Goal: Task Accomplishment & Management: Manage account settings

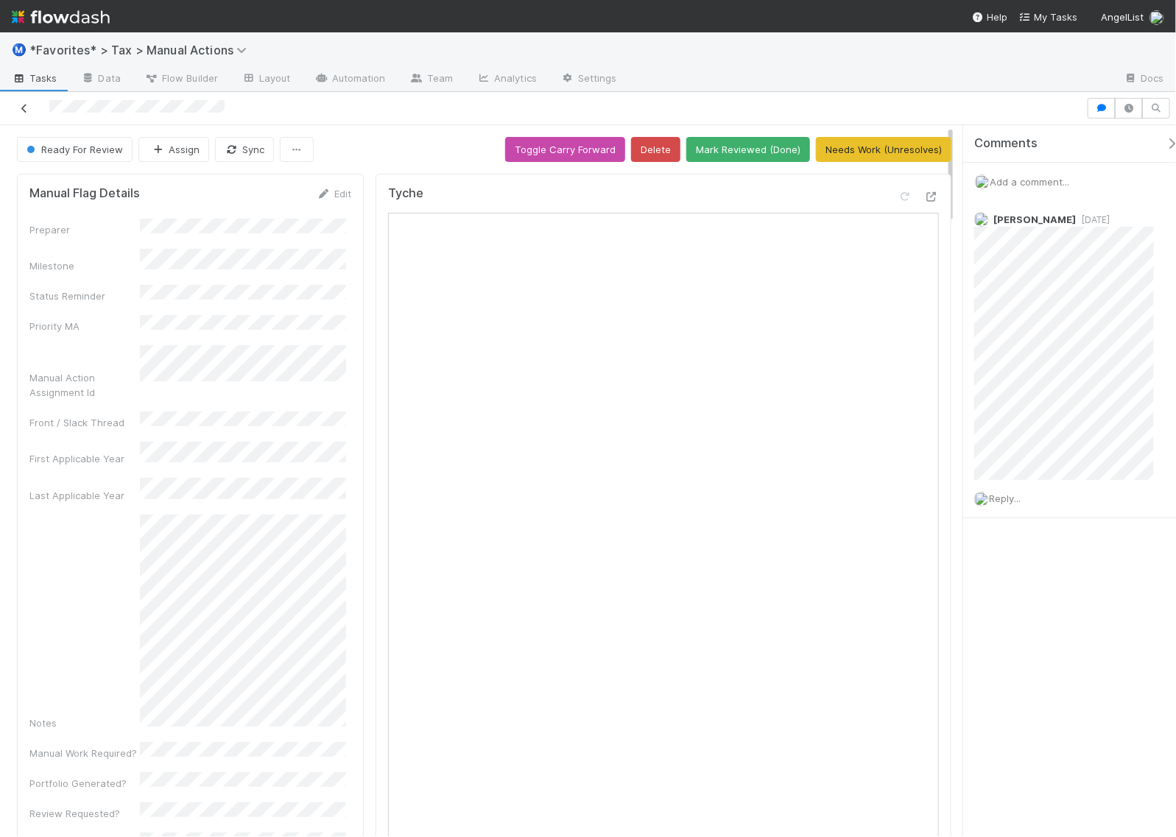
click at [24, 105] on icon at bounding box center [24, 109] width 15 height 10
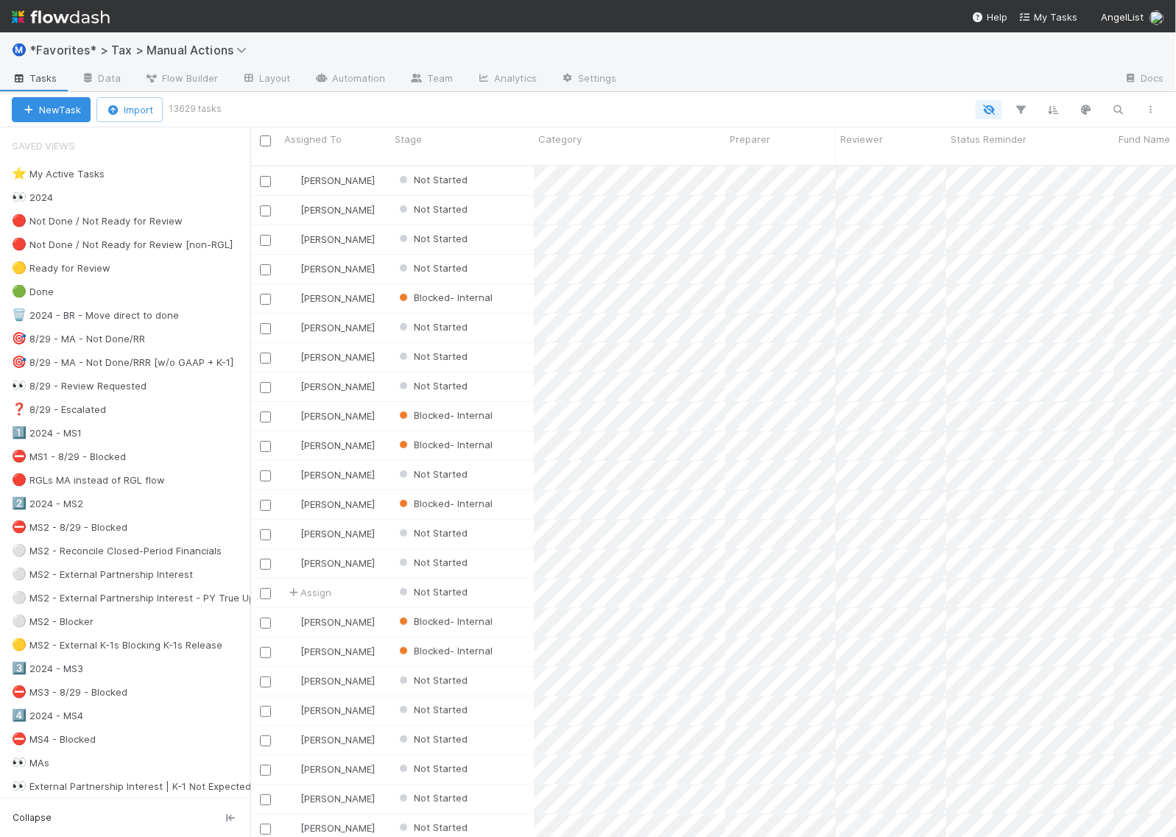
scroll to position [670, 912]
click at [1117, 112] on icon "button" at bounding box center [1118, 109] width 15 height 13
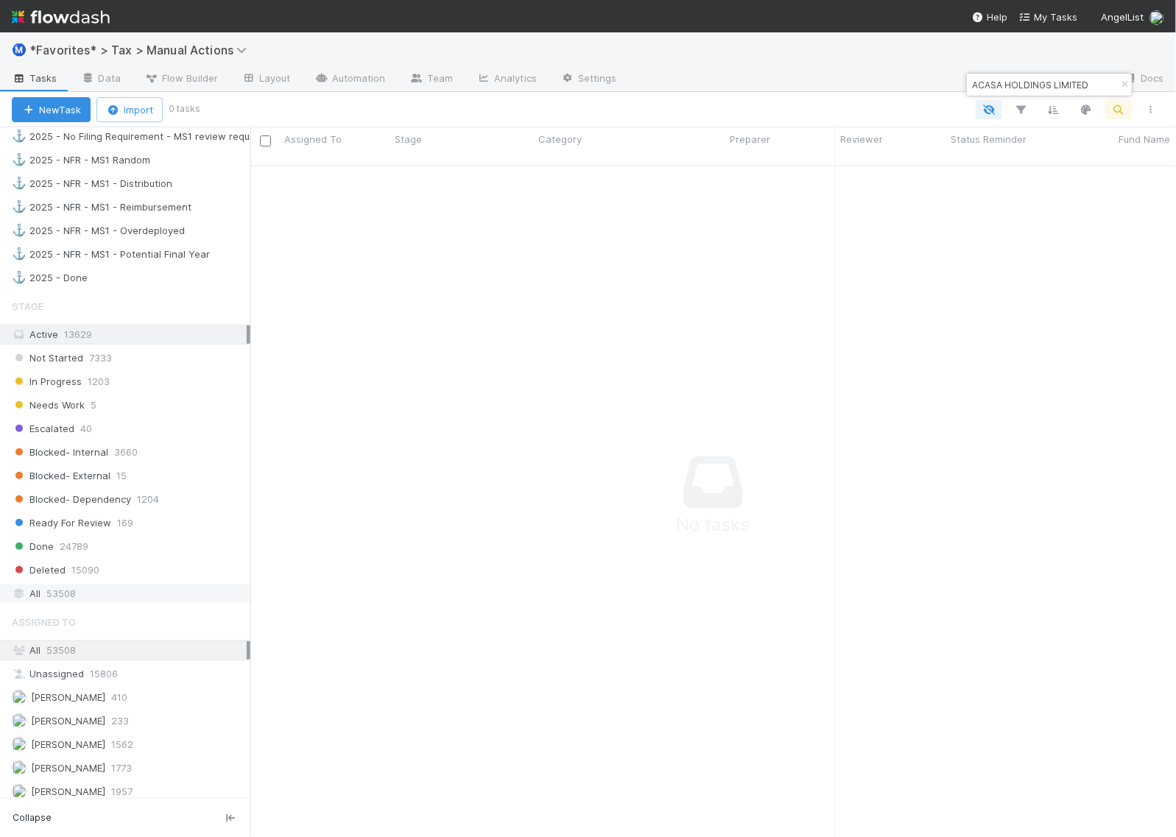
scroll to position [656, 899]
type input "ACASA HOLDINGS LIMITED"
click at [85, 603] on div "All 53508" at bounding box center [129, 594] width 235 height 18
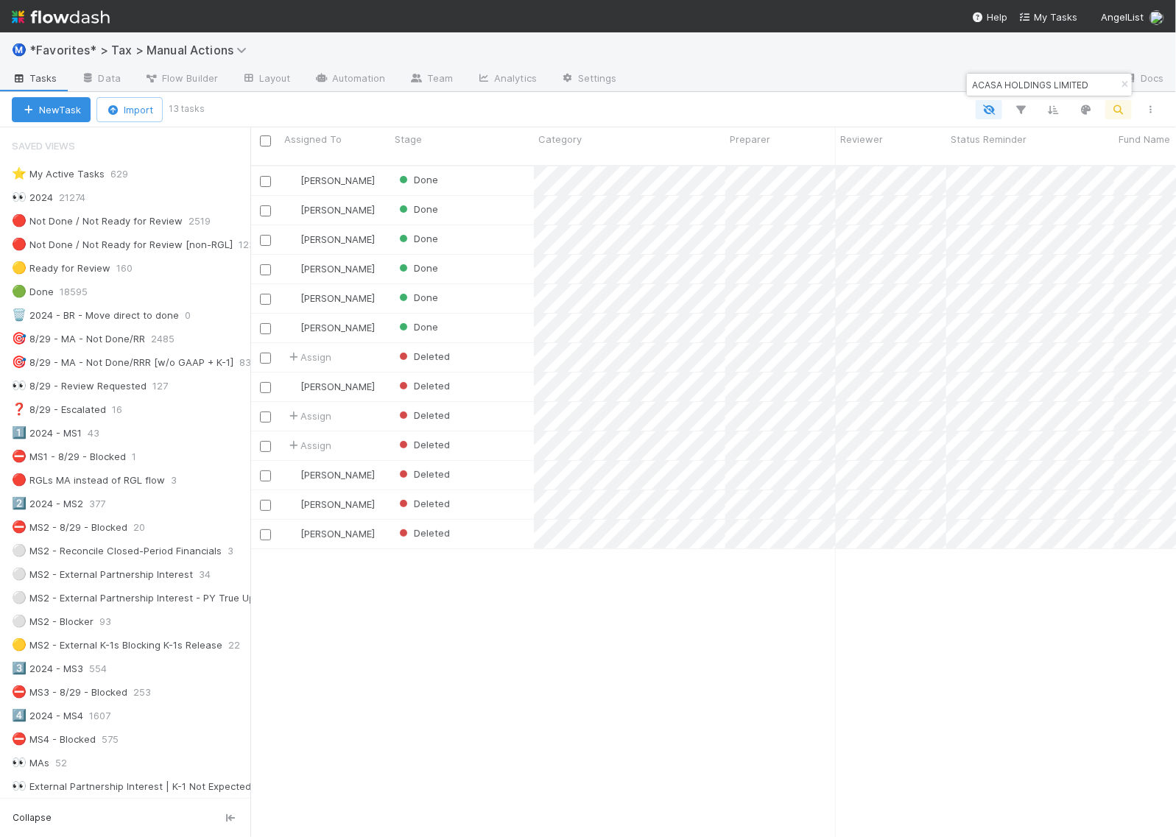
scroll to position [670, 912]
click at [725, 107] on div at bounding box center [685, 109] width 966 height 19
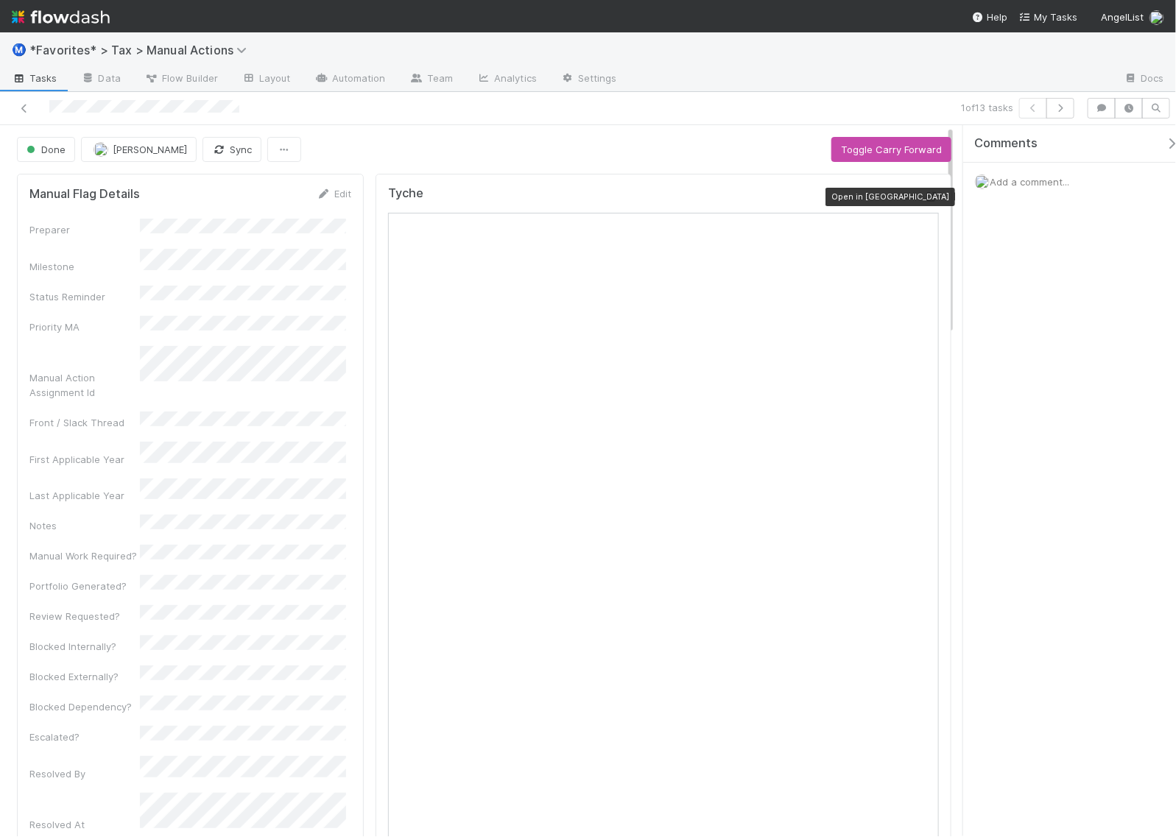
click at [924, 200] on icon at bounding box center [931, 197] width 15 height 10
click at [1069, 110] on button "button" at bounding box center [1061, 108] width 28 height 21
click at [924, 201] on icon at bounding box center [931, 197] width 15 height 10
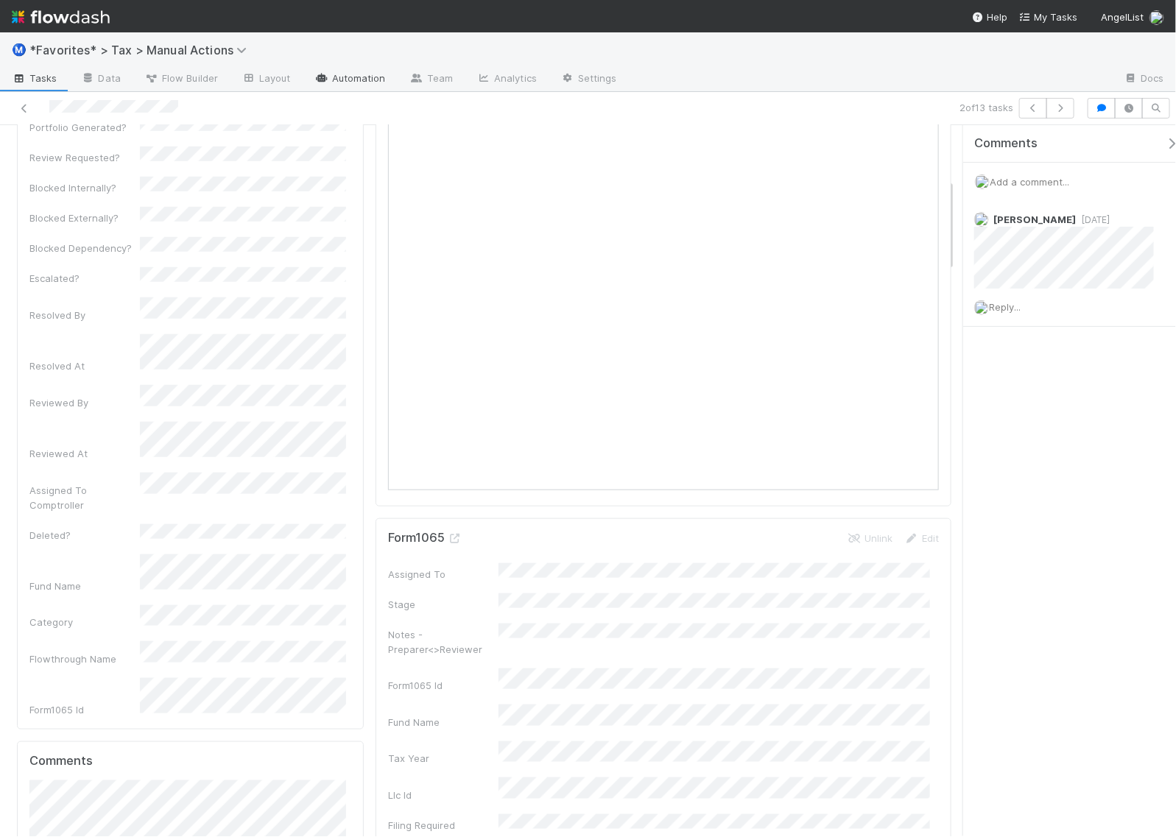
scroll to position [460, 0]
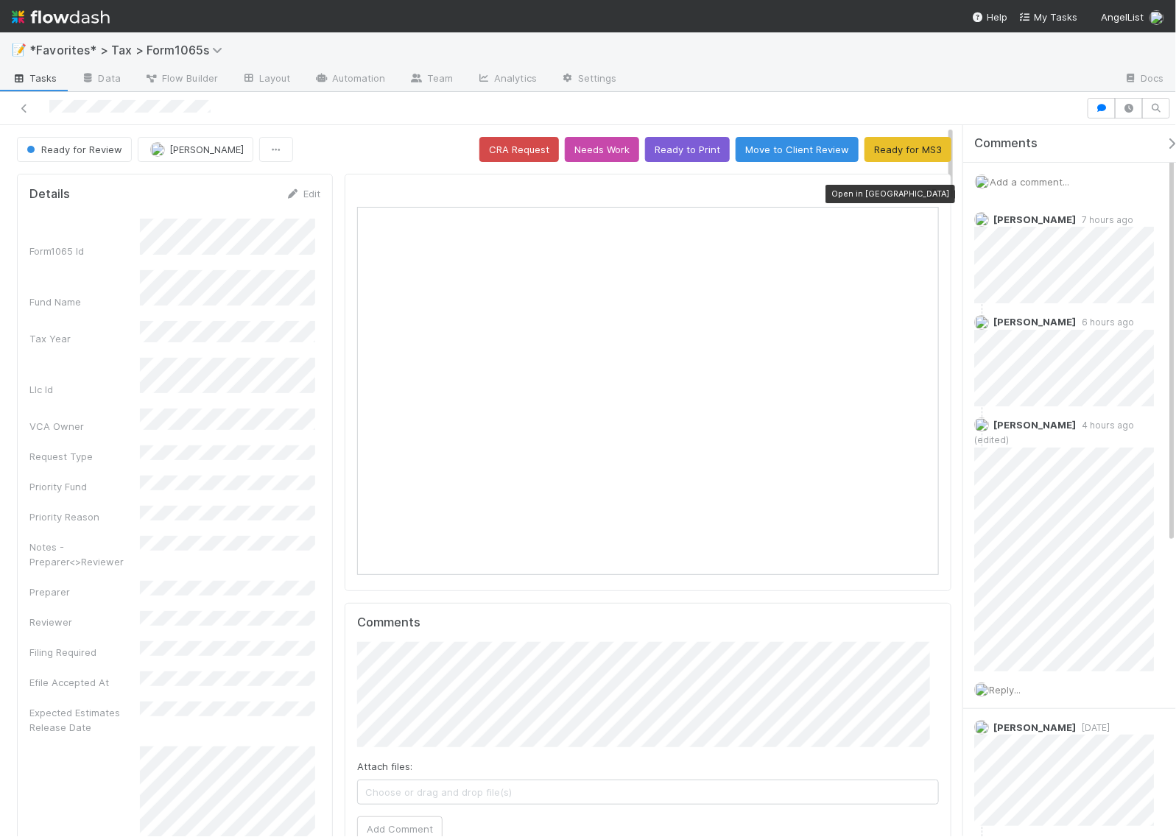
scroll to position [285, 558]
click at [924, 194] on icon at bounding box center [931, 194] width 15 height 10
drag, startPoint x: 222, startPoint y: 109, endPoint x: 46, endPoint y: 108, distance: 176.0
click at [46, 108] on div at bounding box center [543, 108] width 1075 height 21
click at [23, 108] on icon at bounding box center [24, 109] width 15 height 10
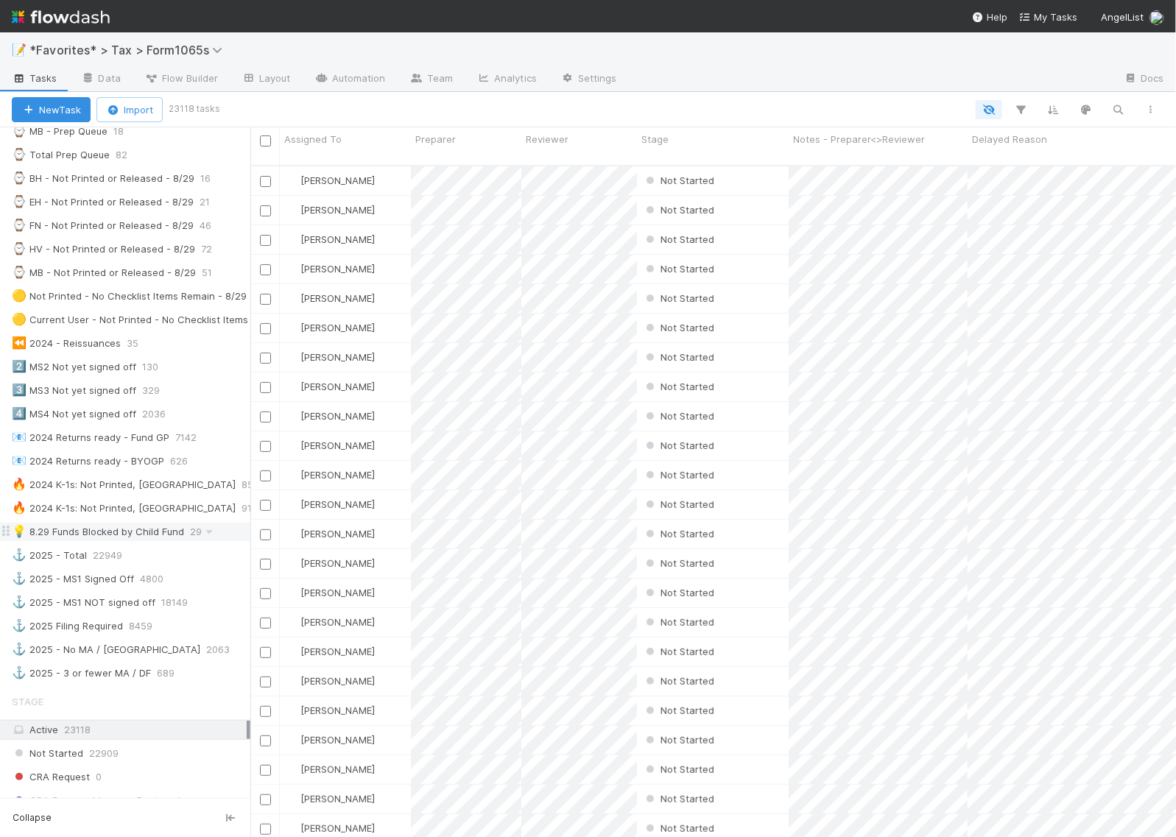
scroll to position [460, 0]
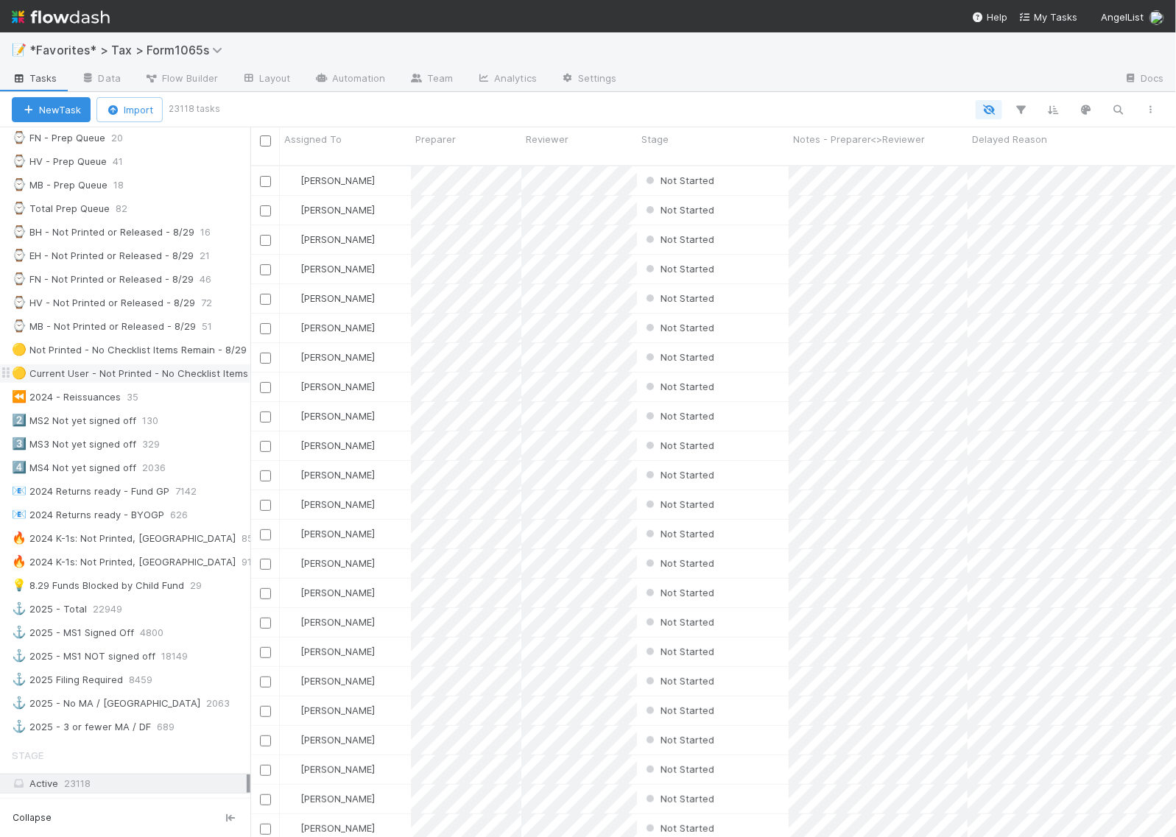
click at [130, 383] on div "🟡 Current User - Not Printed - No Checklist Items Remain - 8/29" at bounding box center [164, 374] width 305 height 18
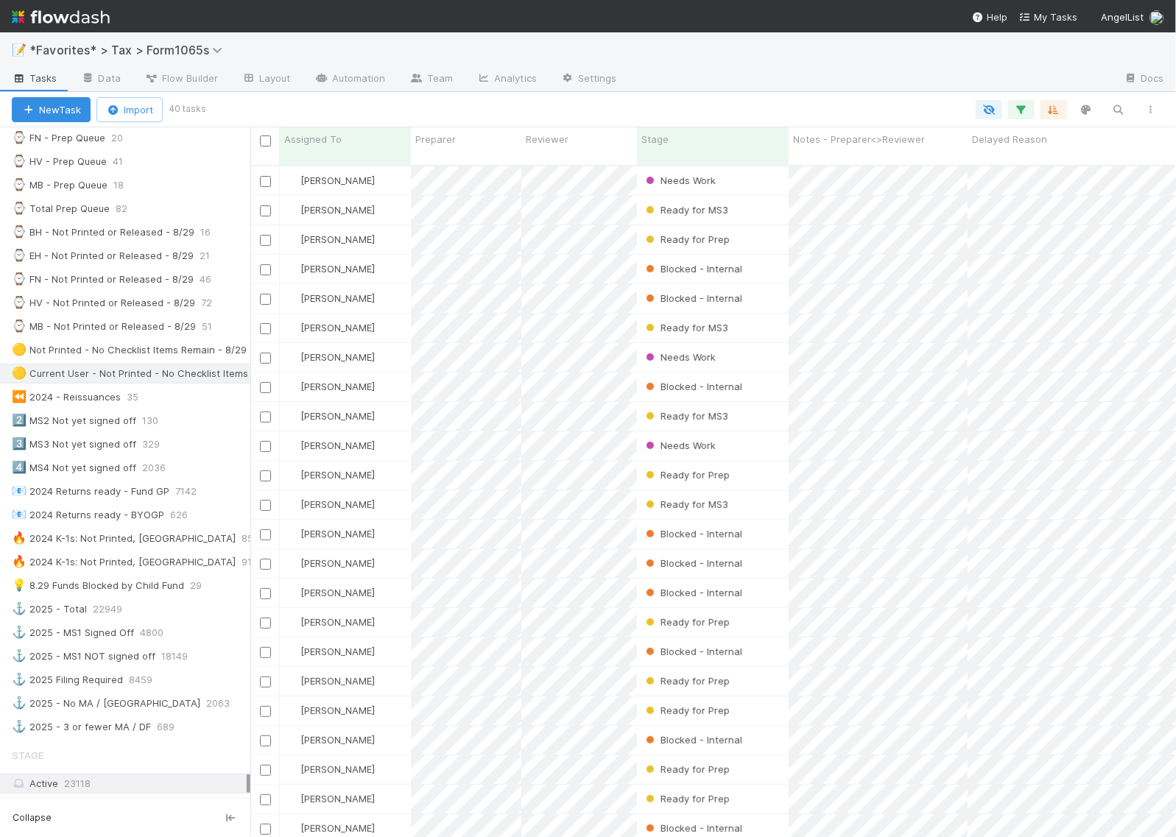
scroll to position [670, 912]
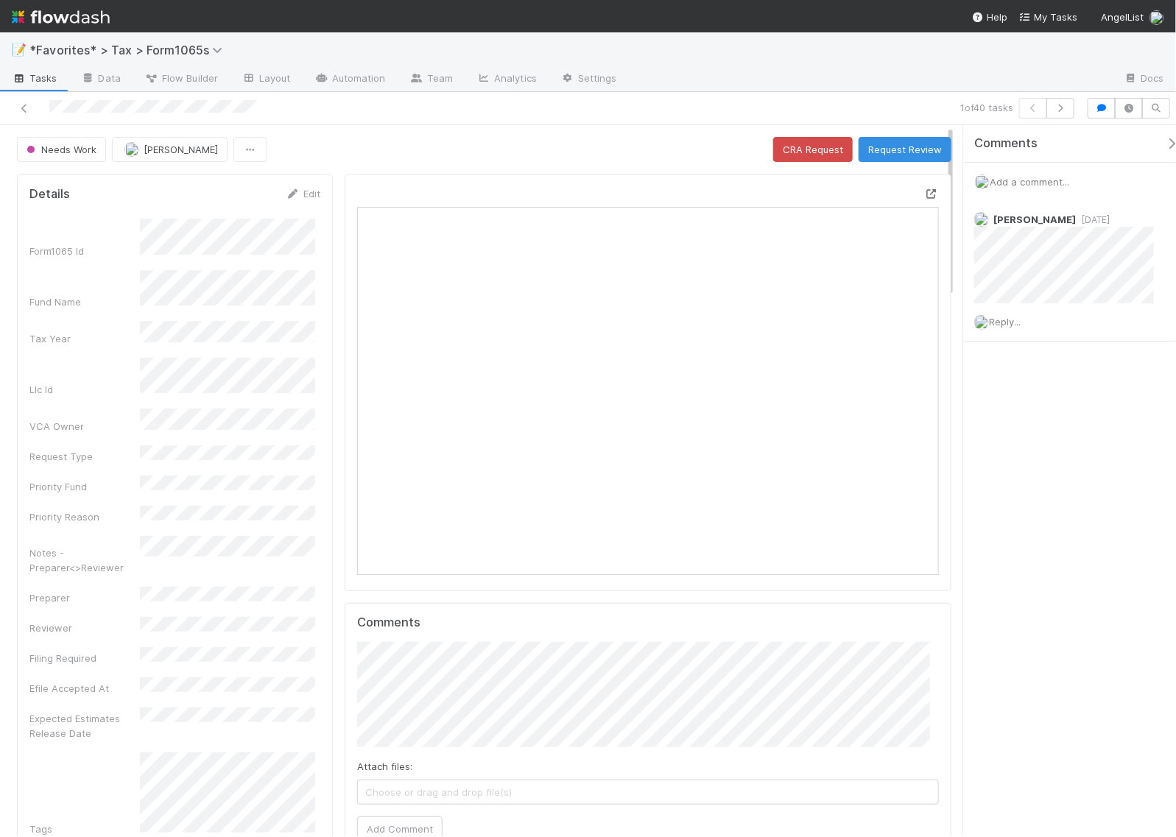
scroll to position [285, 558]
click at [1061, 111] on icon "button" at bounding box center [1060, 108] width 15 height 9
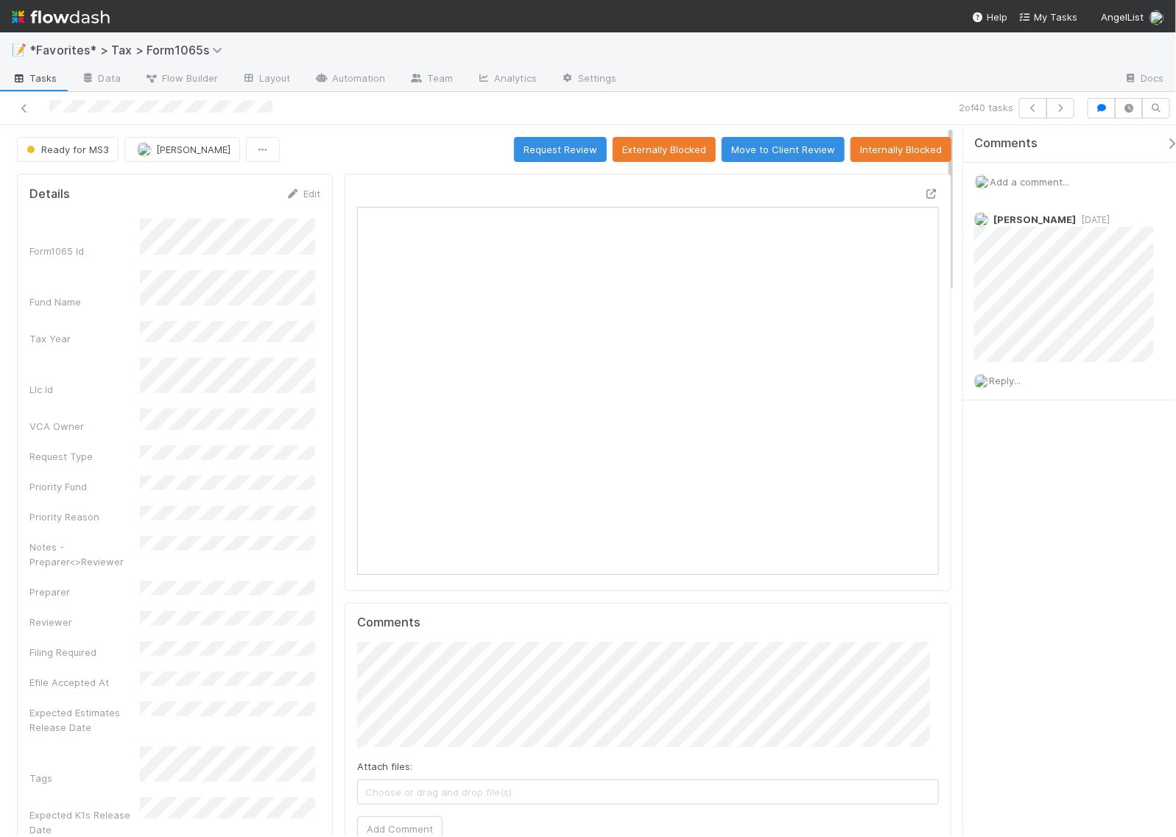
scroll to position [285, 558]
click at [20, 105] on icon at bounding box center [24, 109] width 15 height 10
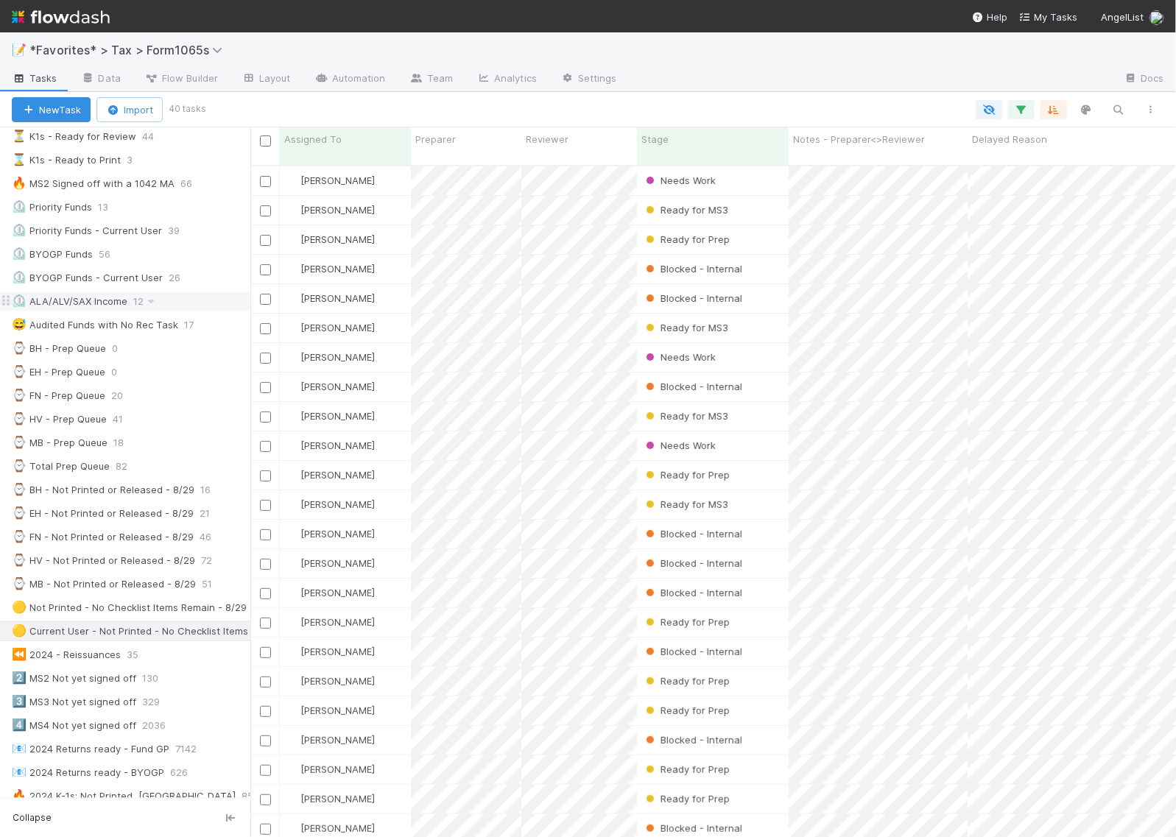
scroll to position [184, 0]
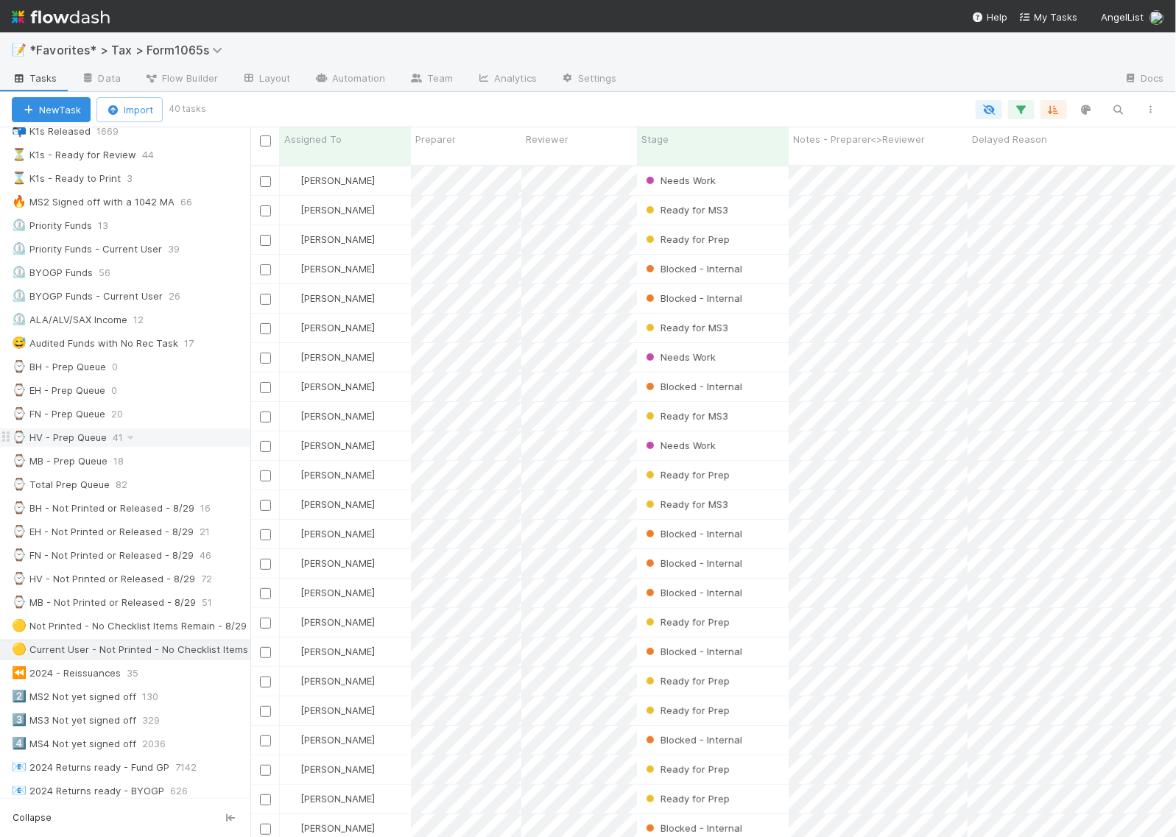
click at [60, 443] on div "⌚ HV - Prep Queue" at bounding box center [59, 438] width 95 height 18
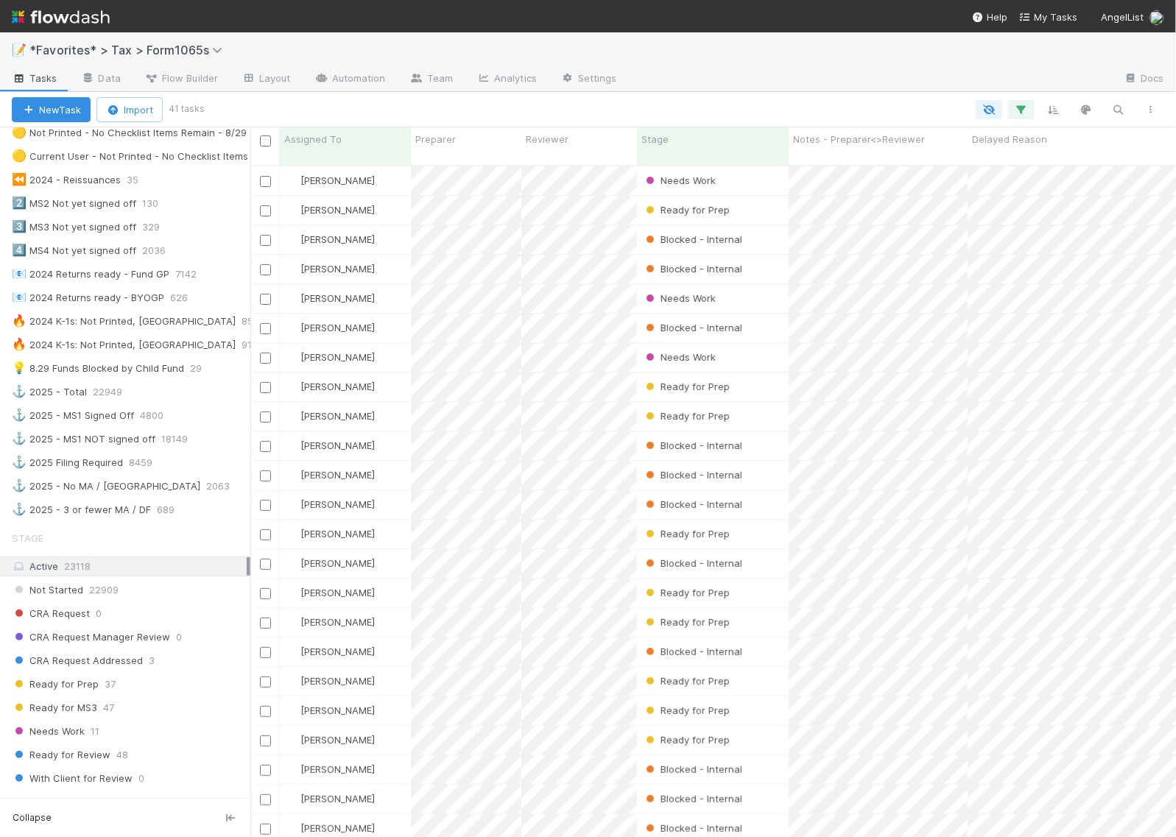
scroll to position [1013, 0]
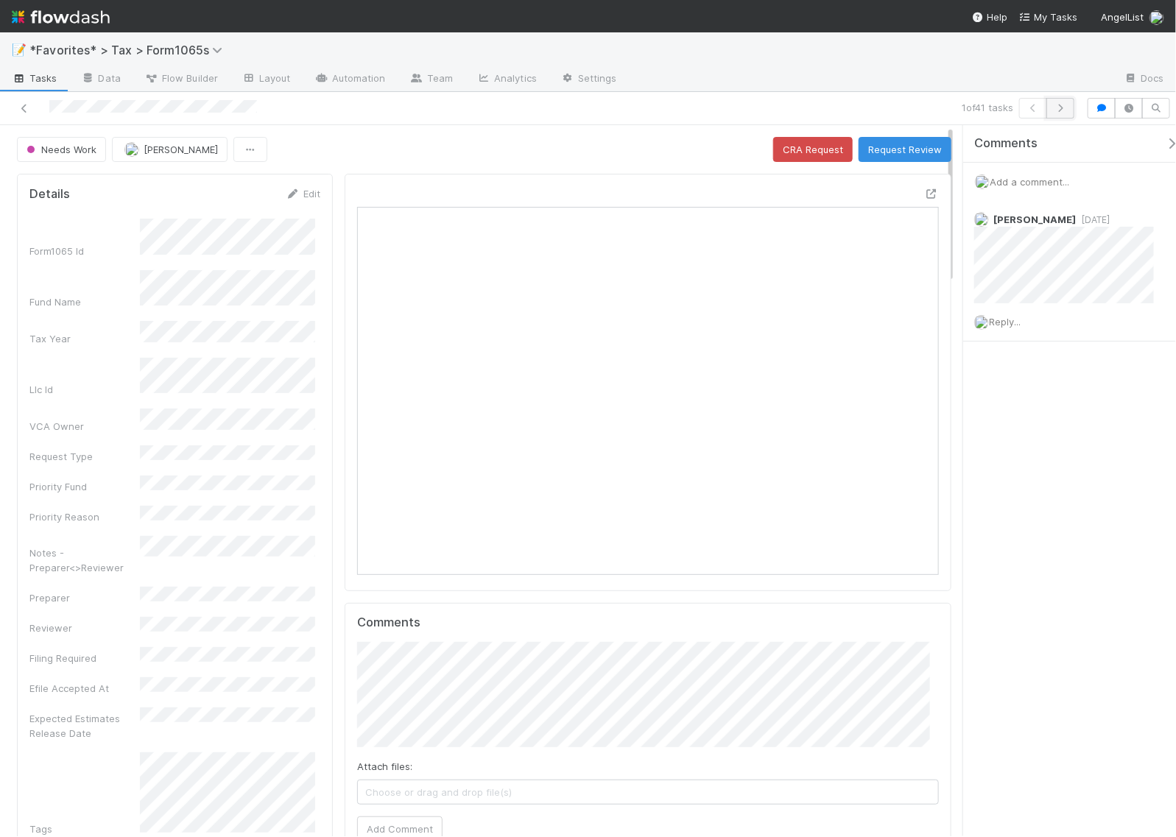
scroll to position [285, 558]
click at [1061, 108] on icon "button" at bounding box center [1060, 108] width 15 height 9
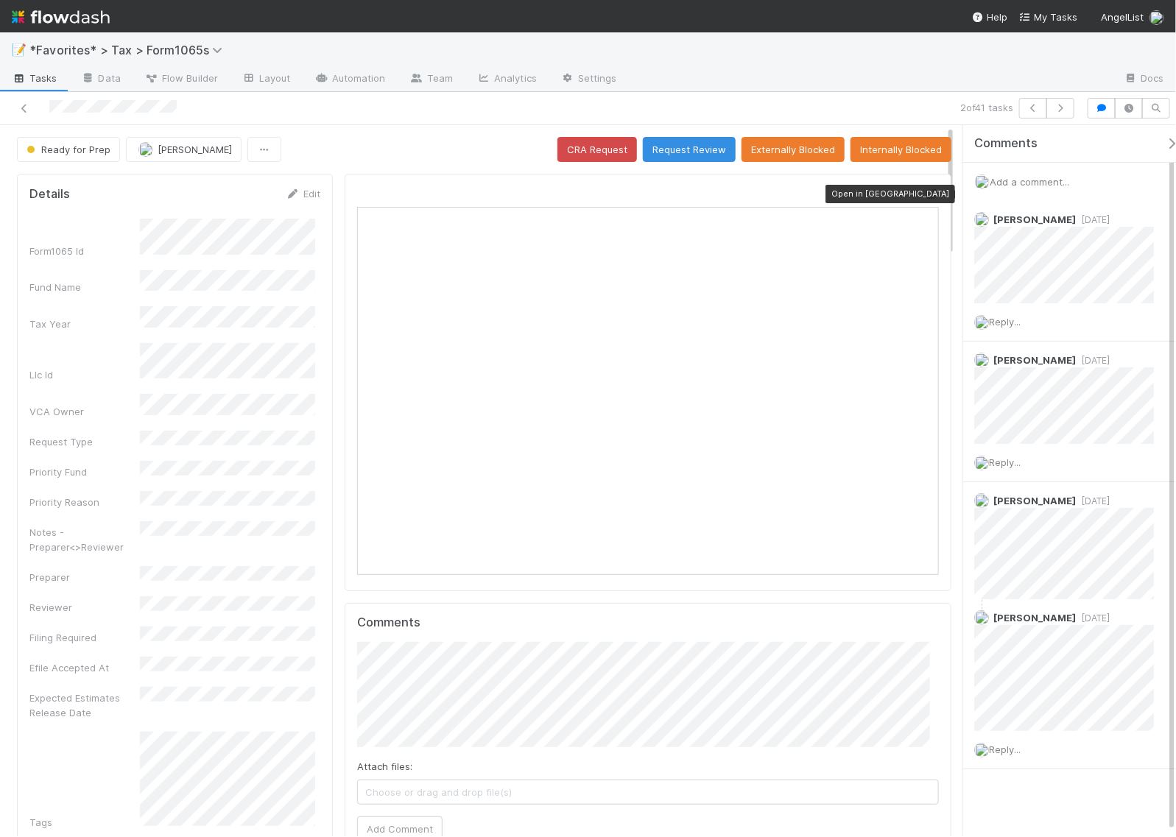
click at [924, 192] on icon at bounding box center [931, 194] width 15 height 10
click at [1067, 104] on icon "button" at bounding box center [1060, 108] width 15 height 9
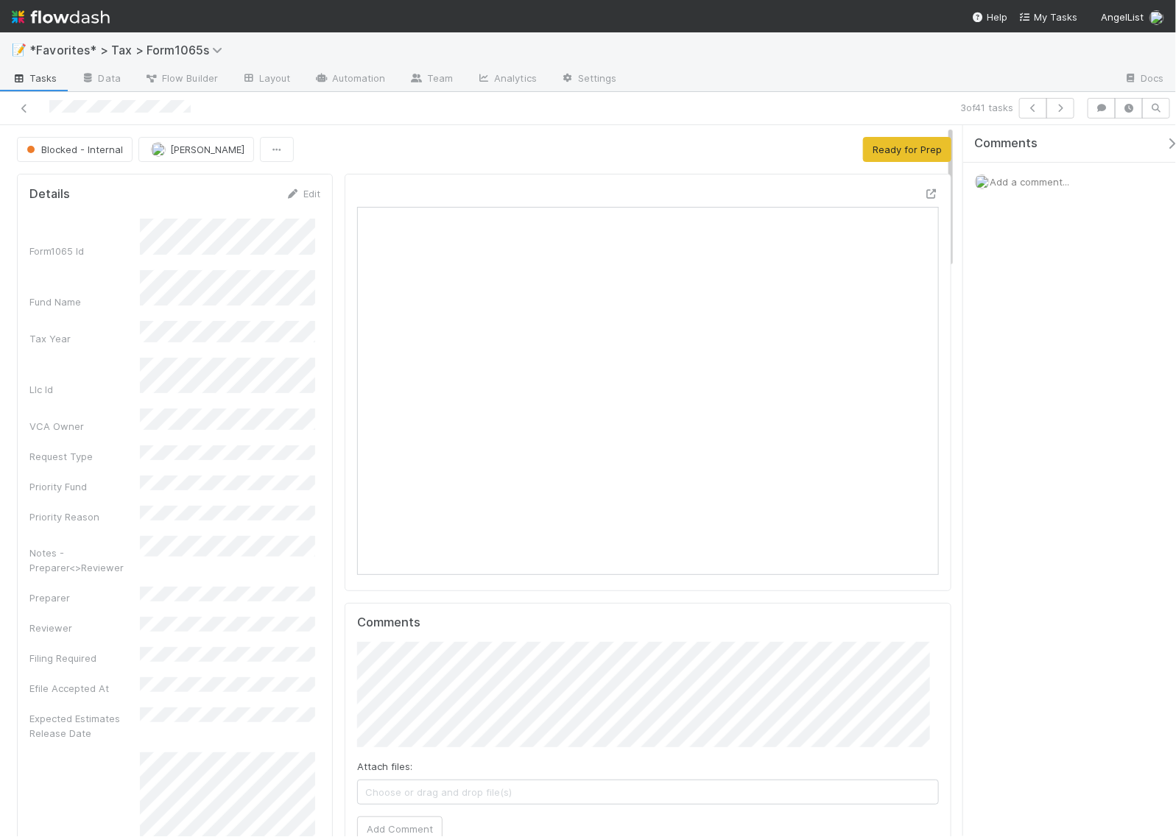
scroll to position [285, 558]
click at [924, 199] on icon at bounding box center [931, 194] width 15 height 10
click at [873, 155] on button "Ready for Prep" at bounding box center [907, 149] width 88 height 25
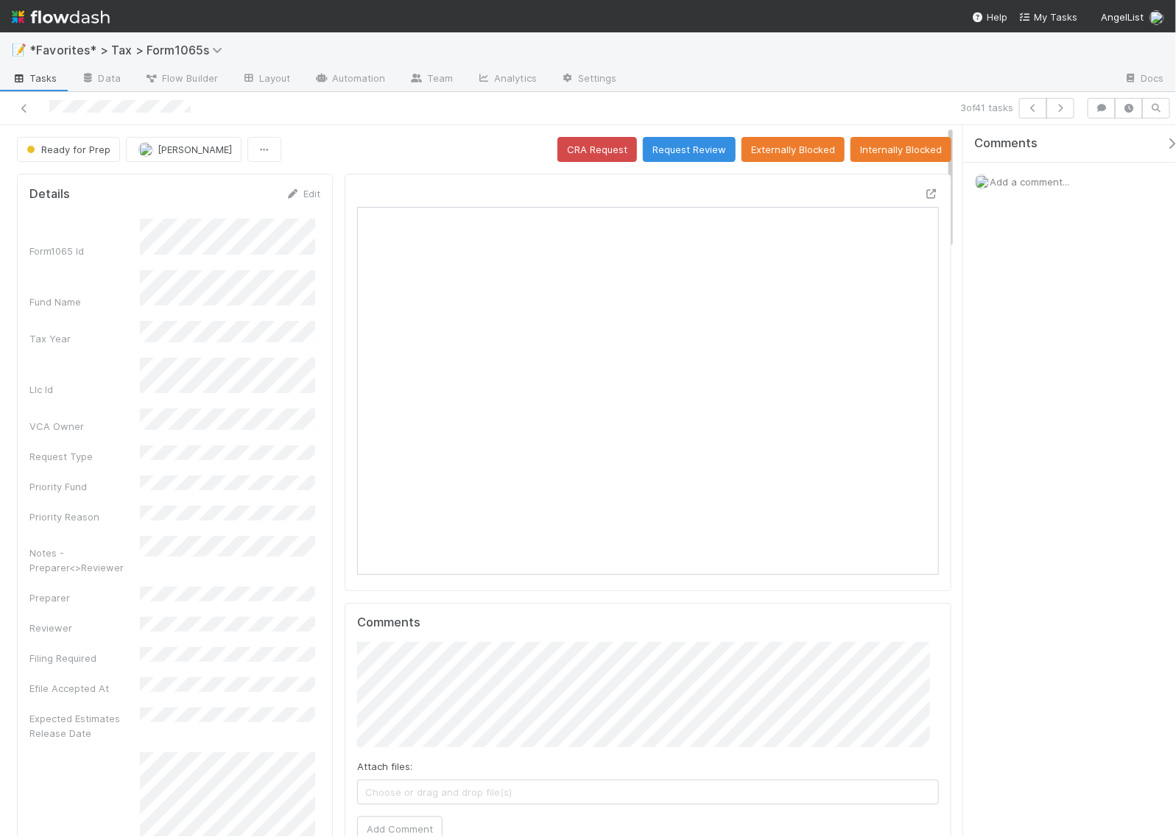
click at [451, 140] on div "Ready for Prep Helen Vo CRA Request Request Review Externally Blocked Internall…" at bounding box center [484, 149] width 935 height 25
click at [689, 150] on button "Request Review" at bounding box center [689, 149] width 93 height 25
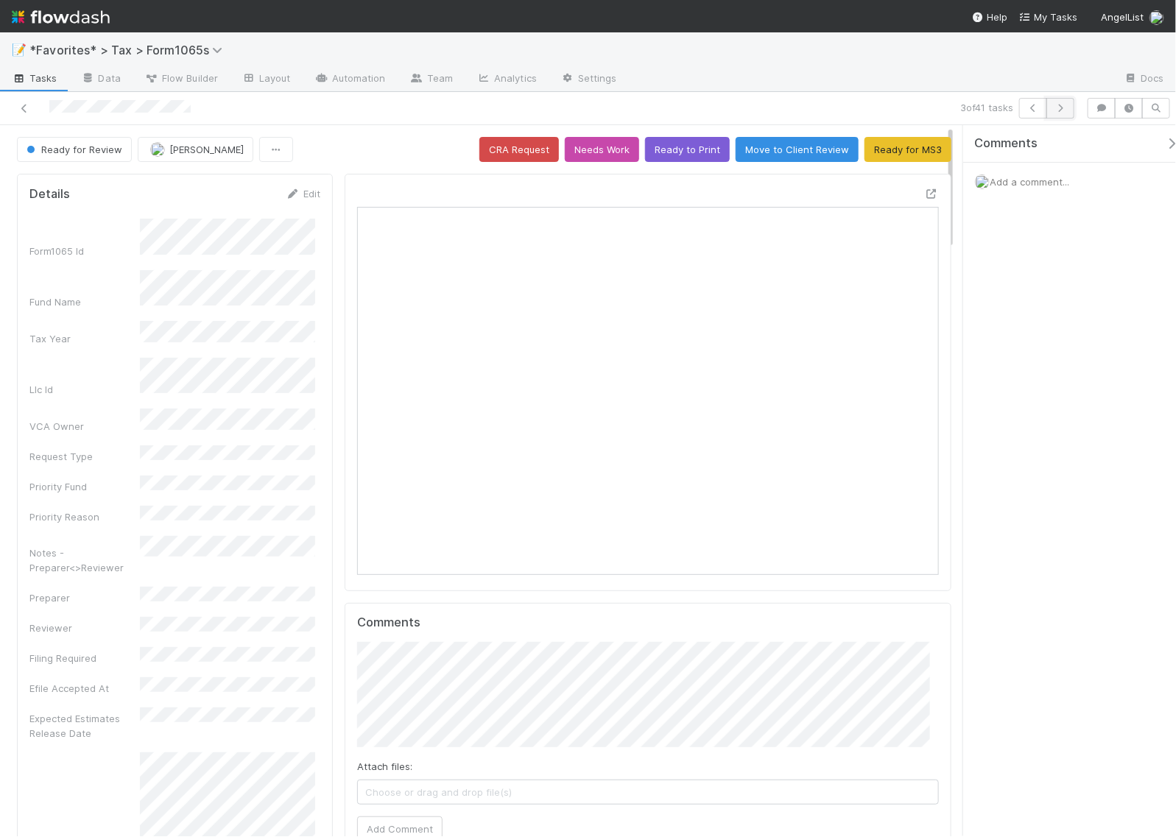
click at [1065, 109] on icon "button" at bounding box center [1060, 108] width 15 height 9
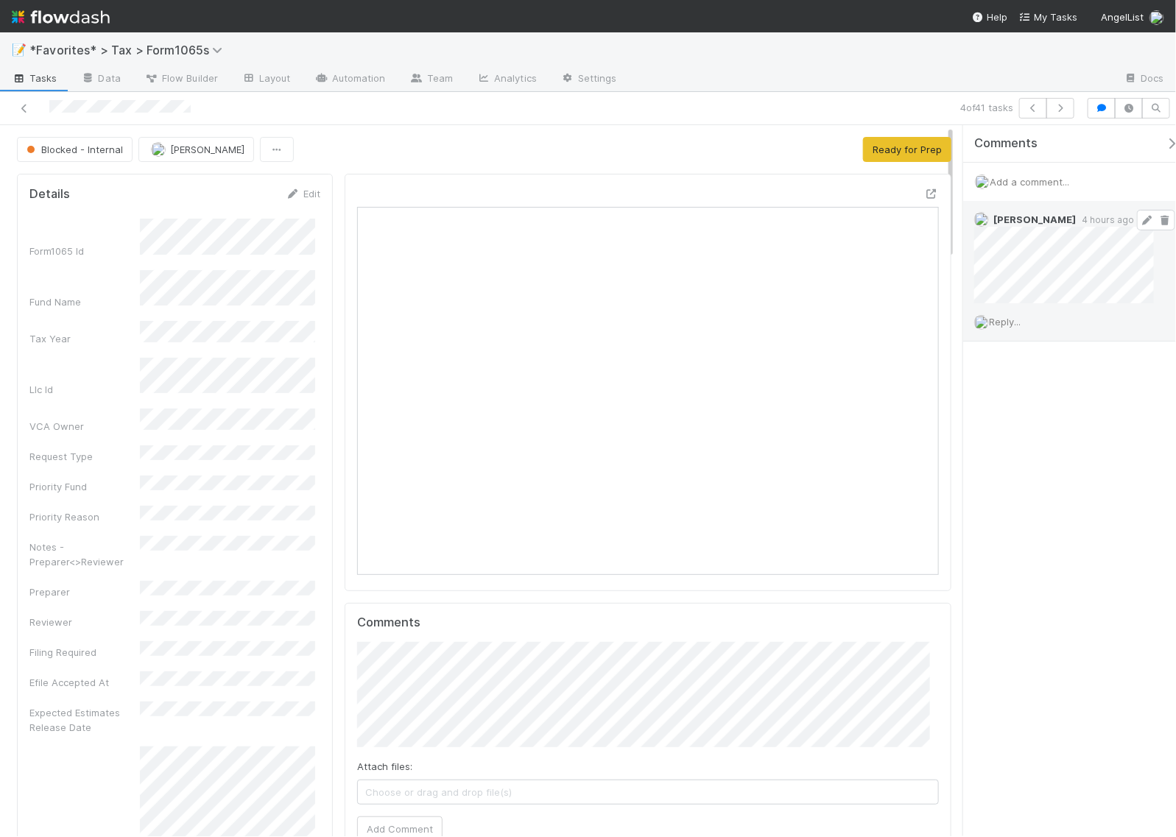
scroll to position [285, 558]
click at [1061, 112] on icon "button" at bounding box center [1060, 108] width 15 height 9
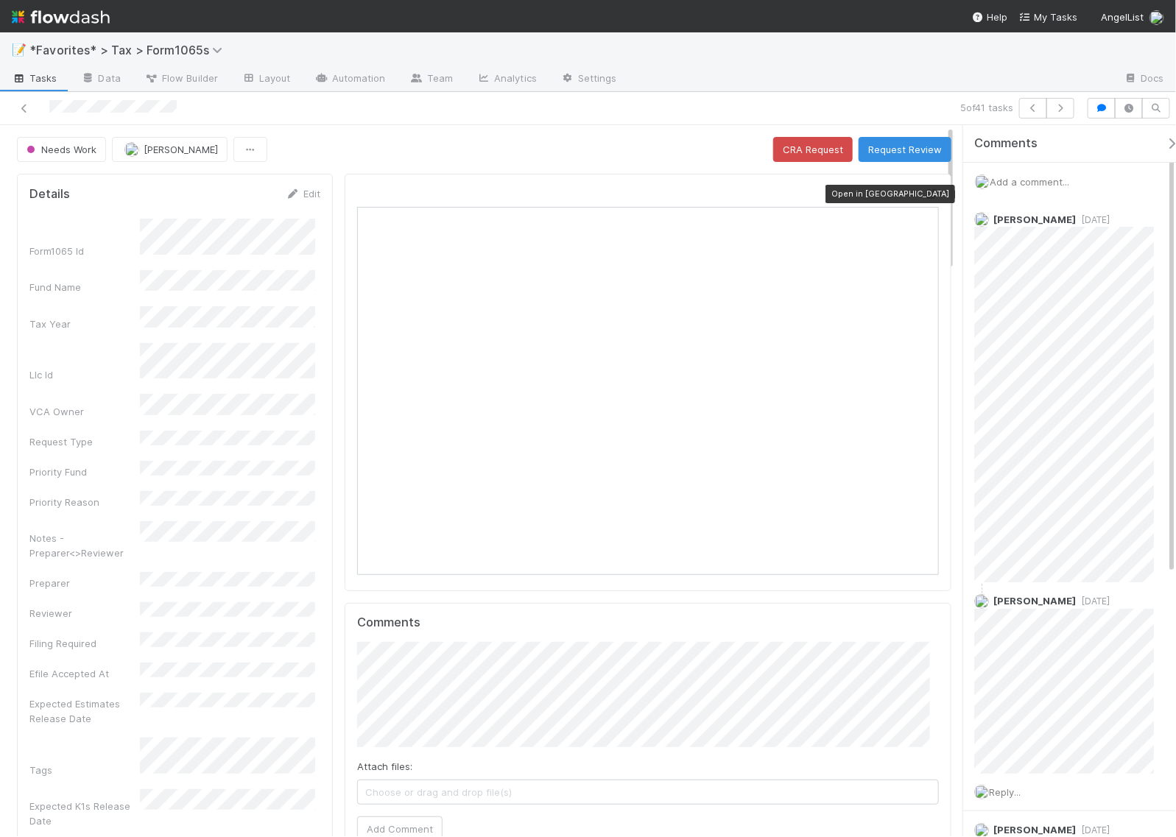
click at [924, 192] on icon at bounding box center [931, 194] width 15 height 10
click at [1063, 108] on icon "button" at bounding box center [1060, 108] width 15 height 9
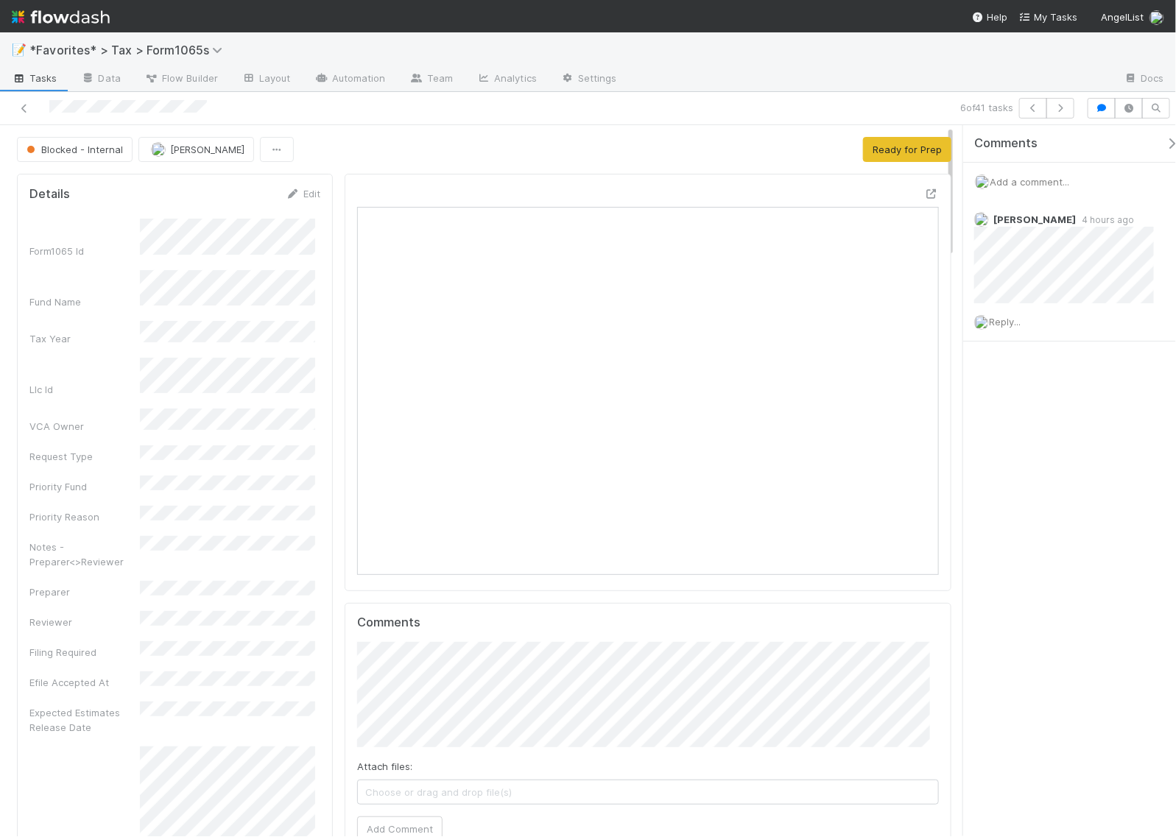
scroll to position [285, 558]
click at [1063, 110] on icon "button" at bounding box center [1060, 108] width 15 height 9
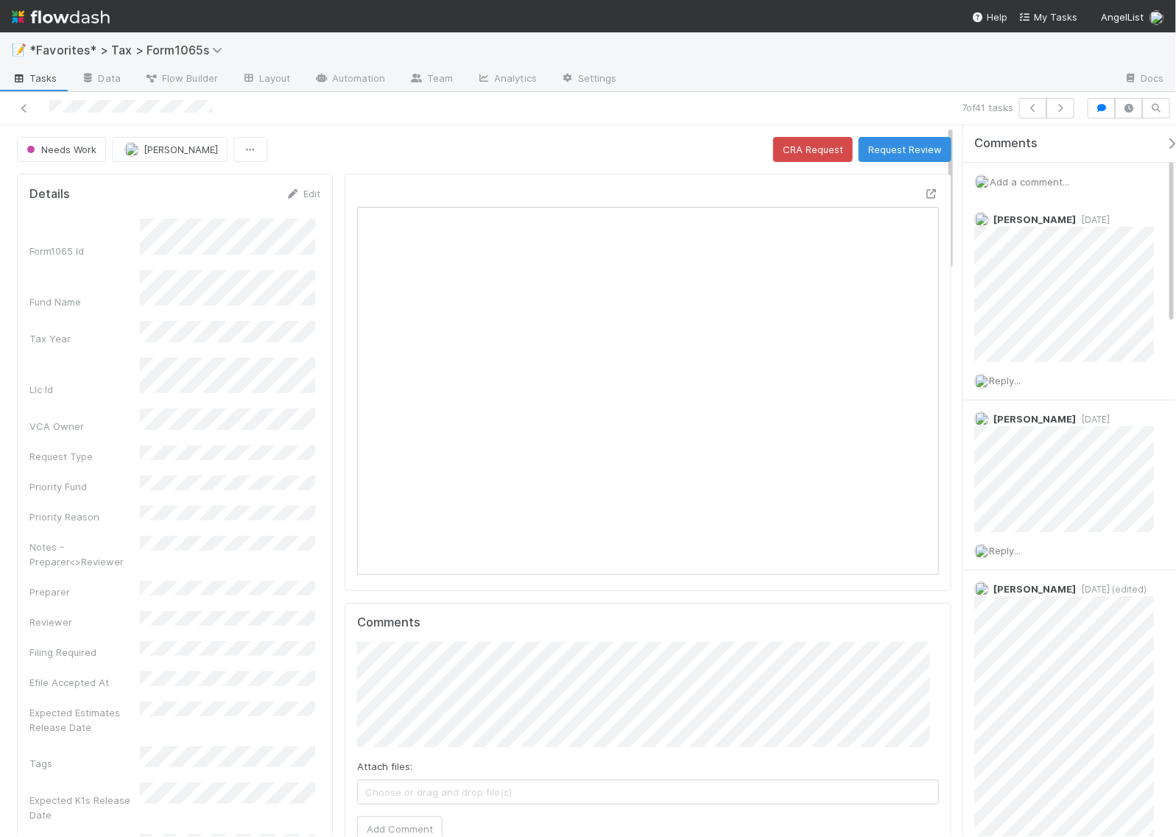
click at [924, 193] on icon at bounding box center [931, 194] width 15 height 10
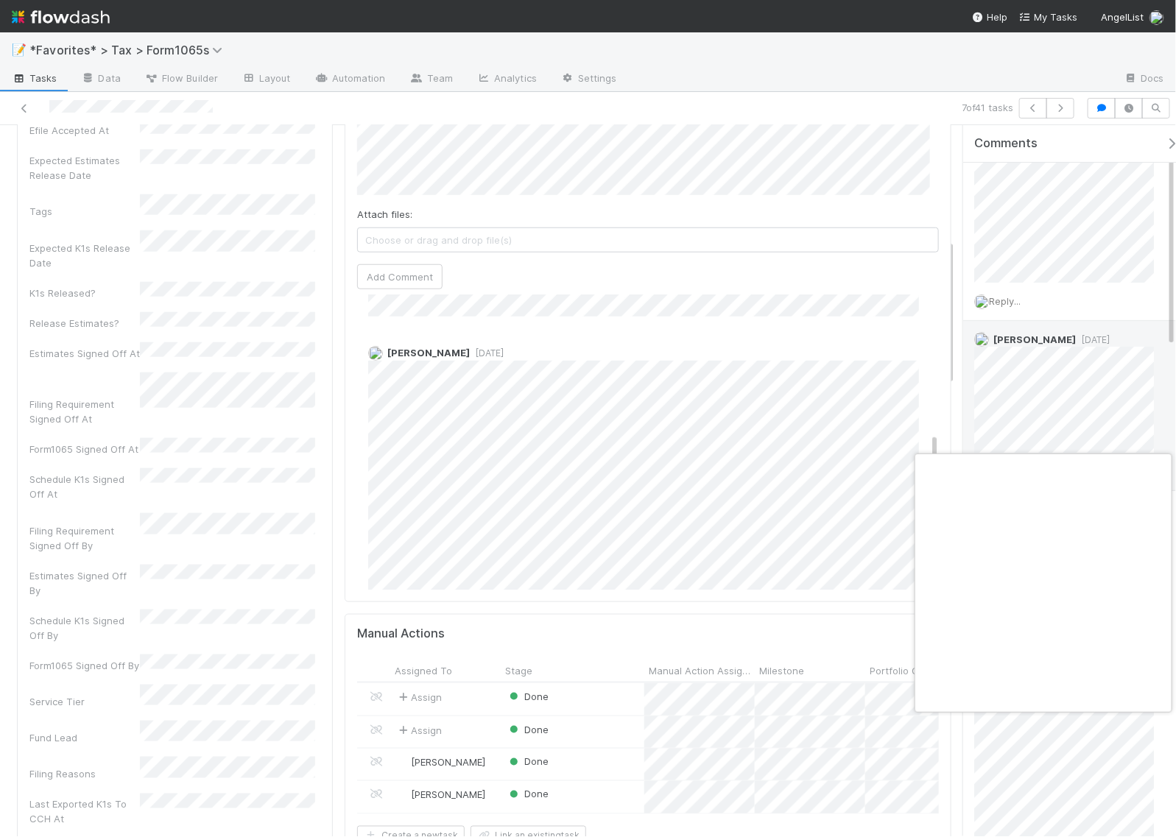
scroll to position [0, 8]
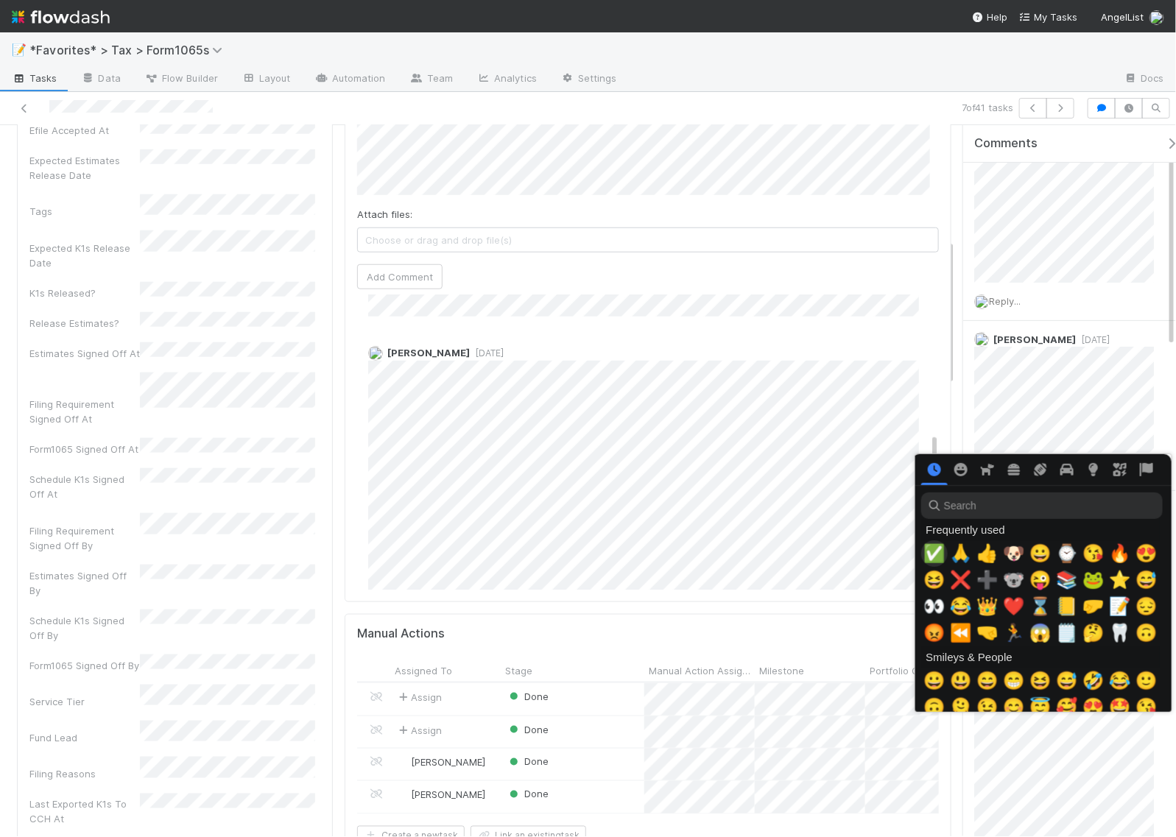
click at [928, 547] on span "✅" at bounding box center [935, 554] width 22 height 21
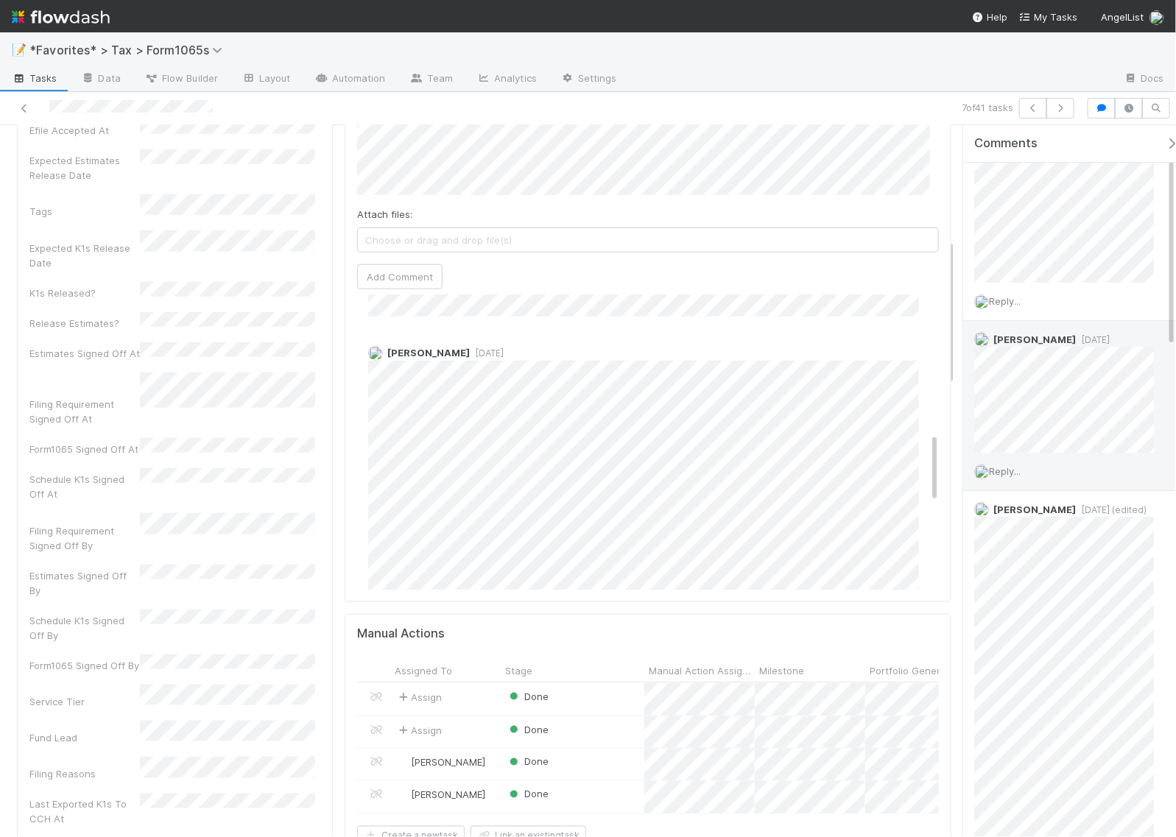
click at [1017, 476] on span "Reply..." at bounding box center [1005, 471] width 32 height 12
click at [1024, 714] on button "Add Reply" at bounding box center [1025, 715] width 66 height 25
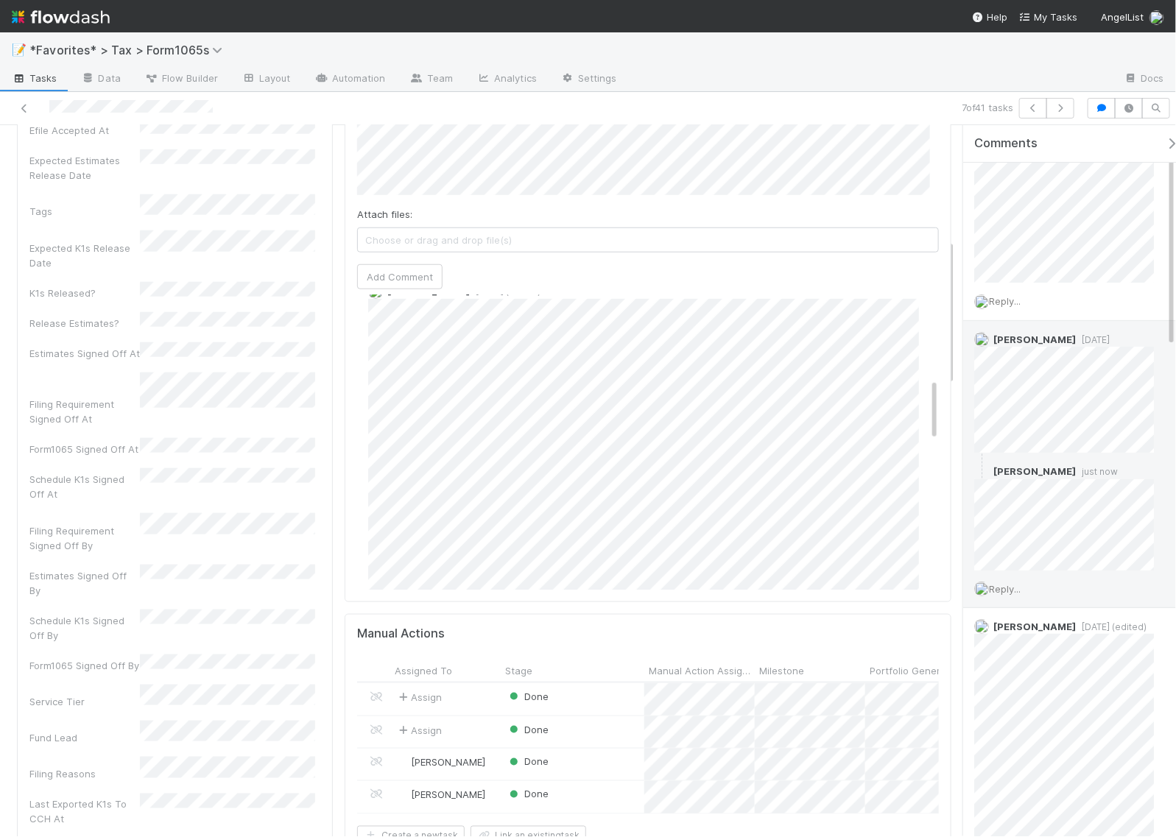
scroll to position [440, 0]
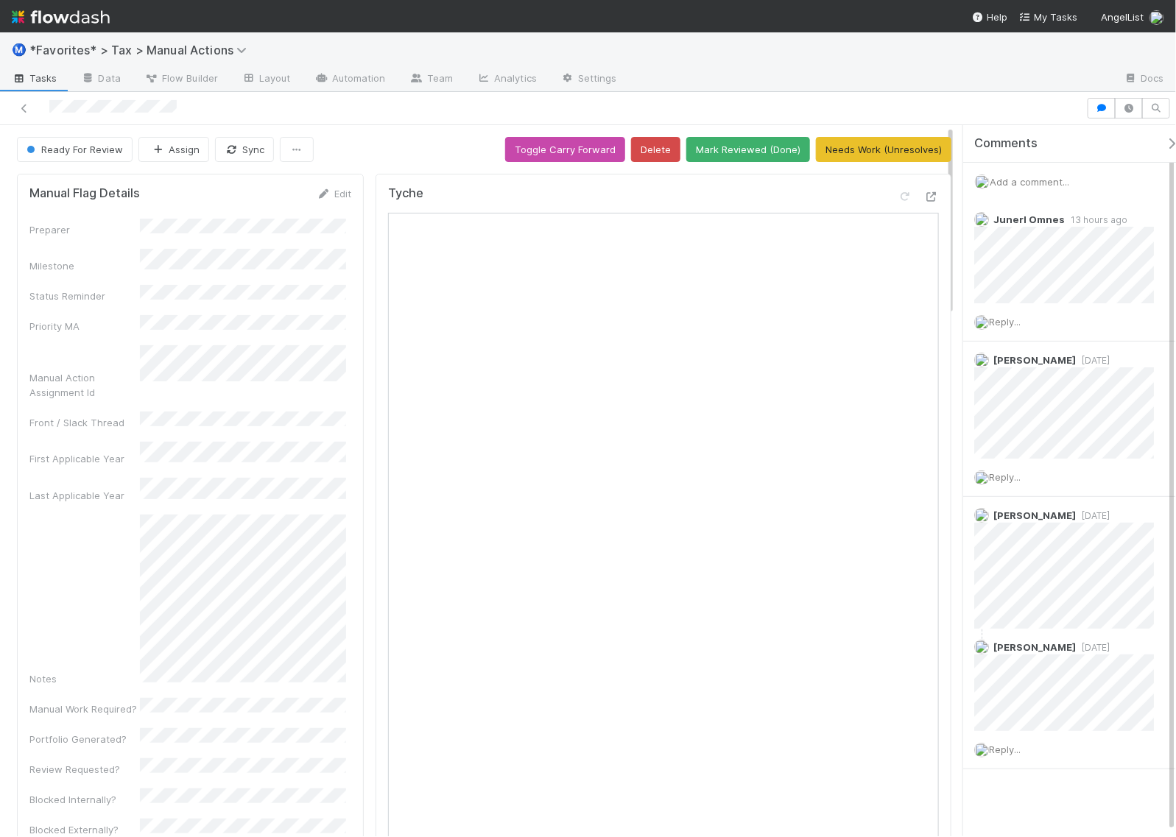
drag, startPoint x: 185, startPoint y: 110, endPoint x: 42, endPoint y: 109, distance: 142.9
click at [42, 109] on div at bounding box center [543, 108] width 1075 height 21
click at [745, 155] on button "Mark Reviewed (Done)" at bounding box center [748, 149] width 124 height 25
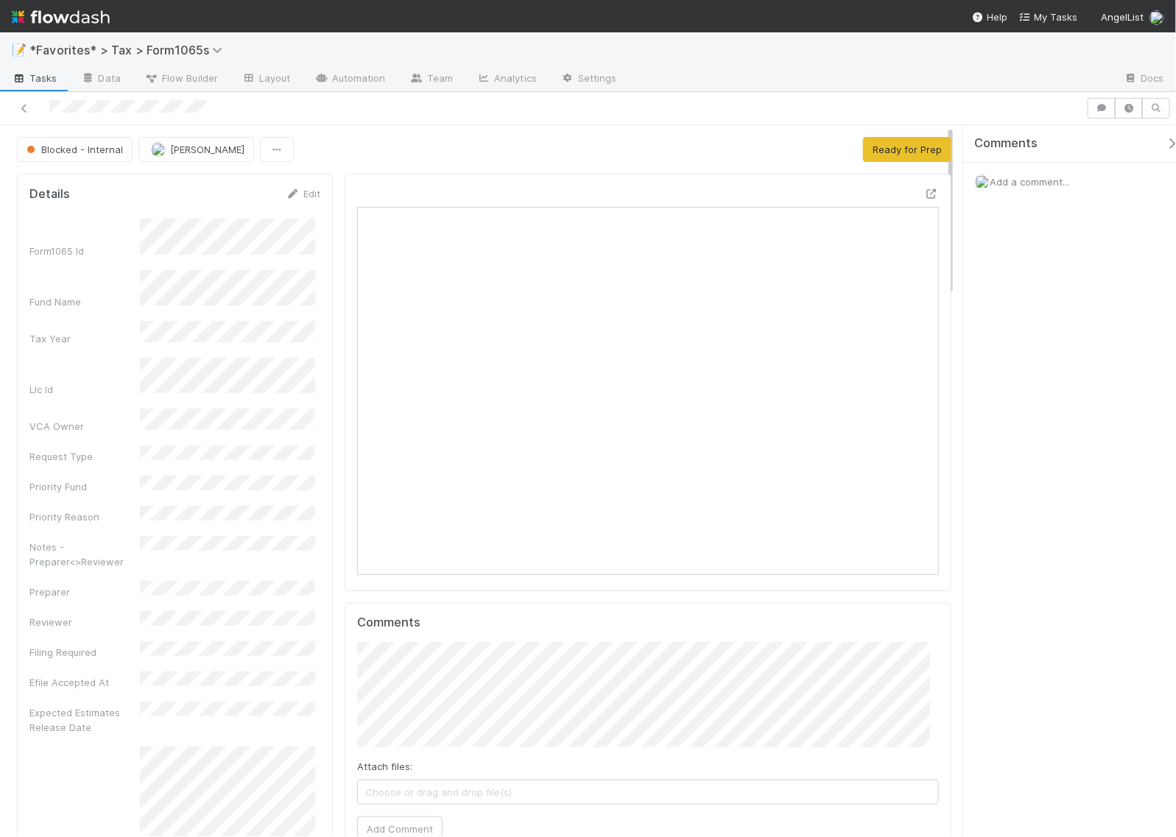
scroll to position [285, 558]
click at [895, 147] on button "Ready for Prep" at bounding box center [907, 149] width 88 height 25
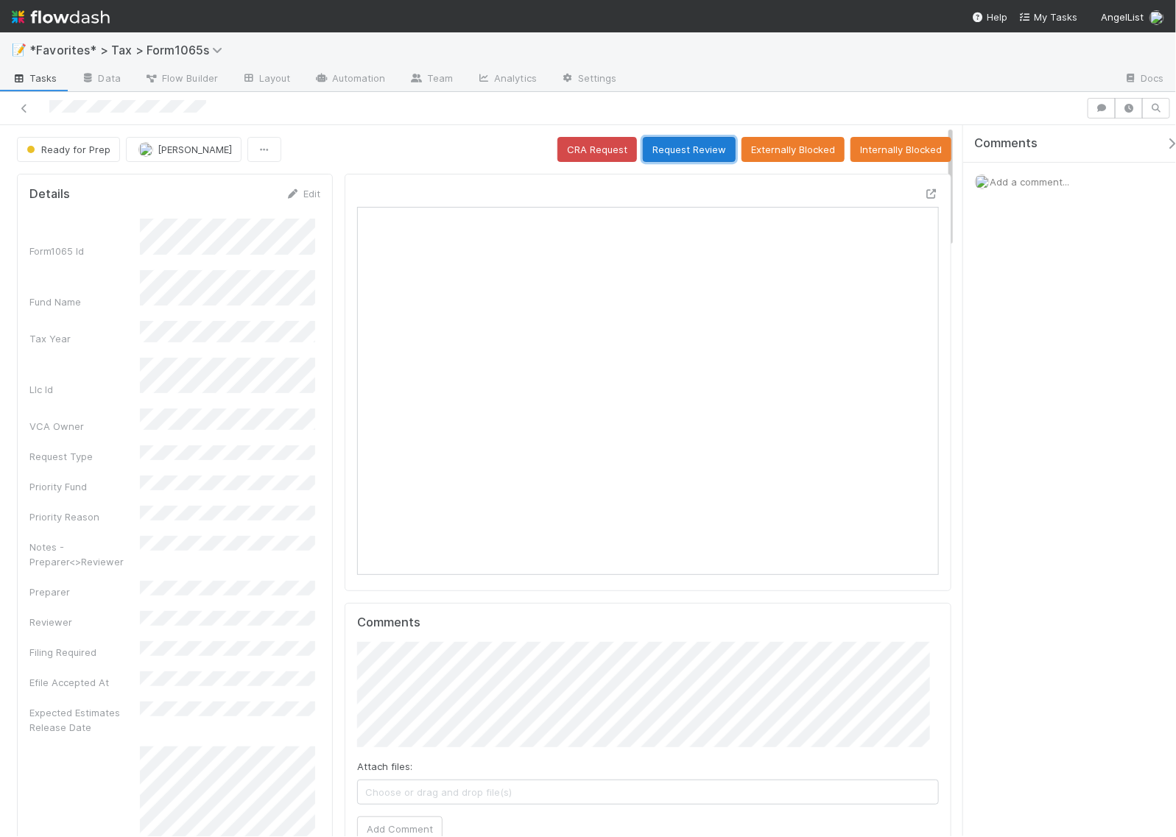
click at [675, 148] on button "Request Review" at bounding box center [689, 149] width 93 height 25
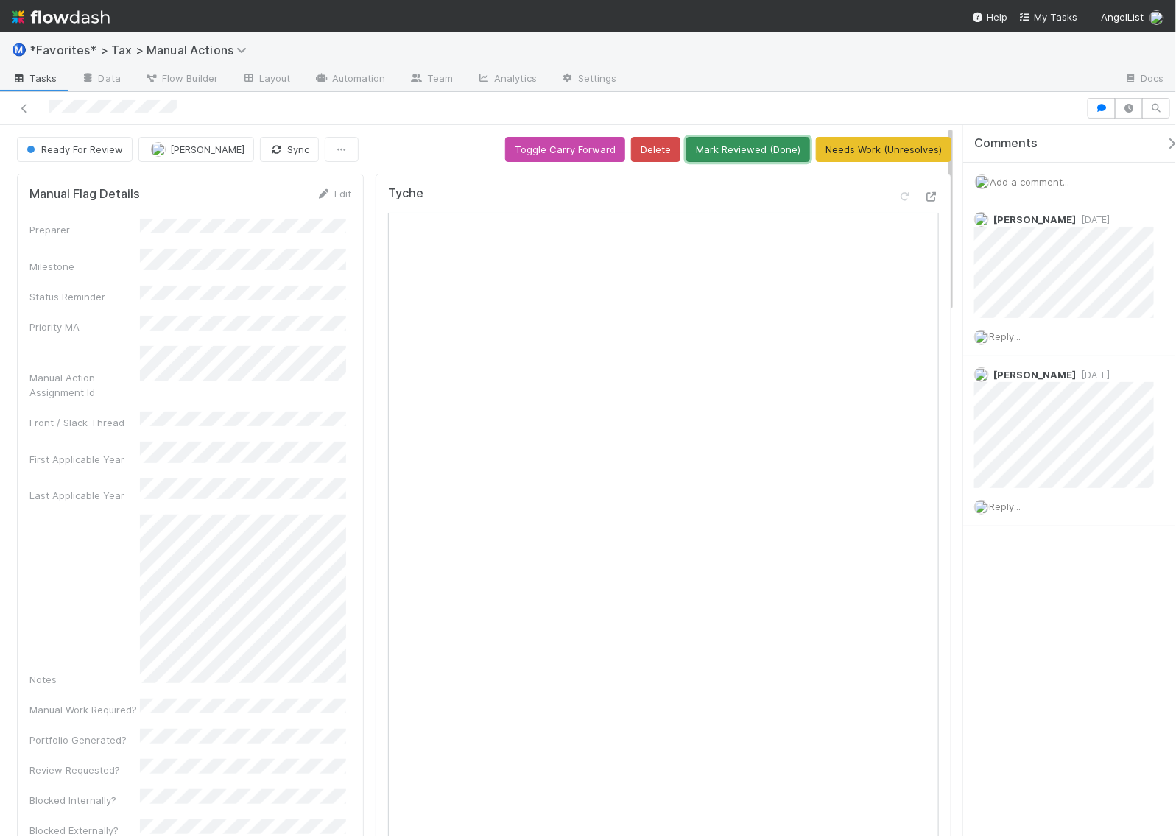
click at [742, 155] on button "Mark Reviewed (Done)" at bounding box center [748, 149] width 124 height 25
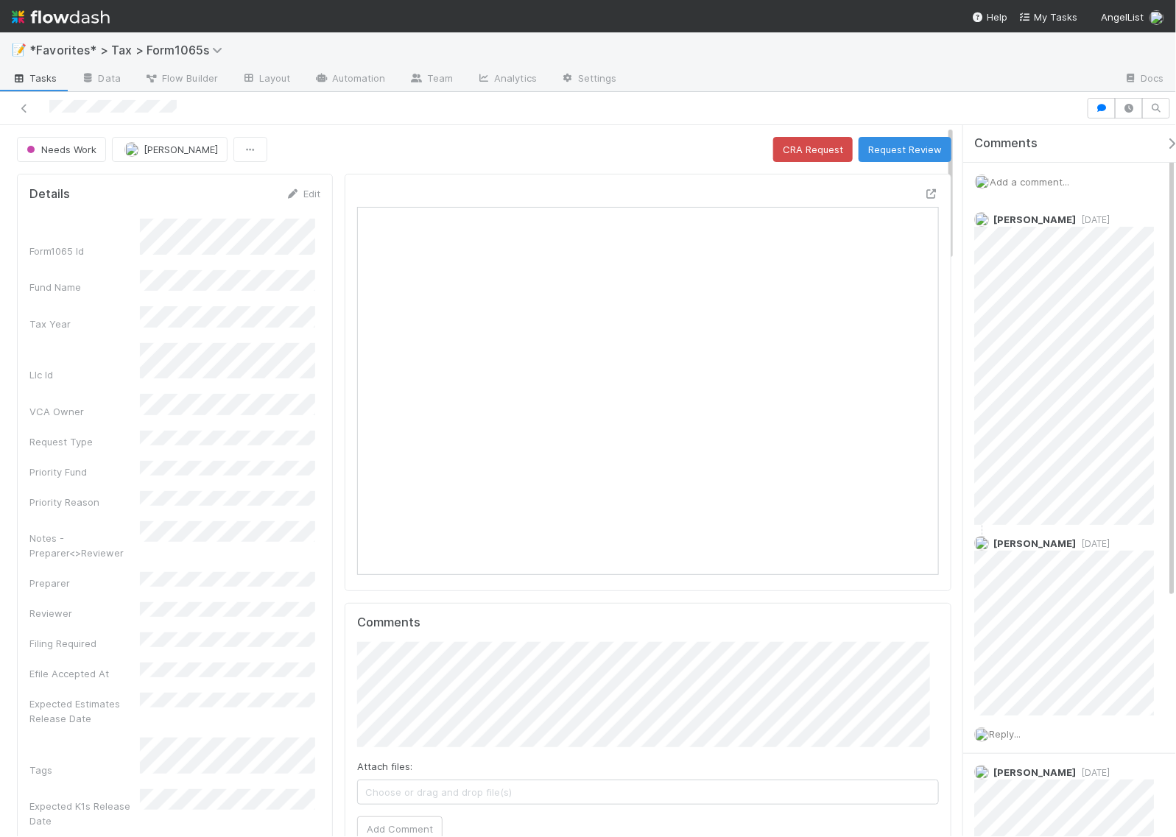
scroll to position [285, 558]
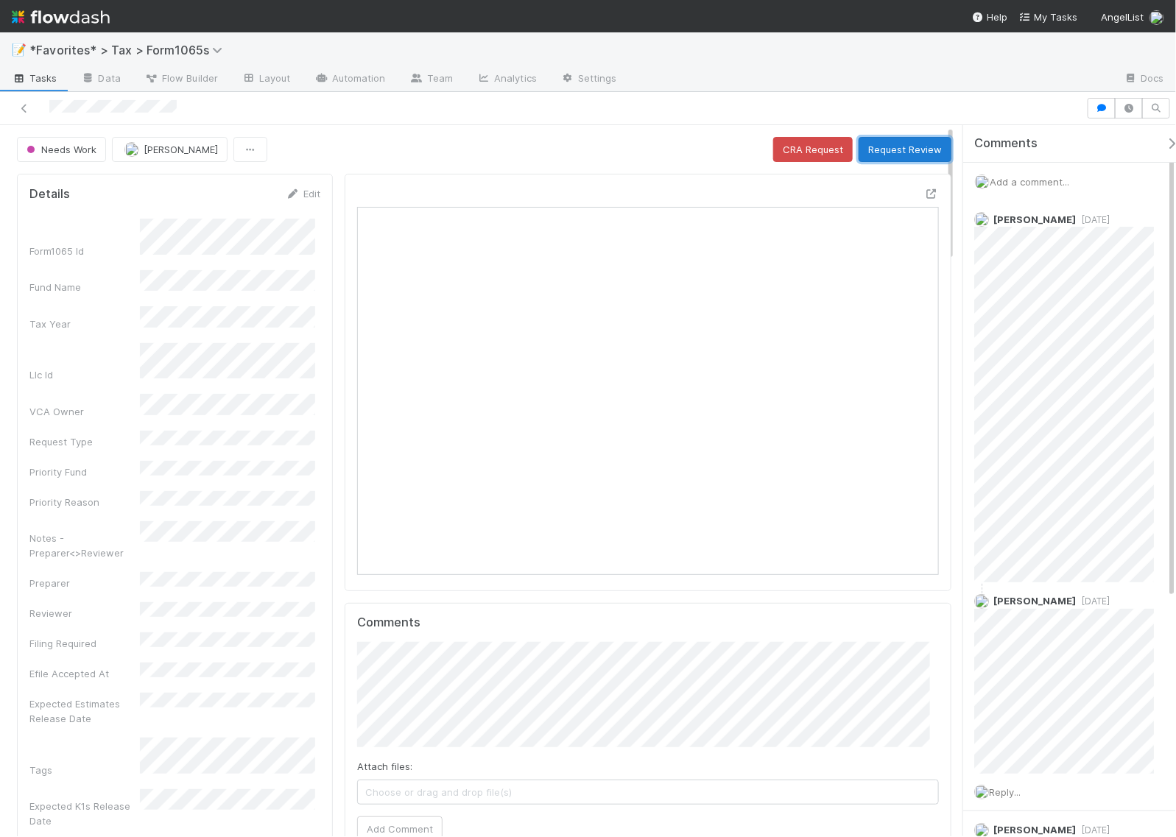
click at [890, 155] on button "Request Review" at bounding box center [905, 149] width 93 height 25
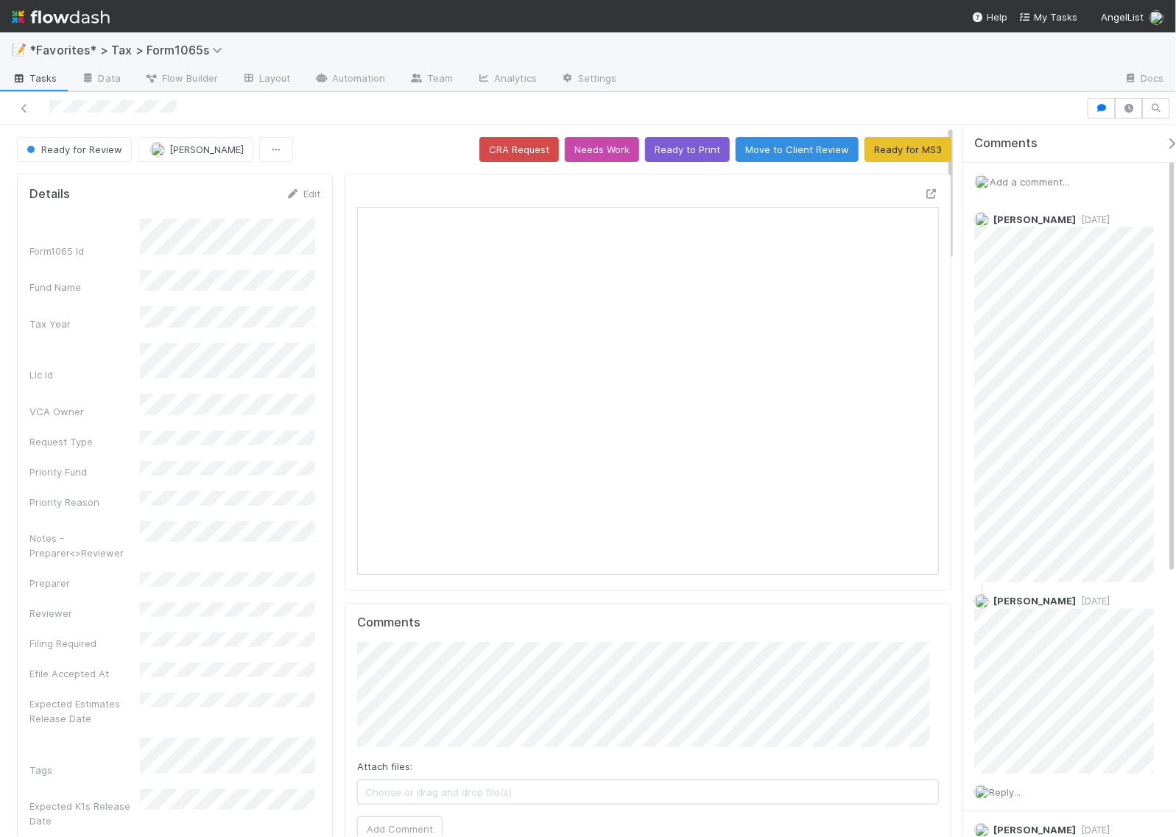
click at [1032, 183] on span "Add a comment..." at bounding box center [1030, 182] width 80 height 12
click at [1025, 418] on button "Add Comment" at bounding box center [1029, 429] width 85 height 25
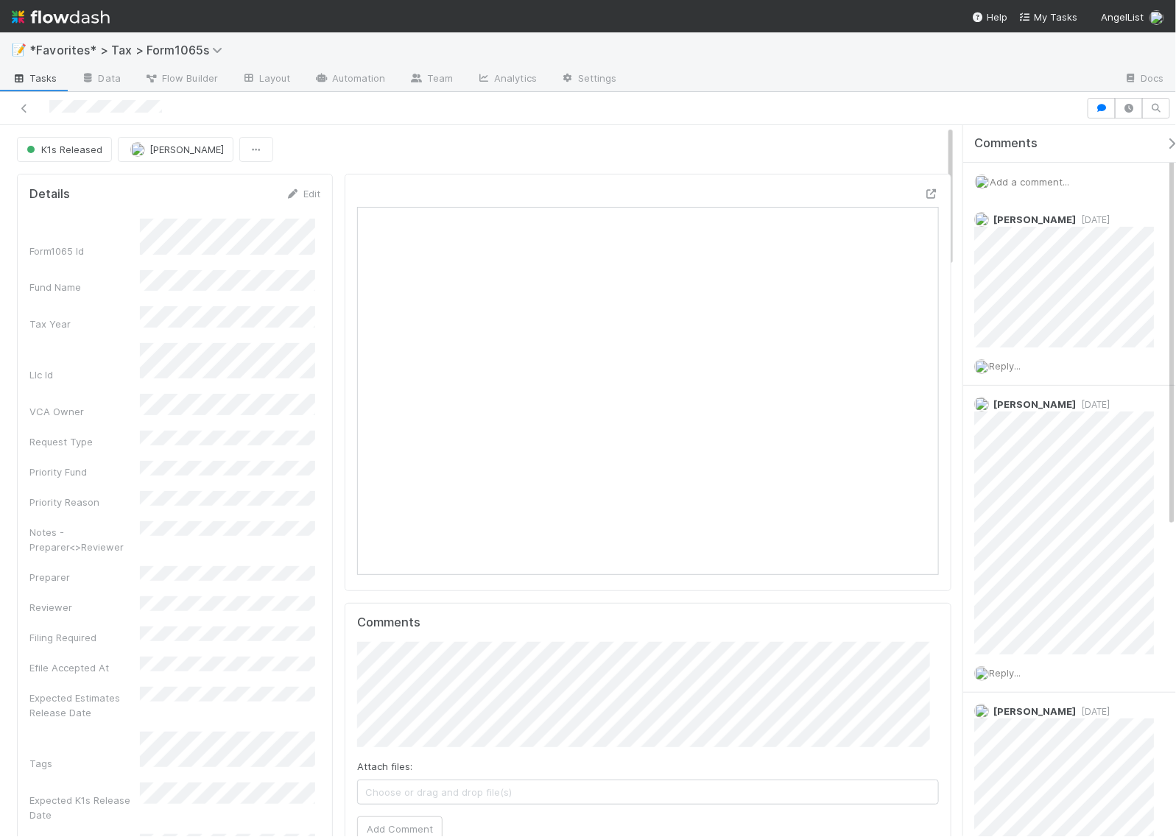
scroll to position [285, 558]
click at [924, 189] on div at bounding box center [931, 193] width 15 height 15
click at [924, 194] on icon at bounding box center [931, 194] width 15 height 10
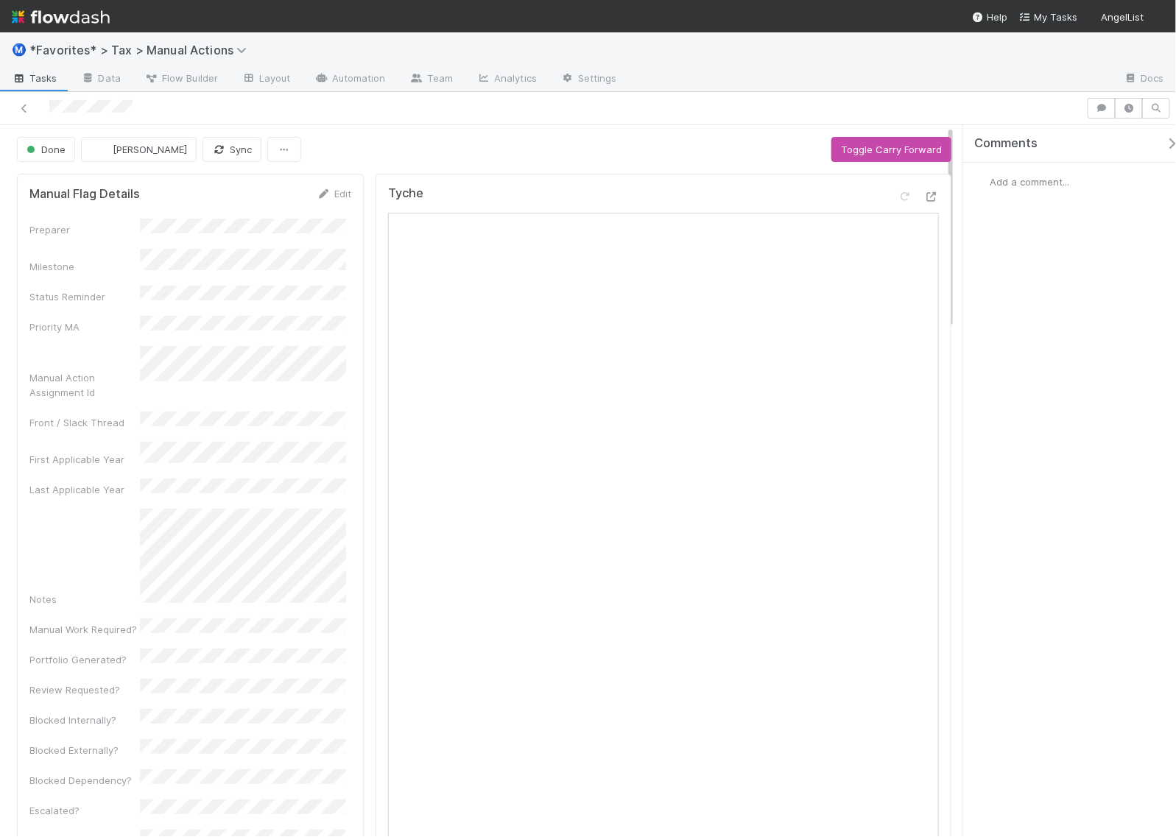
click at [49, 108] on div at bounding box center [543, 108] width 1075 height 21
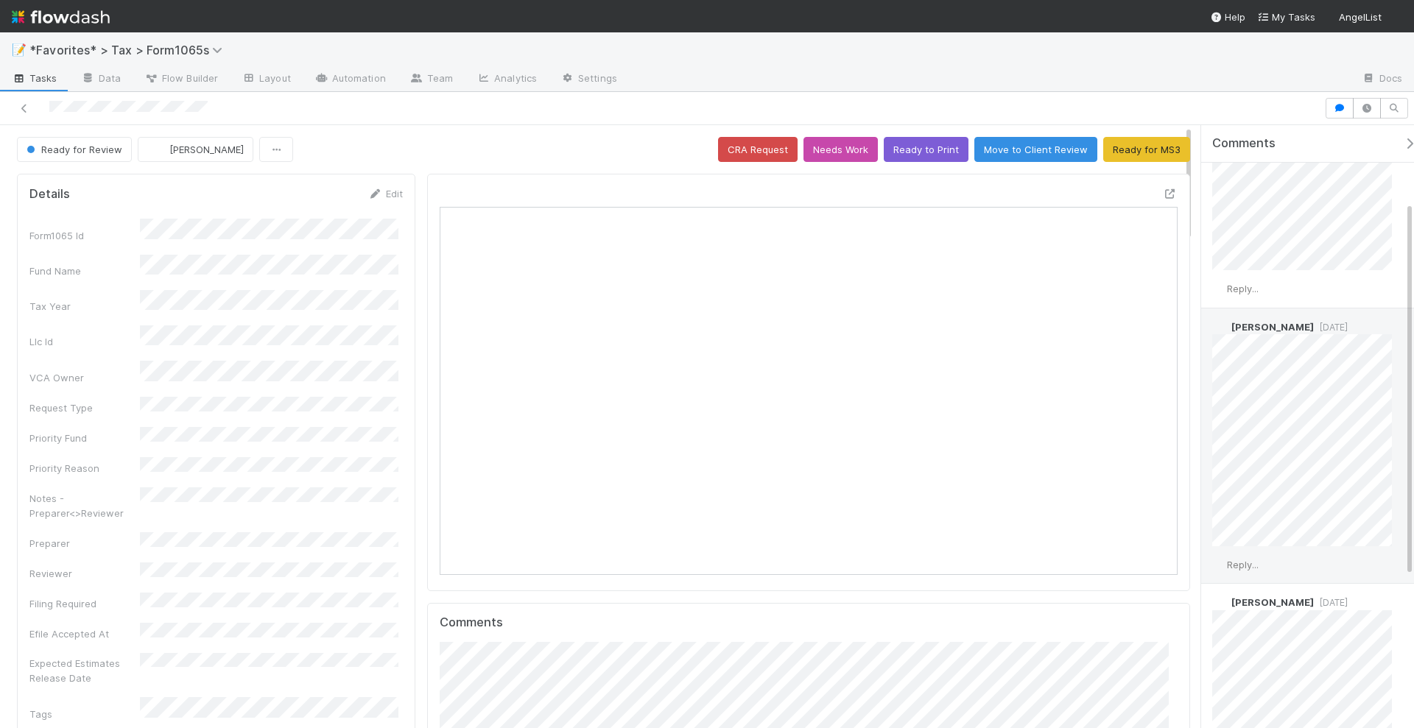
scroll to position [184, 0]
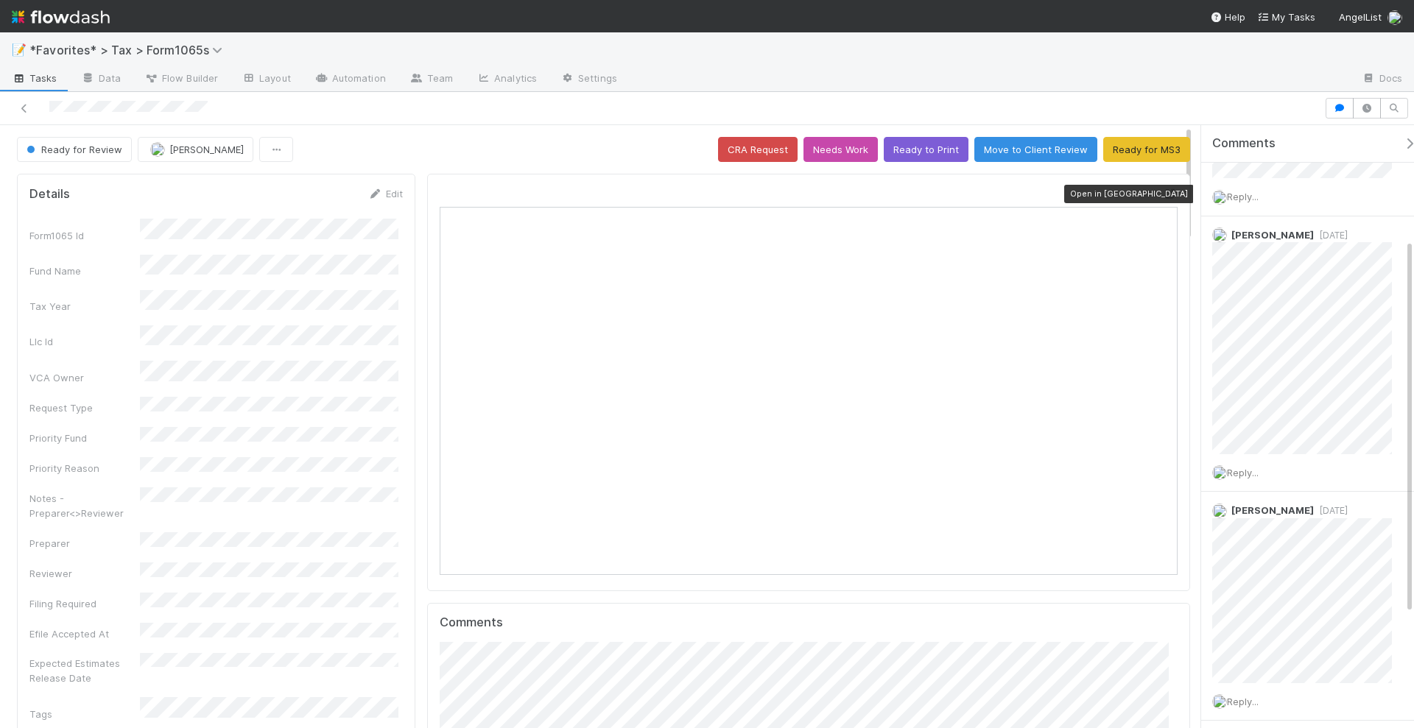
click at [1163, 192] on icon at bounding box center [1170, 194] width 15 height 10
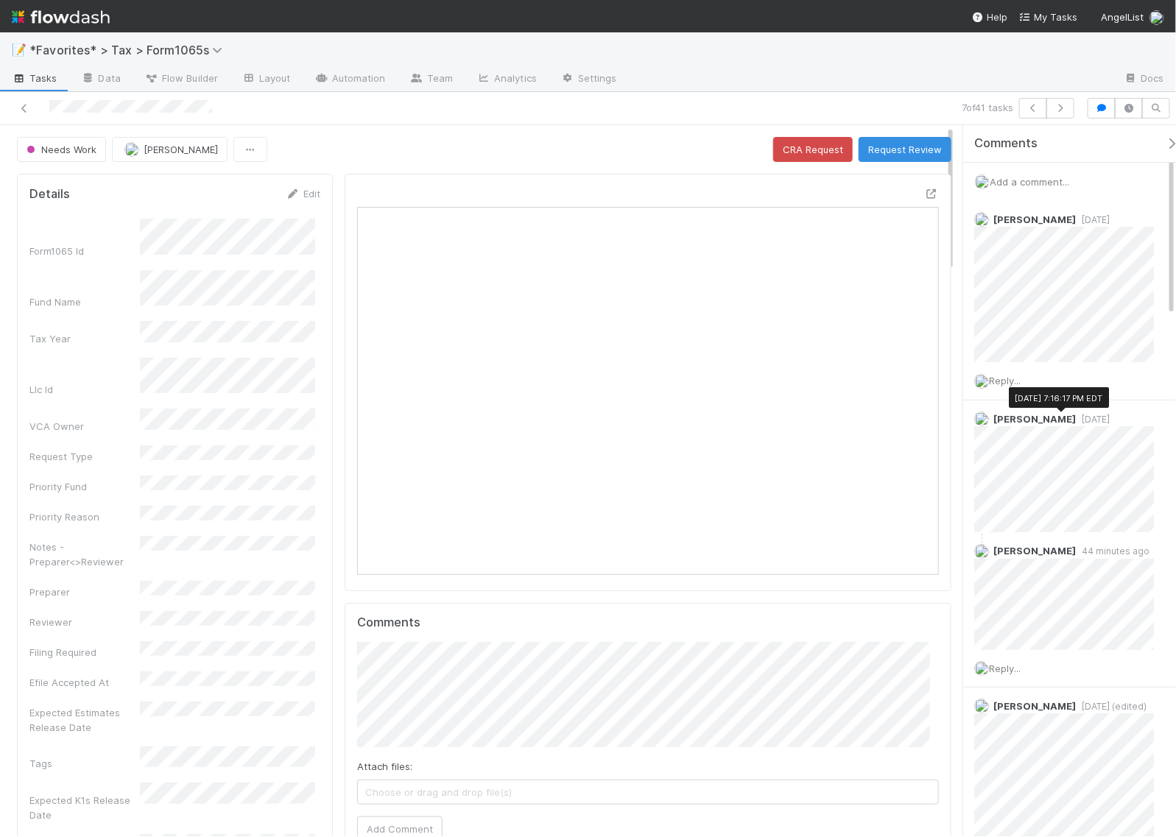
click at [1039, 181] on span "Add a comment..." at bounding box center [1030, 182] width 80 height 12
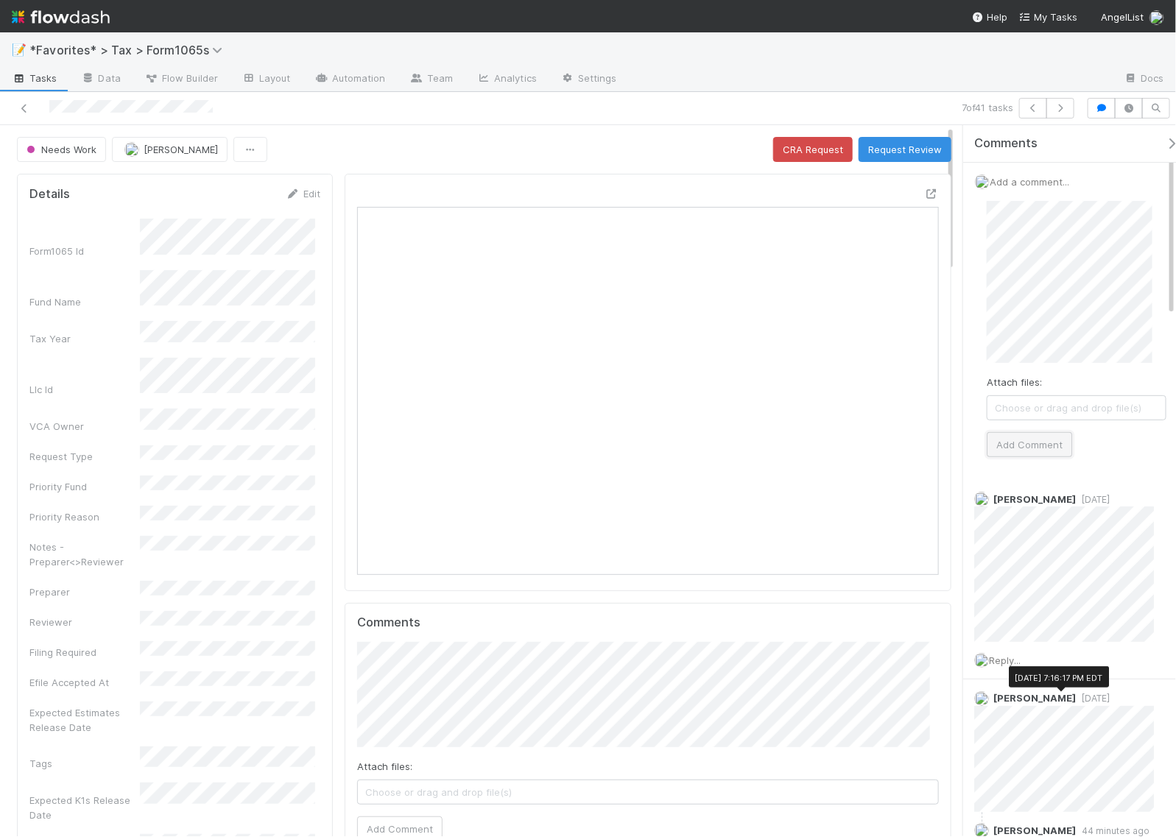
click at [1032, 443] on button "Add Comment" at bounding box center [1029, 444] width 85 height 25
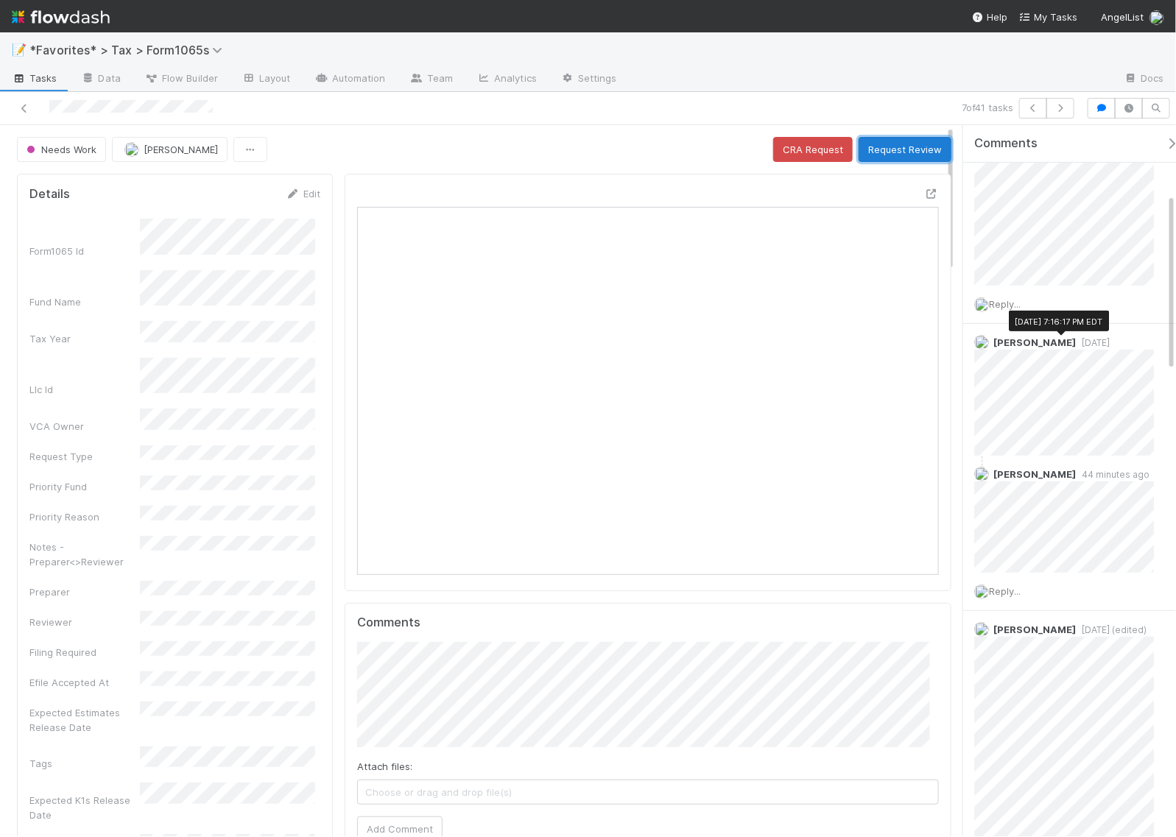
click at [910, 155] on button "Request Review" at bounding box center [905, 149] width 93 height 25
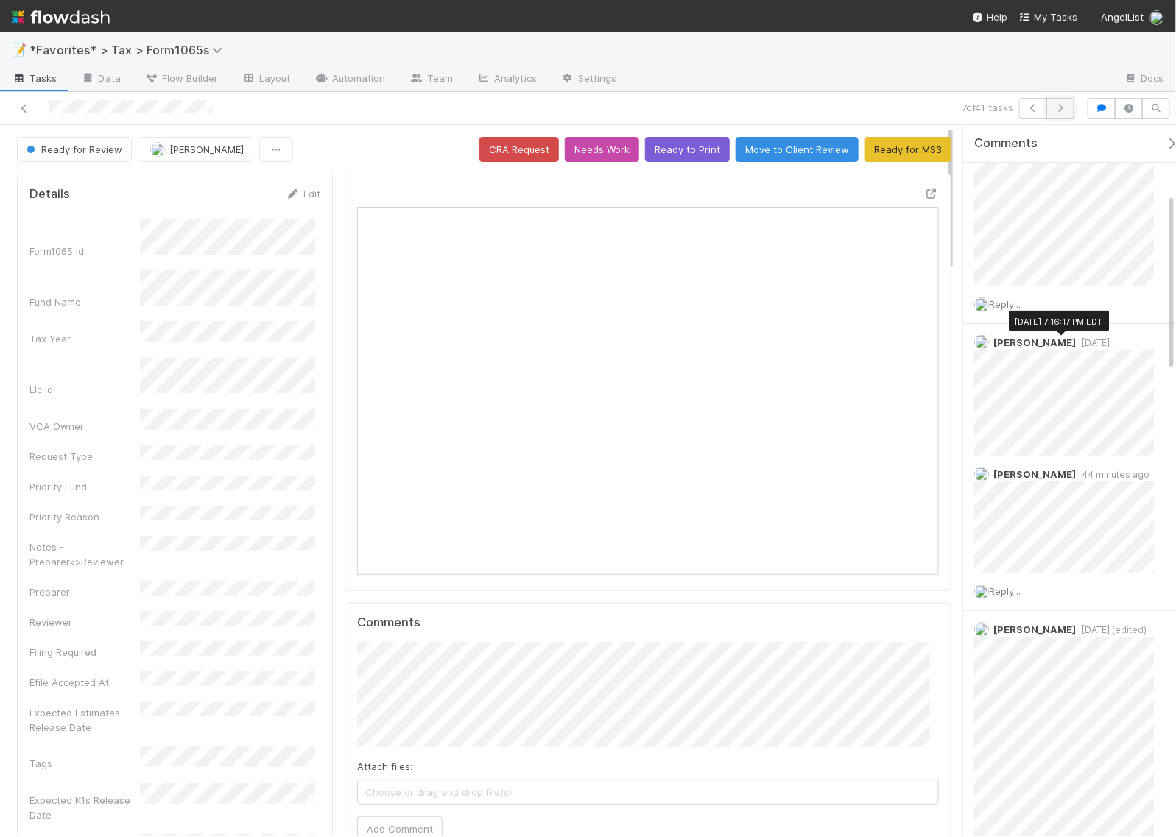
click at [1061, 100] on button "button" at bounding box center [1061, 108] width 28 height 21
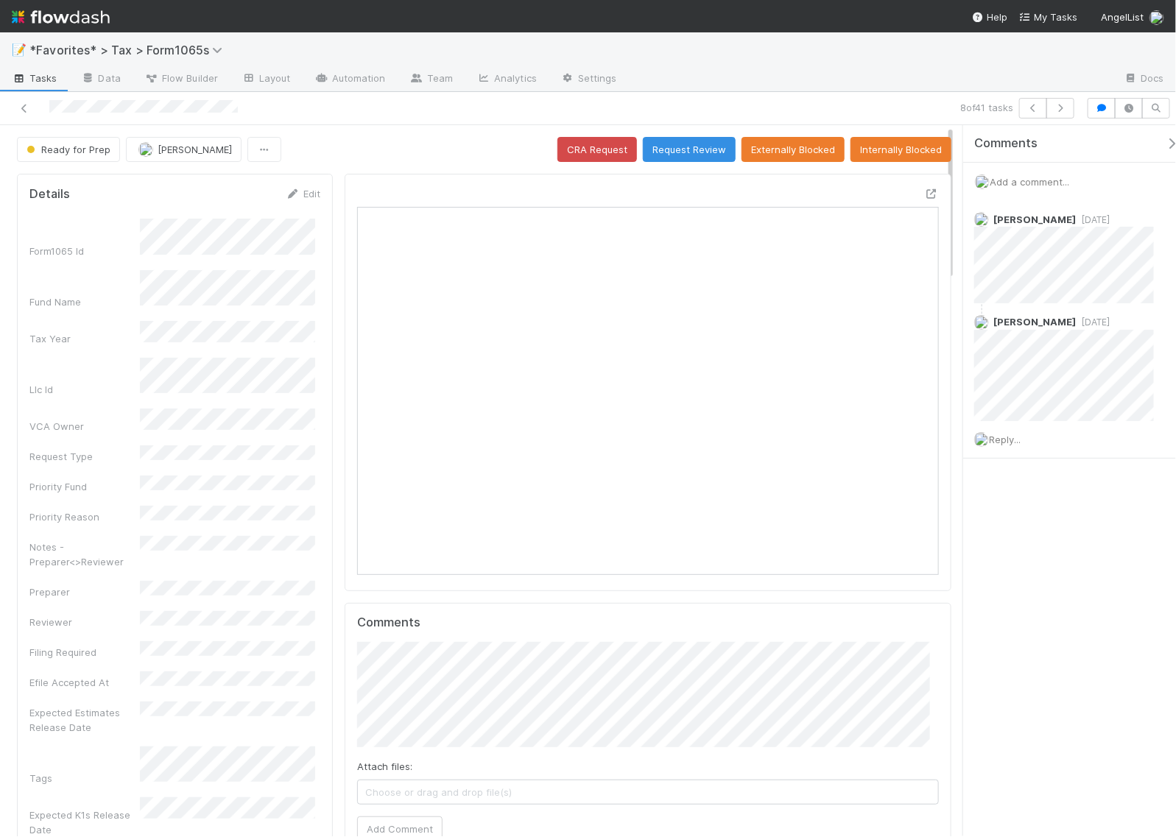
scroll to position [285, 558]
click at [1058, 108] on icon "button" at bounding box center [1060, 108] width 15 height 9
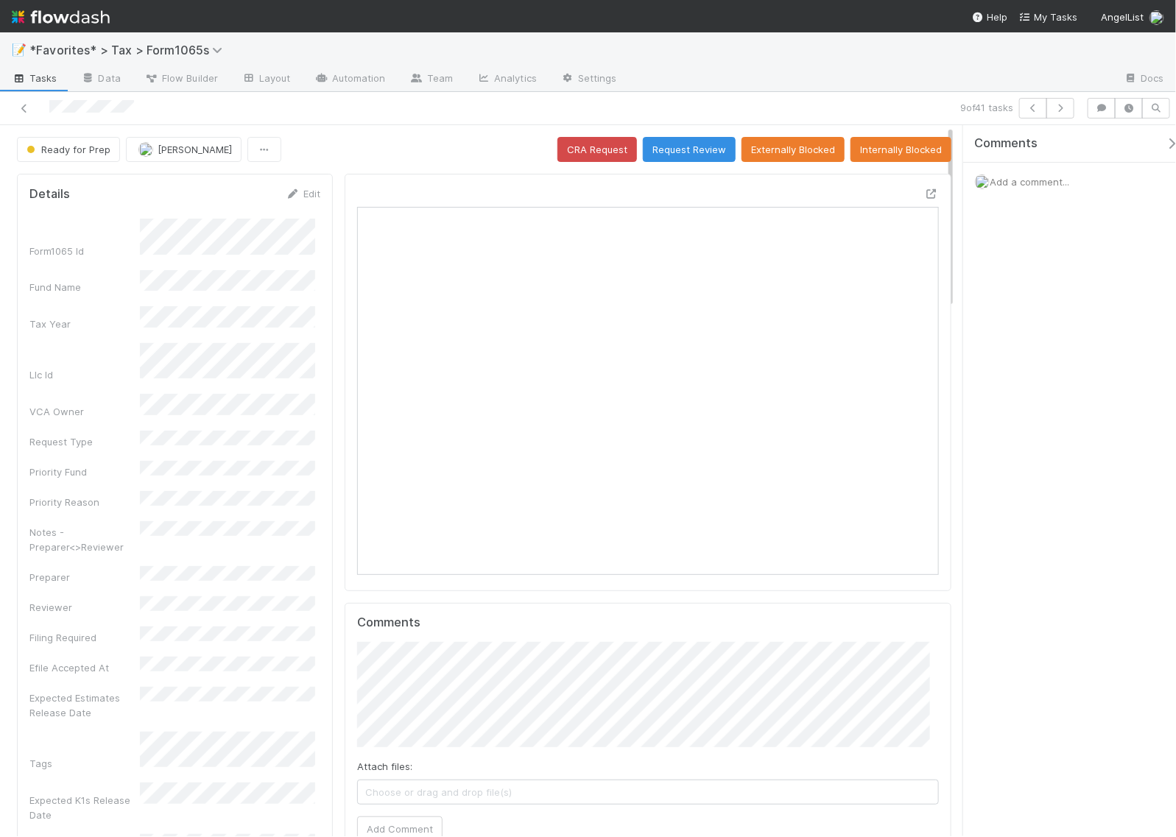
scroll to position [285, 558]
click at [924, 197] on icon at bounding box center [931, 194] width 15 height 10
click at [1013, 181] on span "Add a comment..." at bounding box center [1030, 182] width 80 height 12
click at [1044, 426] on button "Add Comment" at bounding box center [1029, 429] width 85 height 25
click at [1058, 113] on button "button" at bounding box center [1061, 108] width 28 height 21
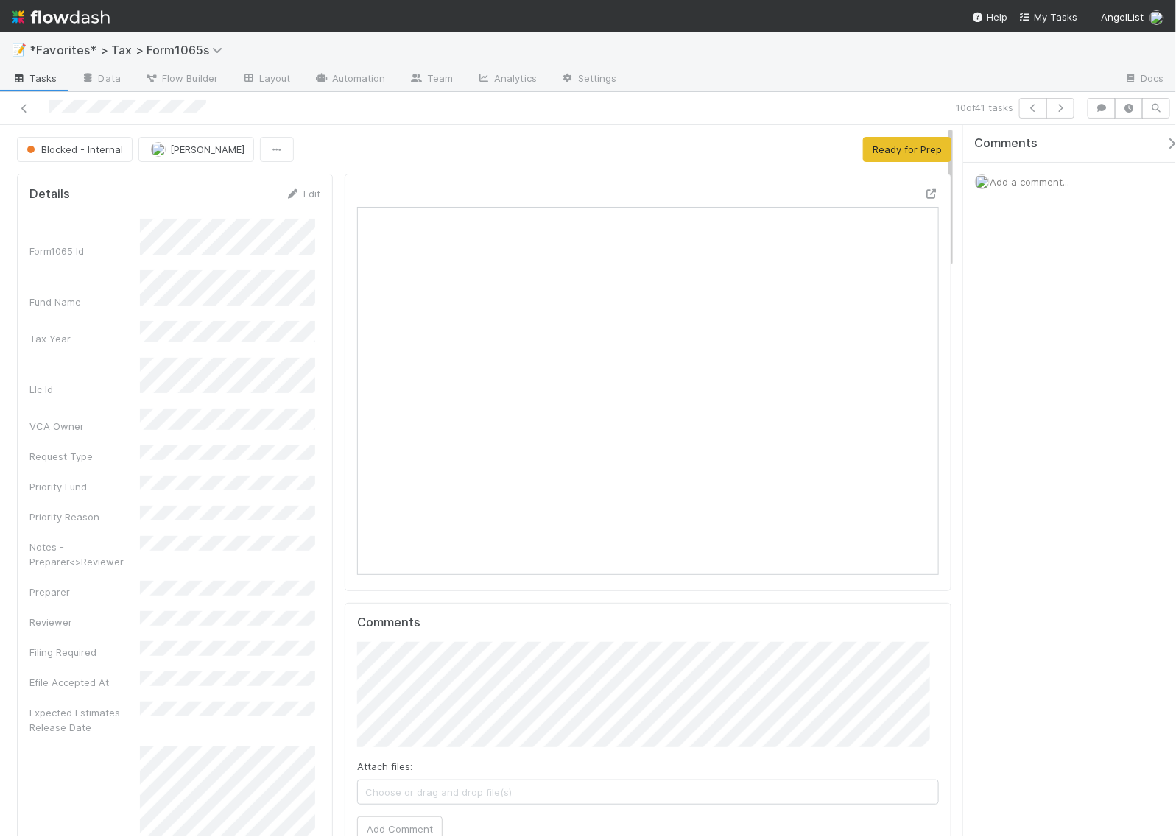
scroll to position [285, 558]
click at [924, 195] on icon at bounding box center [931, 194] width 15 height 10
click at [1014, 182] on span "Add a comment..." at bounding box center [1030, 182] width 80 height 12
click at [1013, 433] on button "Add Comment" at bounding box center [1029, 429] width 85 height 25
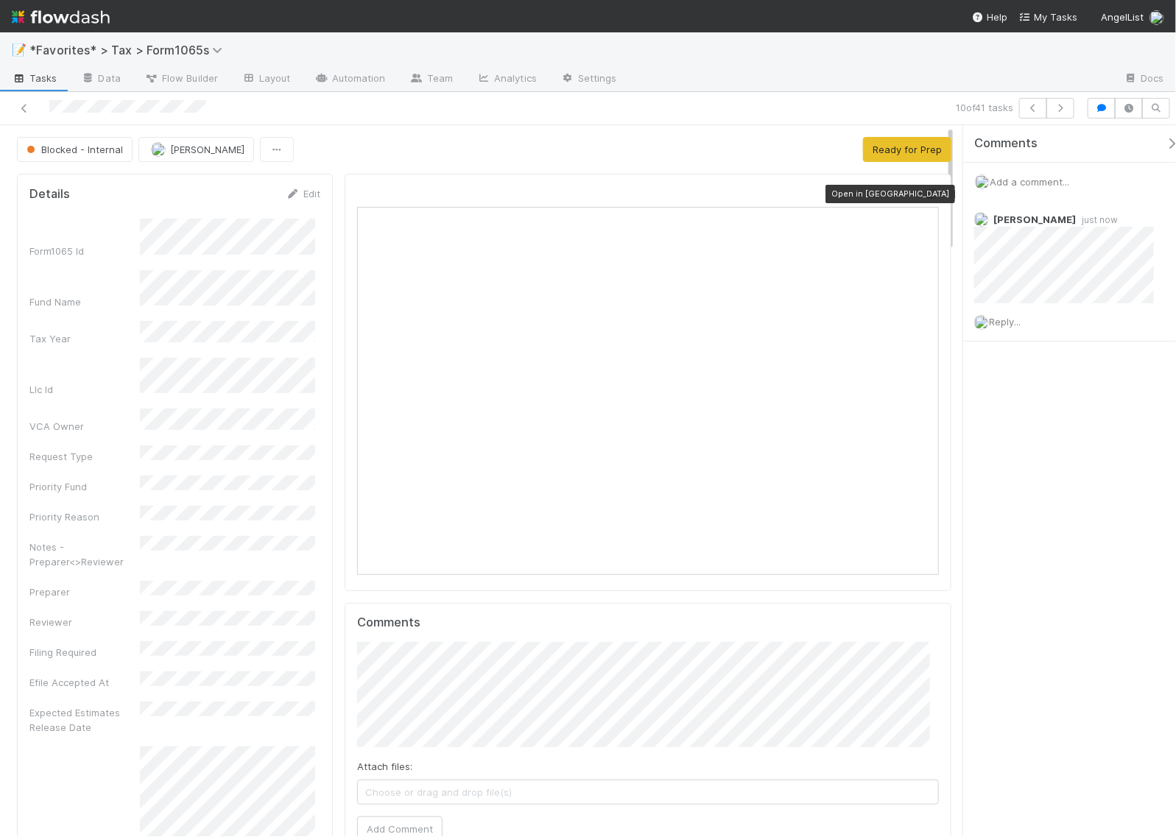
click at [924, 195] on icon at bounding box center [931, 194] width 15 height 10
click at [1058, 112] on icon "button" at bounding box center [1060, 108] width 15 height 9
click at [1061, 105] on icon "button" at bounding box center [1060, 108] width 15 height 9
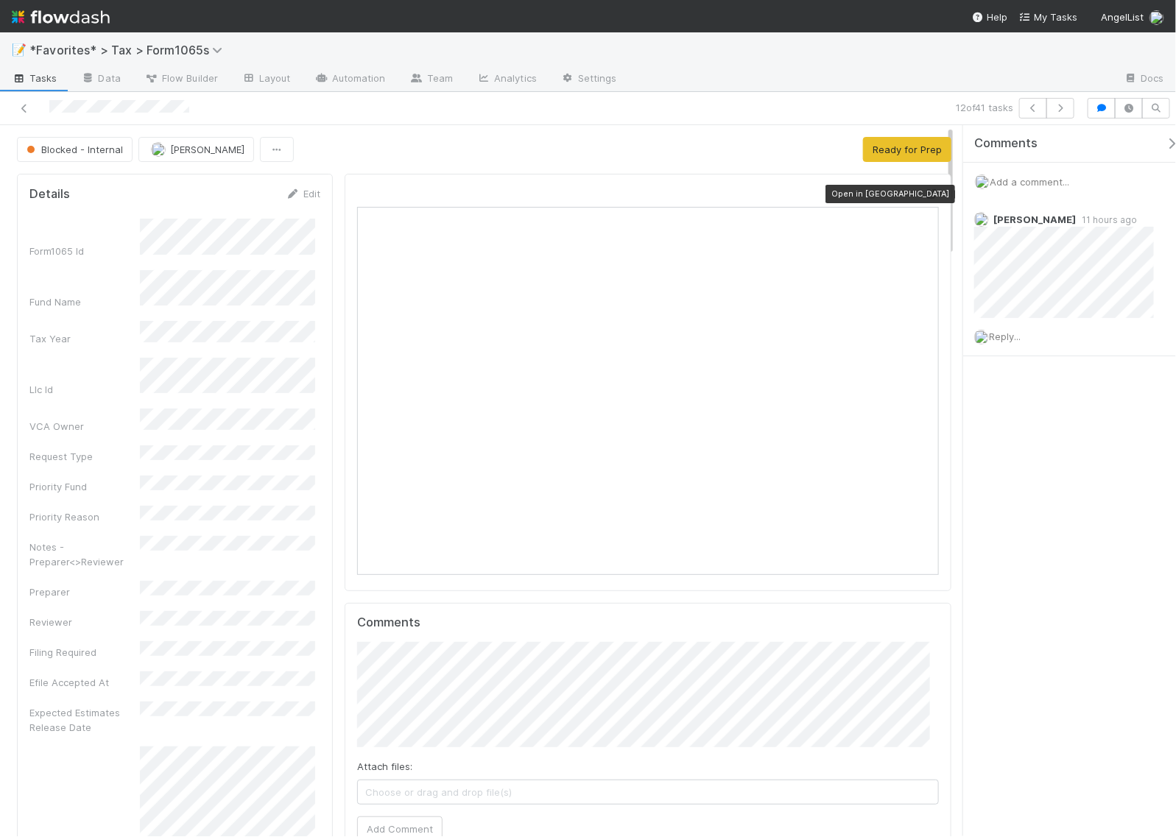
click at [924, 192] on icon at bounding box center [931, 194] width 15 height 10
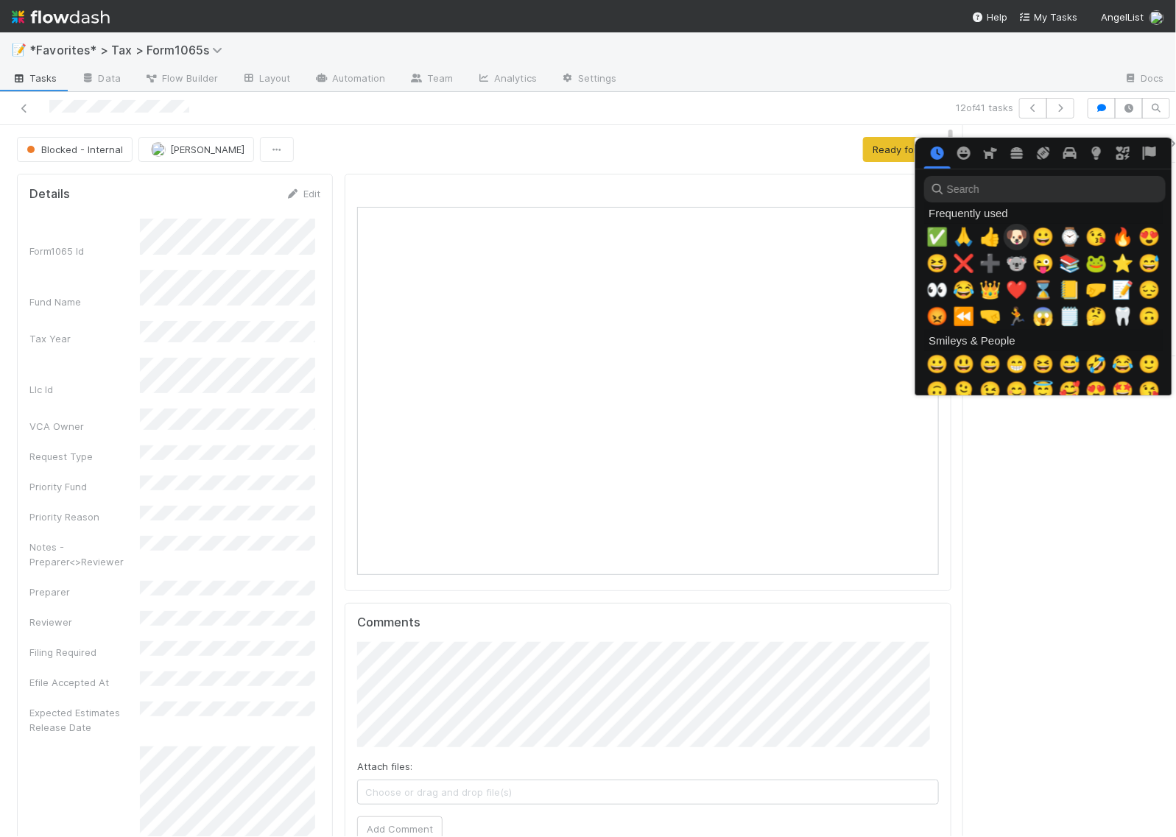
click at [933, 234] on span "✅" at bounding box center [938, 237] width 22 height 21
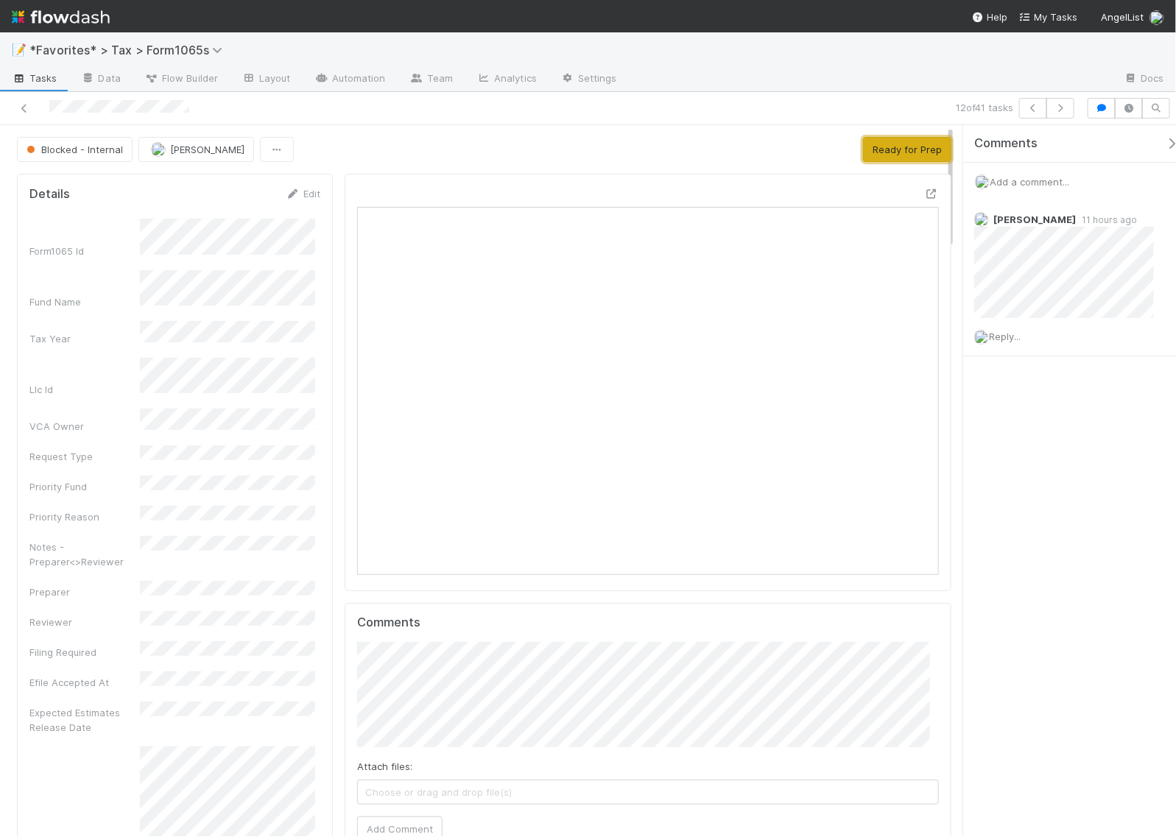
click at [869, 149] on button "Ready for Prep" at bounding box center [907, 149] width 88 height 25
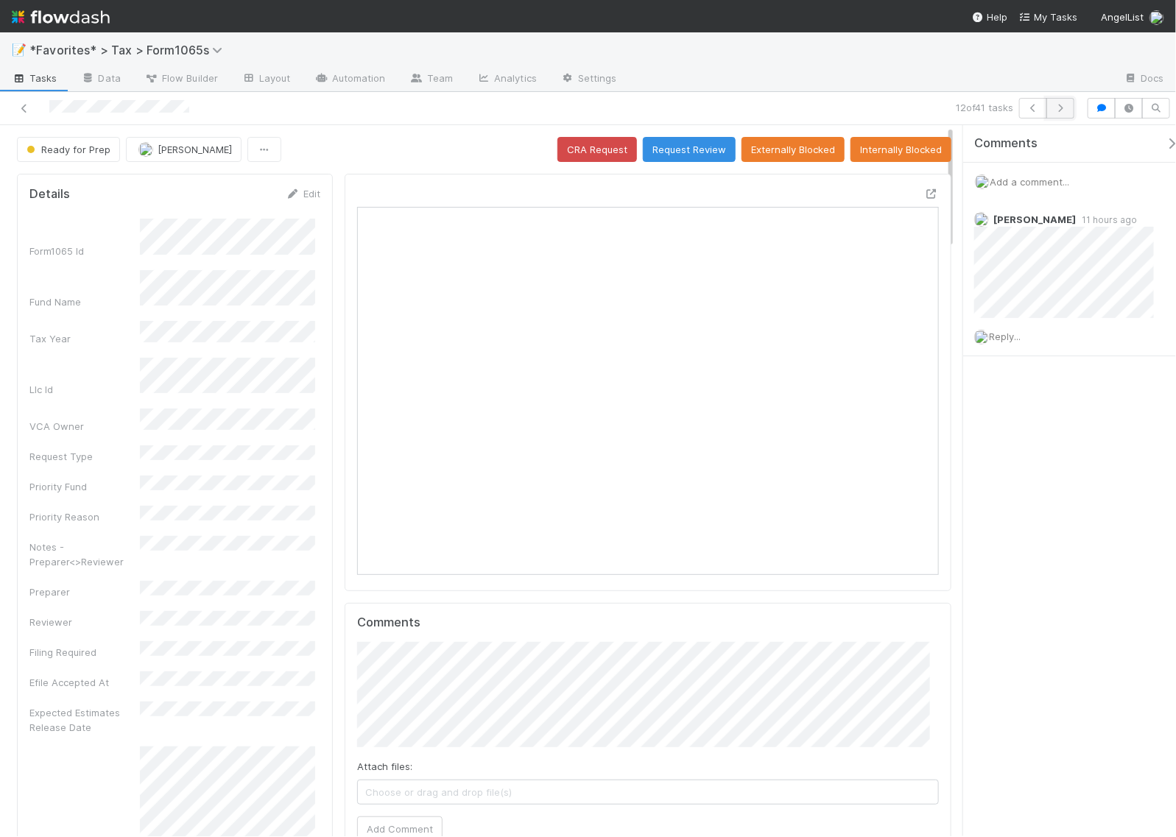
click at [1066, 112] on icon "button" at bounding box center [1060, 108] width 15 height 9
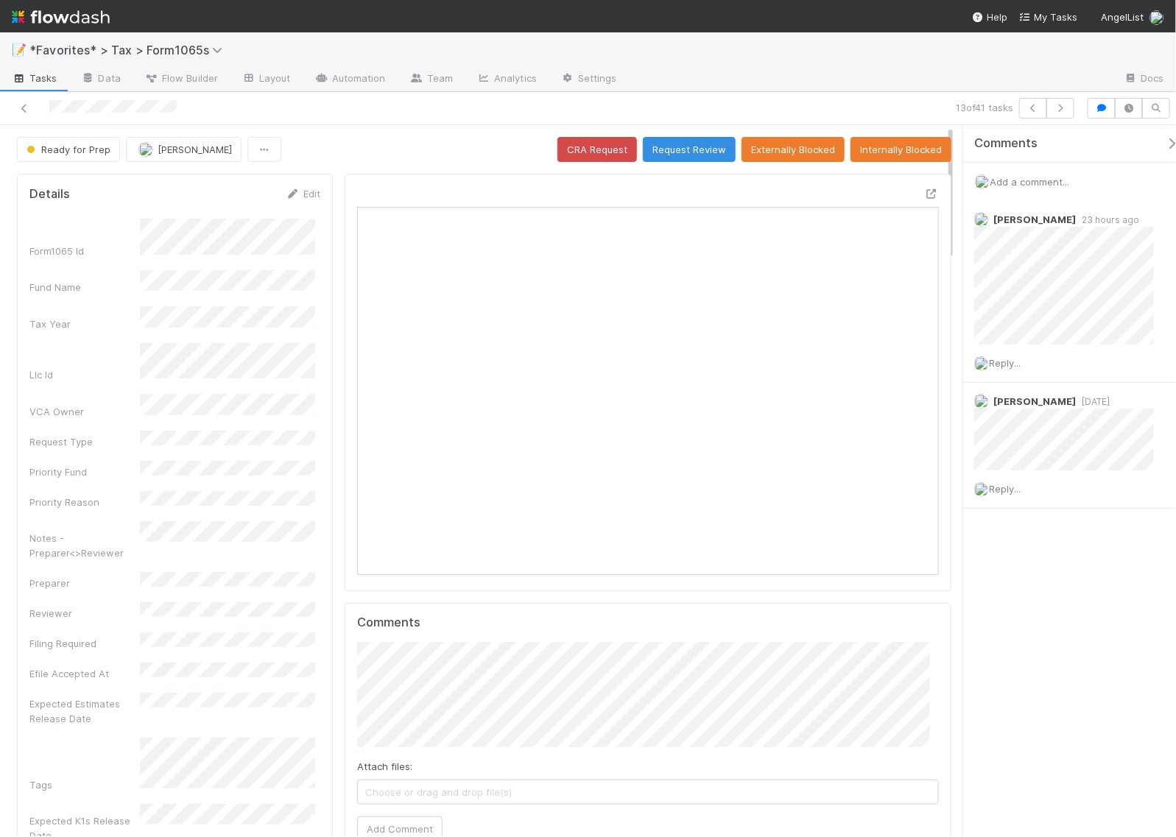
scroll to position [285, 558]
click at [1057, 110] on icon "button" at bounding box center [1060, 108] width 15 height 9
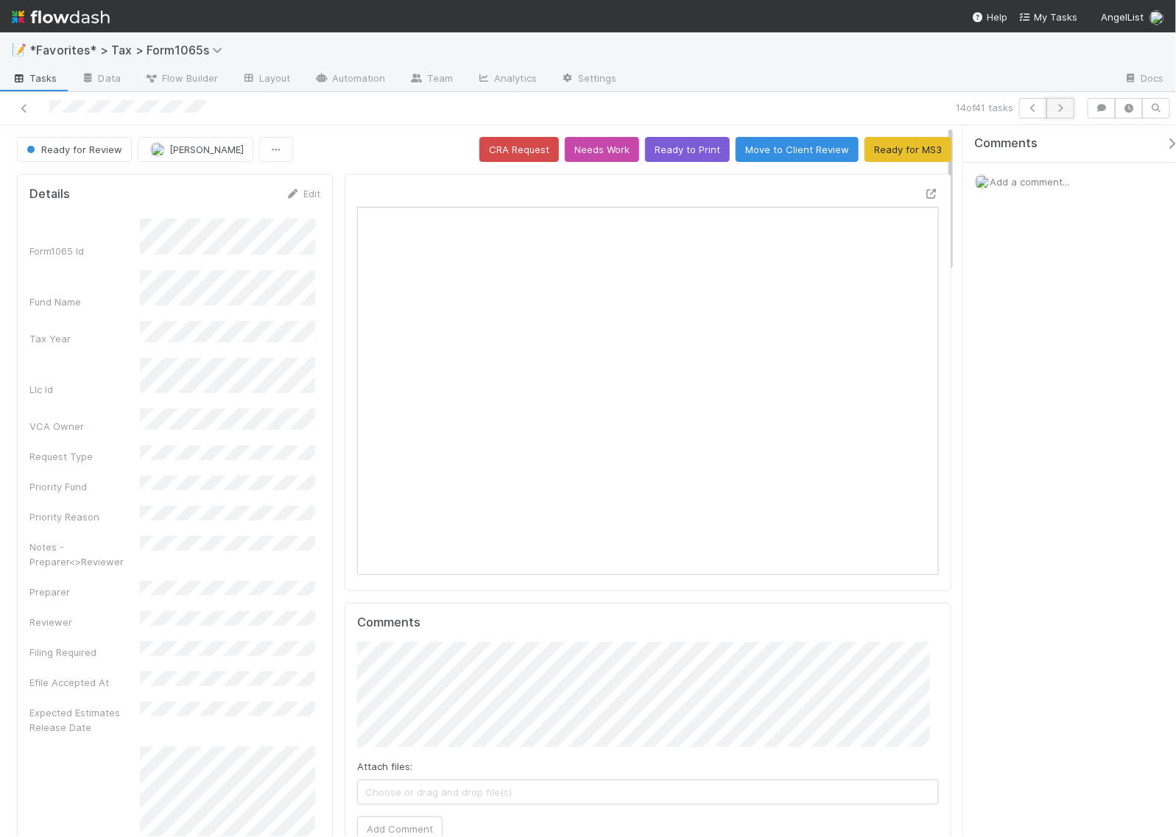
click at [1069, 113] on button "button" at bounding box center [1061, 108] width 28 height 21
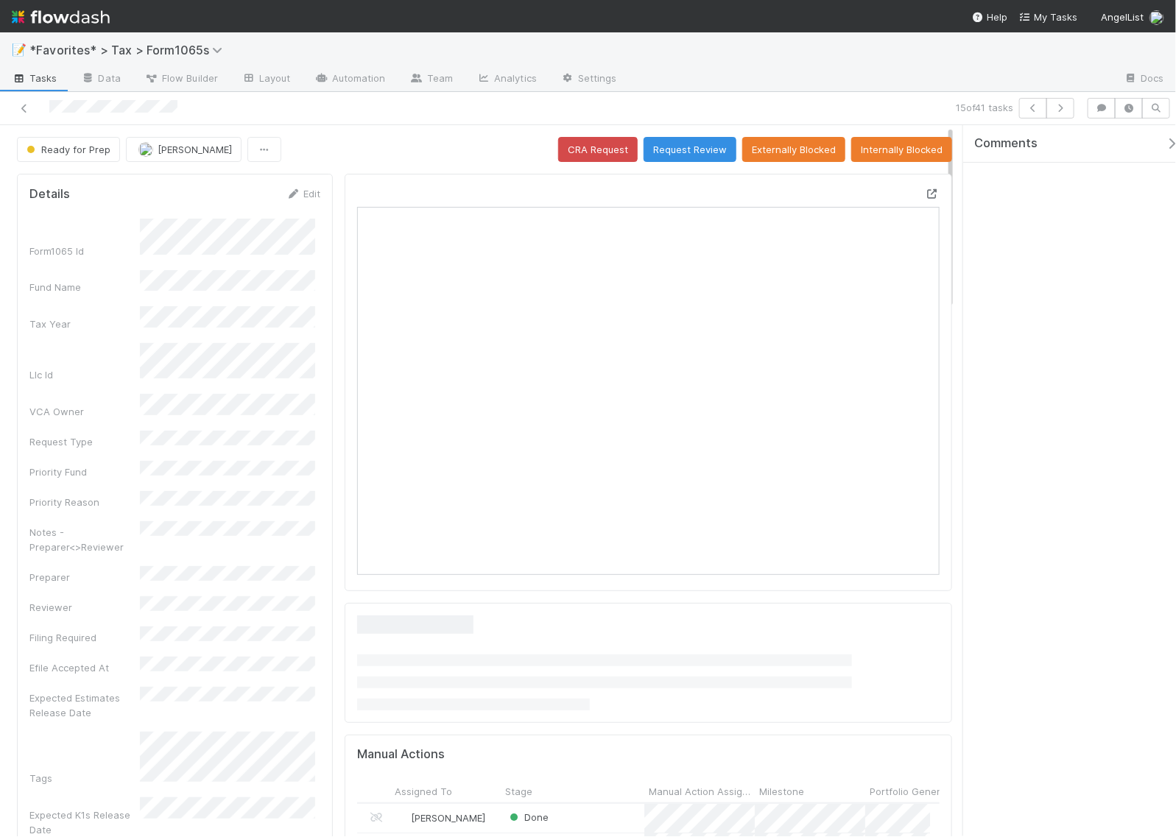
click at [925, 193] on icon at bounding box center [932, 194] width 15 height 10
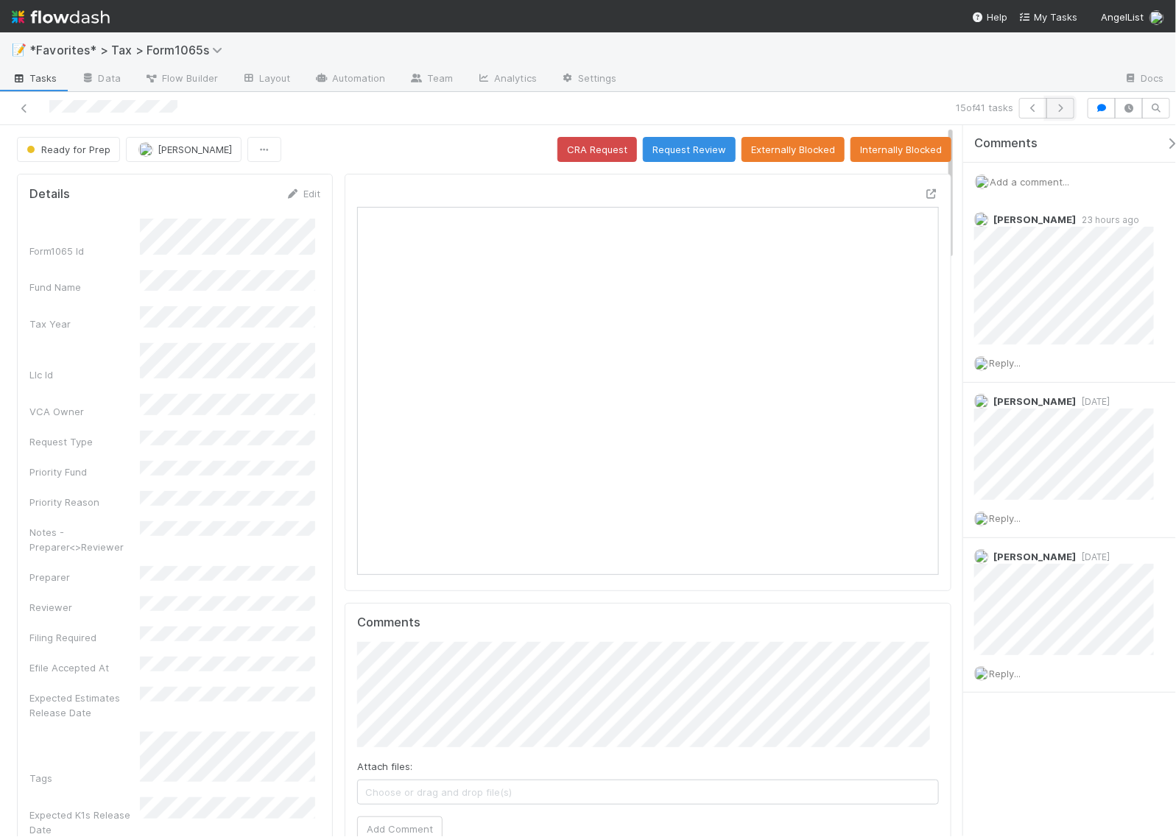
click at [1061, 110] on icon "button" at bounding box center [1060, 108] width 15 height 9
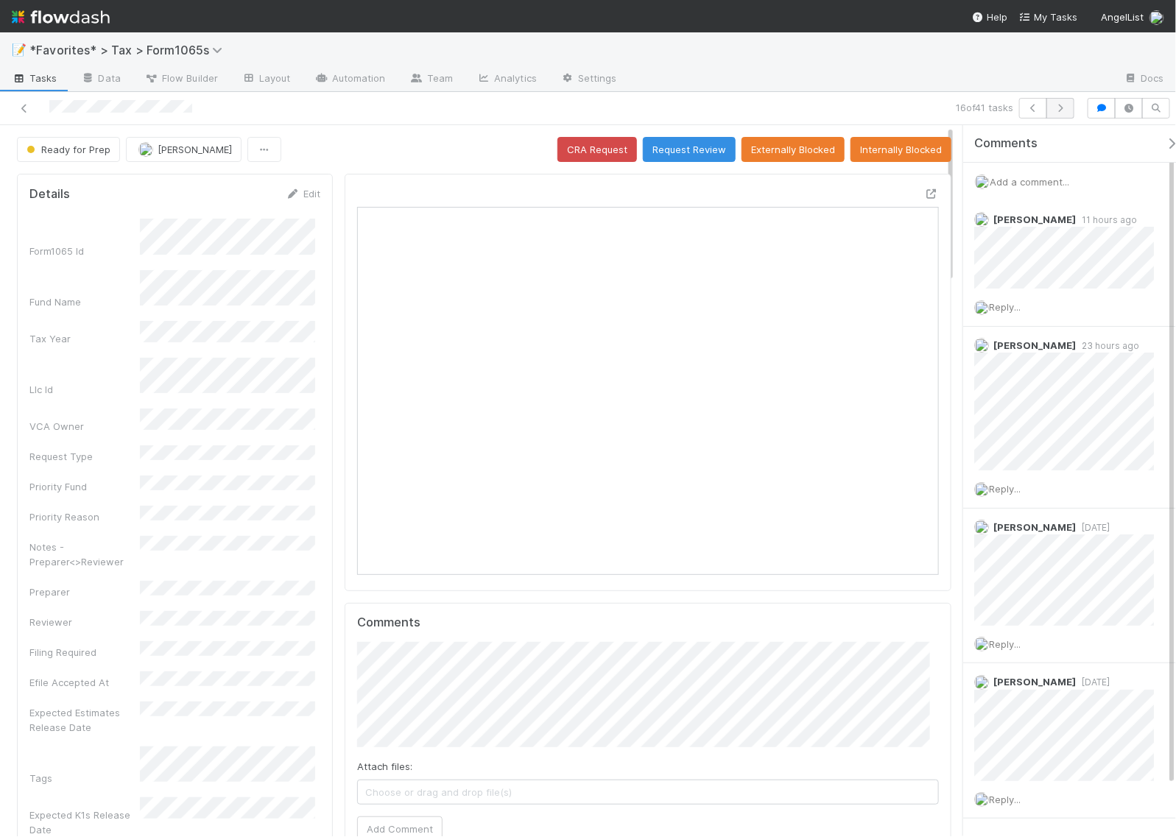
scroll to position [285, 273]
click at [1067, 107] on icon "button" at bounding box center [1060, 108] width 15 height 9
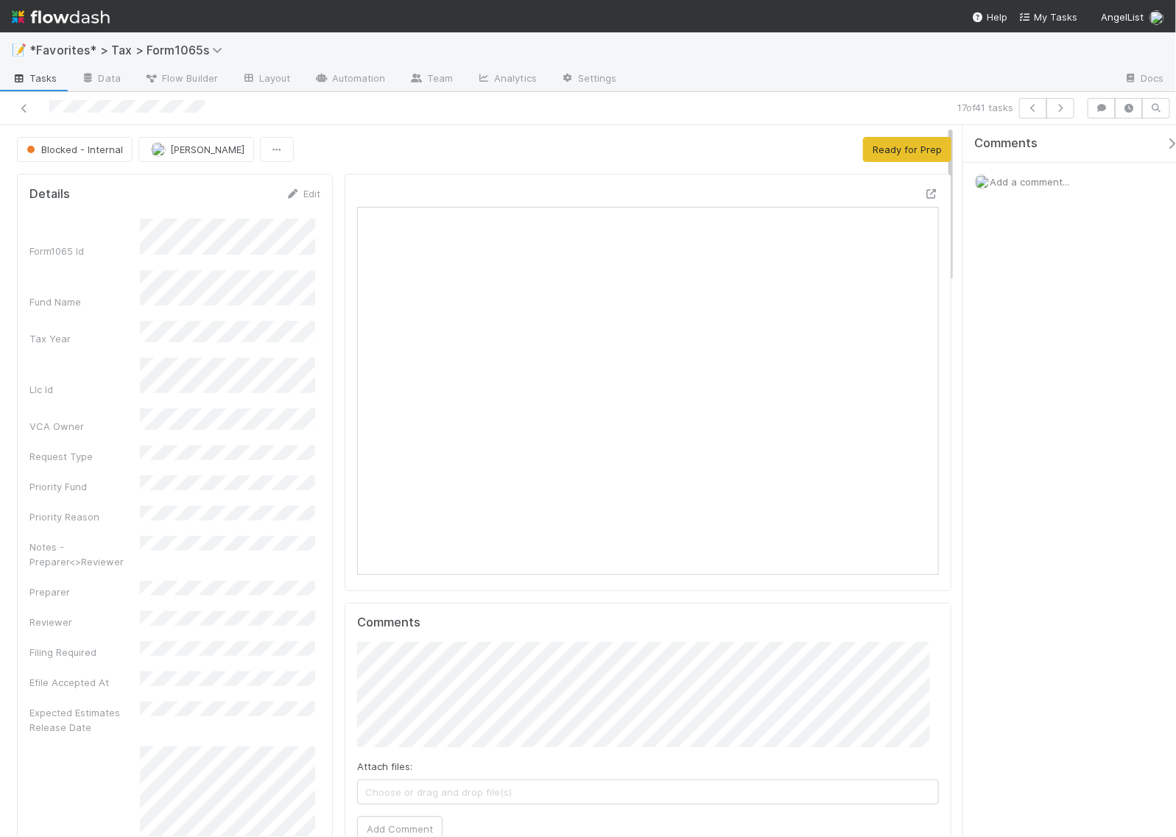
scroll to position [13, 15]
click at [924, 199] on icon at bounding box center [931, 194] width 15 height 10
click at [1061, 110] on icon "button" at bounding box center [1060, 108] width 15 height 9
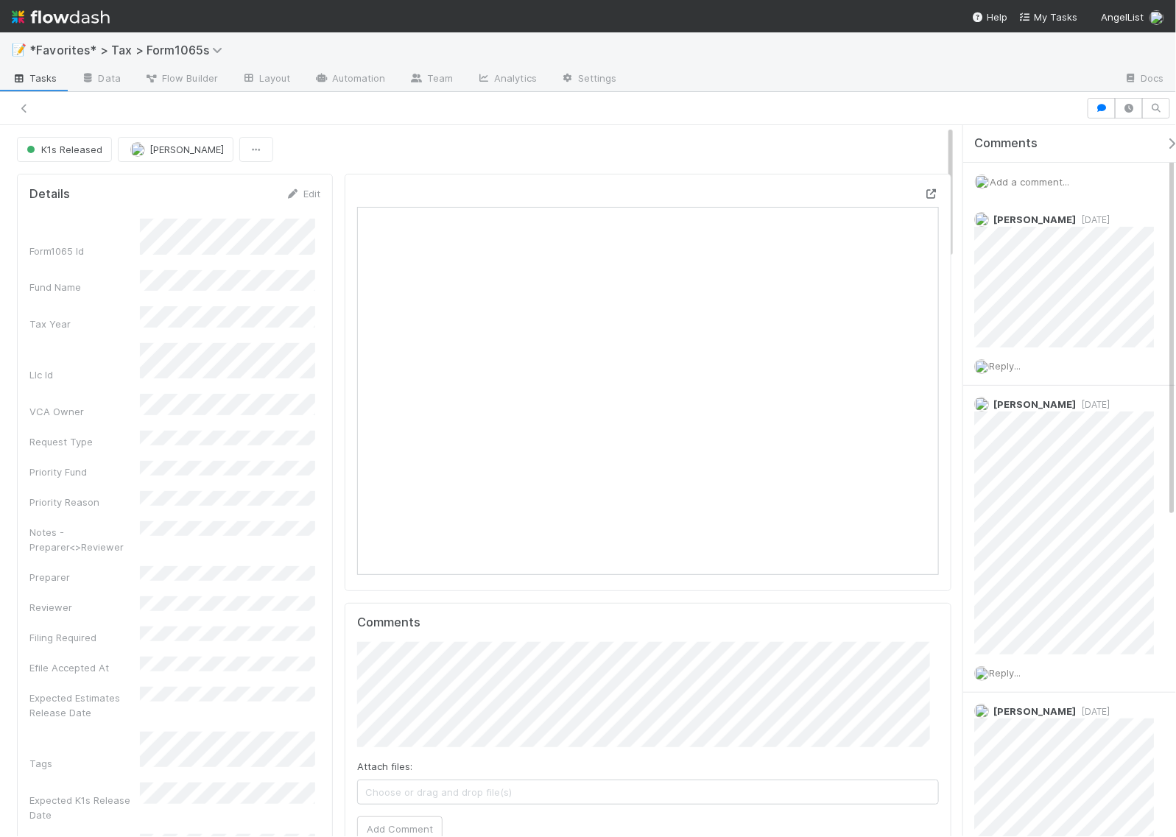
scroll to position [285, 558]
click at [924, 190] on icon at bounding box center [931, 194] width 15 height 10
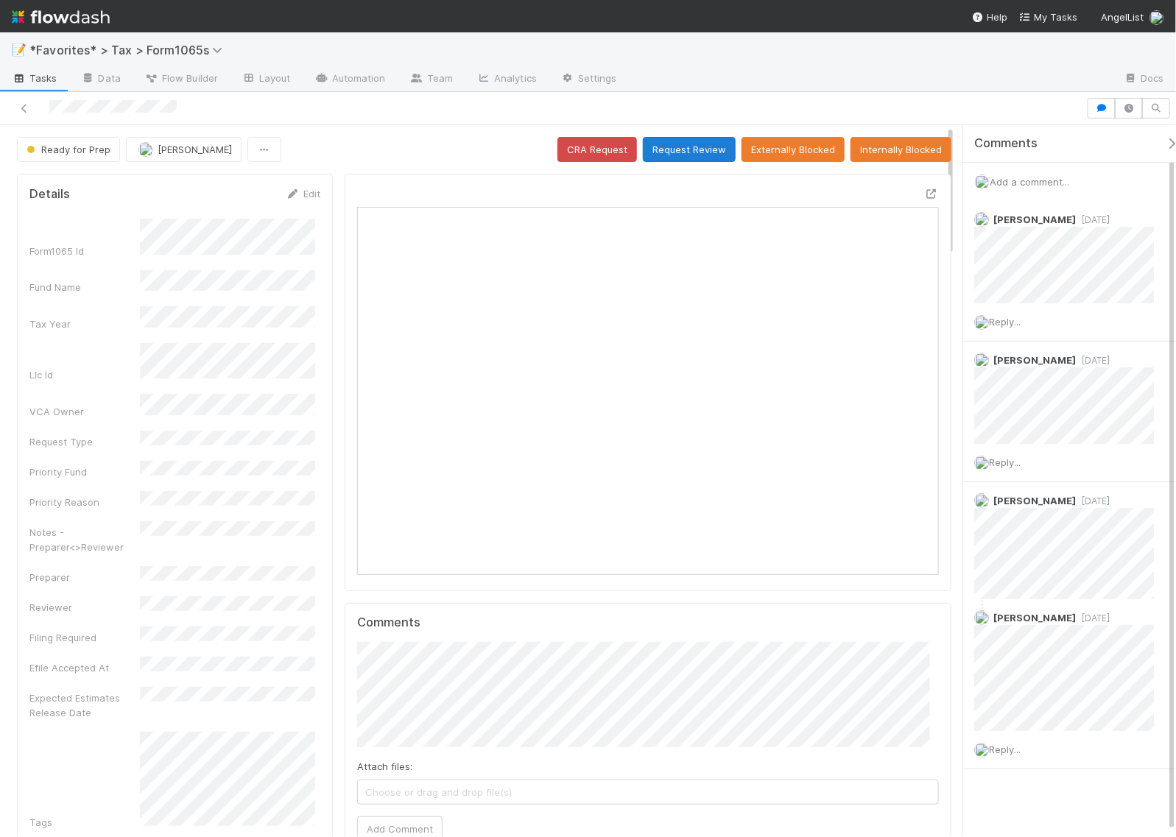
scroll to position [285, 558]
click at [686, 155] on button "Request Review" at bounding box center [689, 149] width 93 height 25
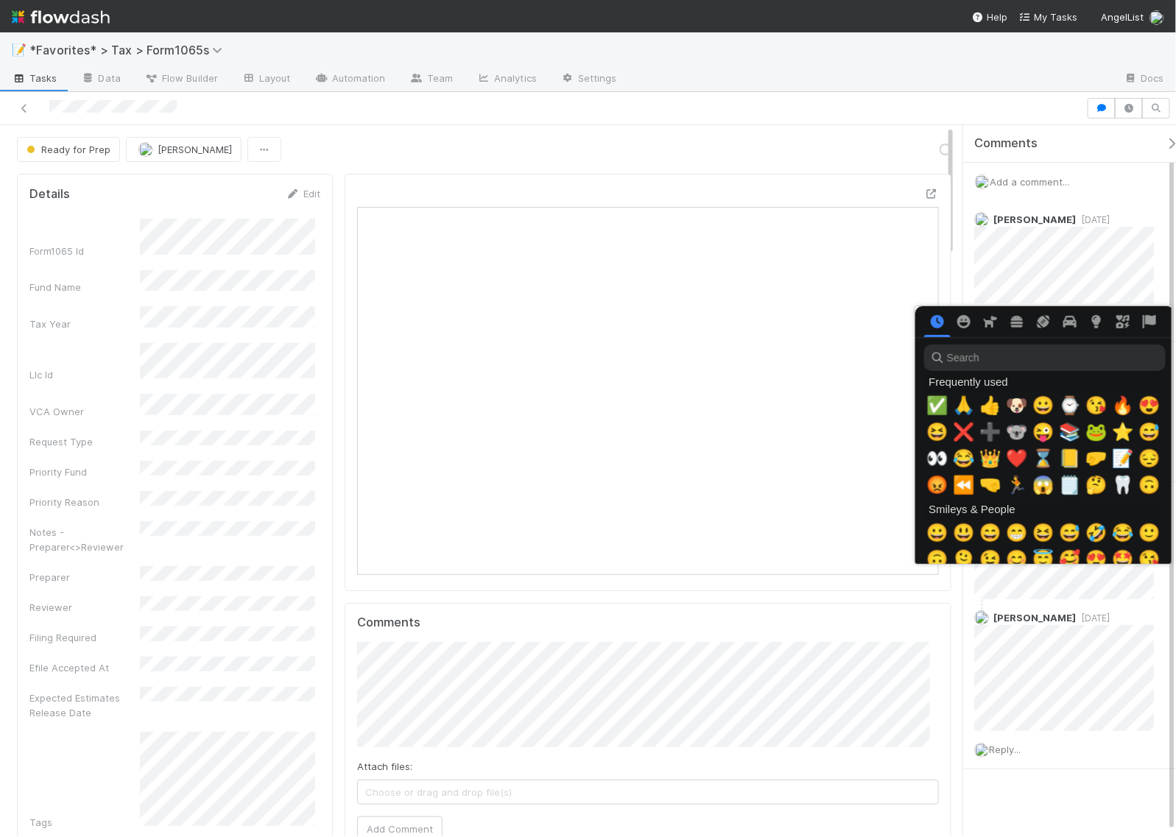
scroll to position [0, 8]
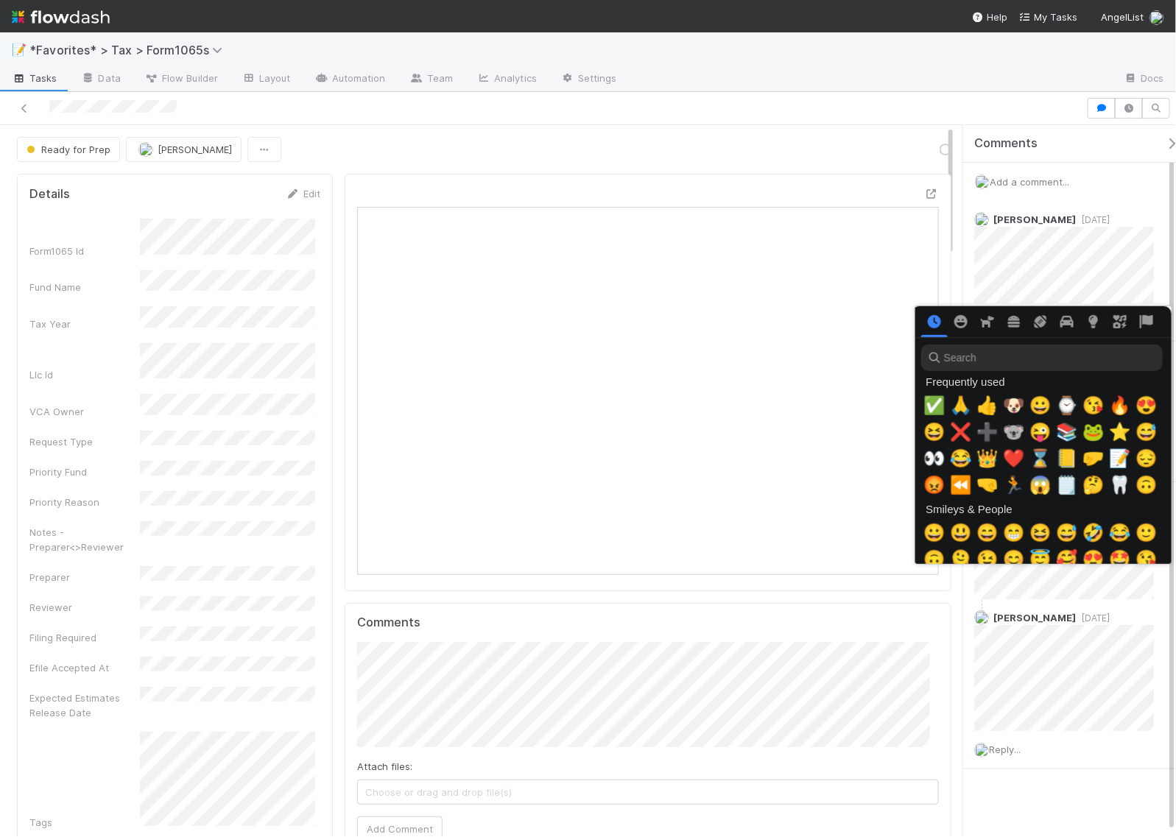
click at [926, 406] on span "✅" at bounding box center [935, 406] width 22 height 21
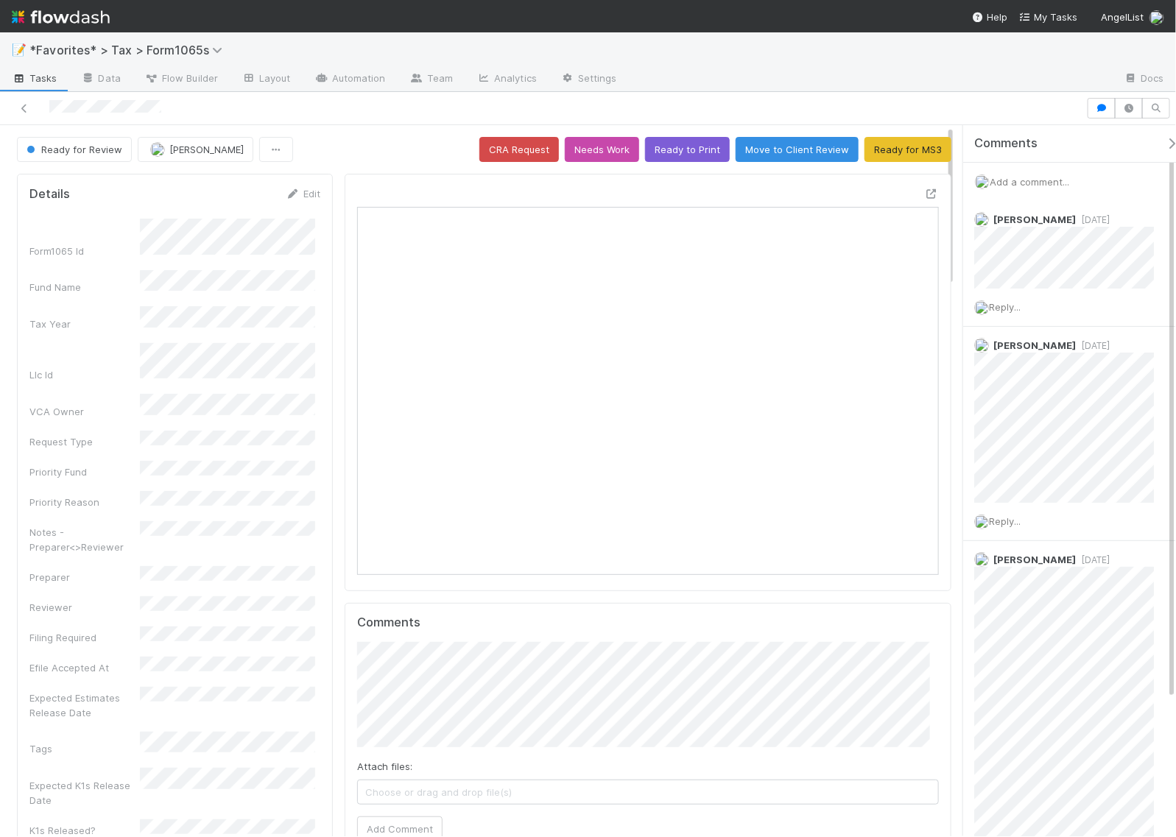
scroll to position [285, 558]
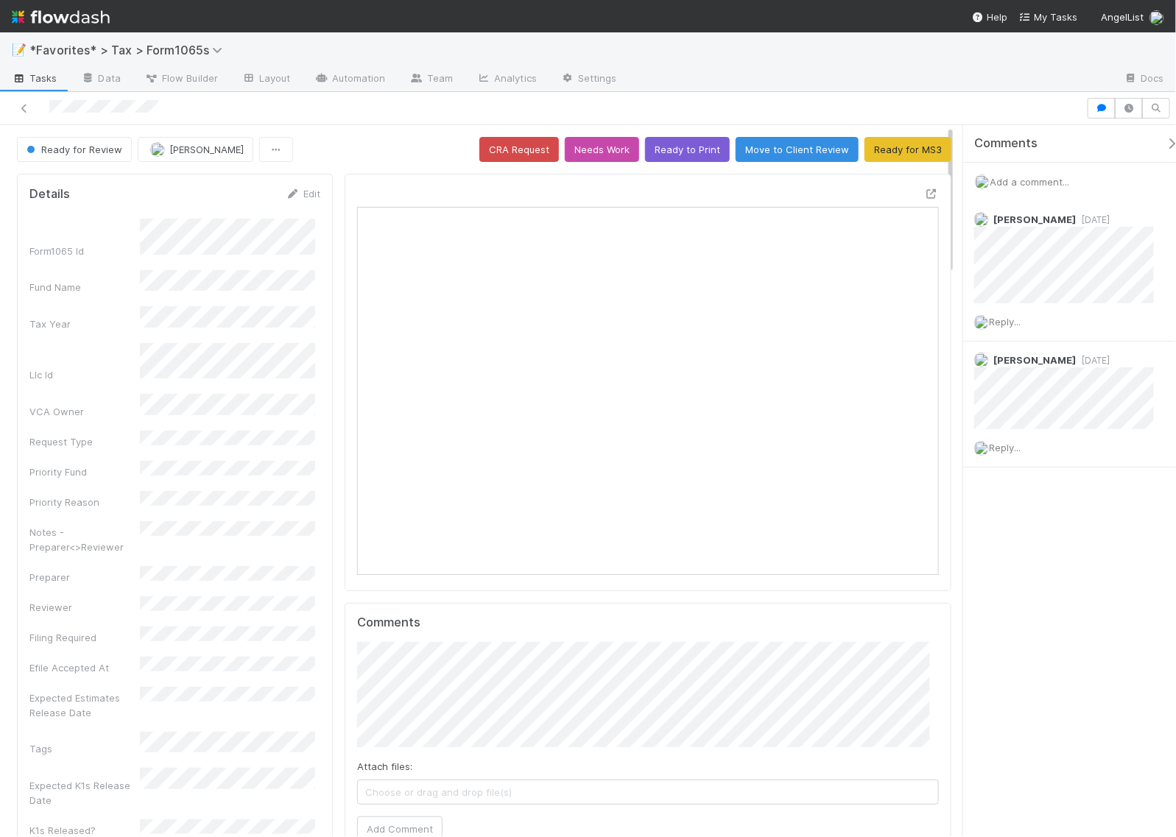
scroll to position [285, 273]
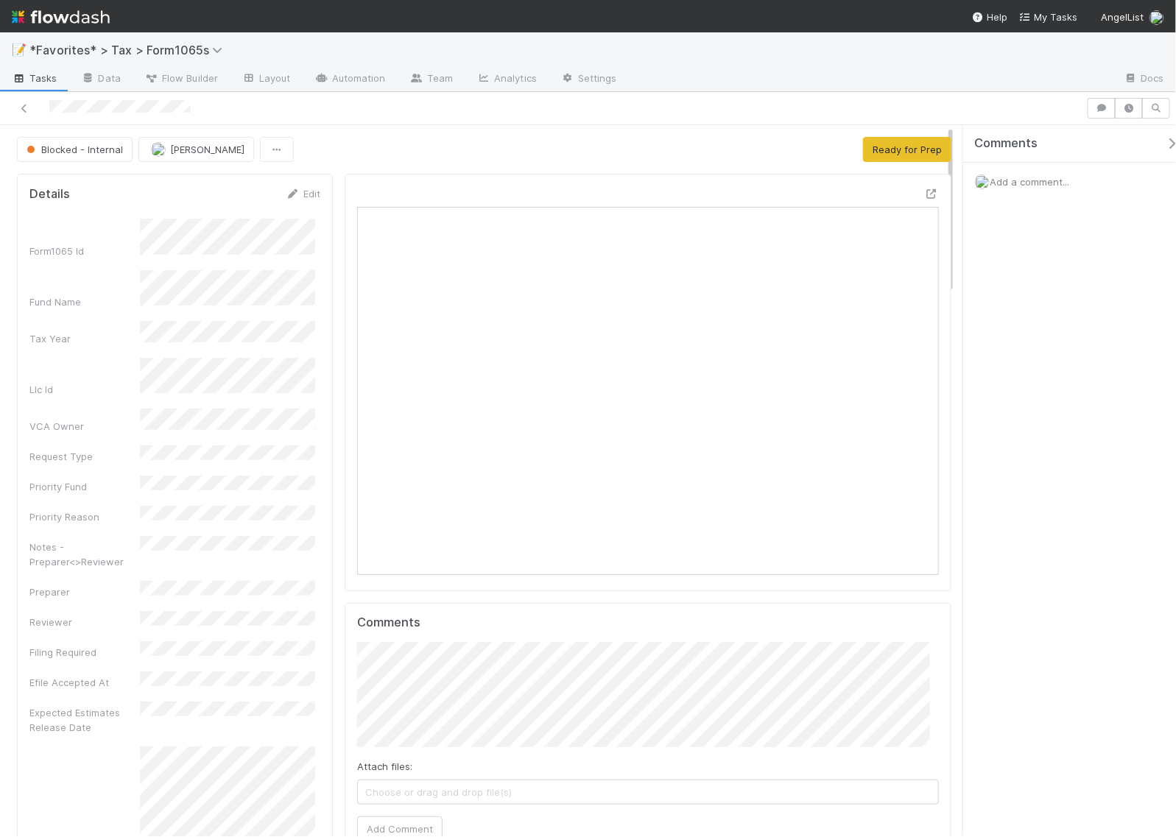
scroll to position [285, 558]
click at [1021, 185] on span "Add a comment..." at bounding box center [1030, 182] width 80 height 12
click at [1037, 425] on button "Add Comment" at bounding box center [1029, 429] width 85 height 25
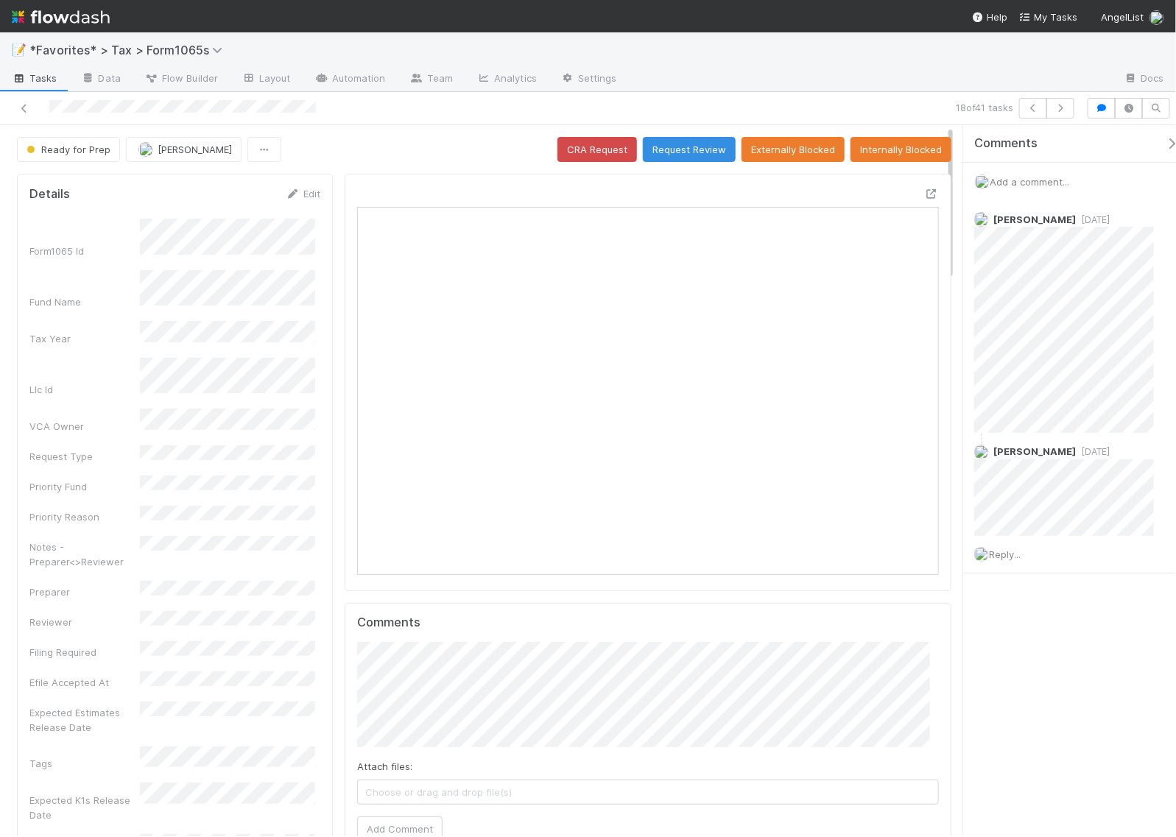
scroll to position [285, 558]
click at [924, 199] on icon at bounding box center [931, 194] width 15 height 10
click at [1062, 115] on button "button" at bounding box center [1061, 108] width 28 height 21
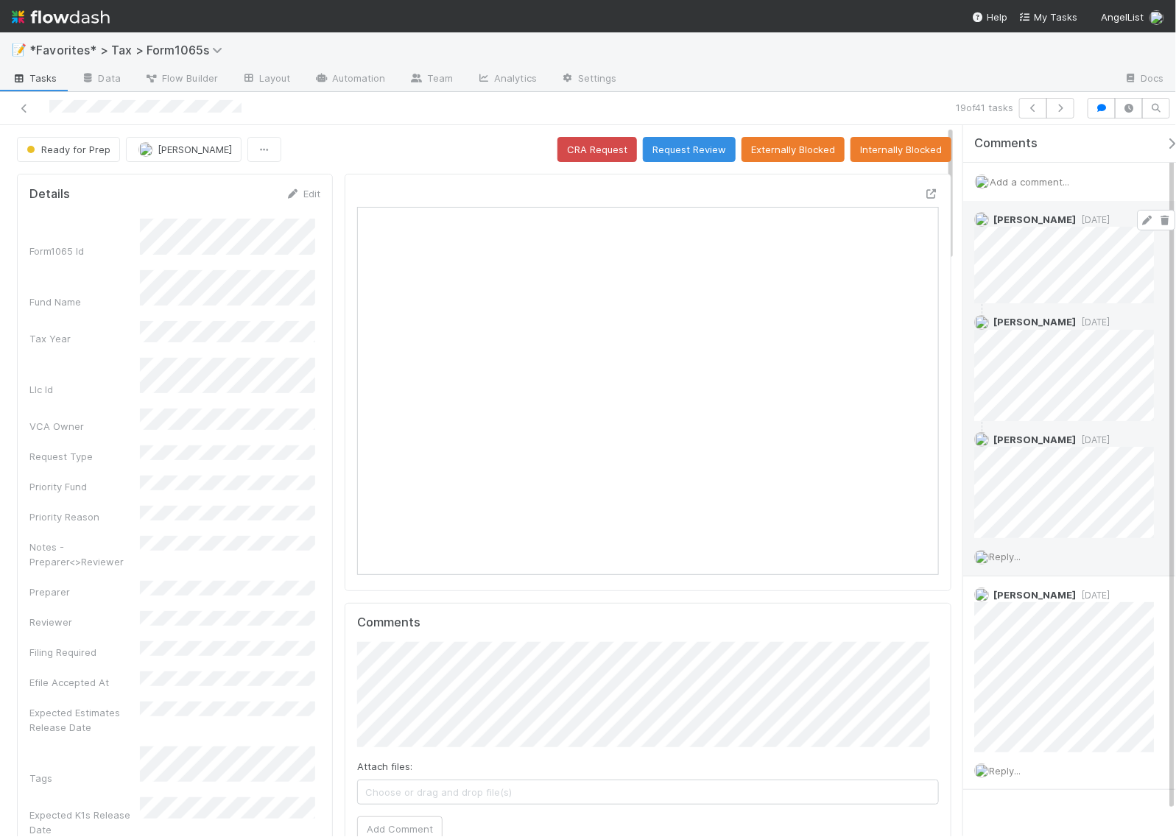
scroll to position [285, 273]
click at [1065, 110] on icon "button" at bounding box center [1060, 108] width 15 height 9
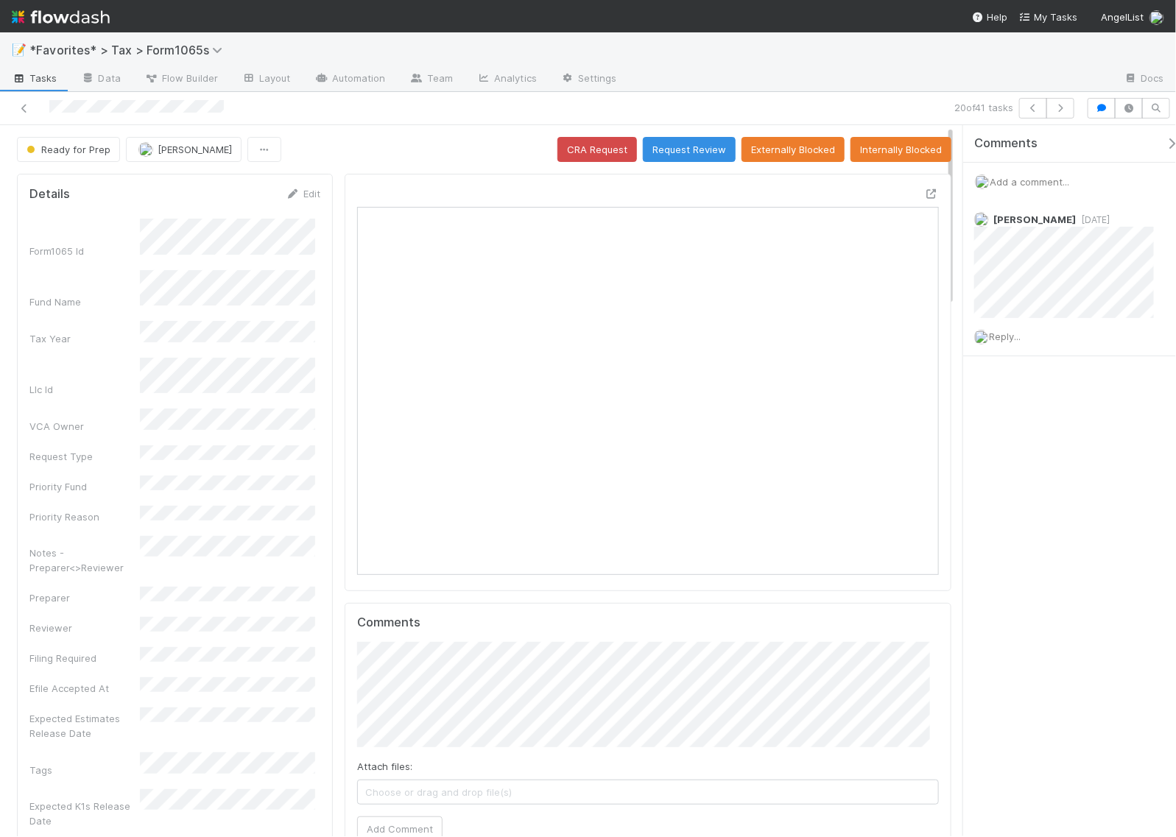
scroll to position [285, 558]
click at [1065, 110] on icon "button" at bounding box center [1060, 108] width 15 height 9
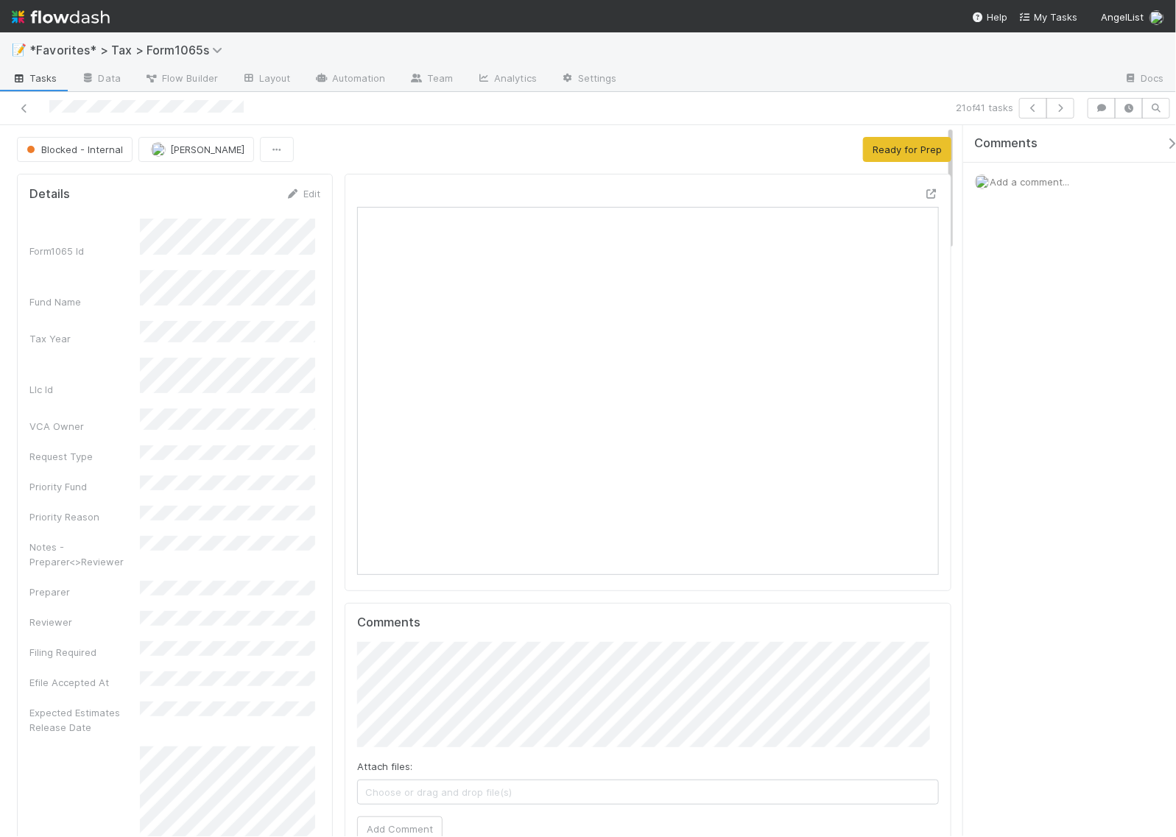
scroll to position [285, 271]
click at [924, 196] on icon at bounding box center [931, 194] width 15 height 10
click at [889, 108] on div "21 of 41 tasks" at bounding box center [813, 108] width 535 height 21
click at [1059, 113] on button "button" at bounding box center [1061, 108] width 28 height 21
click at [771, 152] on div "Blocked - Internal Helen Vo Ready for Prep" at bounding box center [484, 149] width 935 height 25
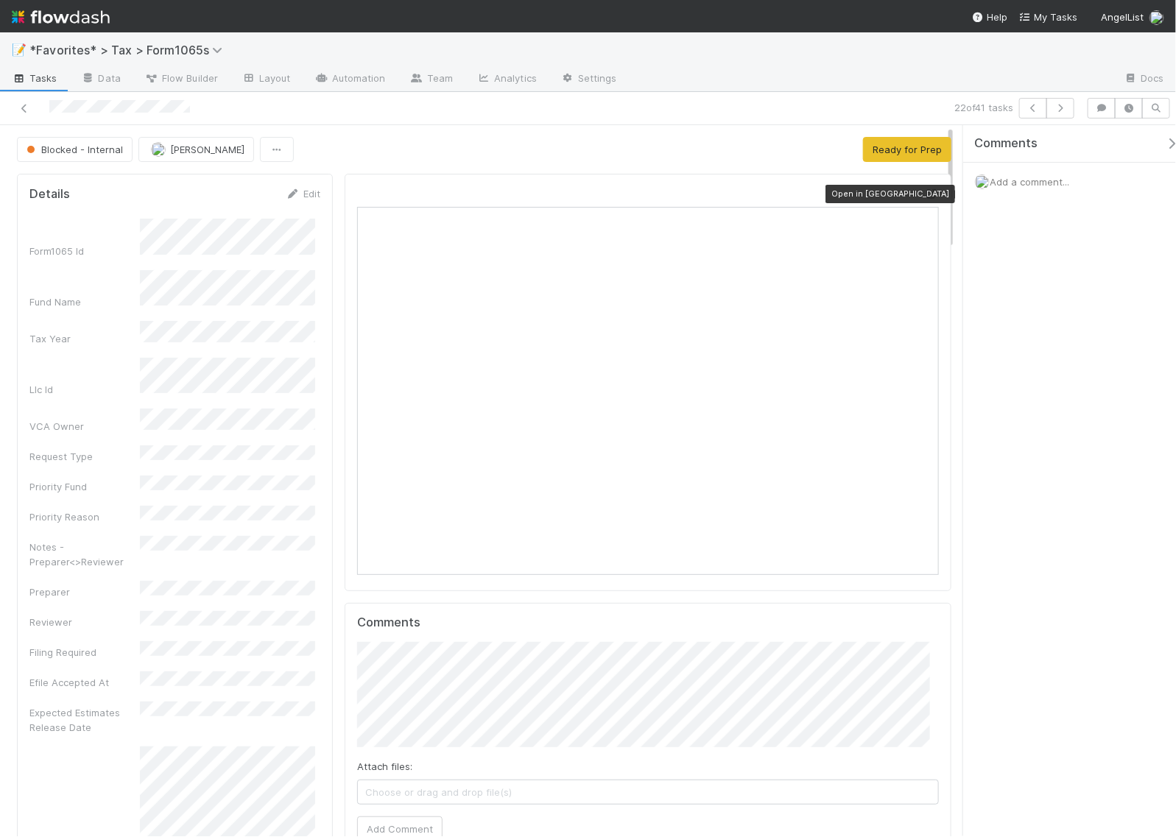
click at [924, 199] on icon at bounding box center [931, 194] width 15 height 10
click at [1026, 181] on span "Add a comment..." at bounding box center [1030, 182] width 80 height 12
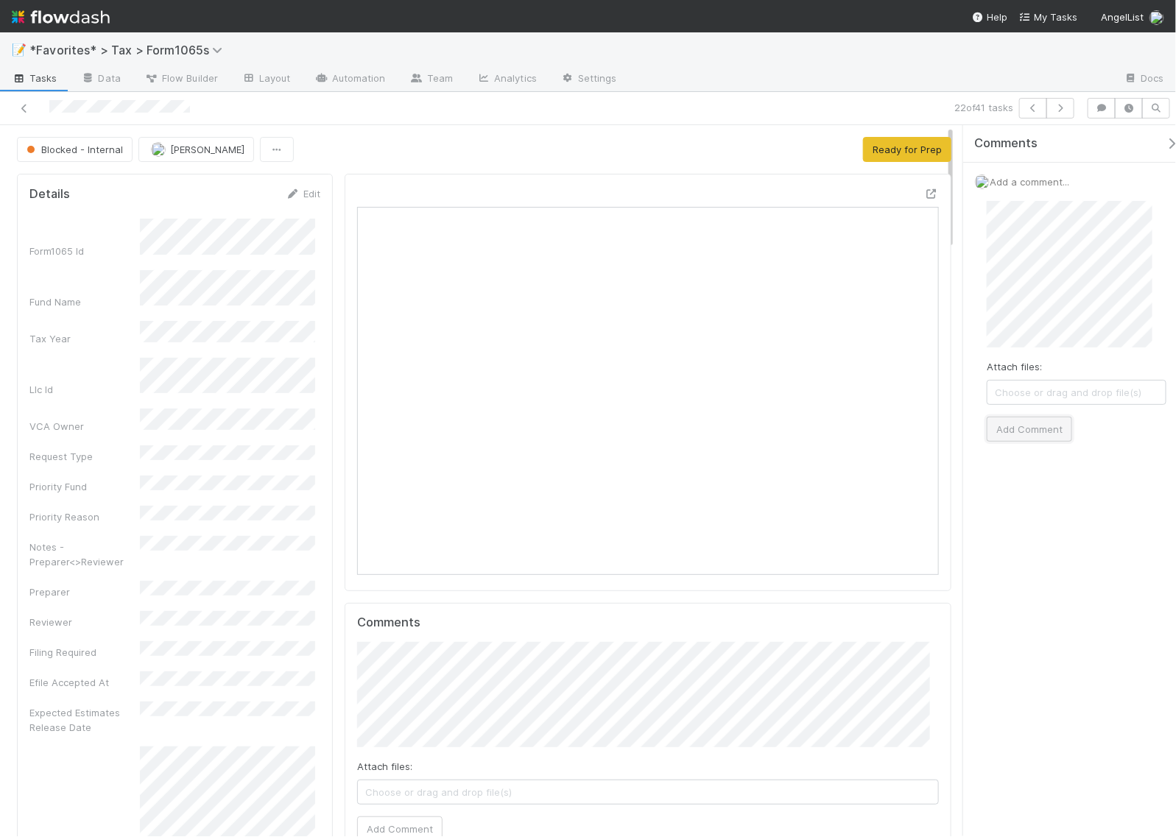
click at [1008, 429] on button "Add Comment" at bounding box center [1029, 429] width 85 height 25
click at [1069, 108] on button "button" at bounding box center [1061, 108] width 28 height 21
click at [1033, 105] on icon "button" at bounding box center [1033, 108] width 15 height 9
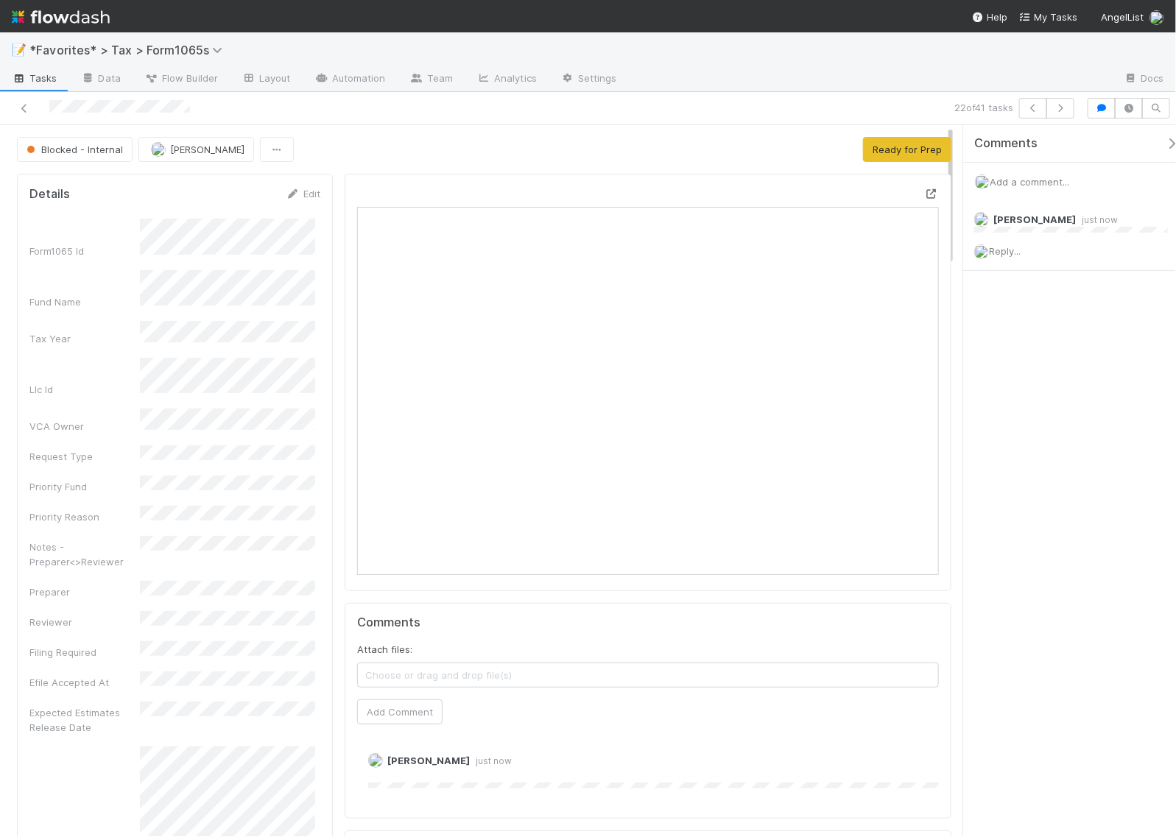
click at [924, 193] on icon at bounding box center [931, 194] width 15 height 10
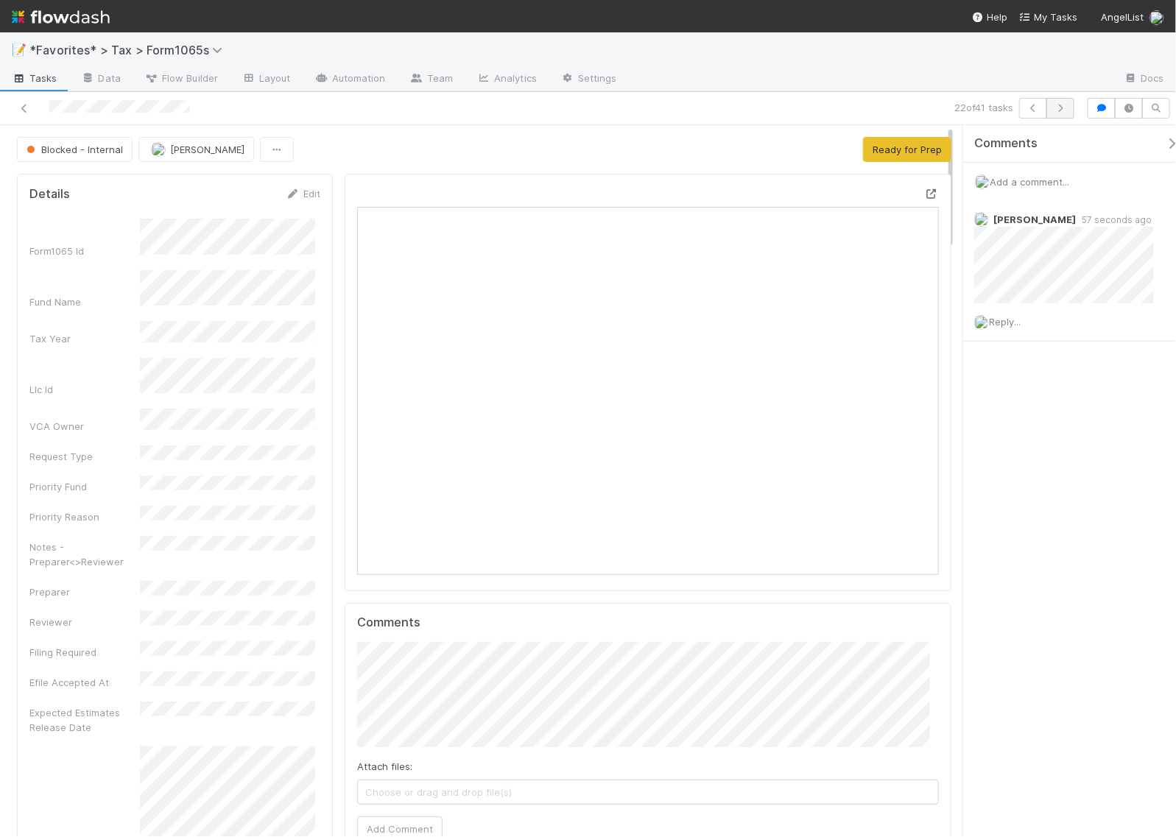
scroll to position [285, 558]
click at [1055, 108] on icon "button" at bounding box center [1060, 108] width 15 height 9
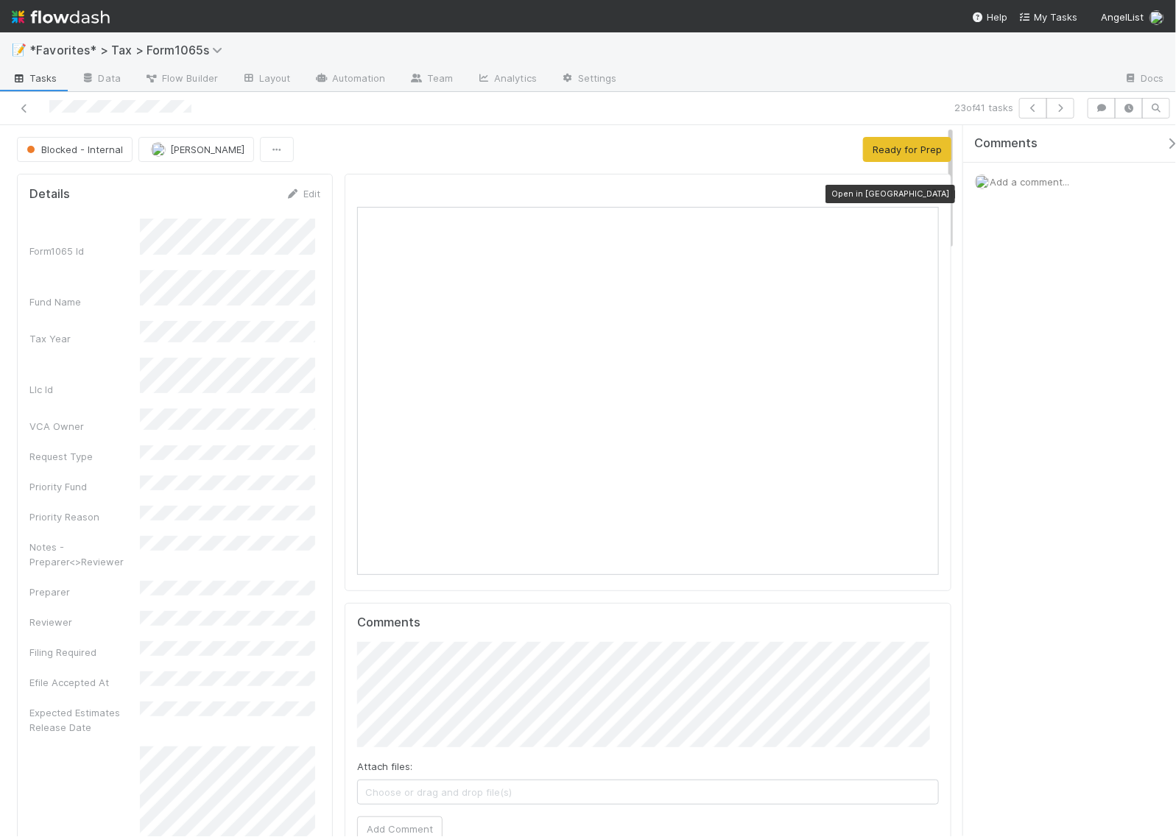
scroll to position [285, 558]
click at [924, 194] on icon at bounding box center [931, 194] width 15 height 10
click at [1036, 183] on span "Add a comment..." at bounding box center [1030, 182] width 80 height 12
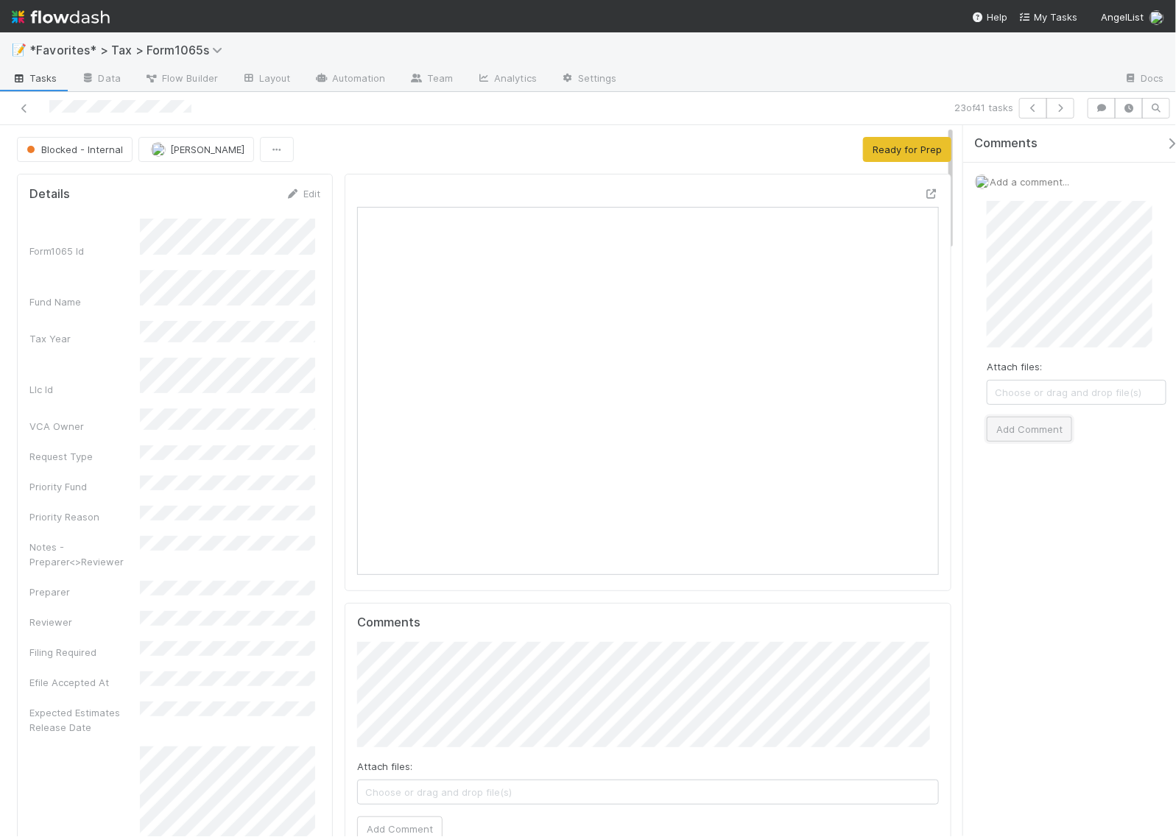
click at [1044, 436] on button "Add Comment" at bounding box center [1029, 429] width 85 height 25
click at [755, 119] on div "23 of 41 tasks" at bounding box center [588, 108] width 1176 height 33
click at [924, 192] on icon at bounding box center [931, 194] width 15 height 10
click at [1068, 110] on button "button" at bounding box center [1061, 108] width 28 height 21
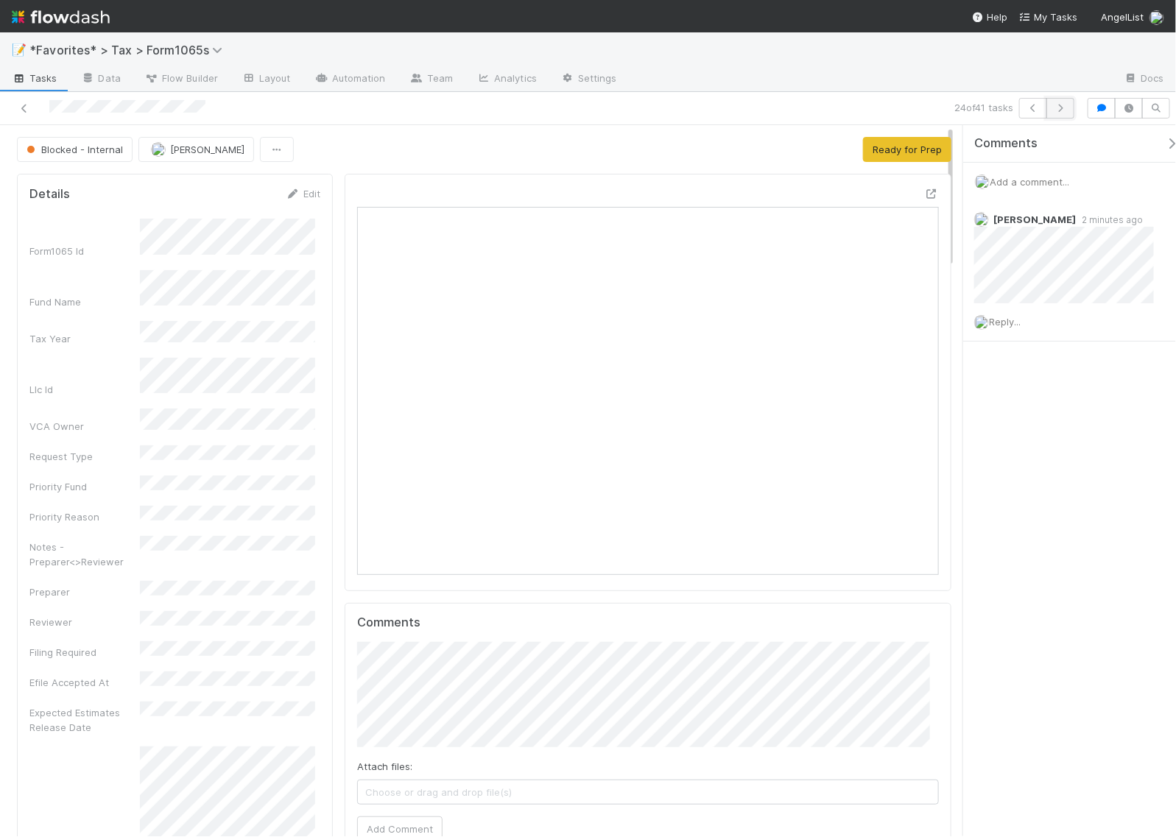
click at [1053, 114] on button "button" at bounding box center [1061, 108] width 28 height 21
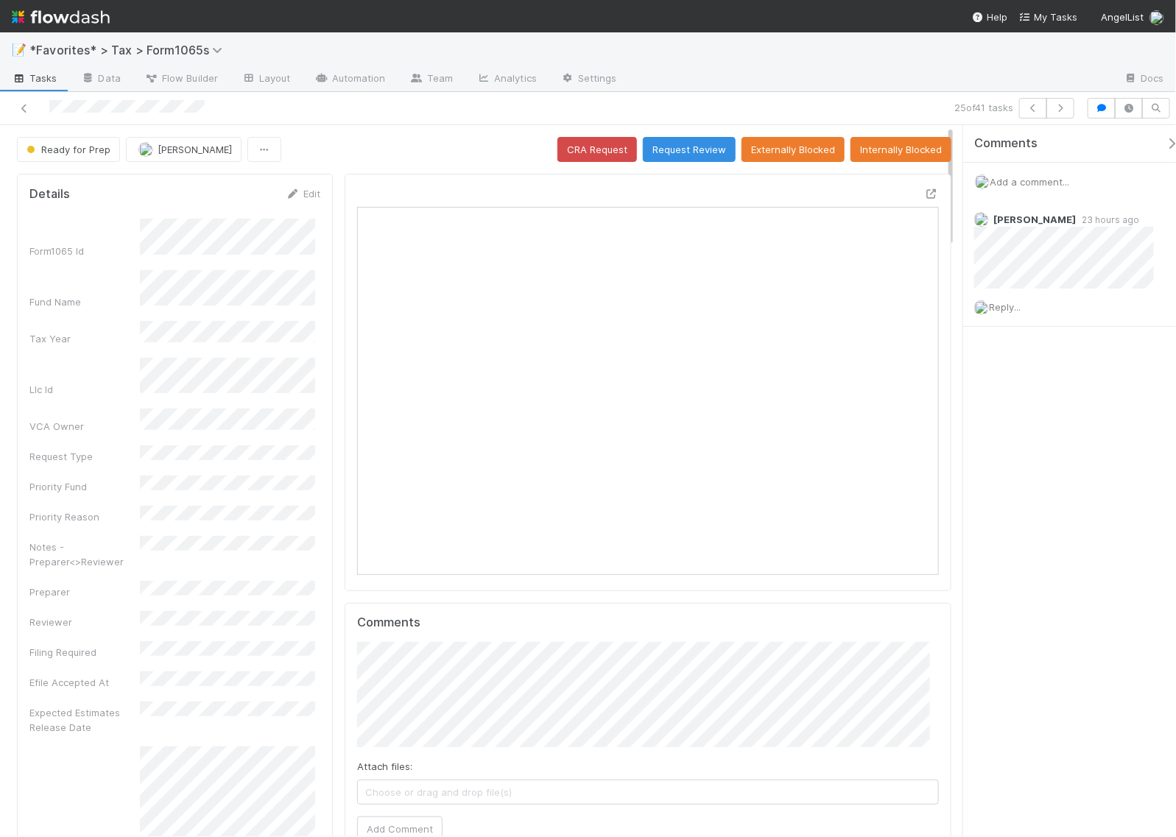
scroll to position [13, 15]
click at [924, 192] on icon at bounding box center [931, 194] width 15 height 10
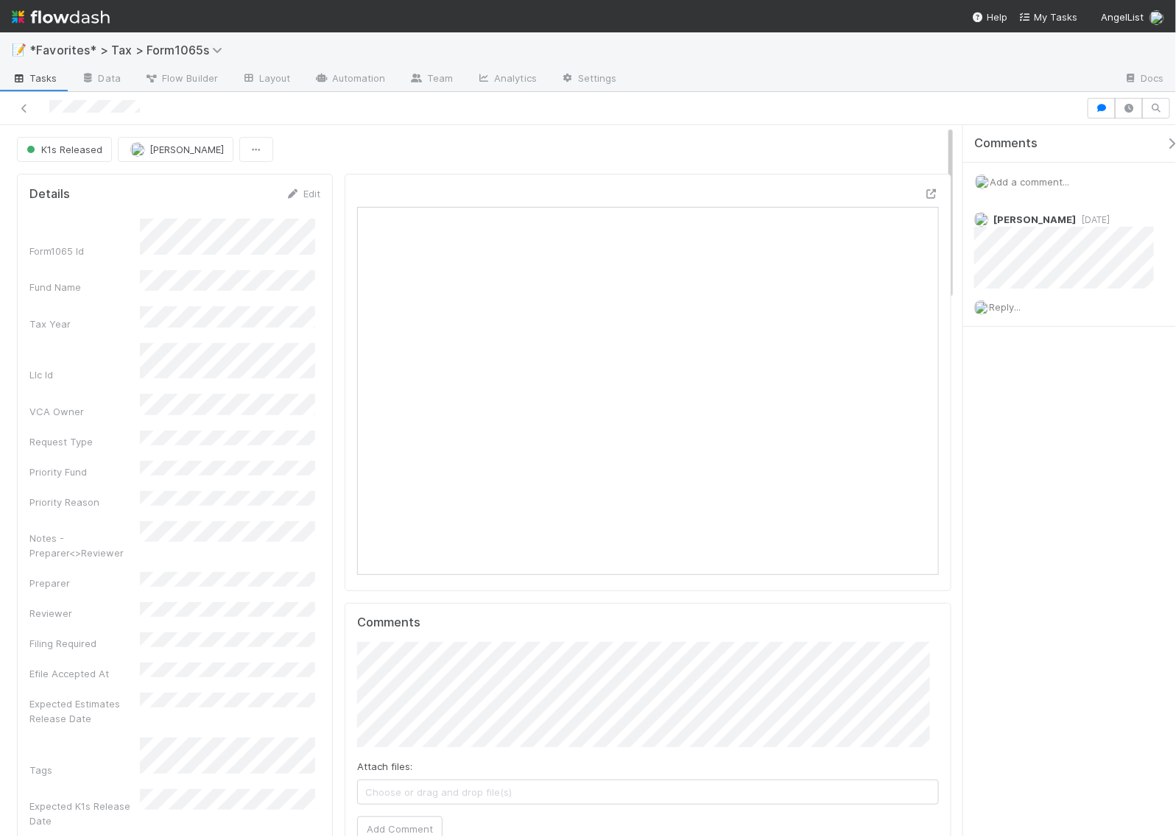
scroll to position [285, 558]
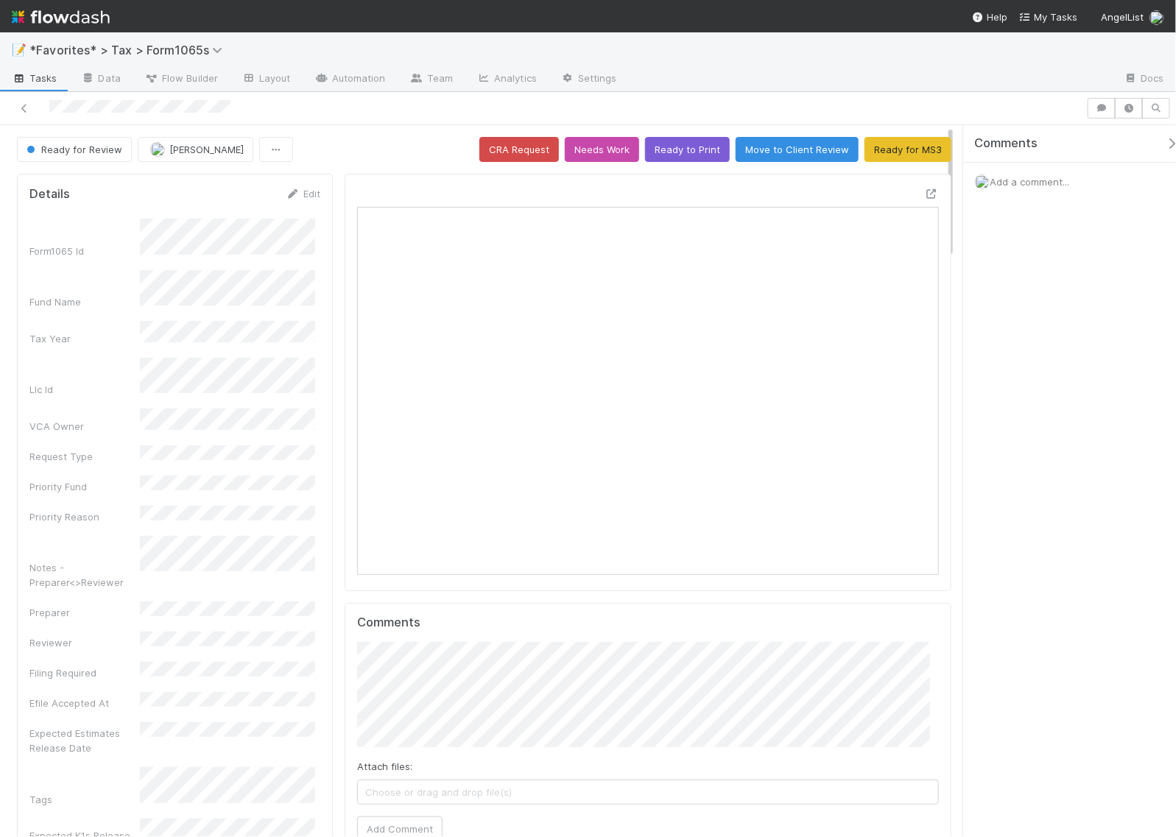
click at [50, 105] on div at bounding box center [543, 108] width 1075 height 21
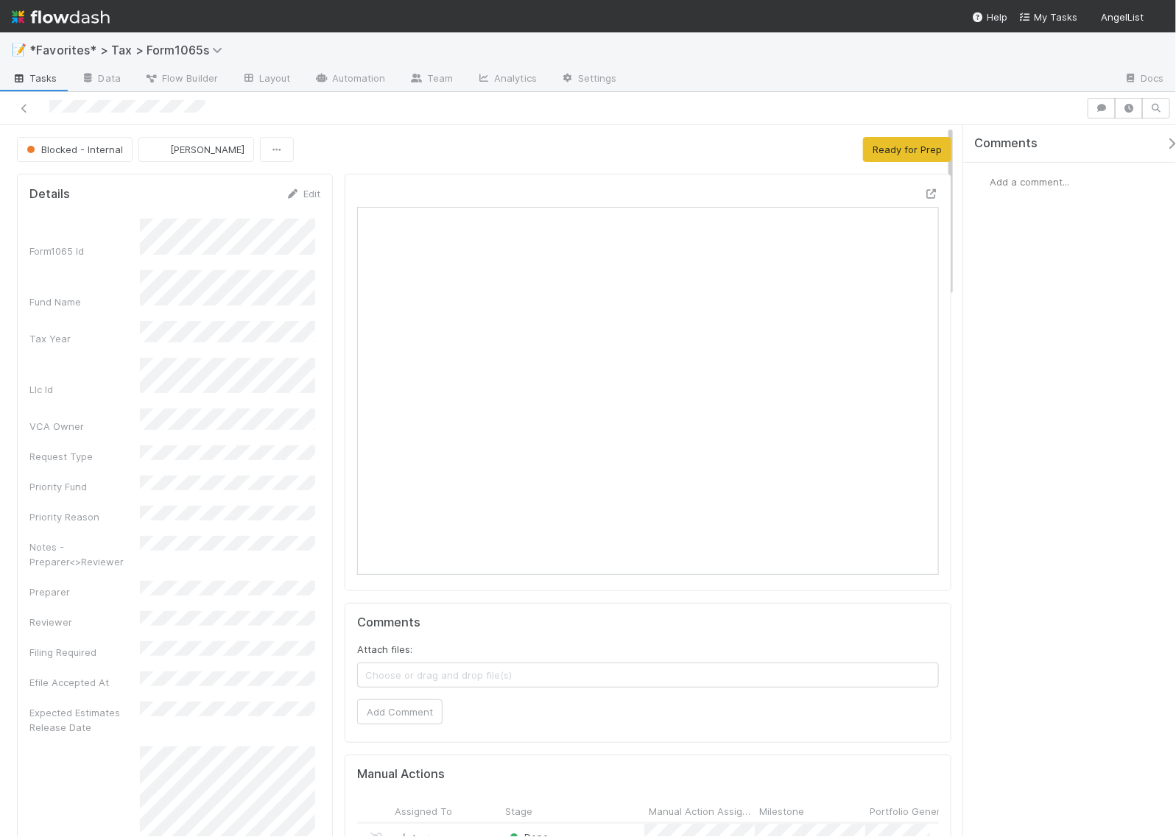
click at [1026, 183] on span "Add a comment..." at bounding box center [1030, 182] width 80 height 12
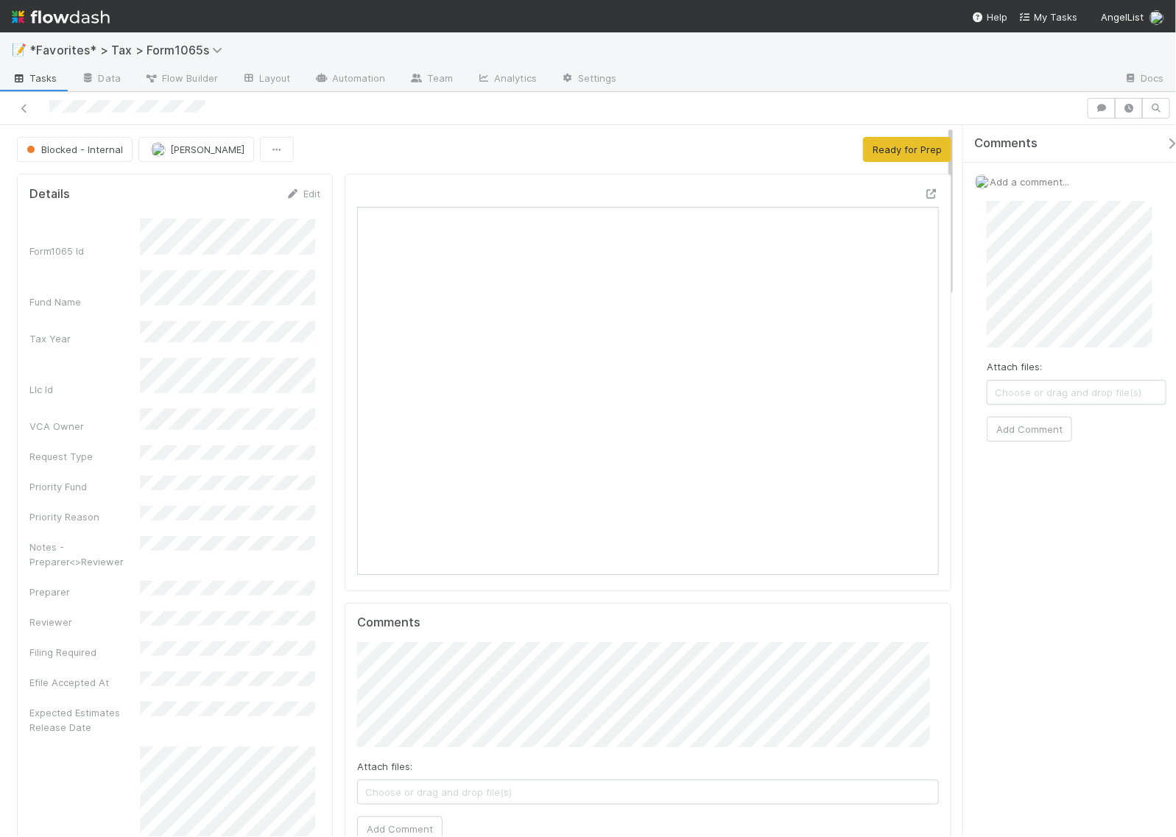
scroll to position [285, 558]
click at [1046, 435] on button "Add Comment" at bounding box center [1029, 429] width 85 height 25
click at [1022, 180] on span "Add a comment..." at bounding box center [1030, 182] width 80 height 12
click at [1048, 427] on button "Add Comment" at bounding box center [1029, 429] width 85 height 25
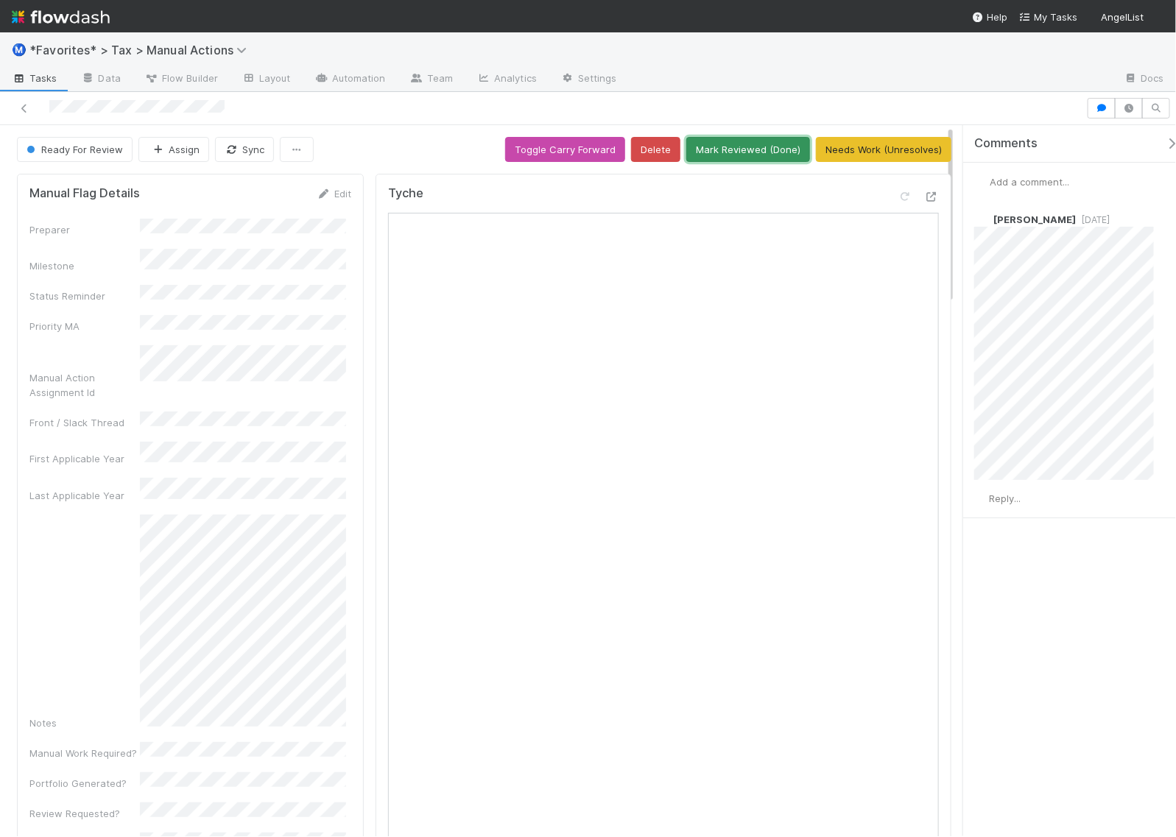
click at [752, 150] on button "Mark Reviewed (Done)" at bounding box center [748, 149] width 124 height 25
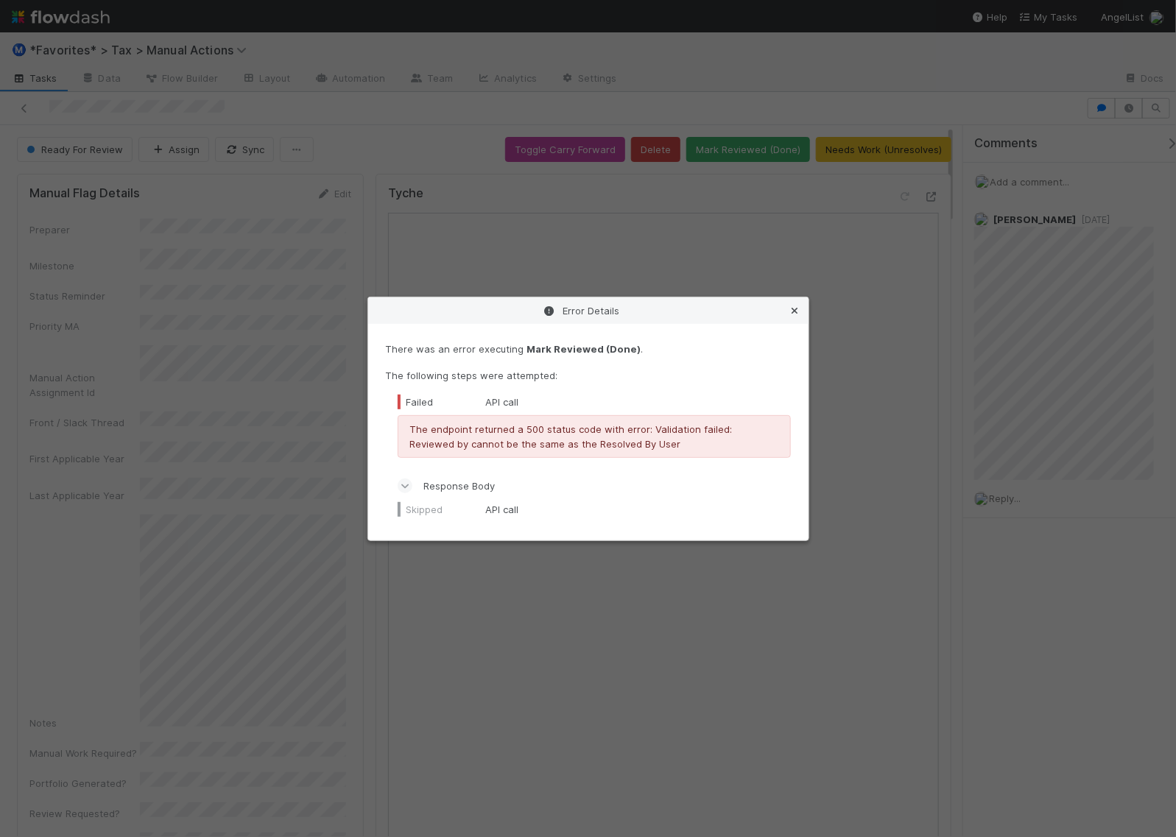
click at [797, 312] on icon at bounding box center [795, 311] width 15 height 10
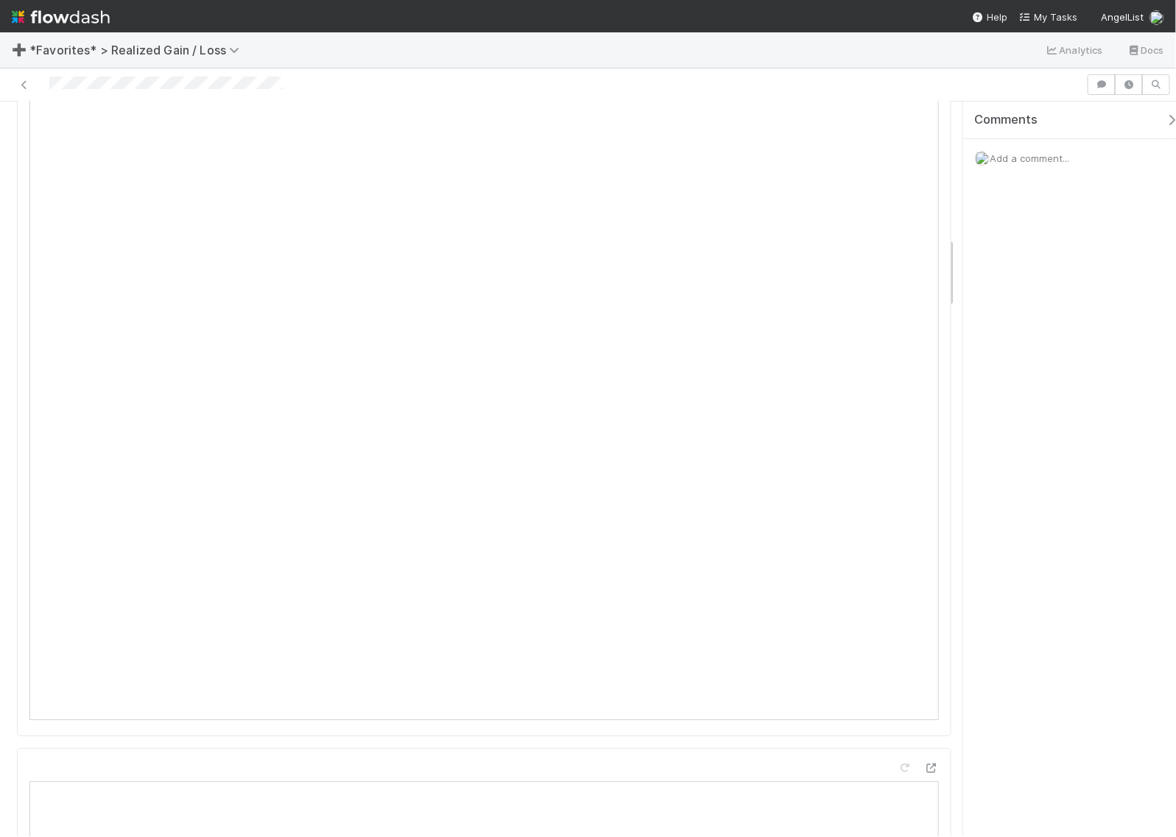
scroll to position [1381, 0]
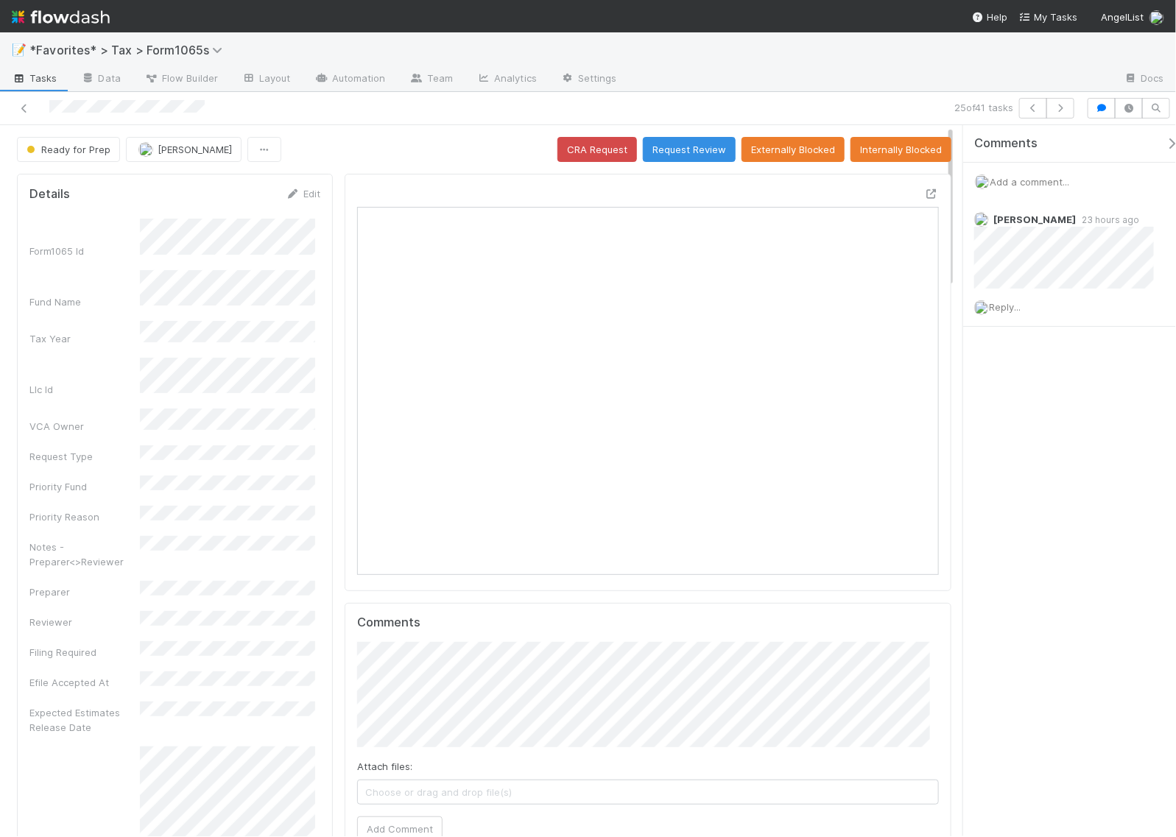
click at [1035, 186] on span "Add a comment..." at bounding box center [1030, 182] width 80 height 12
click at [1006, 182] on span "Add a comment..." at bounding box center [1030, 182] width 80 height 12
click at [1013, 178] on span "Add a comment..." at bounding box center [1030, 182] width 80 height 12
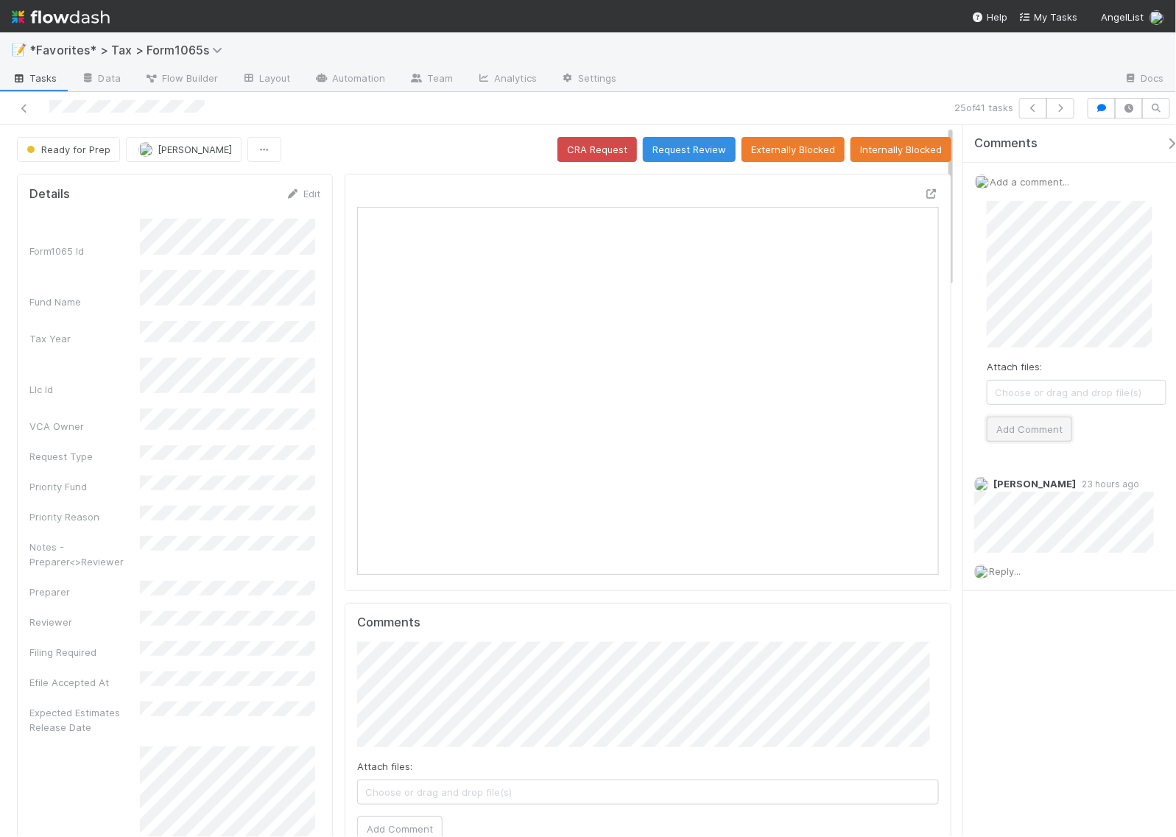
click at [1039, 429] on button "Add Comment" at bounding box center [1029, 429] width 85 height 25
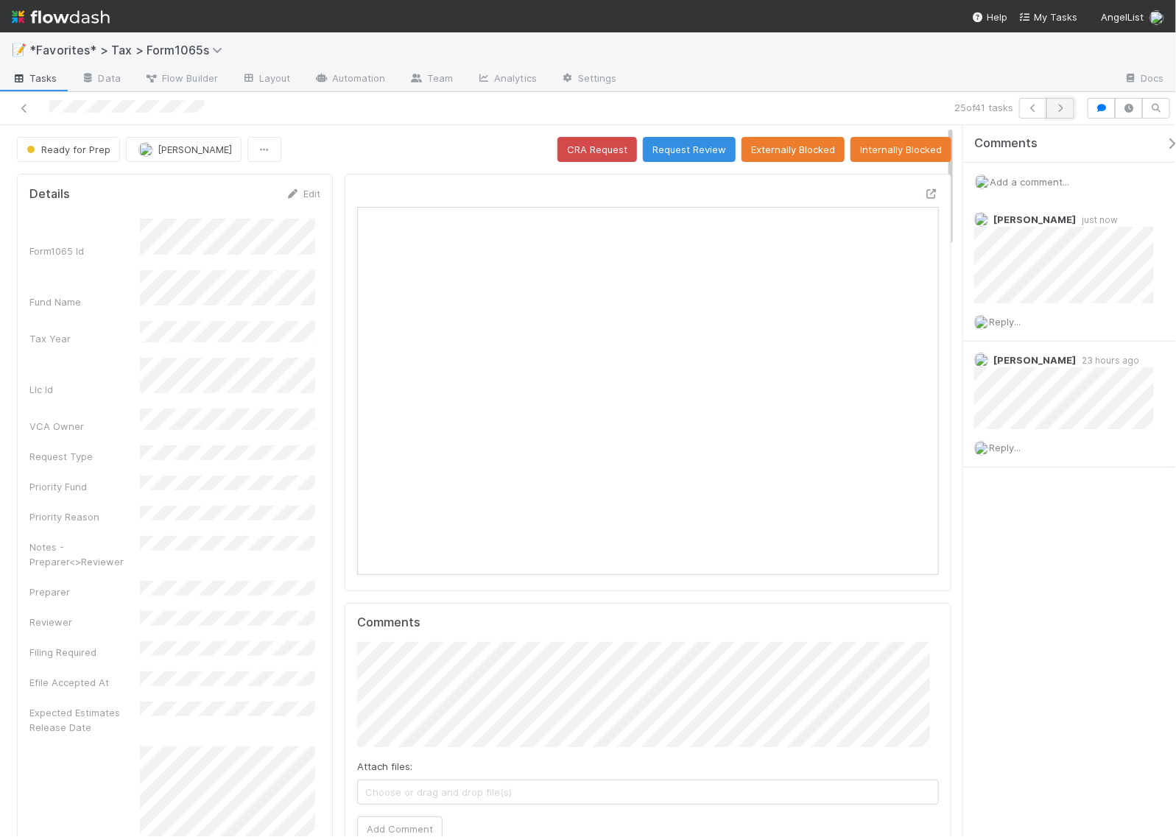
click at [1063, 111] on icon "button" at bounding box center [1060, 108] width 15 height 9
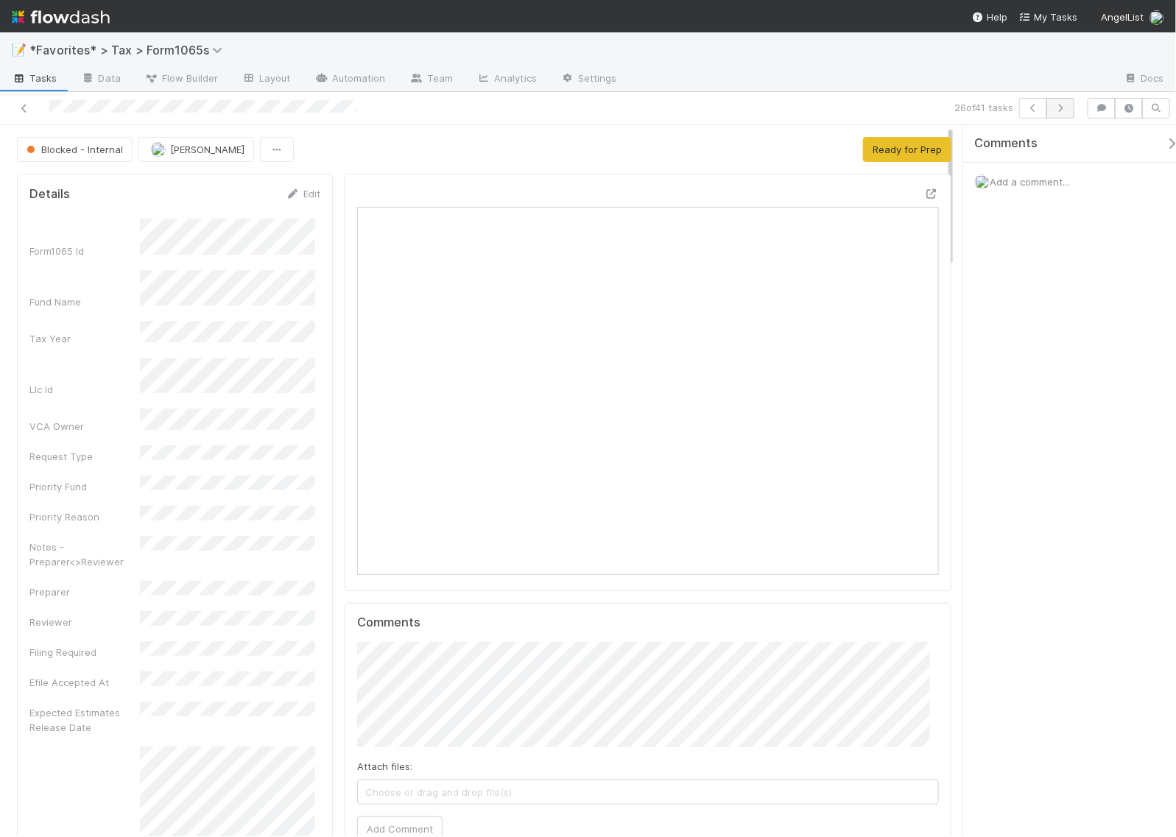
scroll to position [285, 558]
drag, startPoint x: 918, startPoint y: 193, endPoint x: 1112, endPoint y: 173, distance: 195.5
click at [924, 193] on icon at bounding box center [931, 194] width 15 height 10
click at [999, 185] on span "Add a comment..." at bounding box center [1030, 182] width 80 height 12
click at [1040, 435] on button "Add Comment" at bounding box center [1029, 429] width 85 height 25
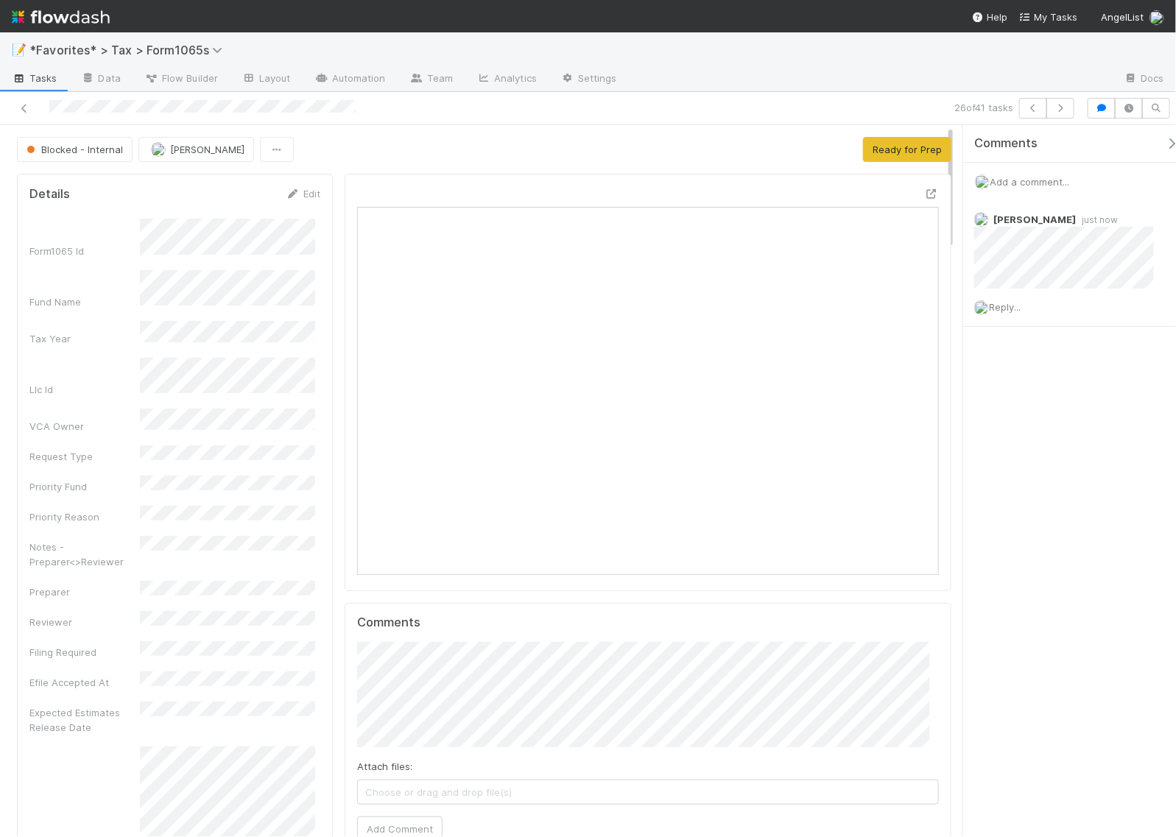
click at [737, 144] on div "Blocked - Internal Helen Vo Ready for Prep" at bounding box center [484, 149] width 935 height 25
click at [907, 149] on button "Ready for Prep" at bounding box center [907, 149] width 88 height 25
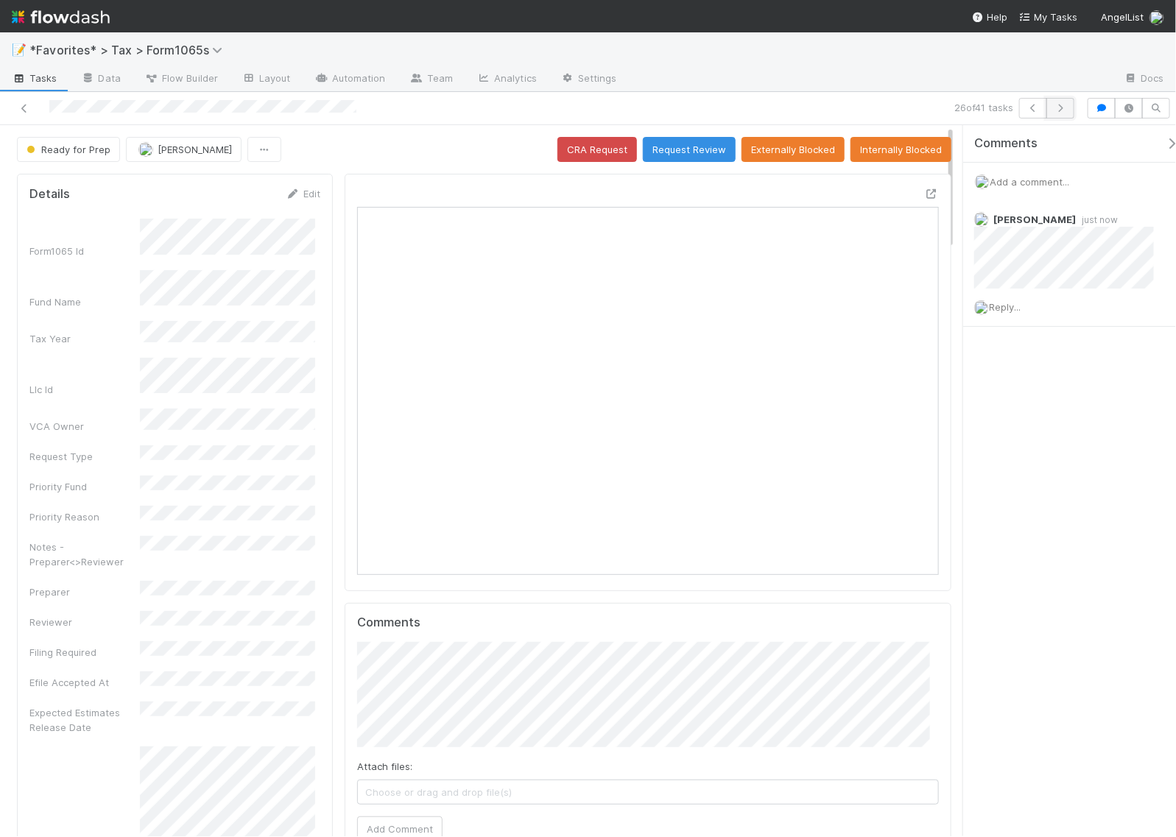
click at [1067, 107] on icon "button" at bounding box center [1060, 108] width 15 height 9
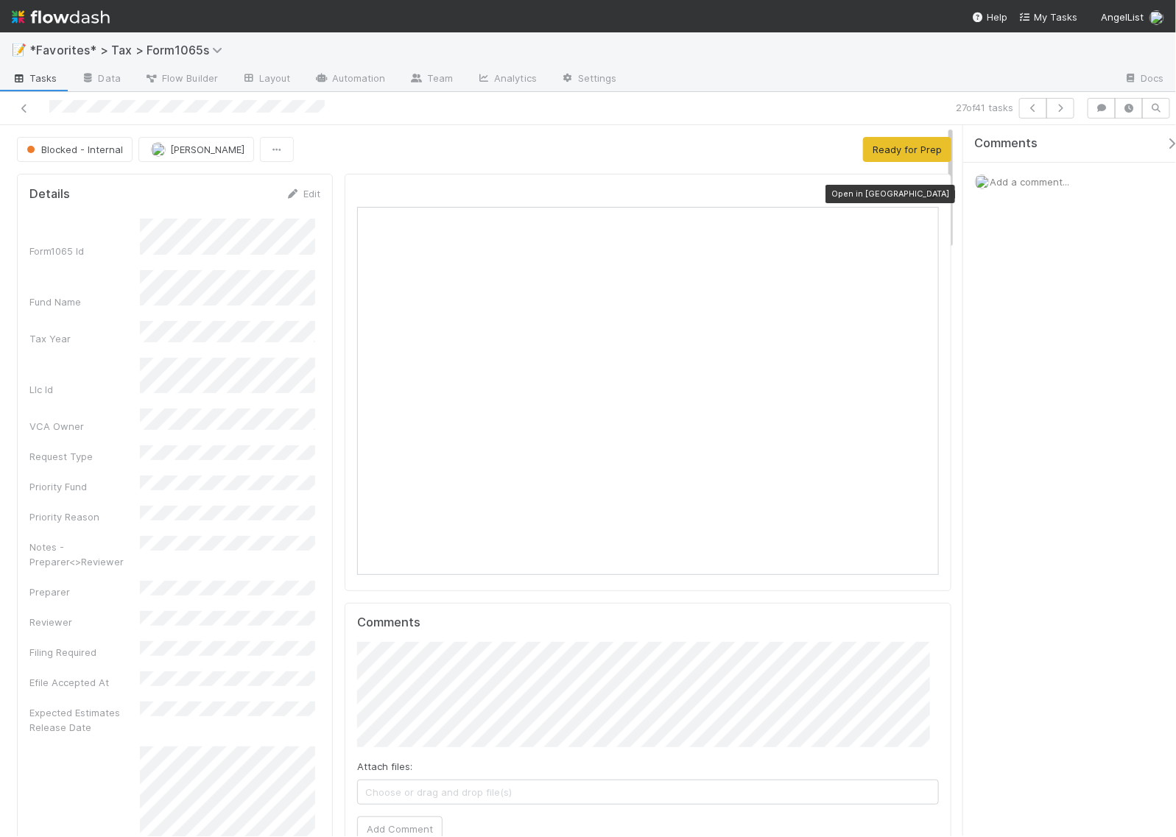
click at [924, 193] on icon at bounding box center [931, 194] width 15 height 10
click at [1055, 110] on icon "button" at bounding box center [1060, 108] width 15 height 9
click at [924, 195] on icon at bounding box center [931, 194] width 15 height 10
click at [1010, 179] on span "Add a comment..." at bounding box center [1030, 182] width 80 height 12
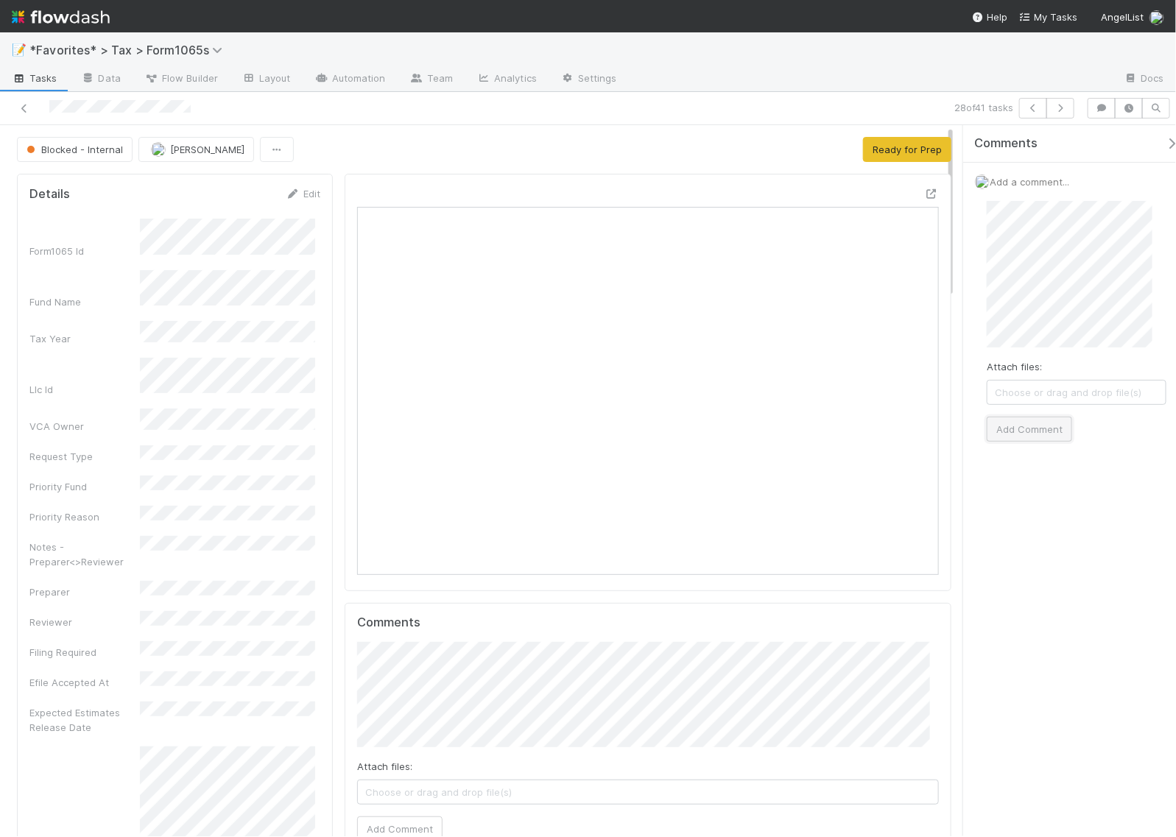
click at [1054, 431] on button "Add Comment" at bounding box center [1029, 429] width 85 height 25
click at [1061, 109] on icon "button" at bounding box center [1060, 108] width 15 height 9
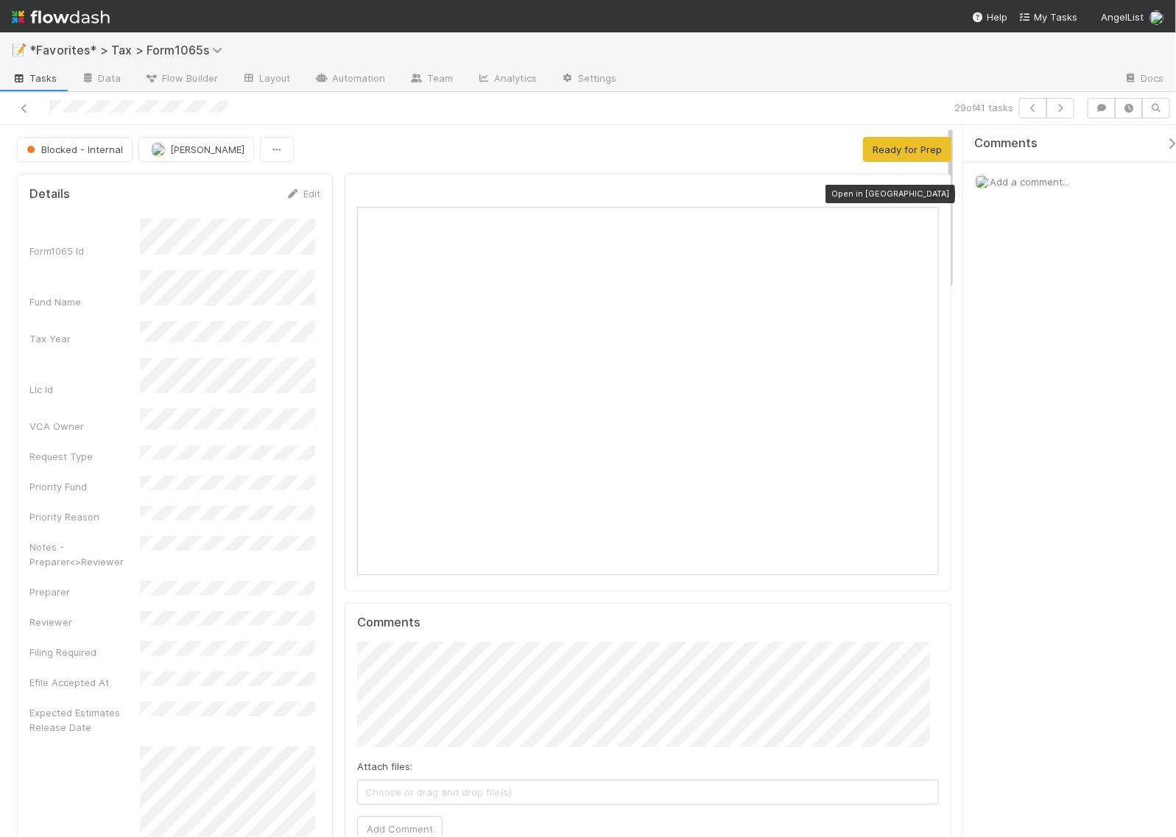
click at [924, 192] on icon at bounding box center [931, 194] width 15 height 10
click at [1007, 190] on div "Add a comment..." at bounding box center [1076, 182] width 227 height 38
click at [1009, 181] on span "Add a comment..." at bounding box center [1030, 182] width 80 height 12
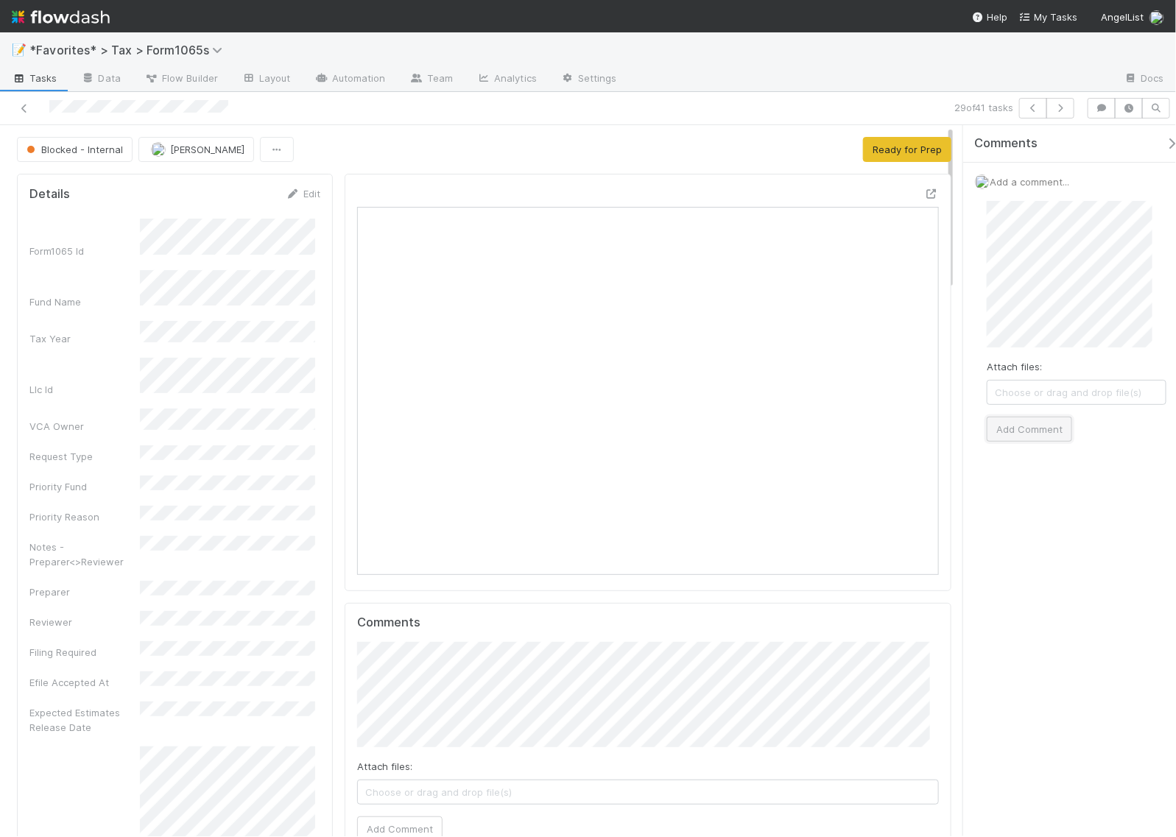
click at [1043, 442] on button "Add Comment" at bounding box center [1029, 429] width 85 height 25
click at [924, 196] on icon at bounding box center [931, 194] width 15 height 10
click at [1065, 398] on div "Comments Add a comment... Helen Vo just now Reply..." at bounding box center [1076, 277] width 227 height 305
click at [1158, 222] on icon at bounding box center [1165, 221] width 15 height 10
click at [1055, 114] on button "button" at bounding box center [1061, 108] width 28 height 21
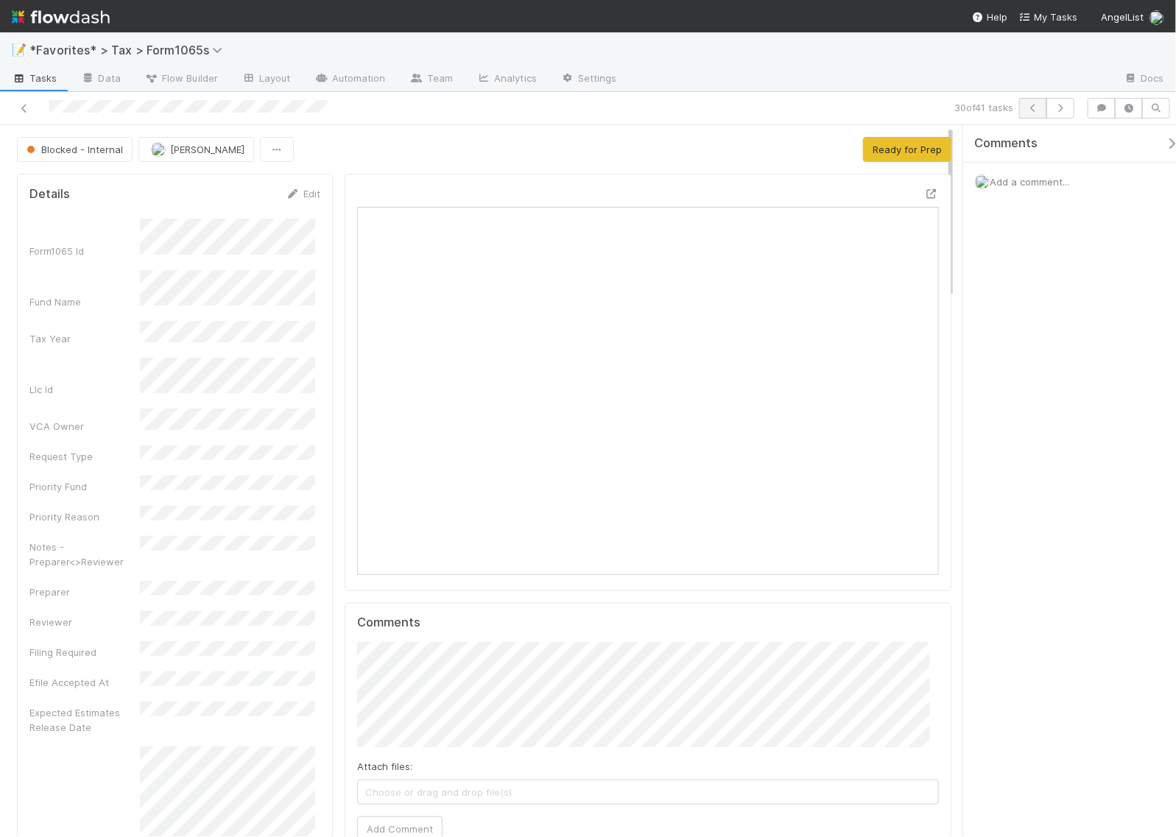
scroll to position [285, 558]
click at [924, 193] on icon at bounding box center [931, 194] width 15 height 10
click at [1027, 186] on span "Add a comment..." at bounding box center [1030, 182] width 80 height 12
click at [1054, 435] on button "Add Comment" at bounding box center [1029, 429] width 85 height 25
click at [876, 158] on button "Ready for Prep" at bounding box center [907, 149] width 88 height 25
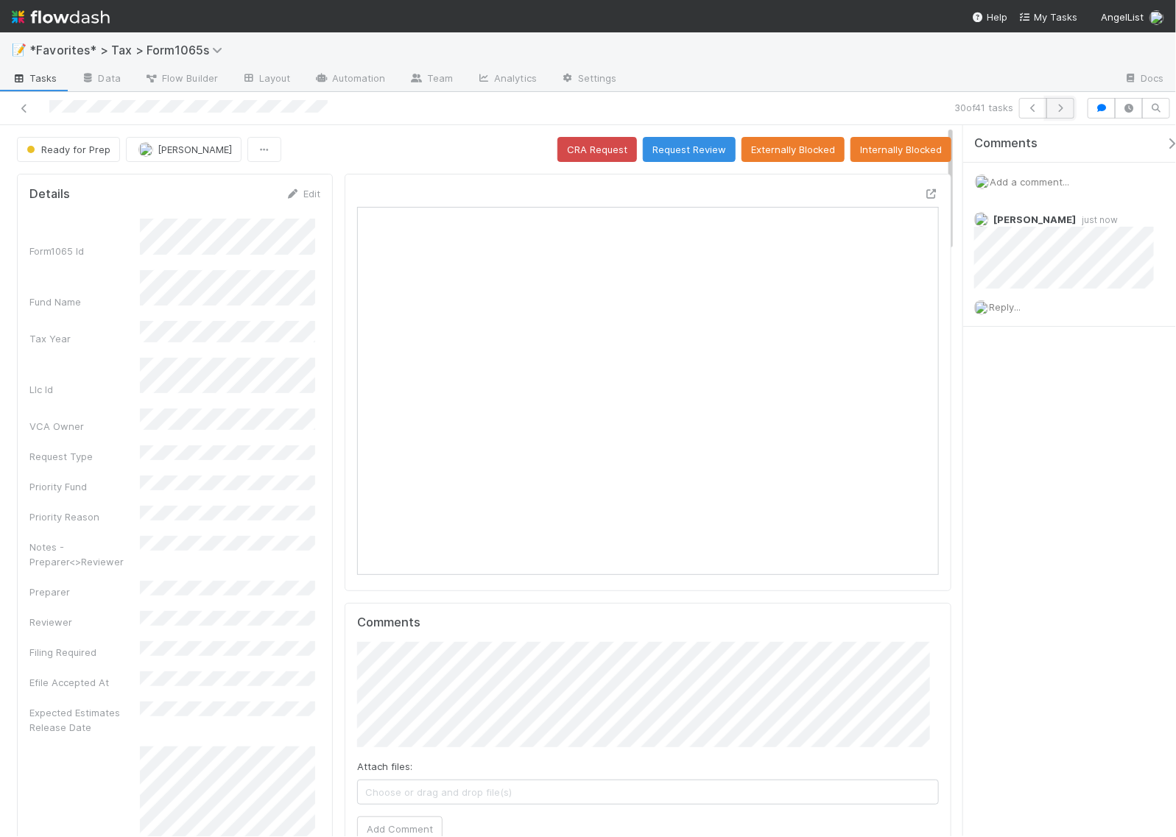
click at [1069, 105] on button "button" at bounding box center [1061, 108] width 28 height 21
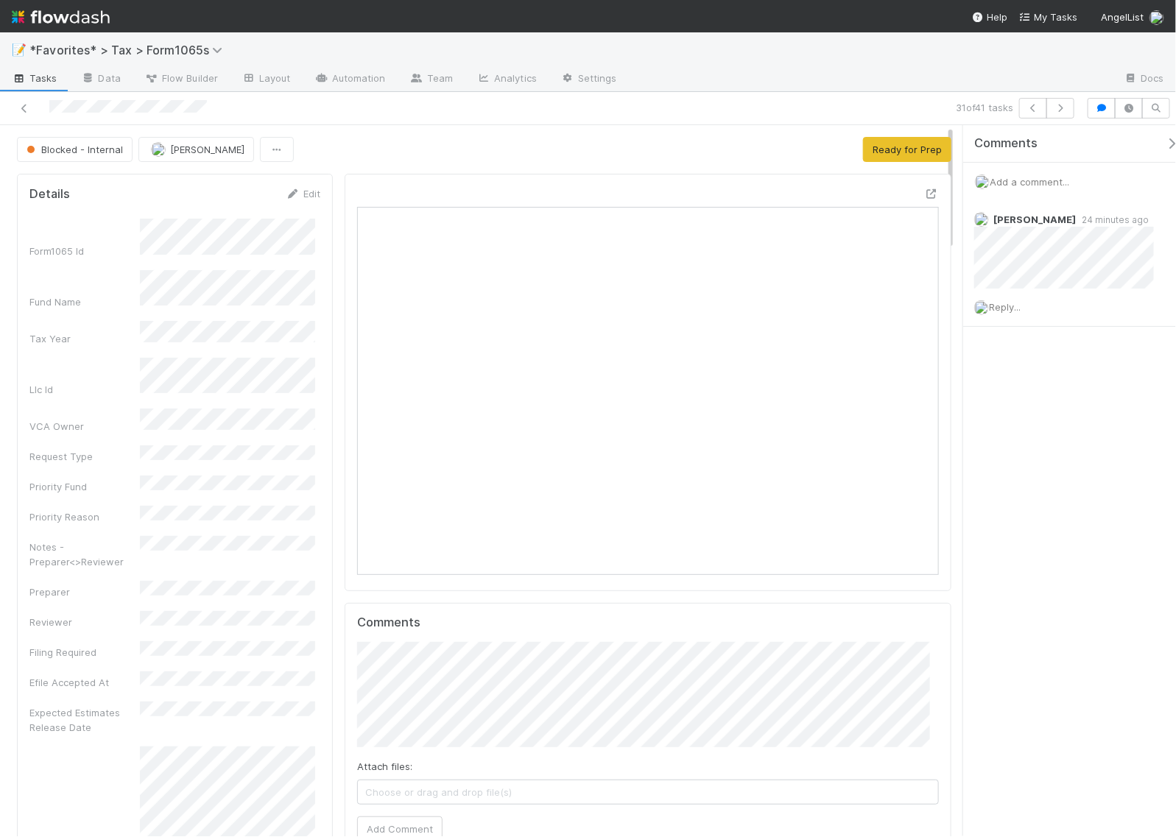
scroll to position [285, 558]
click at [1066, 108] on icon "button" at bounding box center [1060, 108] width 15 height 9
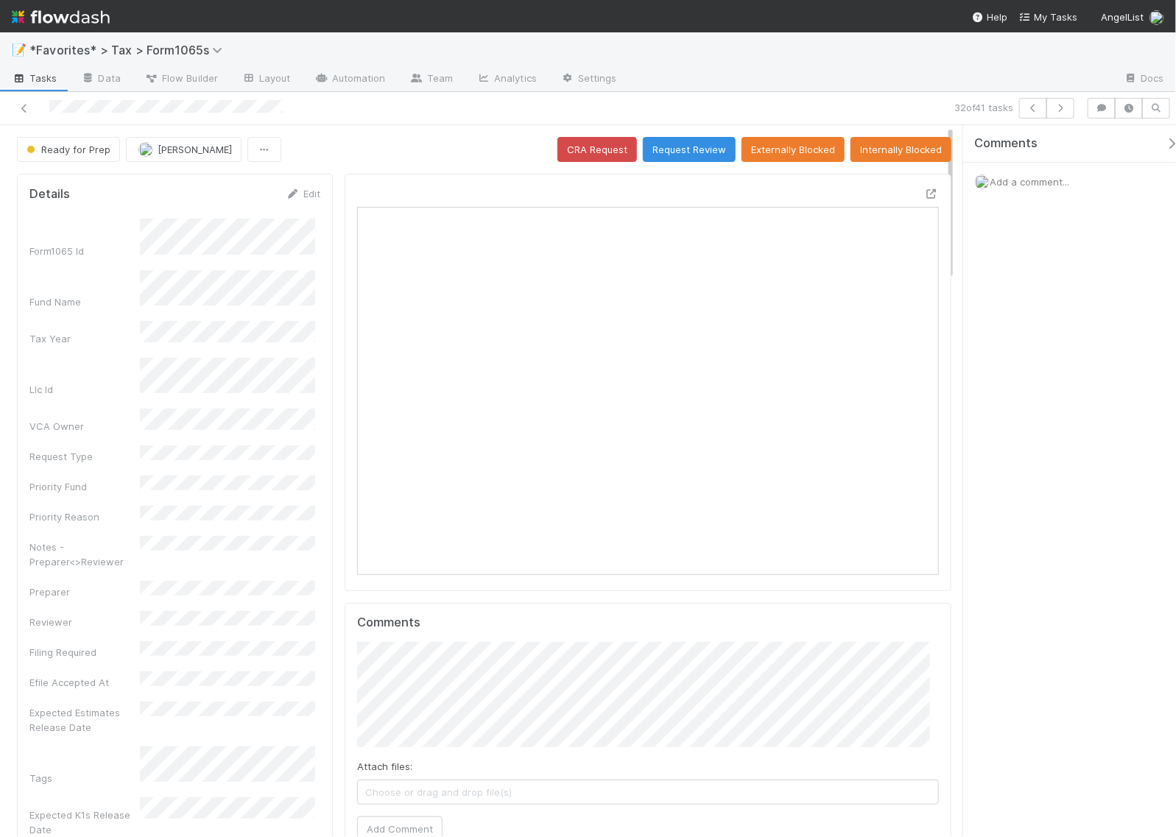
scroll to position [285, 558]
click at [924, 195] on icon at bounding box center [931, 194] width 15 height 10
click at [1022, 176] on span "Add a comment..." at bounding box center [1030, 182] width 80 height 12
click at [1051, 436] on button "Add Comment" at bounding box center [1029, 429] width 85 height 25
click at [1063, 112] on icon "button" at bounding box center [1060, 108] width 15 height 9
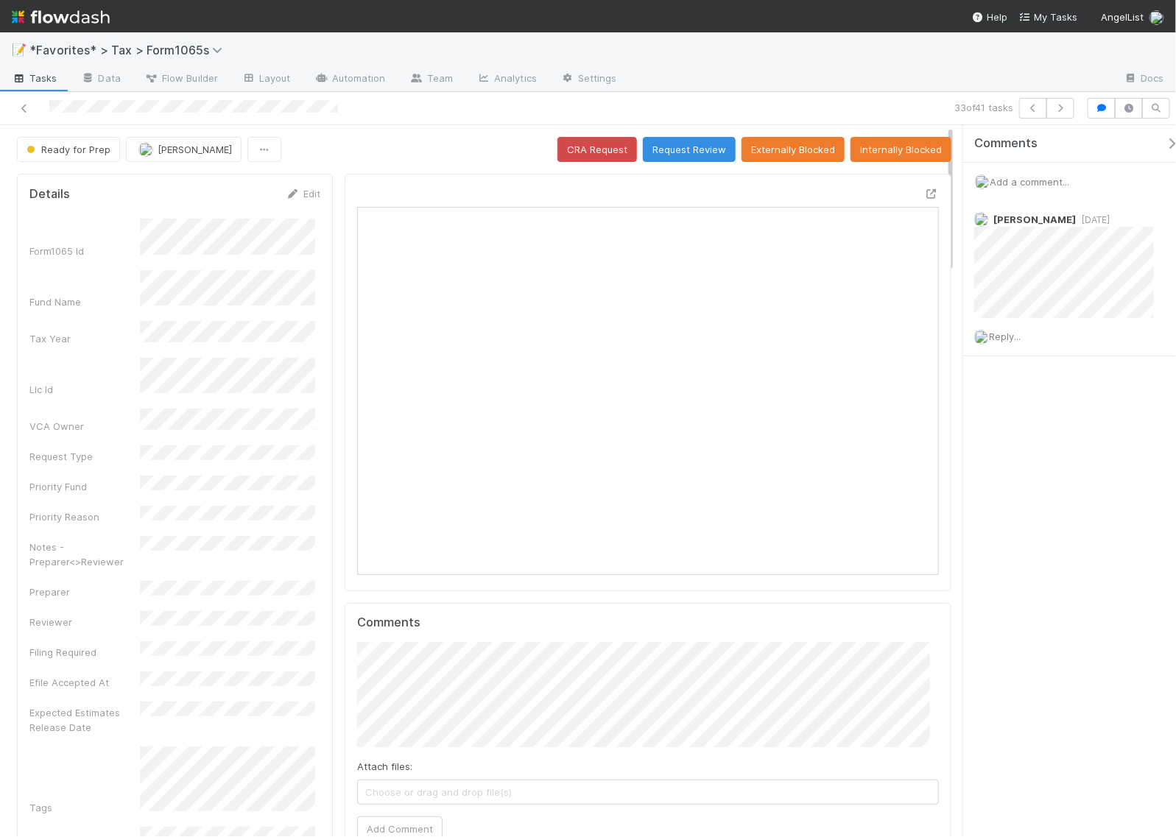
scroll to position [285, 558]
click at [1063, 108] on icon "button" at bounding box center [1060, 108] width 15 height 9
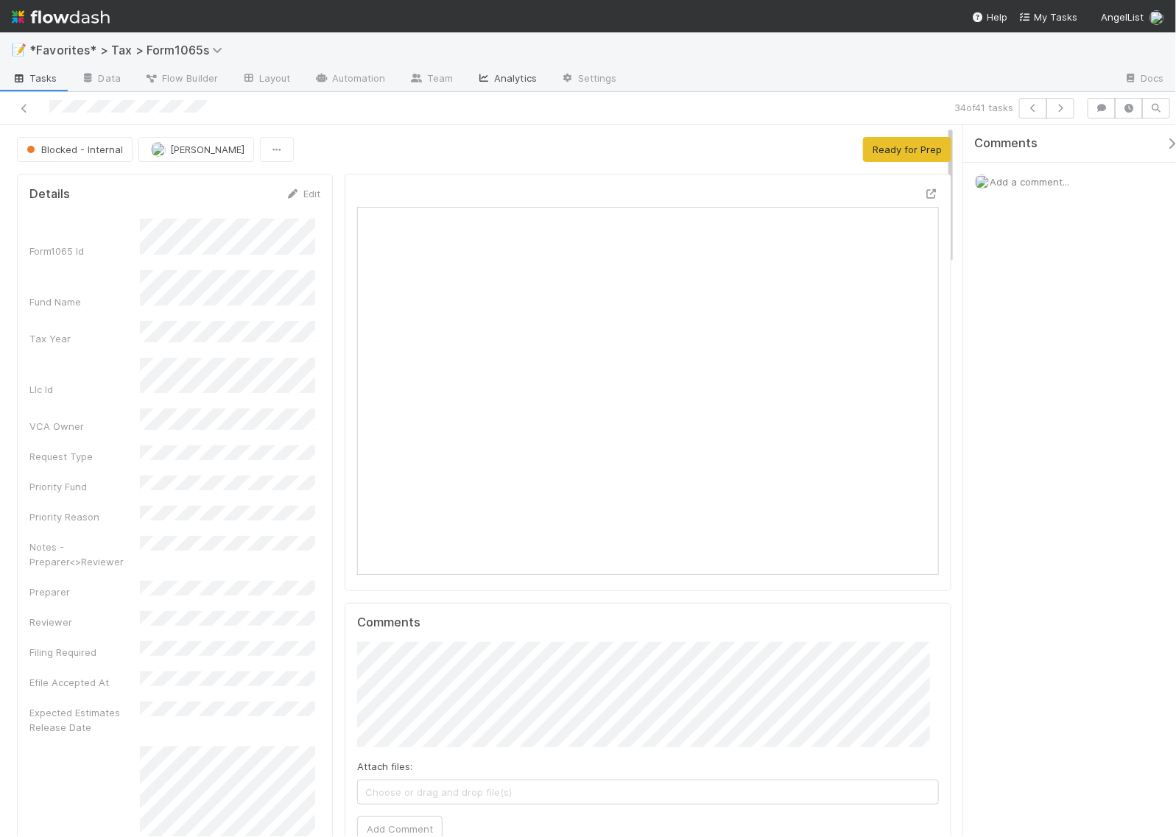
scroll to position [285, 558]
click at [924, 195] on icon at bounding box center [931, 194] width 15 height 10
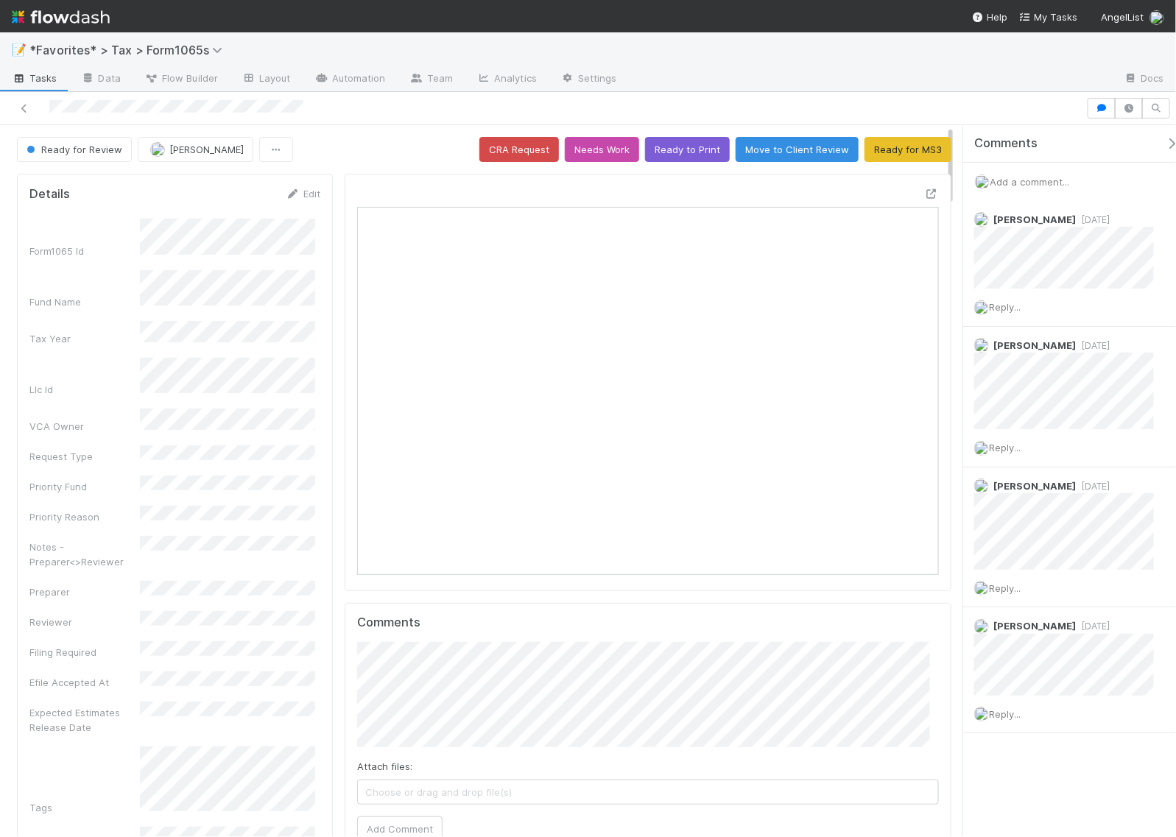
scroll to position [285, 558]
click at [52, 103] on div at bounding box center [543, 108] width 1075 height 21
click at [314, 111] on div at bounding box center [543, 108] width 1075 height 21
click at [320, 108] on div at bounding box center [543, 108] width 1075 height 21
drag, startPoint x: 332, startPoint y: 105, endPoint x: 53, endPoint y: 116, distance: 279.4
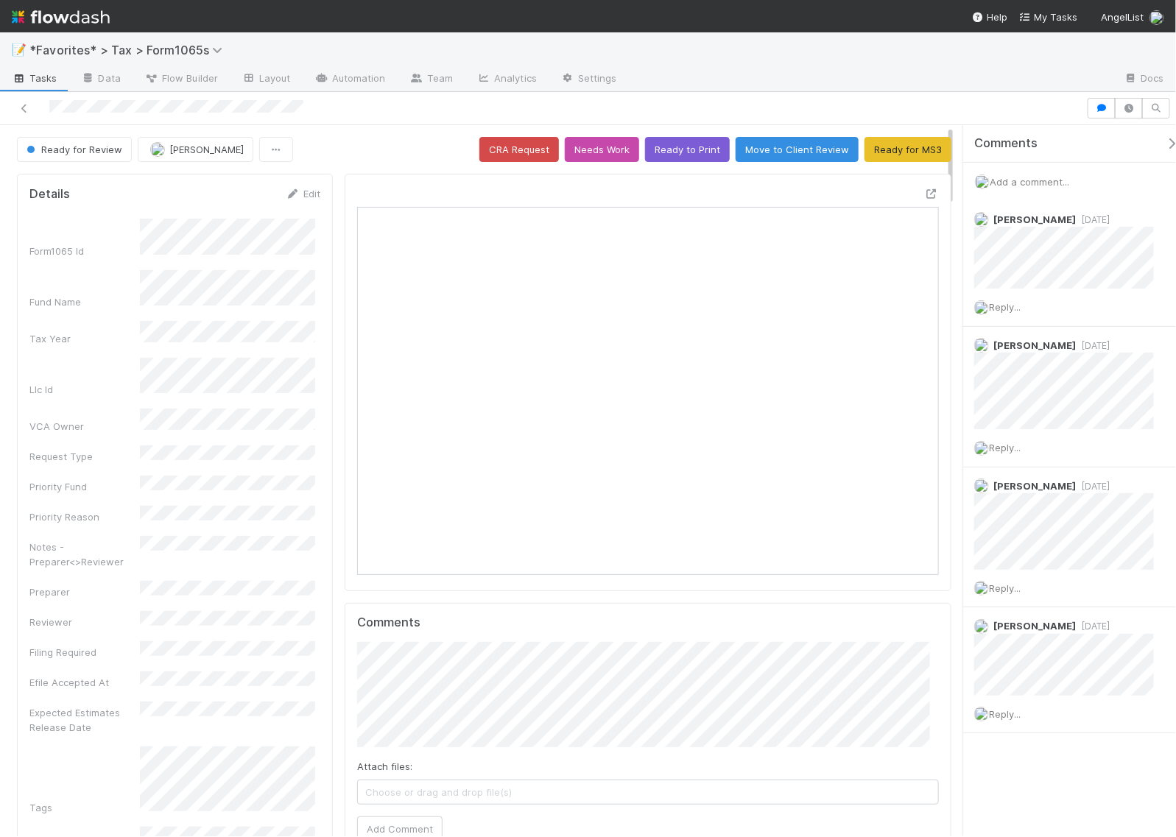
click at [53, 116] on div at bounding box center [543, 108] width 1075 height 21
click at [27, 109] on icon at bounding box center [24, 109] width 15 height 10
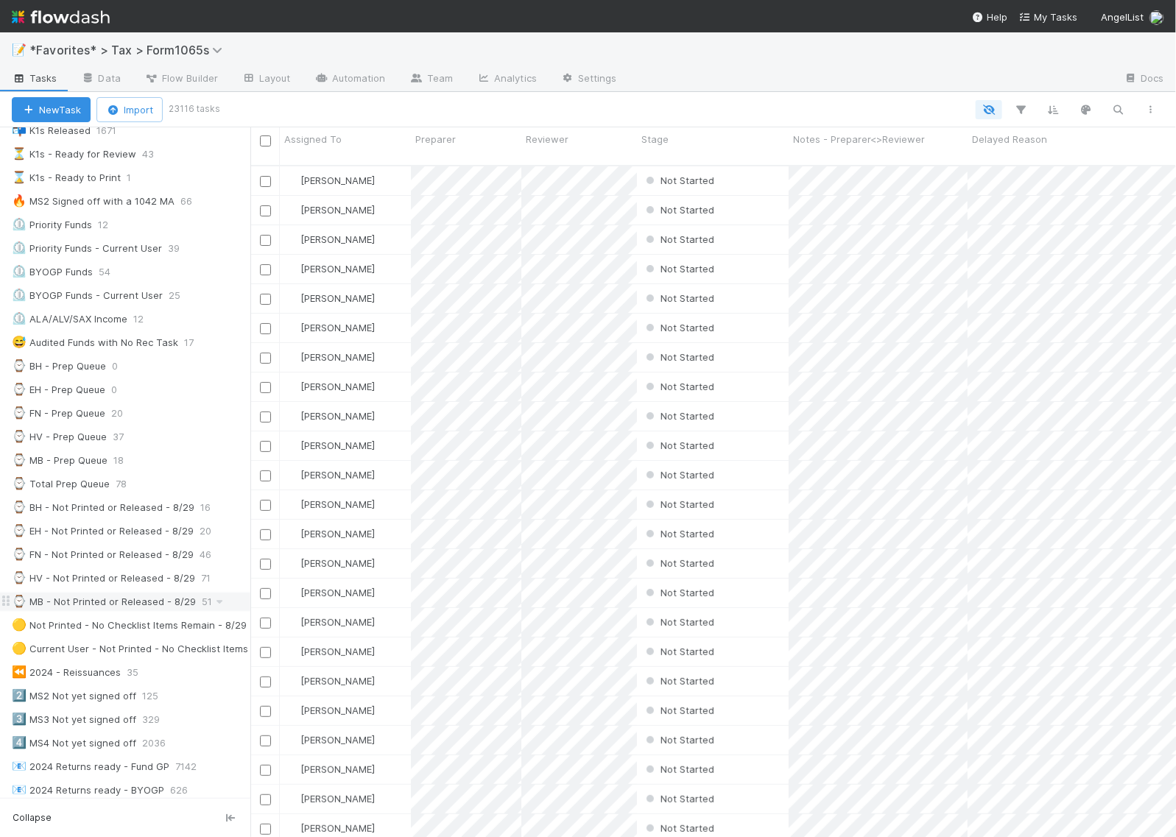
scroll to position [184, 0]
click at [52, 236] on div "⏲️ Priority Funds 12" at bounding box center [125, 226] width 250 height 20
click at [61, 228] on div "⏲️ Priority Funds" at bounding box center [52, 226] width 80 height 18
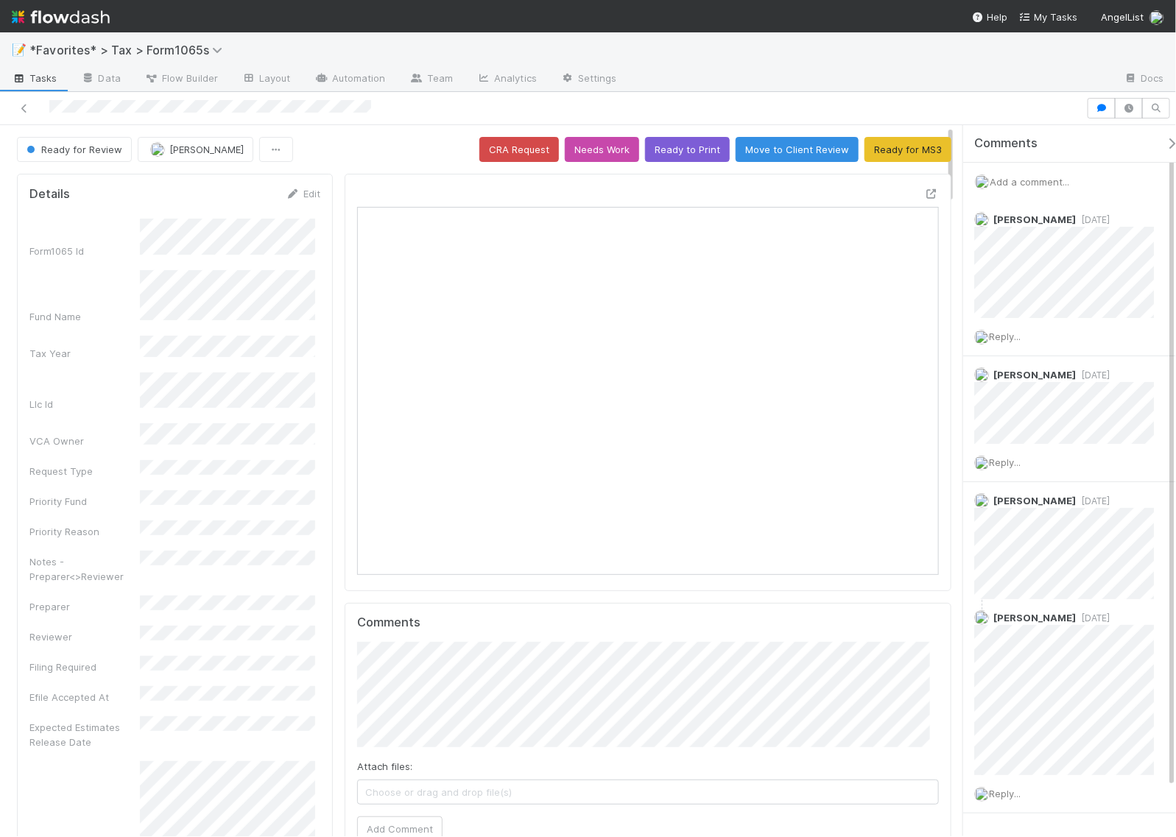
scroll to position [285, 558]
click at [50, 108] on div at bounding box center [543, 108] width 1075 height 21
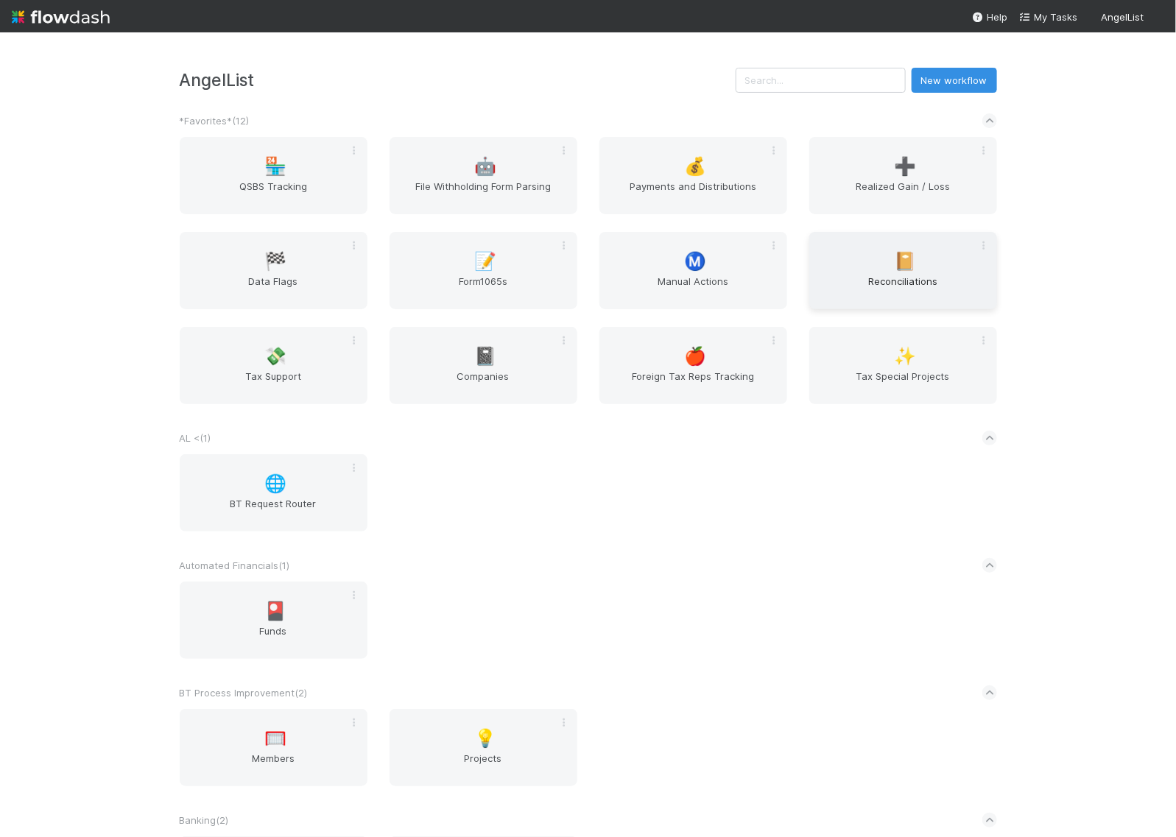
click at [934, 287] on span "Reconciliations" at bounding box center [903, 288] width 176 height 29
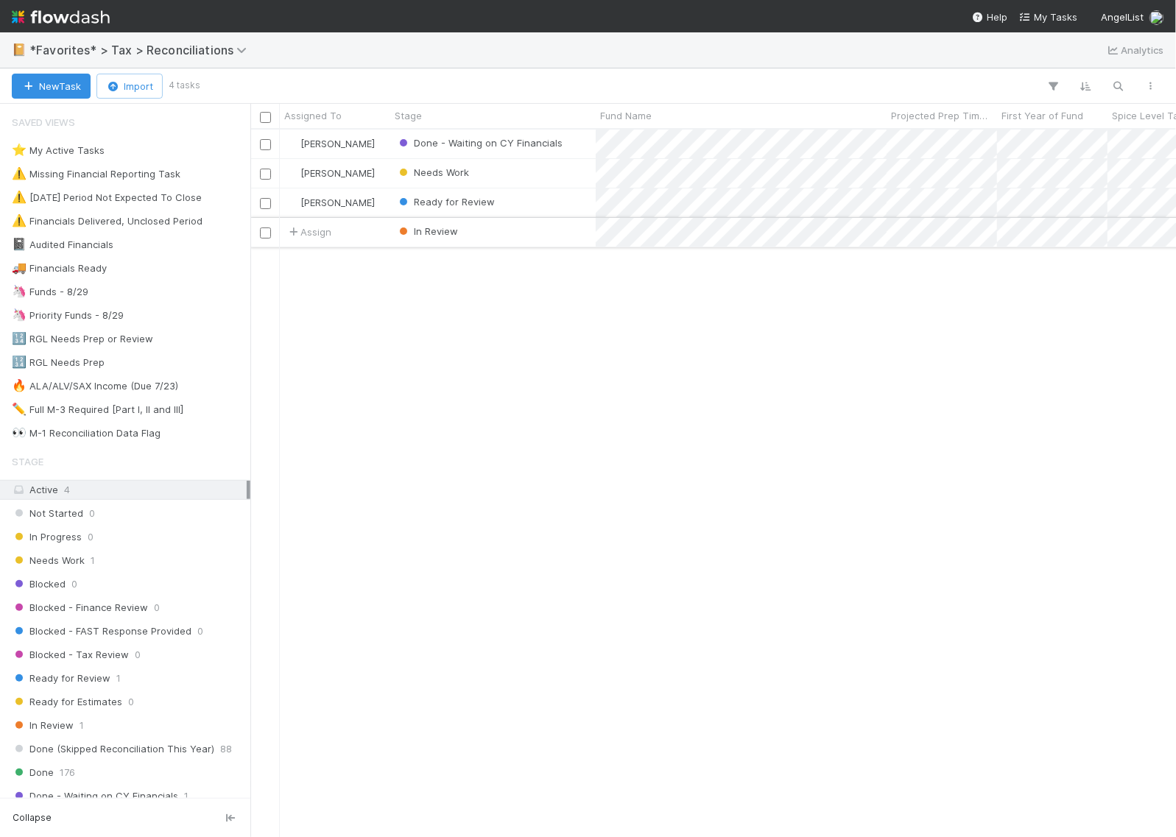
scroll to position [694, 912]
click at [43, 15] on img at bounding box center [61, 16] width 98 height 25
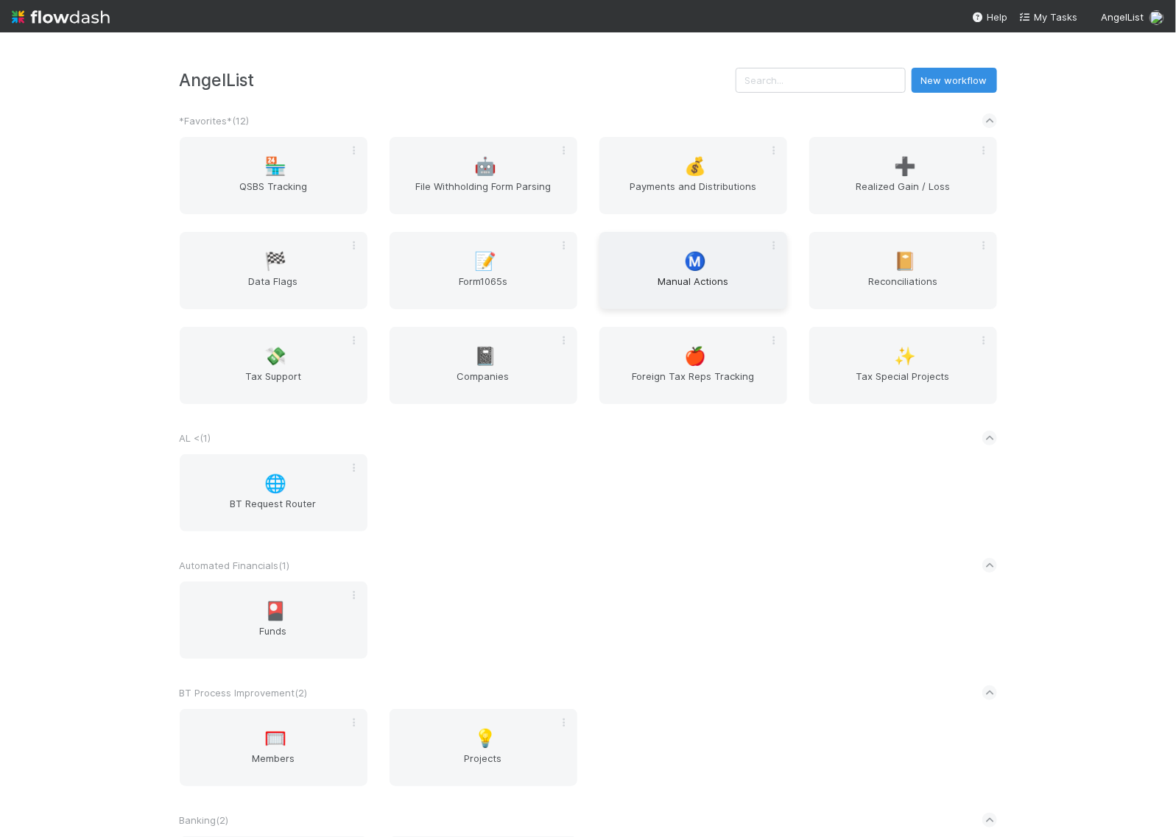
click at [670, 265] on div "Ⓜ️ Manual Actions" at bounding box center [694, 270] width 188 height 77
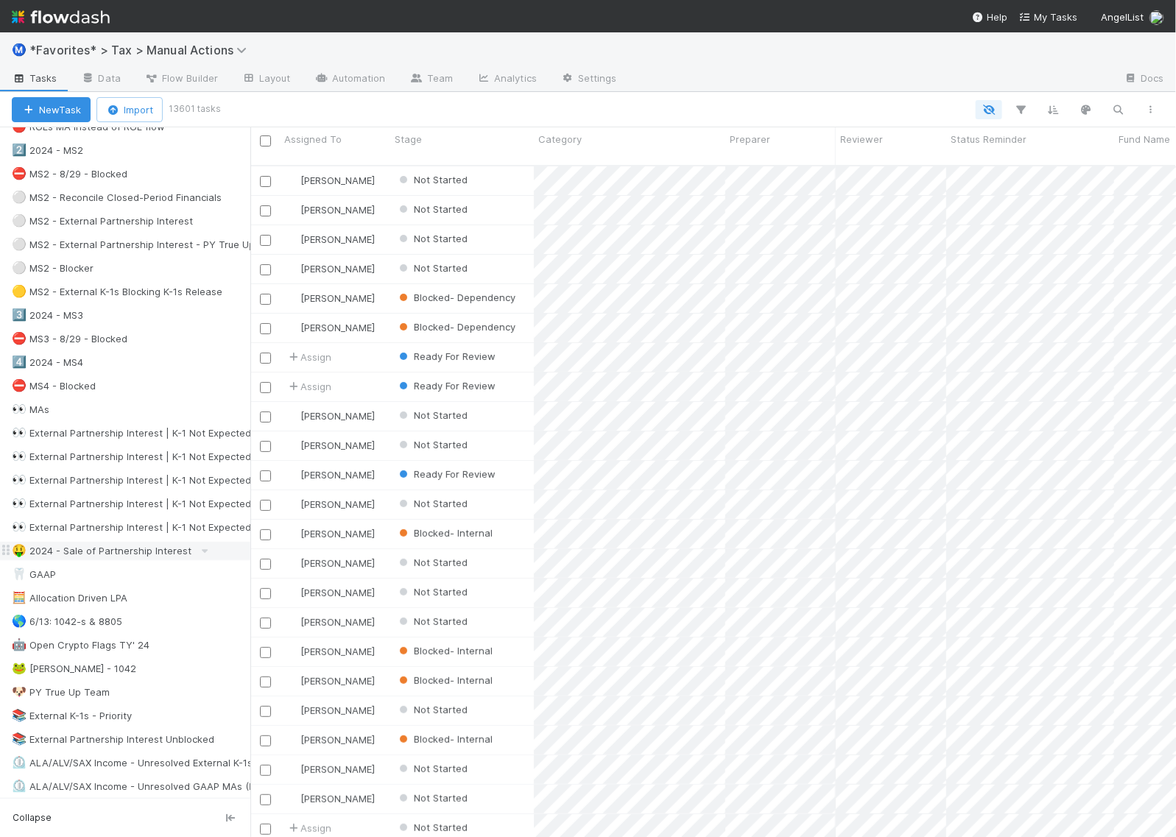
scroll to position [368, 0]
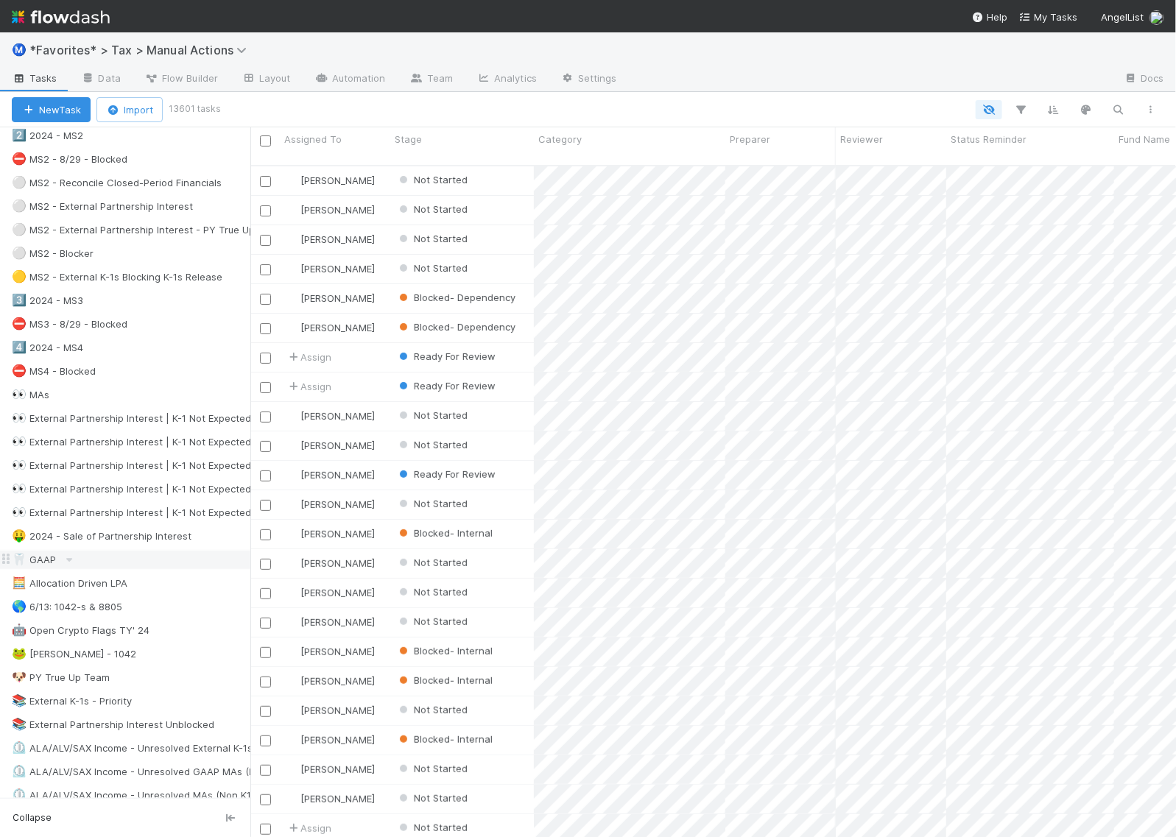
click at [35, 569] on div "🦷 GAAP" at bounding box center [34, 560] width 44 height 18
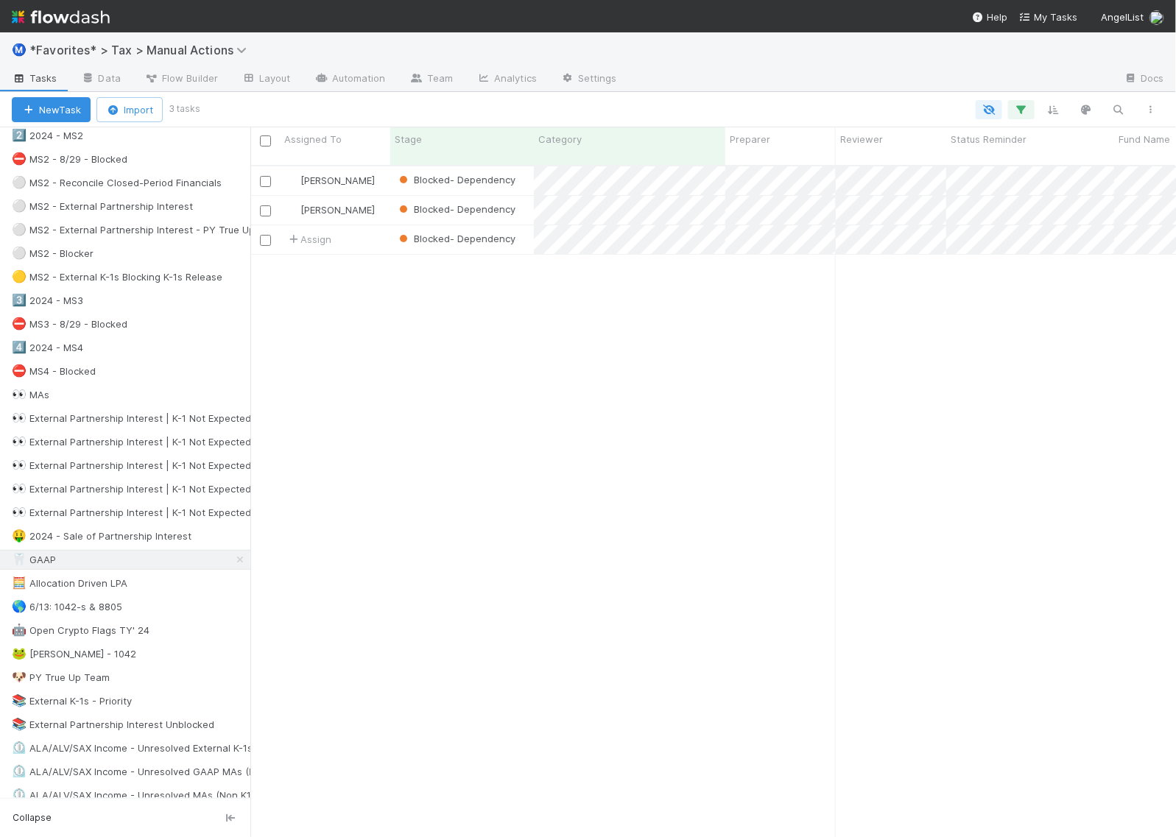
scroll to position [670, 912]
click at [1024, 112] on icon "button" at bounding box center [1021, 109] width 15 height 13
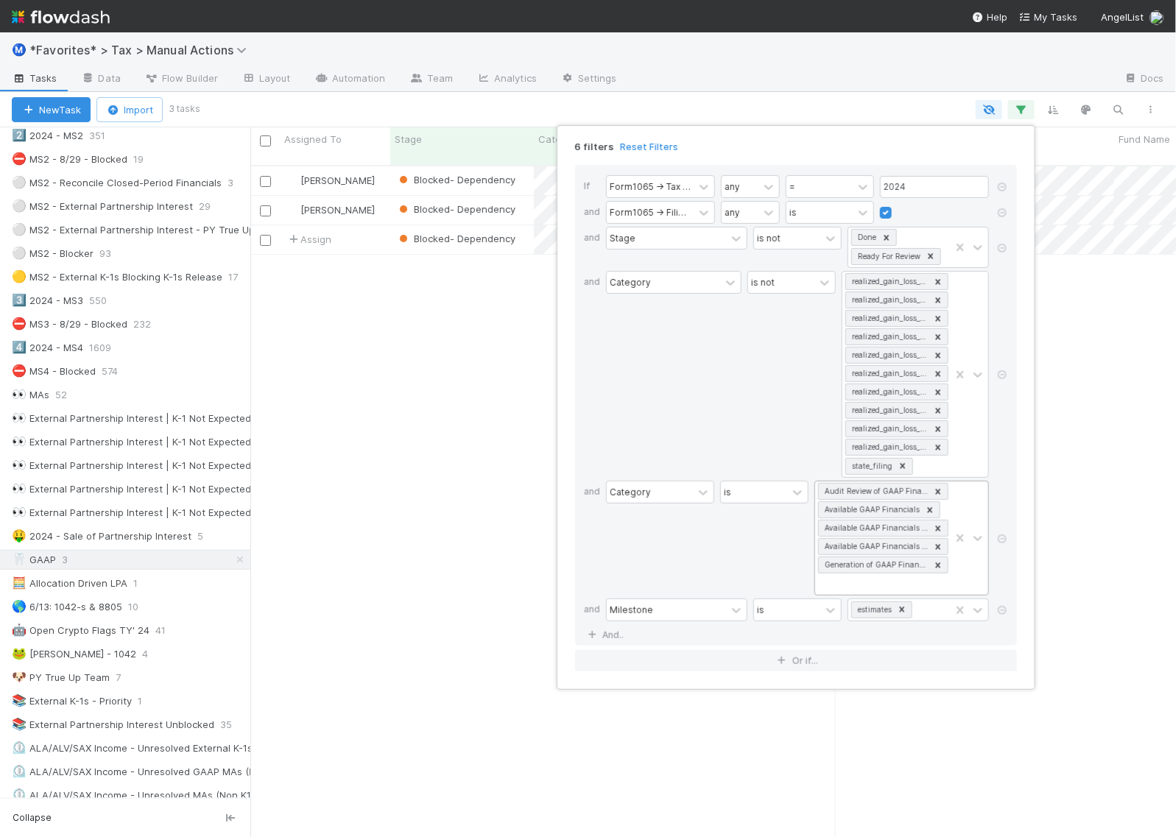
click at [896, 594] on div "Audit Review of GAAP Financials Available GAAP Financials Available GAAP Financ…" at bounding box center [882, 538] width 135 height 113
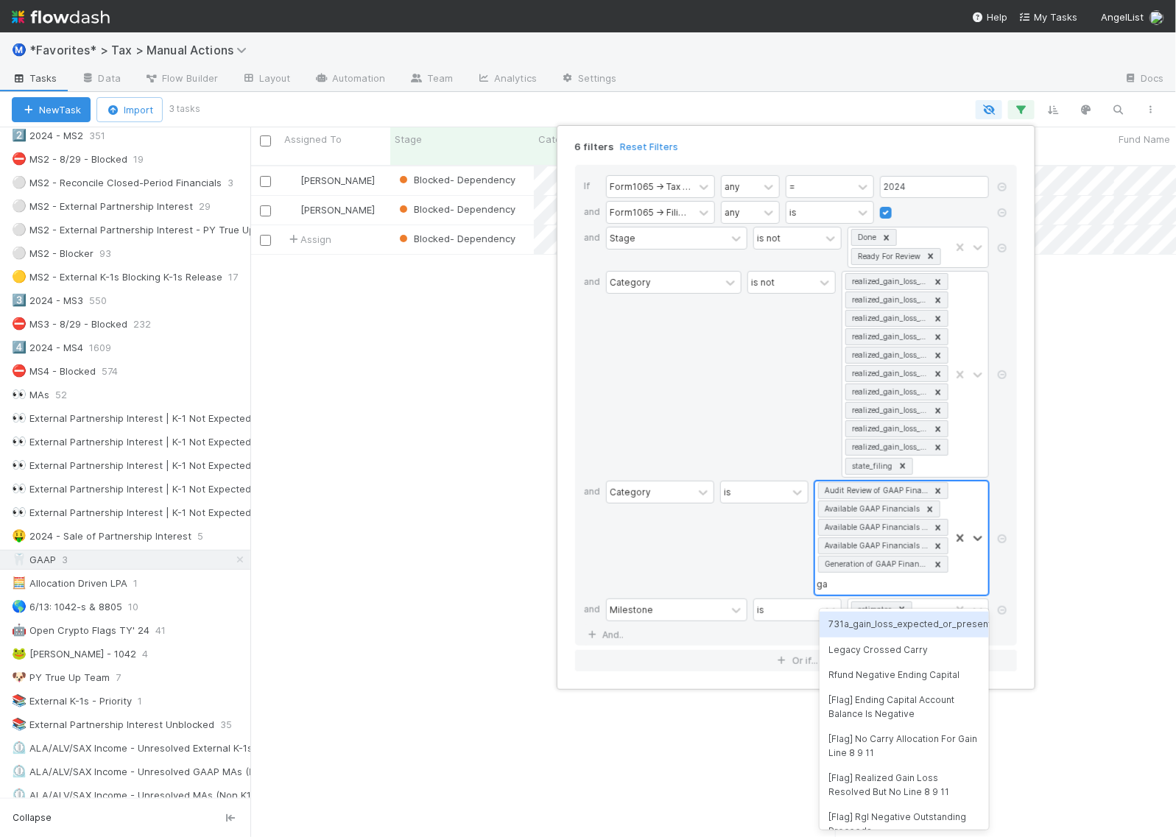
type input "g"
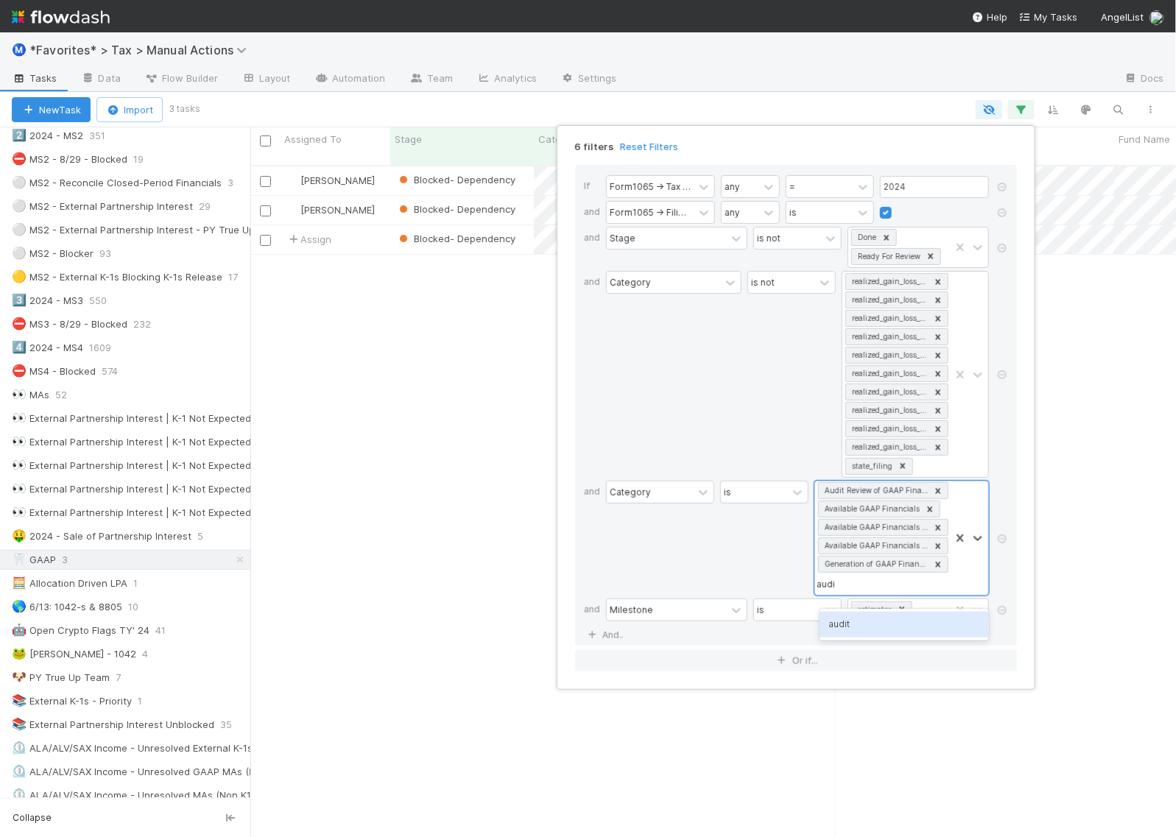
type input "audi"
click at [369, 392] on div "6 filters Reset Filters If Form1065 -> Tax Year any = 2024 and Form1065 -> Fili…" at bounding box center [588, 418] width 1176 height 837
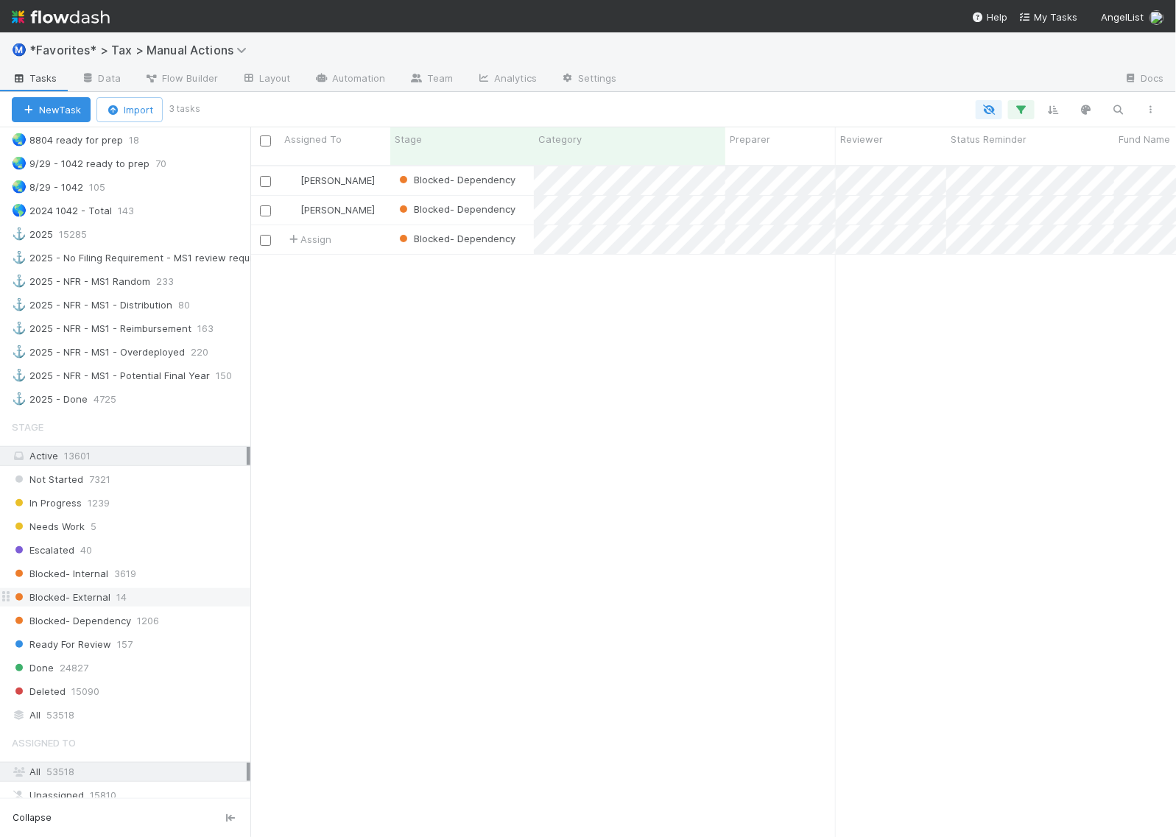
scroll to position [1289, 0]
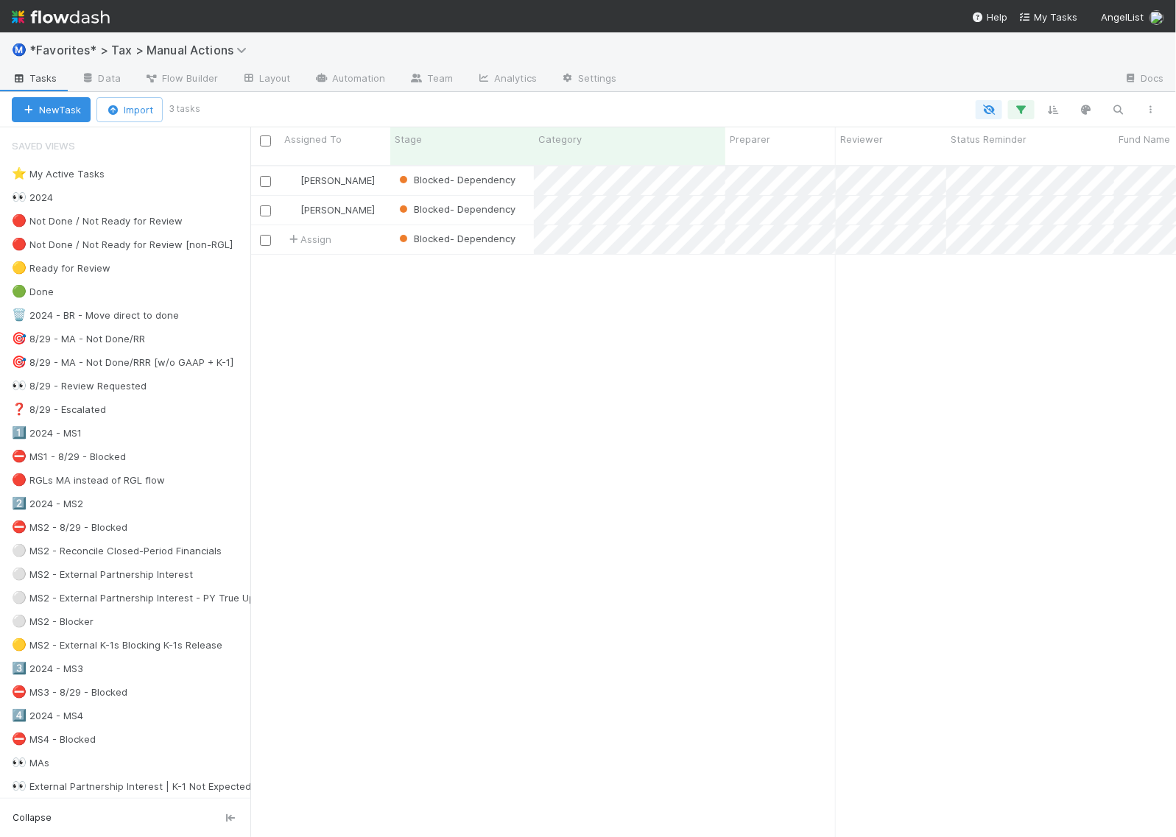
scroll to position [670, 912]
click at [1021, 107] on icon "button" at bounding box center [1021, 109] width 15 height 13
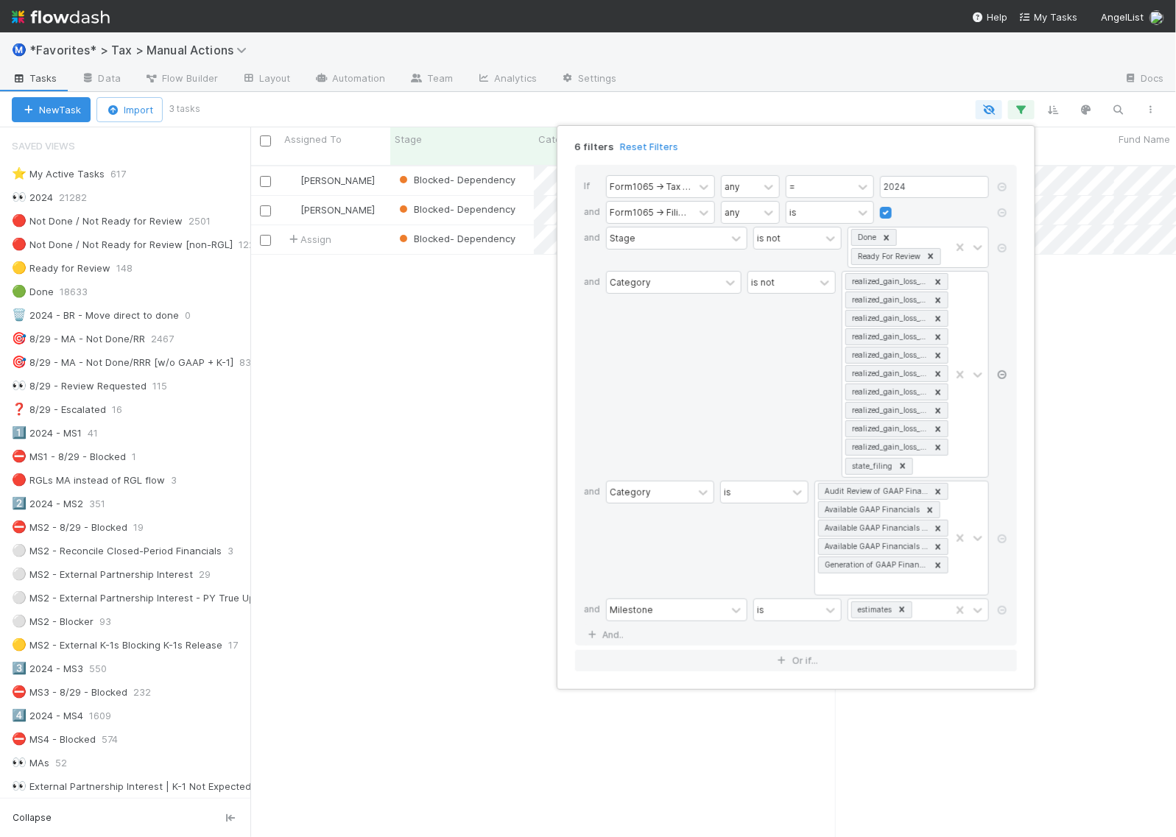
click at [1004, 379] on icon at bounding box center [1002, 374] width 15 height 9
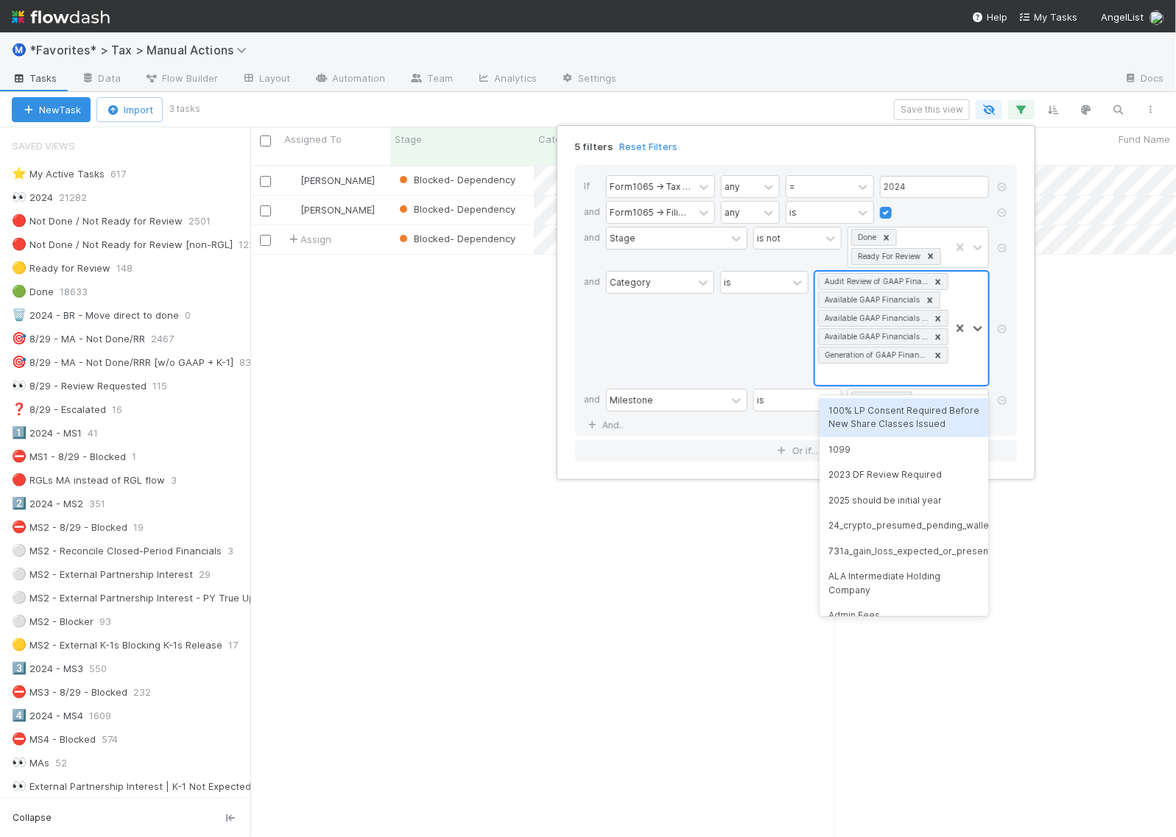
scroll to position [1, 0]
click at [904, 379] on div "Audit Review of GAAP Financials Available GAAP Financials Available GAAP Financ…" at bounding box center [882, 328] width 135 height 113
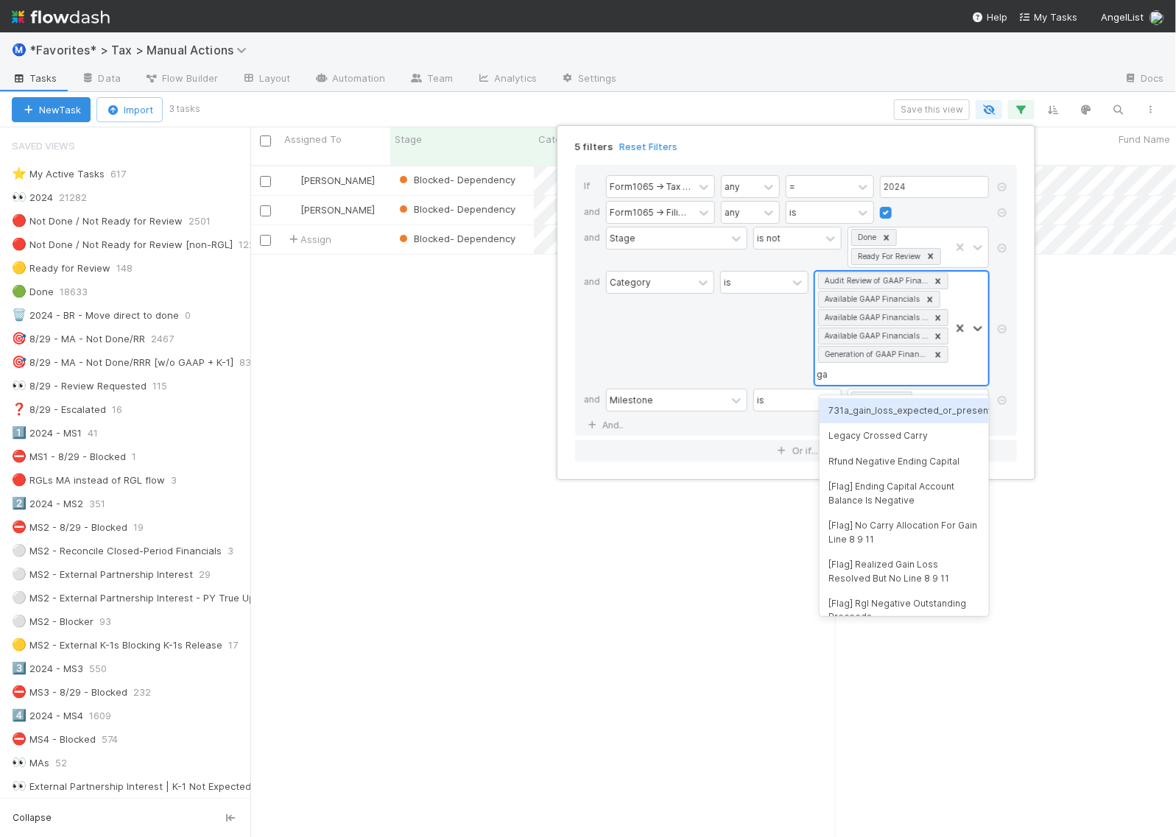
type input "g"
type input "finan"
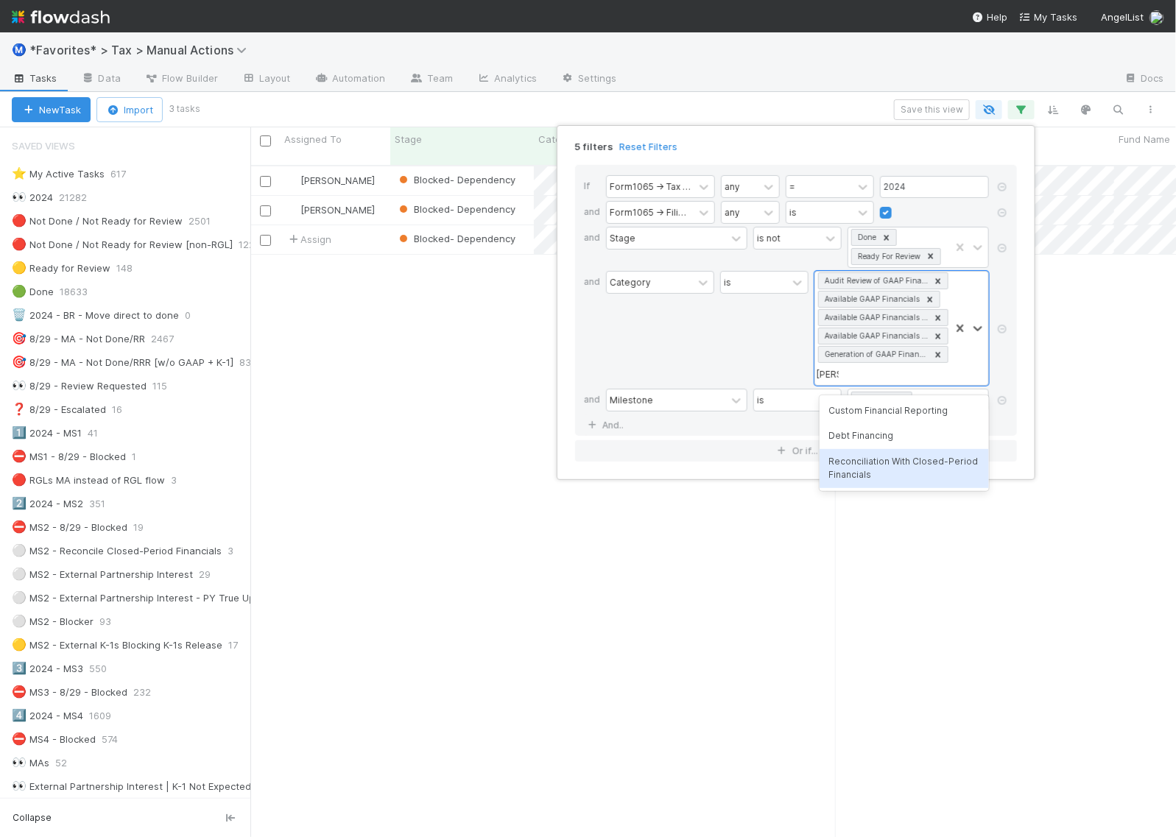
click at [889, 465] on div "Reconciliation With Closed-Period Financials" at bounding box center [904, 468] width 169 height 39
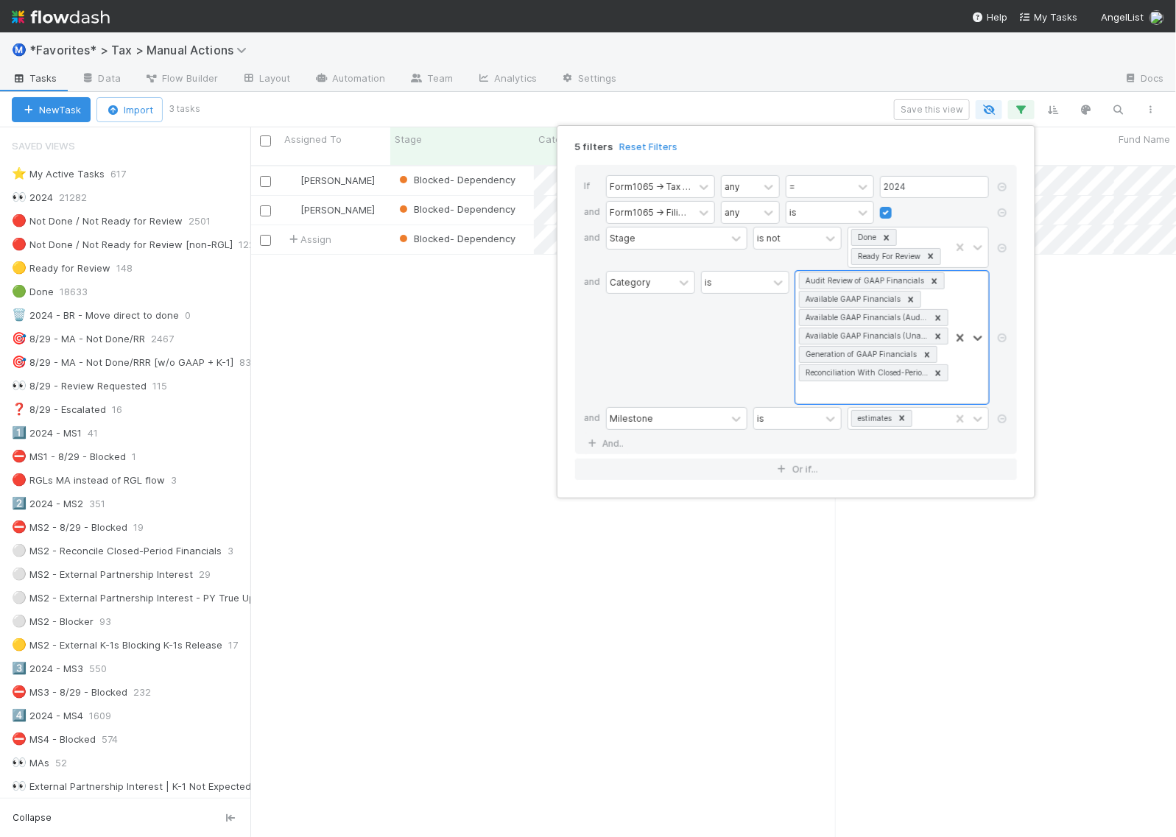
scroll to position [670, 912]
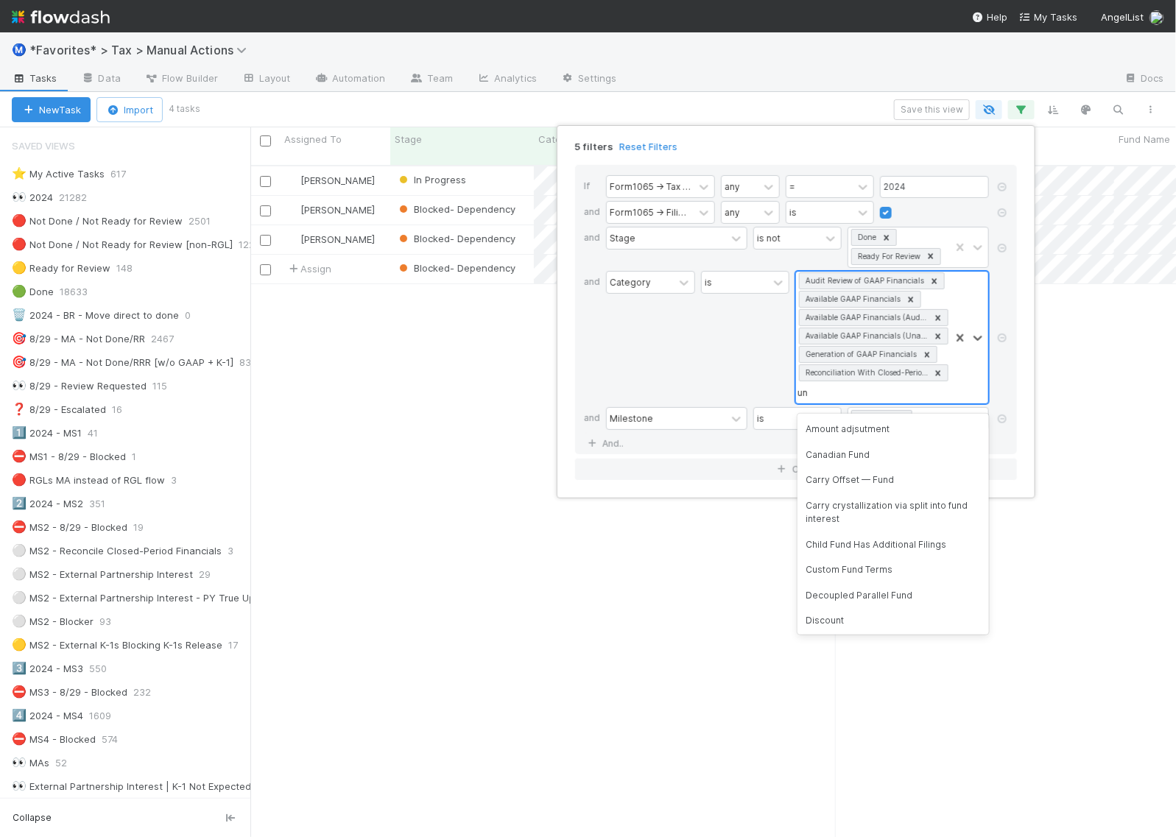
type input "u"
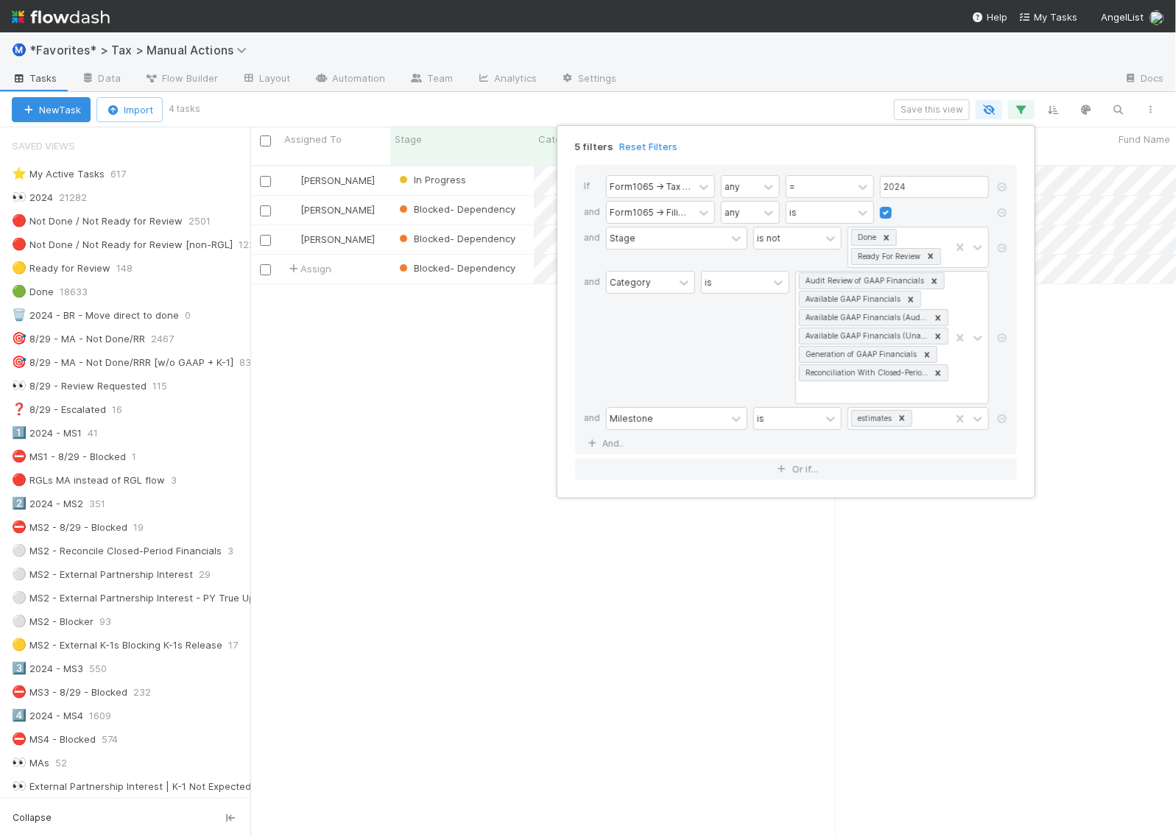
click at [492, 370] on div "5 filters Reset Filters If Form1065 -> Tax Year any = 2024 and Form1065 -> Fili…" at bounding box center [588, 418] width 1176 height 837
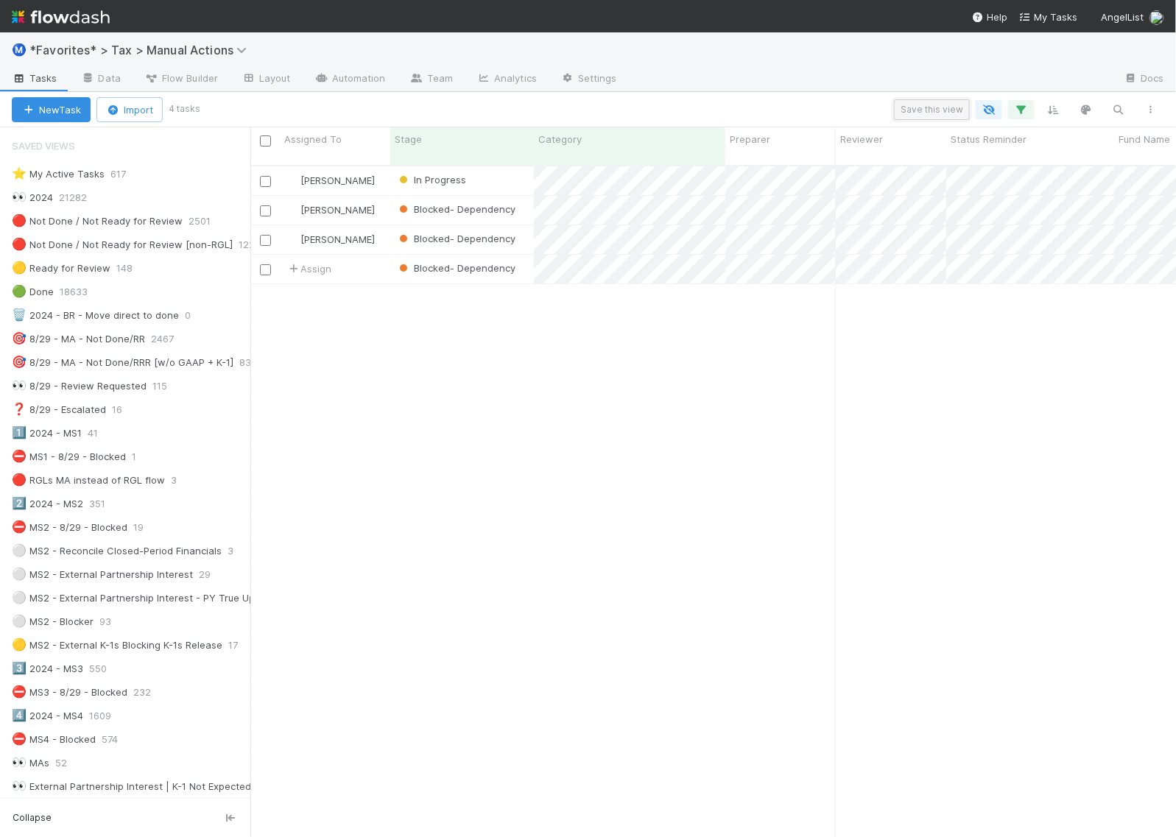
click at [930, 109] on button "Save this view" at bounding box center [932, 109] width 76 height 21
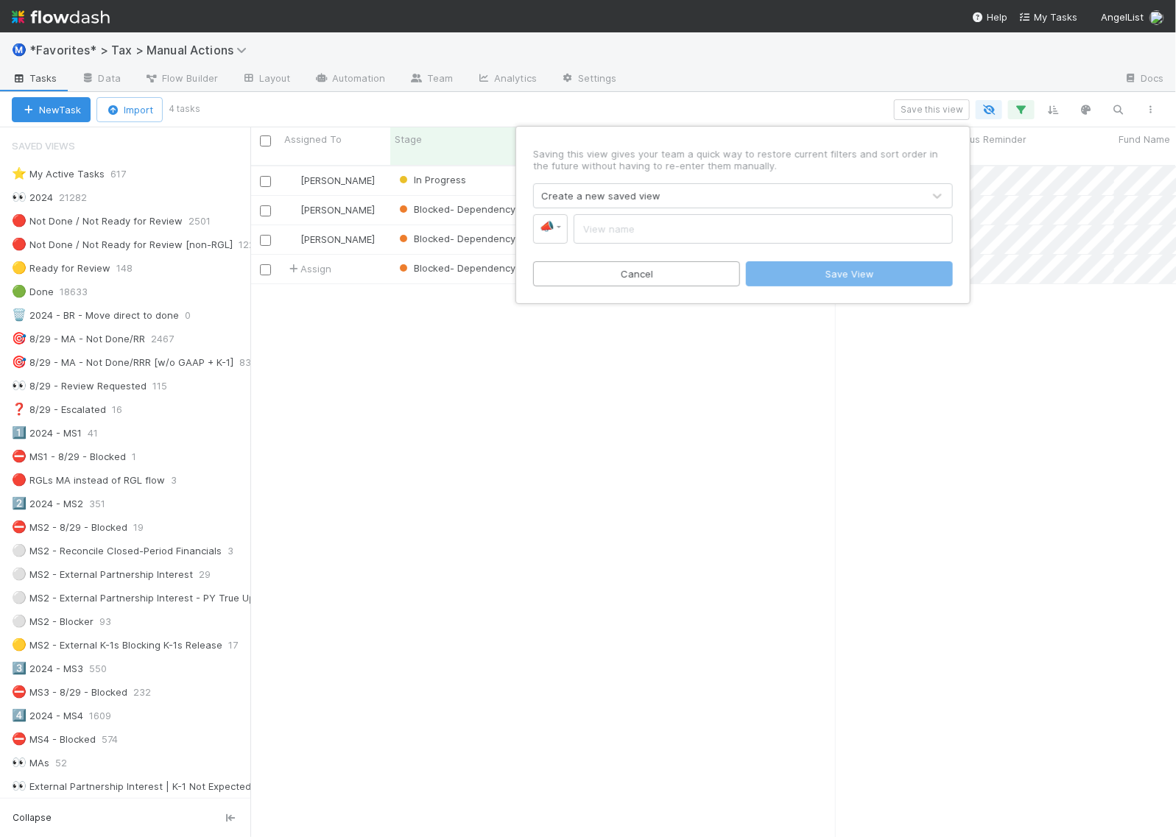
click at [672, 201] on div "Create a new saved view" at bounding box center [728, 196] width 389 height 24
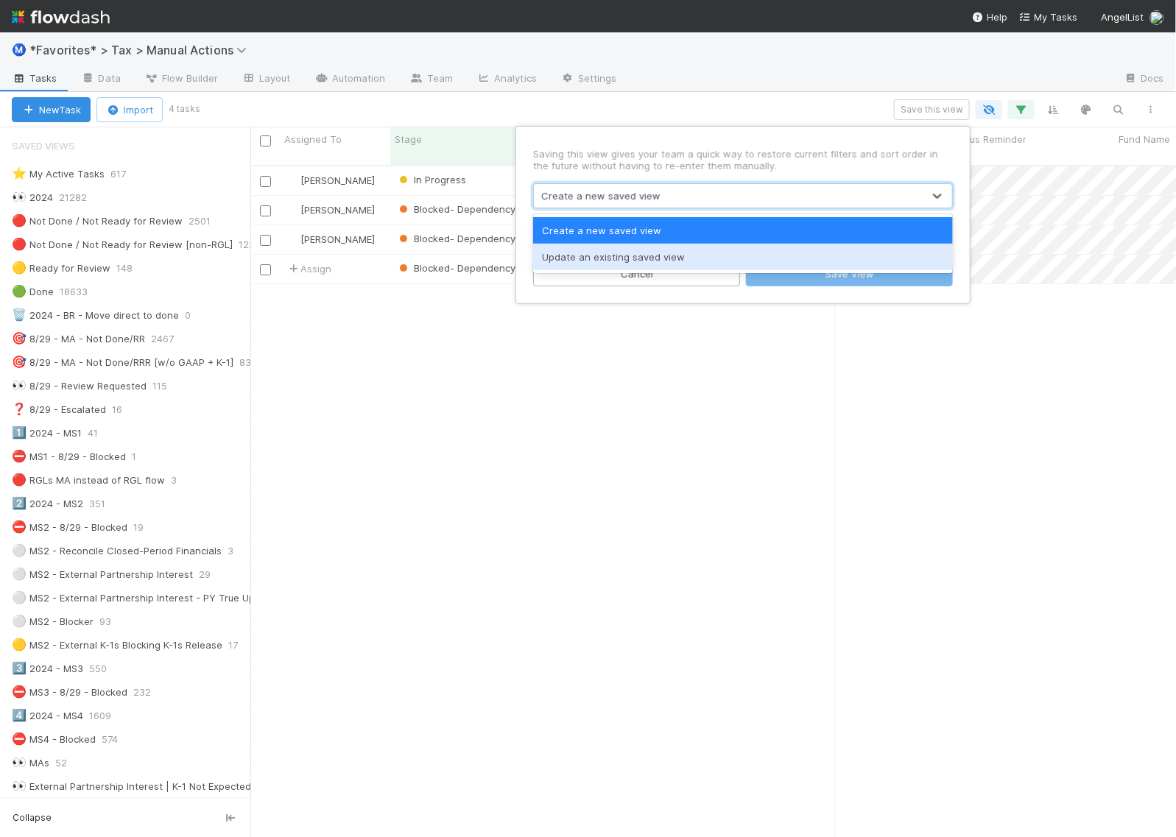
click at [638, 251] on div "Update an existing saved view" at bounding box center [743, 257] width 420 height 27
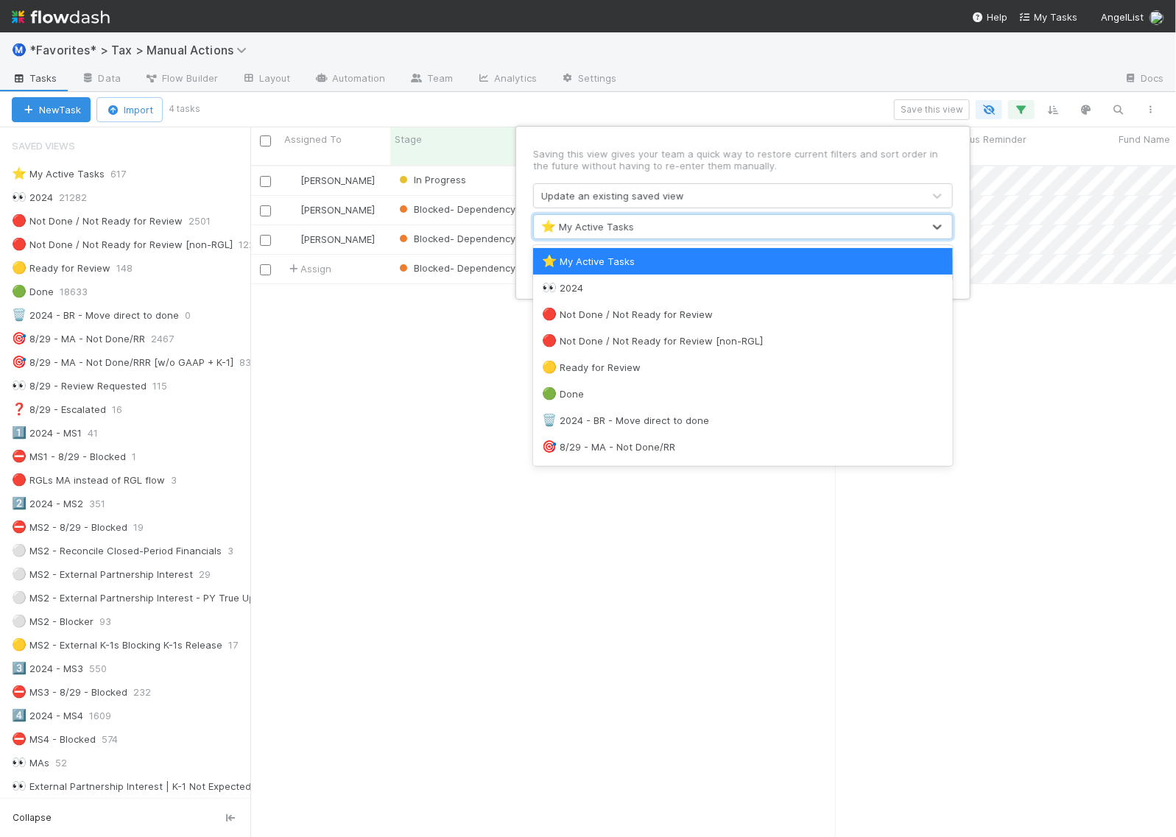
click at [645, 234] on div "⭐ My Active Tasks" at bounding box center [728, 227] width 389 height 24
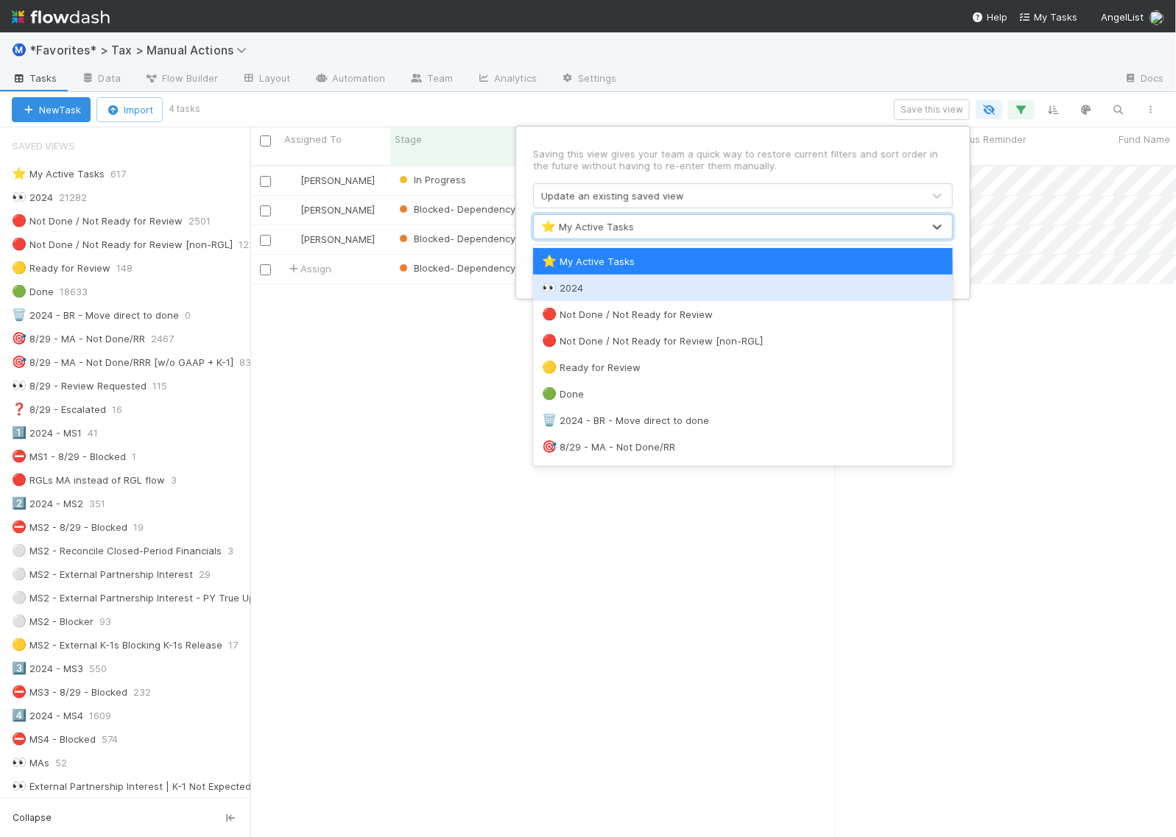
click at [480, 328] on div "Saving this view gives your team a quick way to restore current filters and sor…" at bounding box center [588, 418] width 1176 height 837
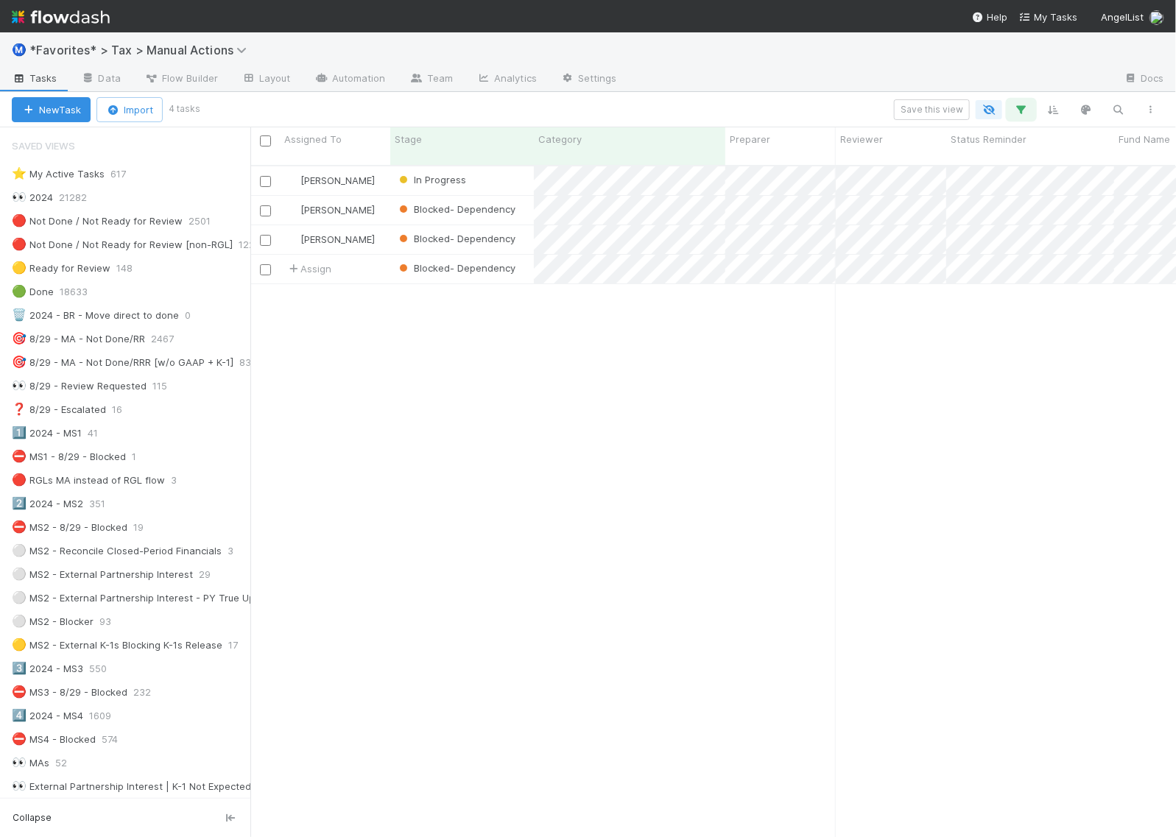
click at [1018, 111] on icon "button" at bounding box center [1021, 109] width 15 height 13
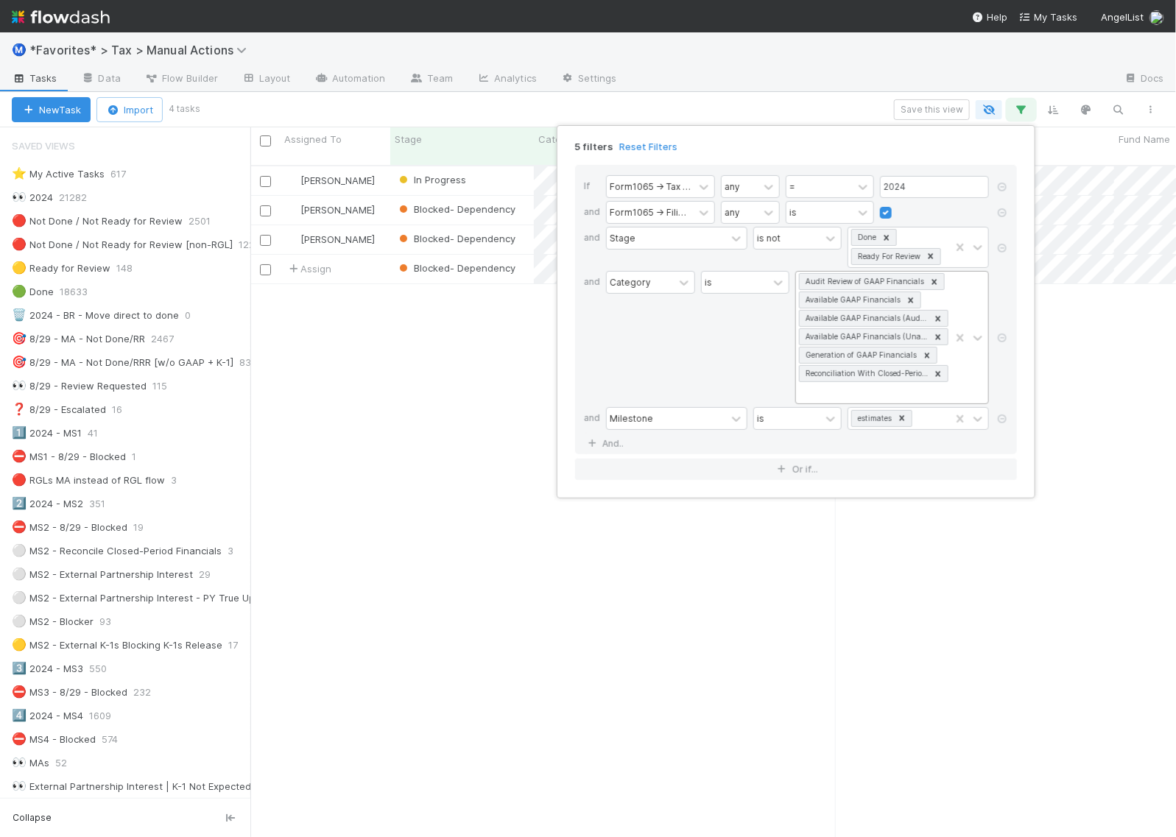
click at [941, 377] on icon at bounding box center [938, 374] width 10 height 10
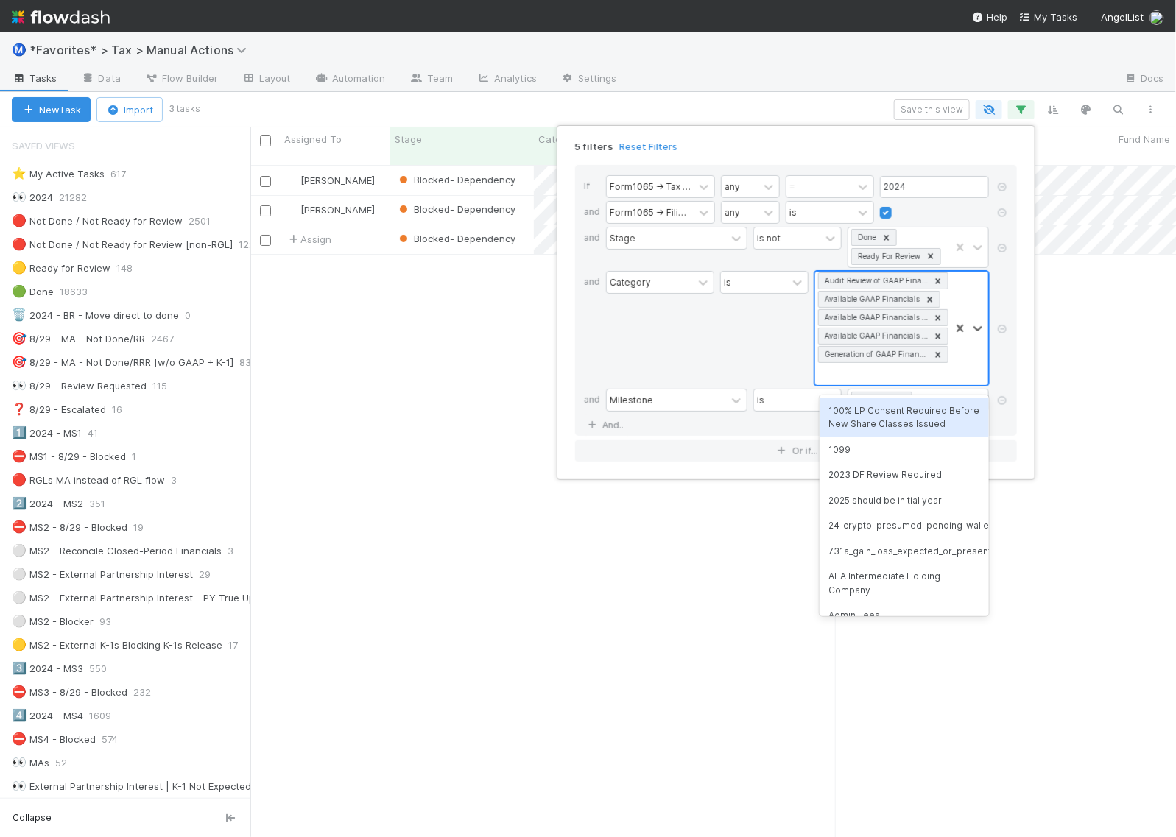
scroll to position [15, 15]
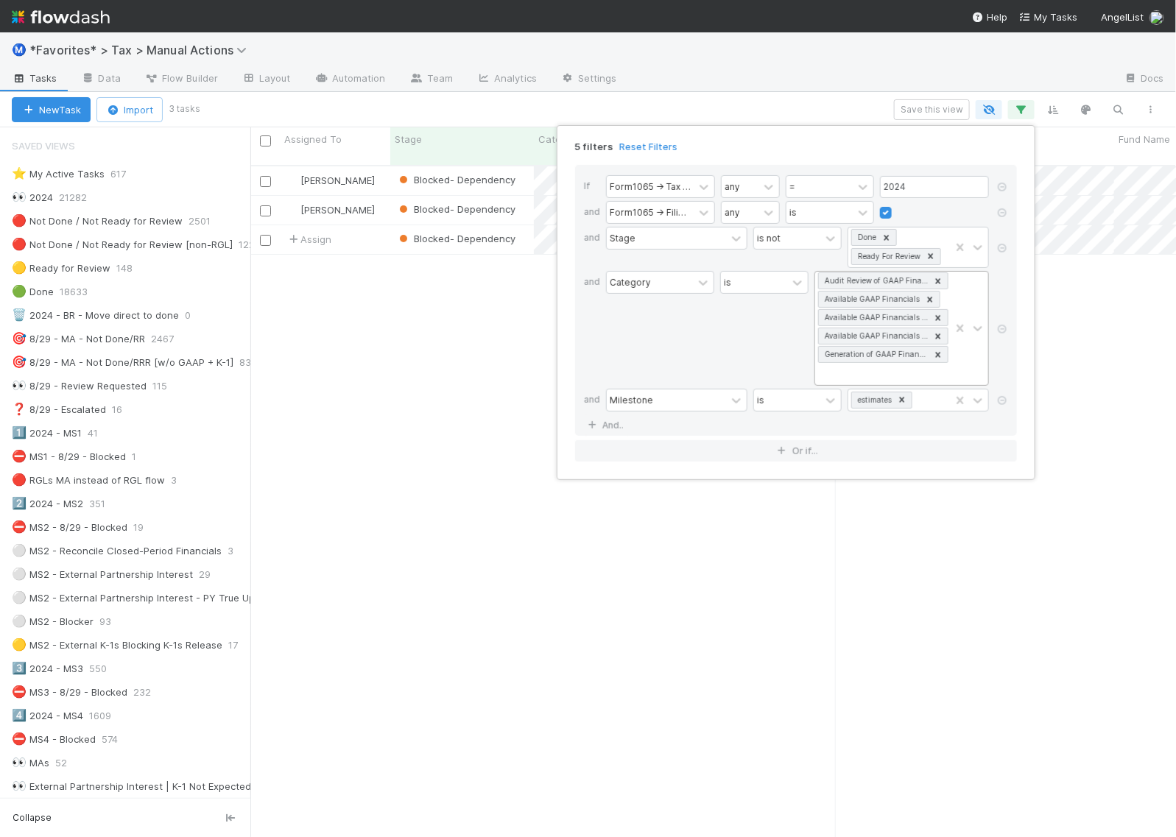
click at [509, 317] on div "5 filters Reset Filters If Form1065 -> Tax Year any = 2024 and Form1065 -> Fili…" at bounding box center [588, 418] width 1176 height 837
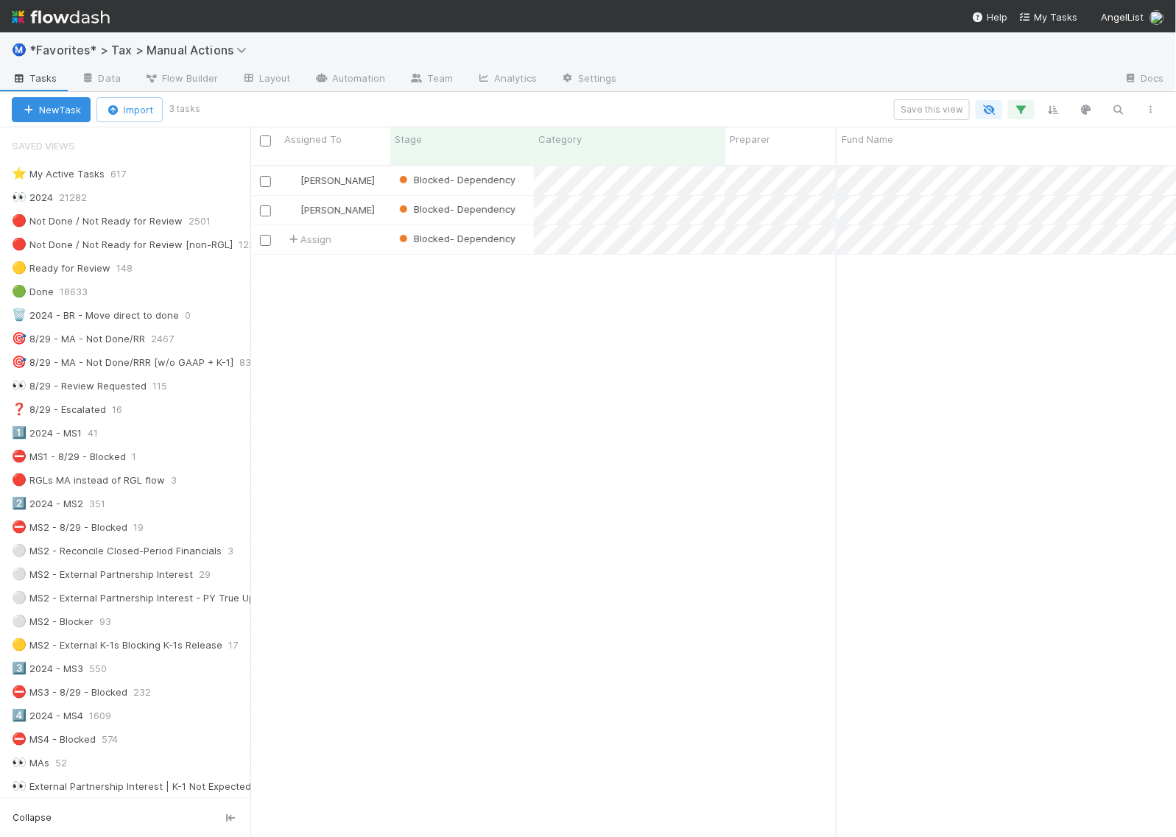
scroll to position [0, 258]
click at [588, 502] on div "Helen Vo Blocked- Dependency 12/12/24, 4:09:53 AM 8/17/25, 9:03:25 PM 0 0 0 1 0…" at bounding box center [713, 508] width 927 height 684
click at [645, 723] on div "Helen Vo Blocked- Dependency 12/12/24, 4:09:53 AM 8/17/25, 9:03:25 PM 0 0 0 1 0…" at bounding box center [713, 508] width 927 height 684
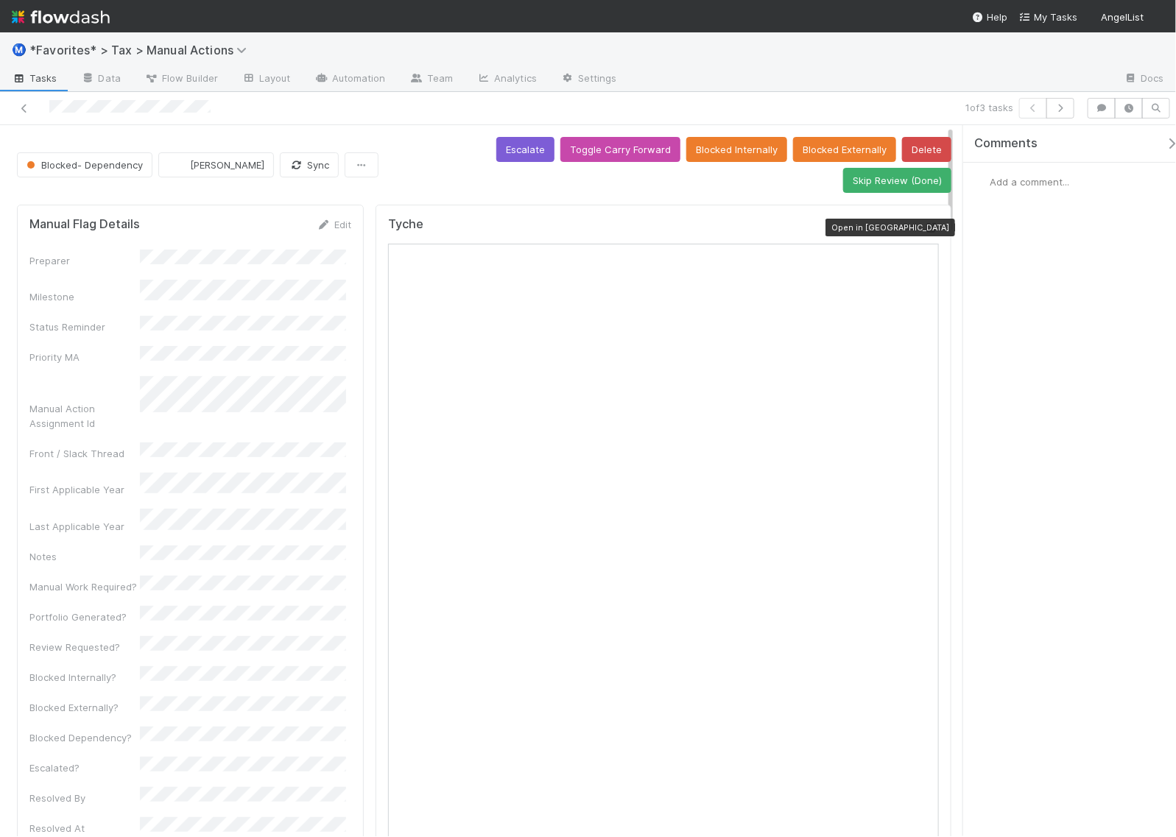
click at [924, 223] on icon at bounding box center [931, 228] width 15 height 10
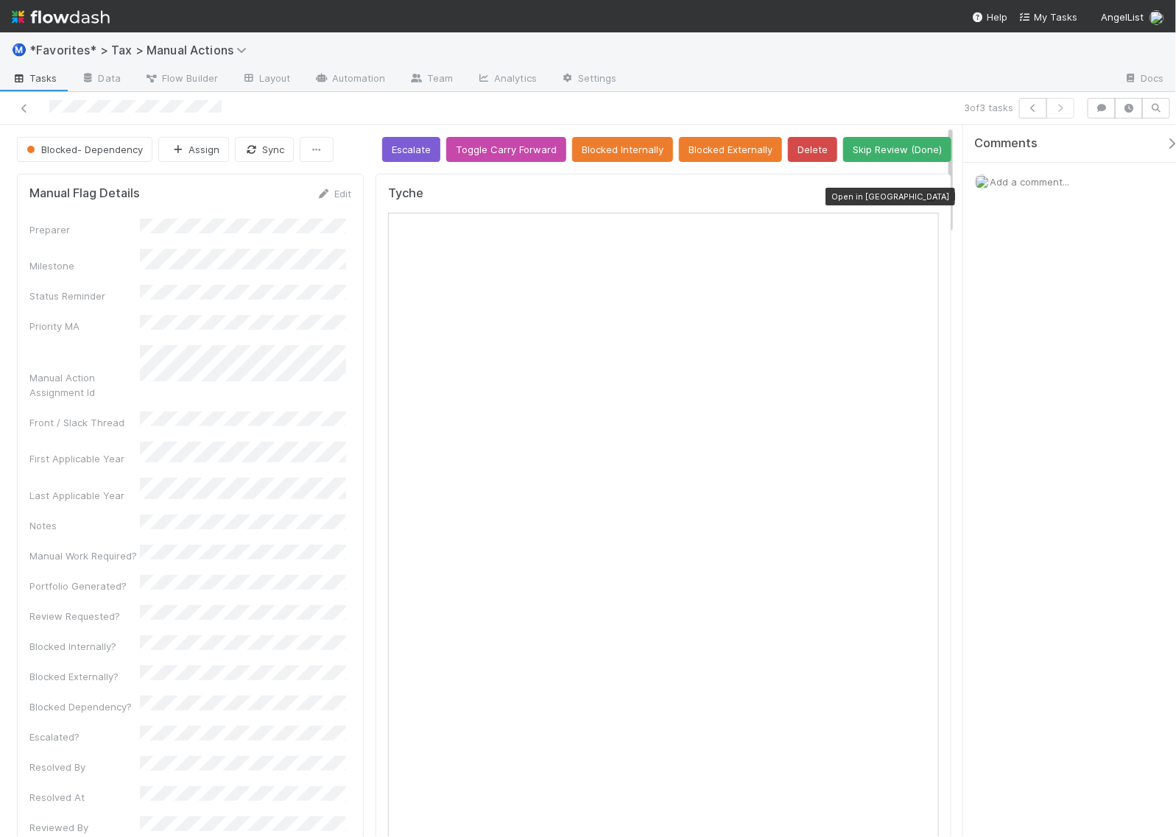
click at [924, 189] on div at bounding box center [931, 196] width 15 height 15
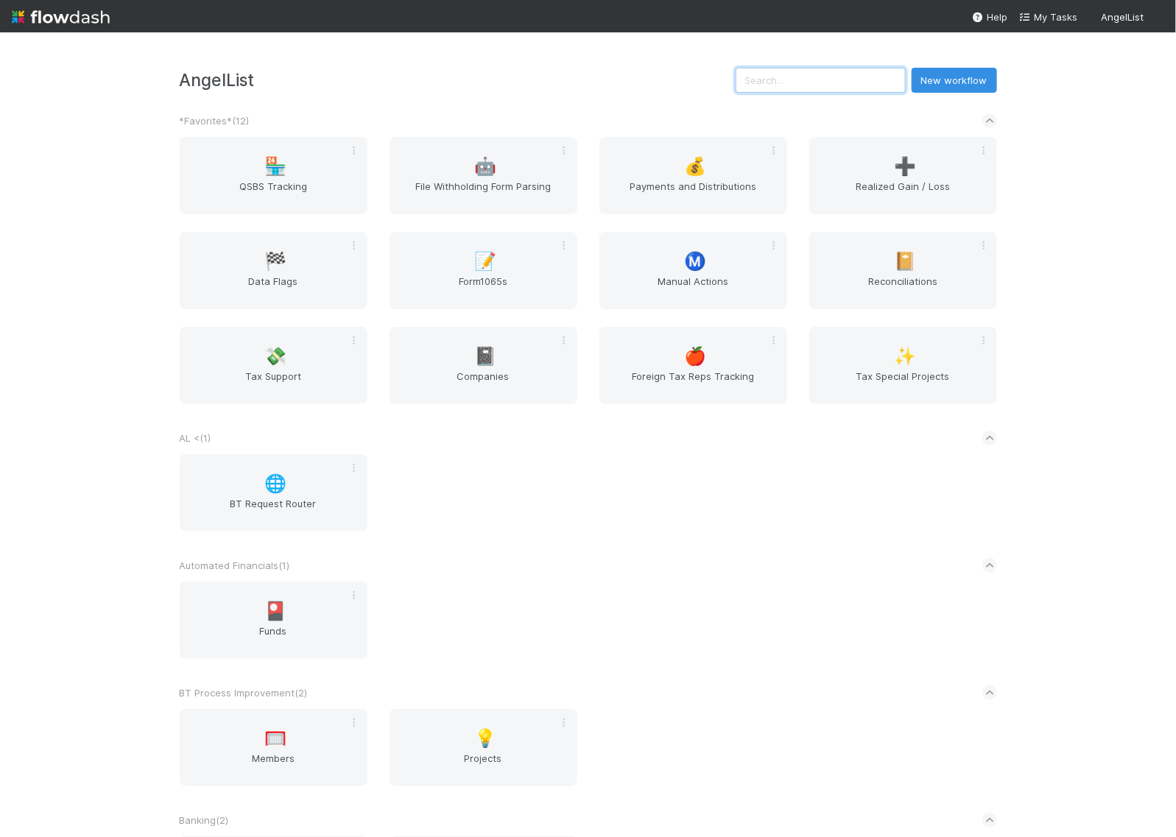
click at [848, 85] on input "text" at bounding box center [821, 80] width 170 height 25
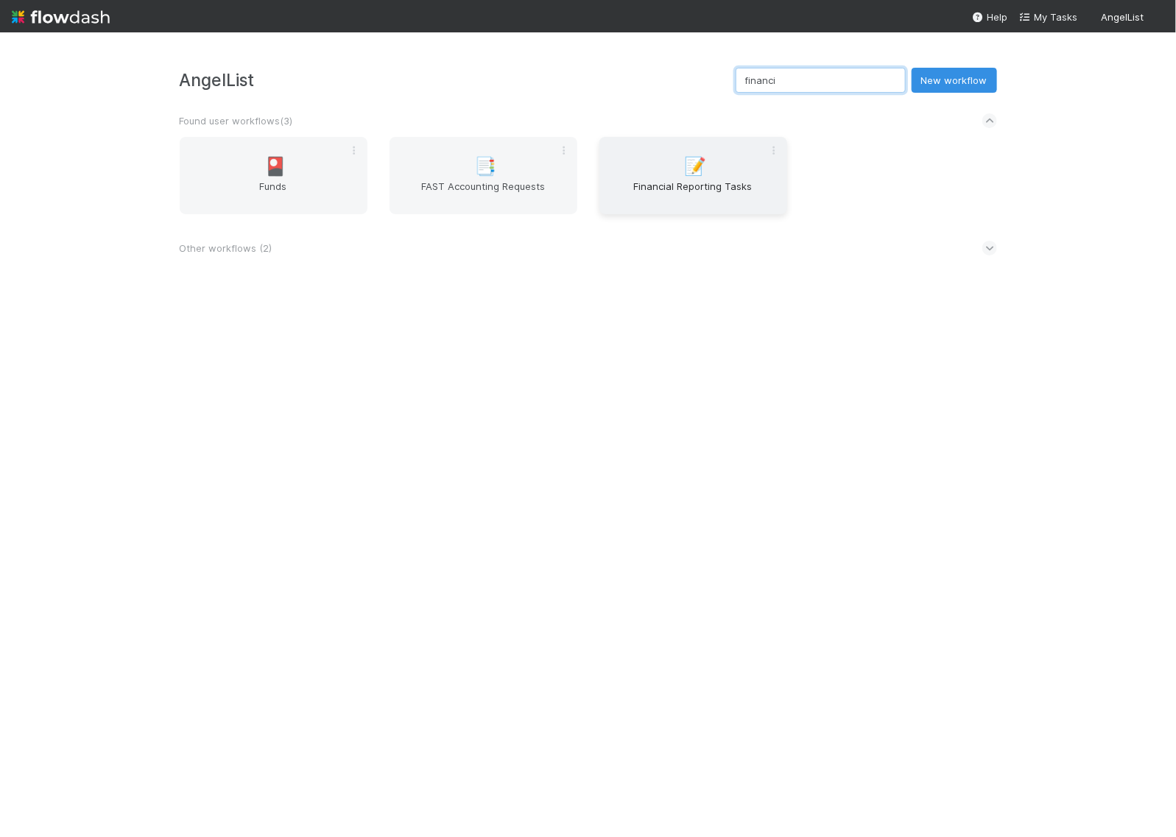
type input "financi"
click at [672, 186] on span "Financial Reporting Tasks" at bounding box center [693, 193] width 176 height 29
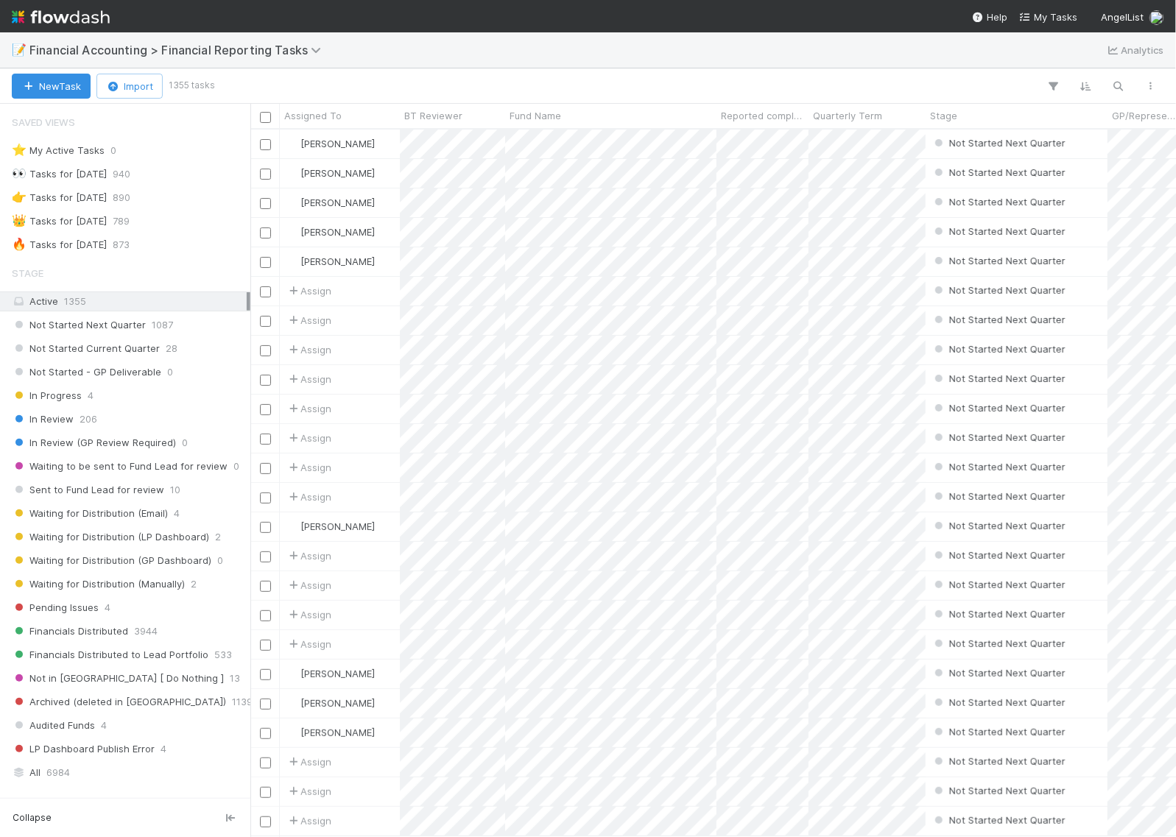
scroll to position [694, 912]
click at [85, 639] on span "Financials Distributed" at bounding box center [70, 631] width 116 height 18
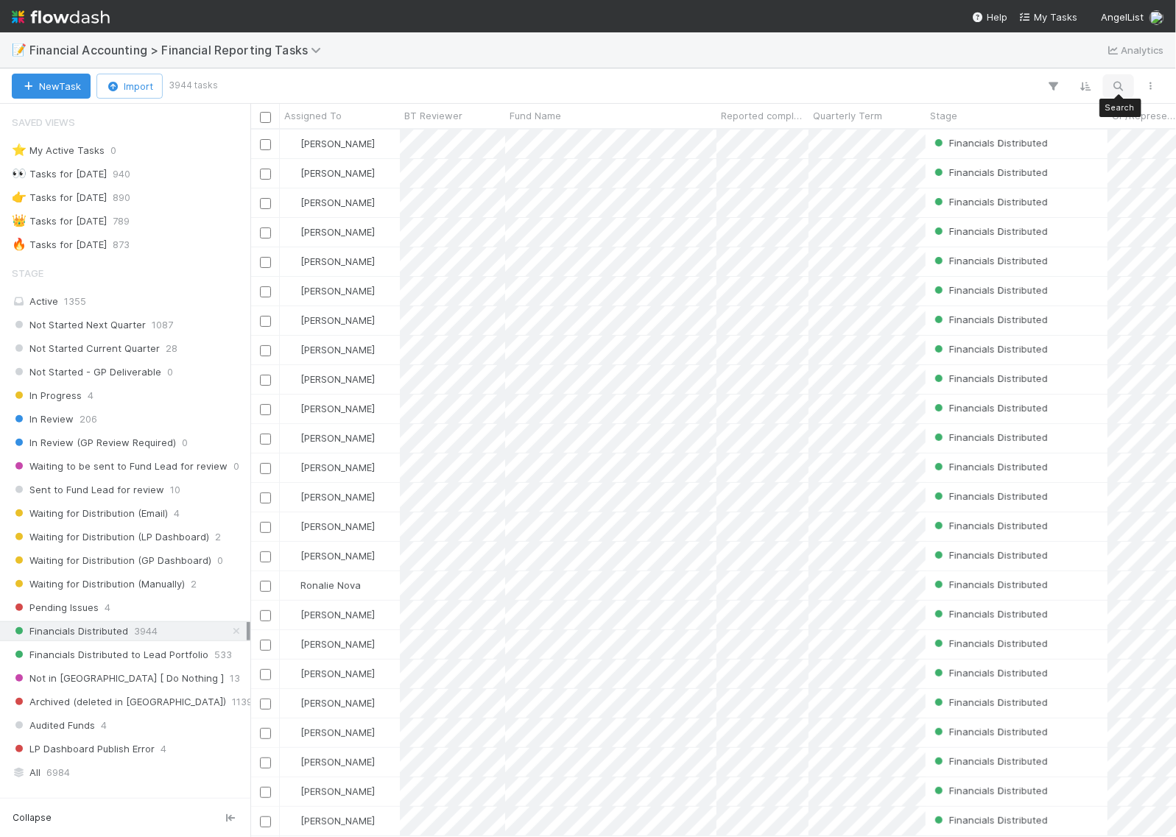
click at [1120, 85] on icon "button" at bounding box center [1118, 86] width 15 height 13
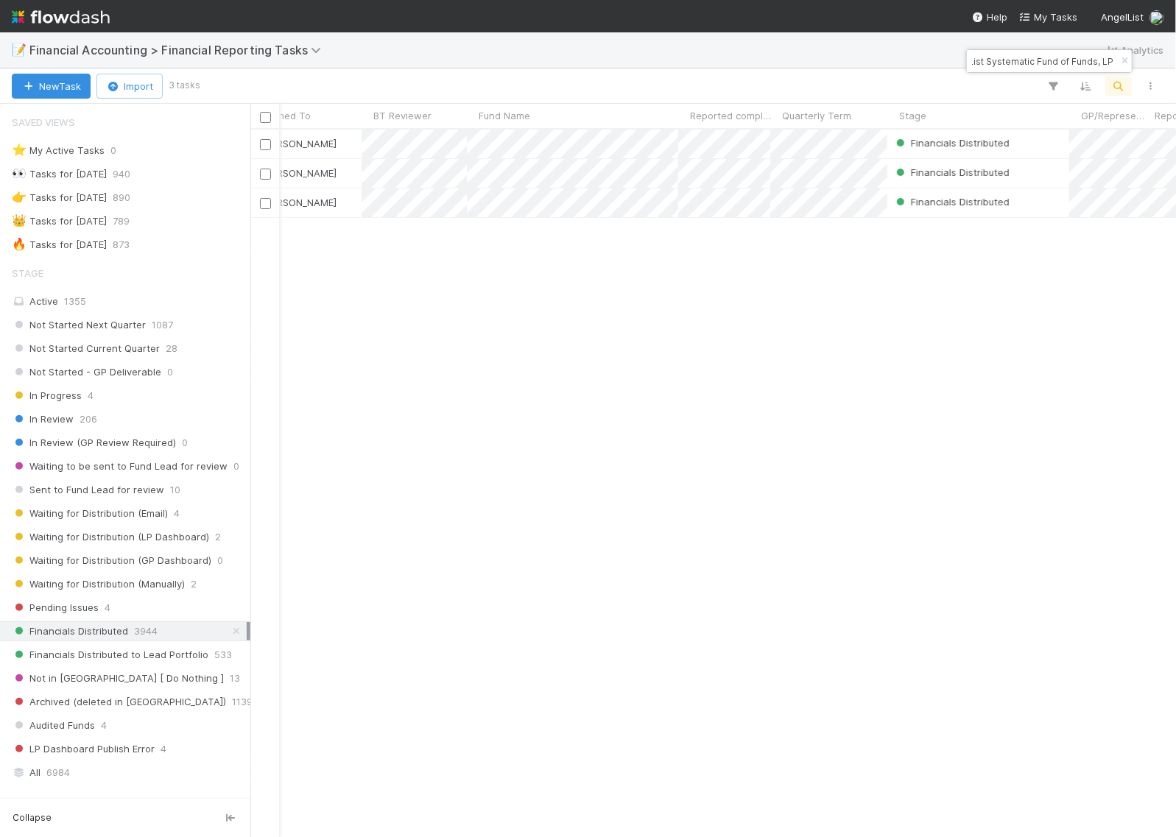
scroll to position [0, 38]
type input "AngelList Systematic Fund of Funds, LP"
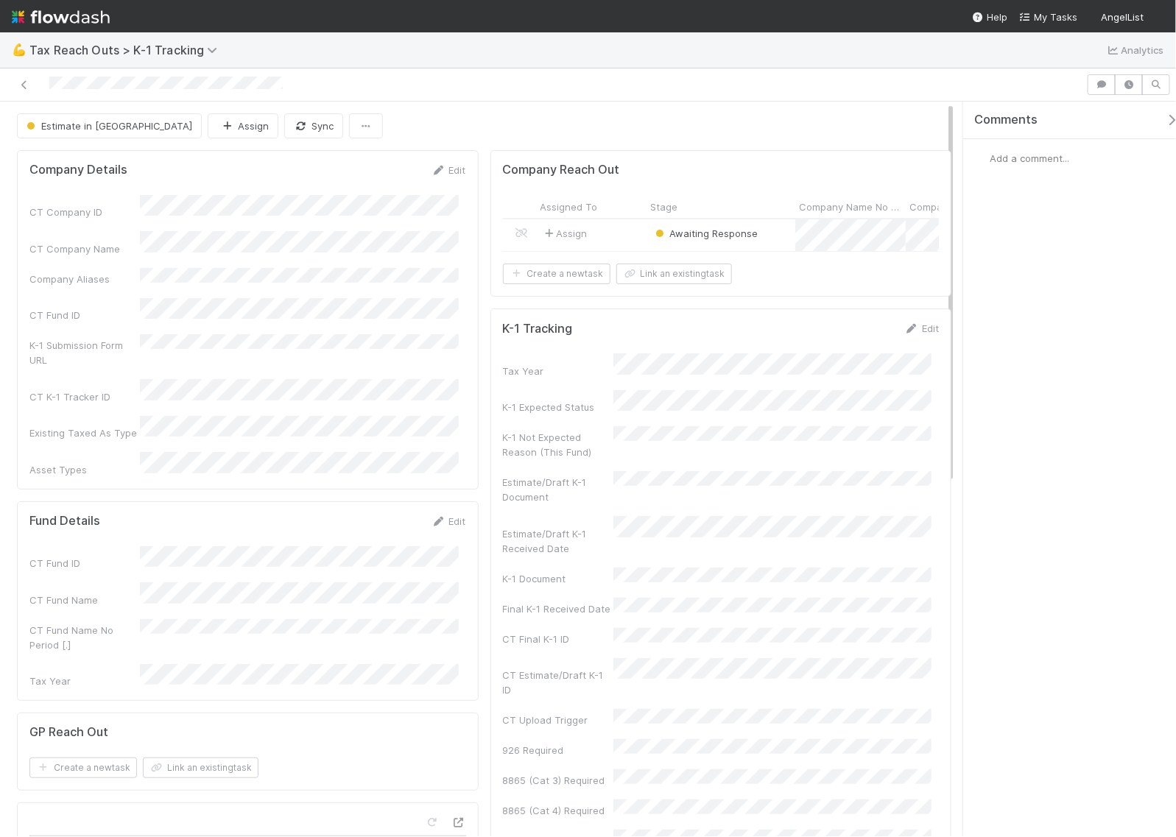
click at [611, 244] on div "Assign" at bounding box center [591, 235] width 110 height 32
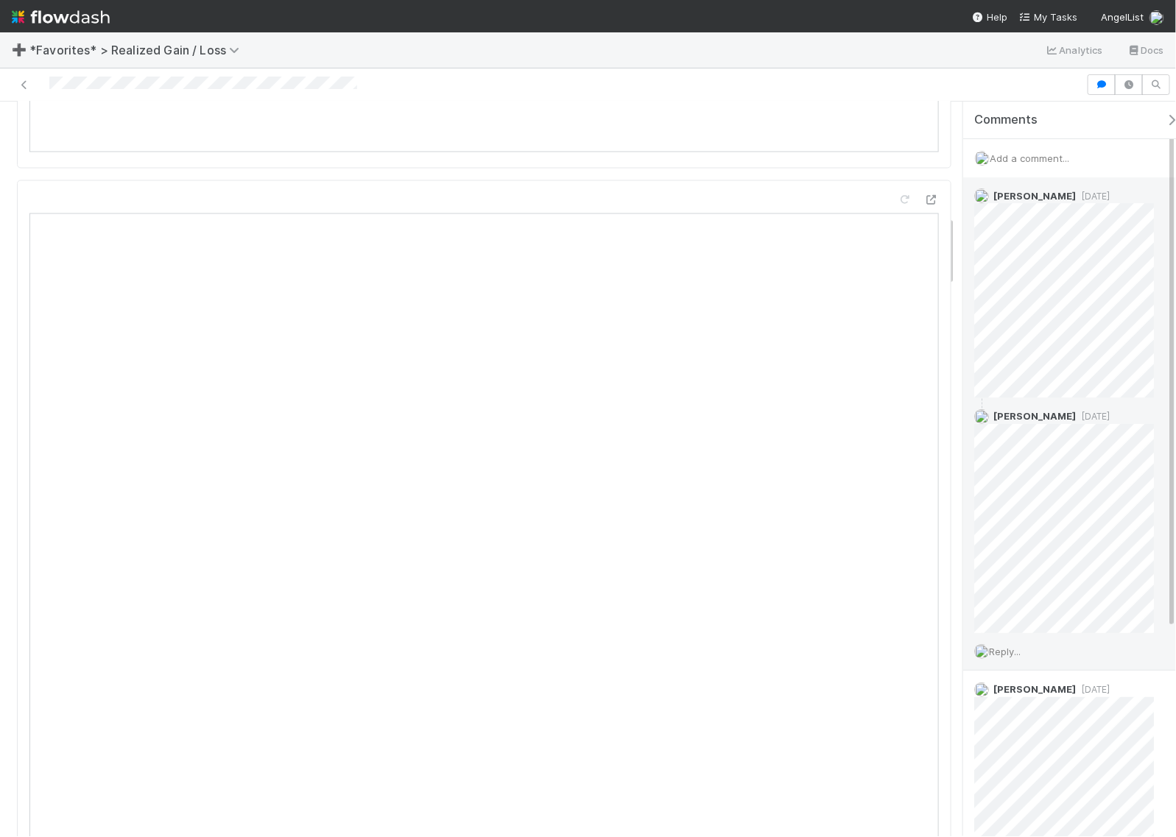
click at [1085, 194] on span "[DATE]" at bounding box center [1093, 196] width 34 height 11
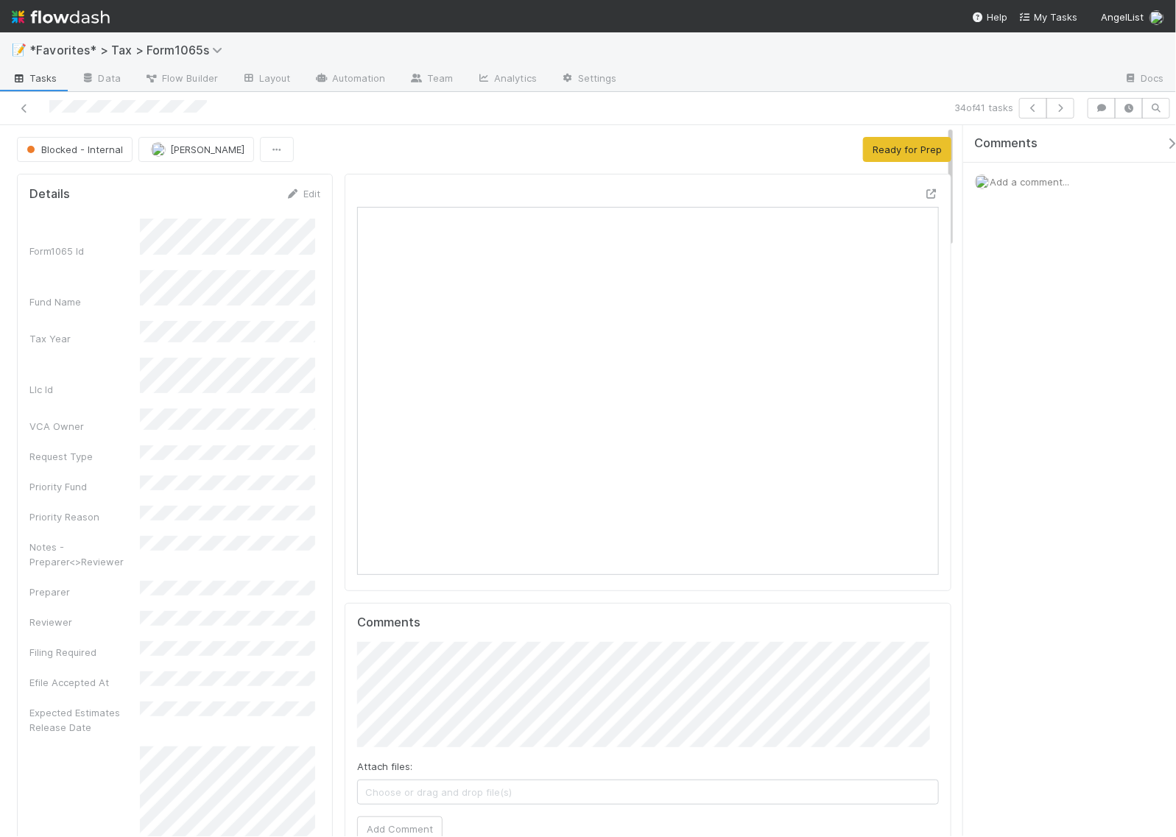
click at [1015, 188] on span "Add a comment..." at bounding box center [1030, 182] width 80 height 12
click at [1040, 432] on button "Add Comment" at bounding box center [1029, 429] width 85 height 25
click at [1067, 108] on icon "button" at bounding box center [1060, 108] width 15 height 9
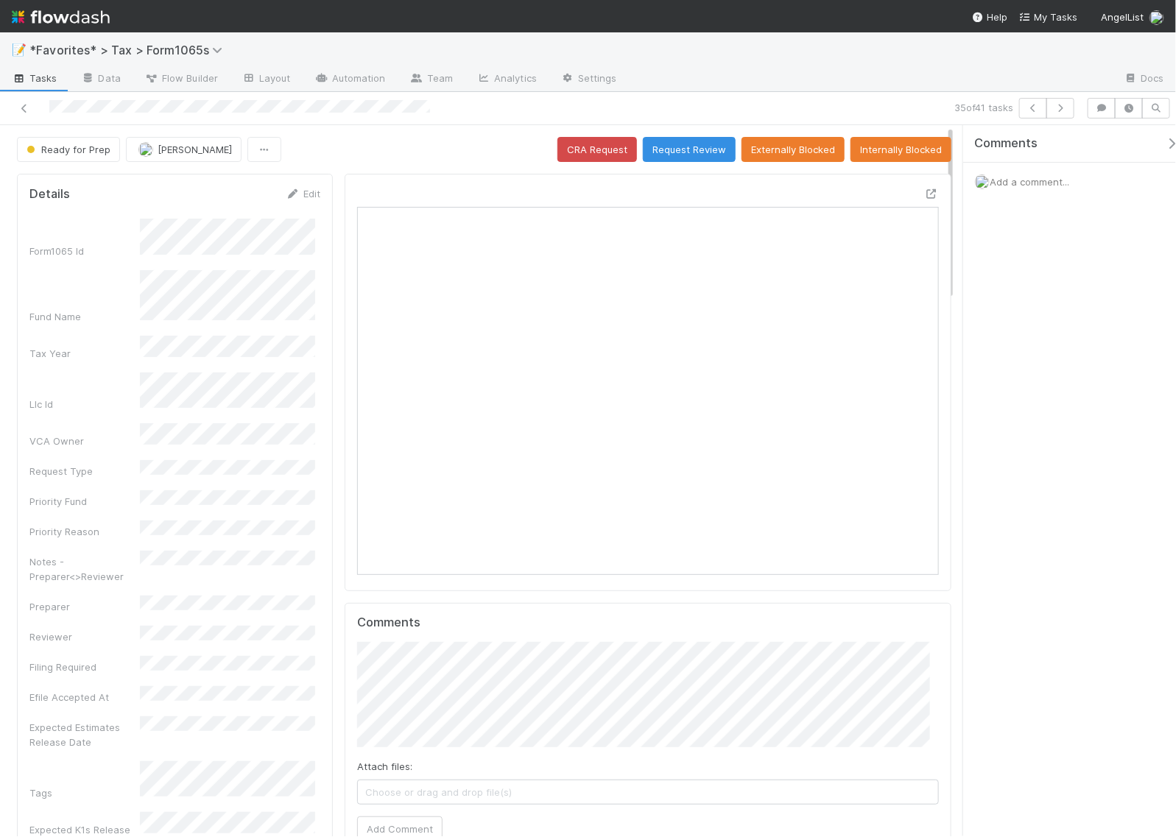
scroll to position [285, 273]
click at [924, 195] on icon at bounding box center [931, 194] width 15 height 10
click at [1016, 183] on span "Add a comment..." at bounding box center [1030, 182] width 80 height 12
click at [1063, 116] on button "button" at bounding box center [1061, 108] width 28 height 21
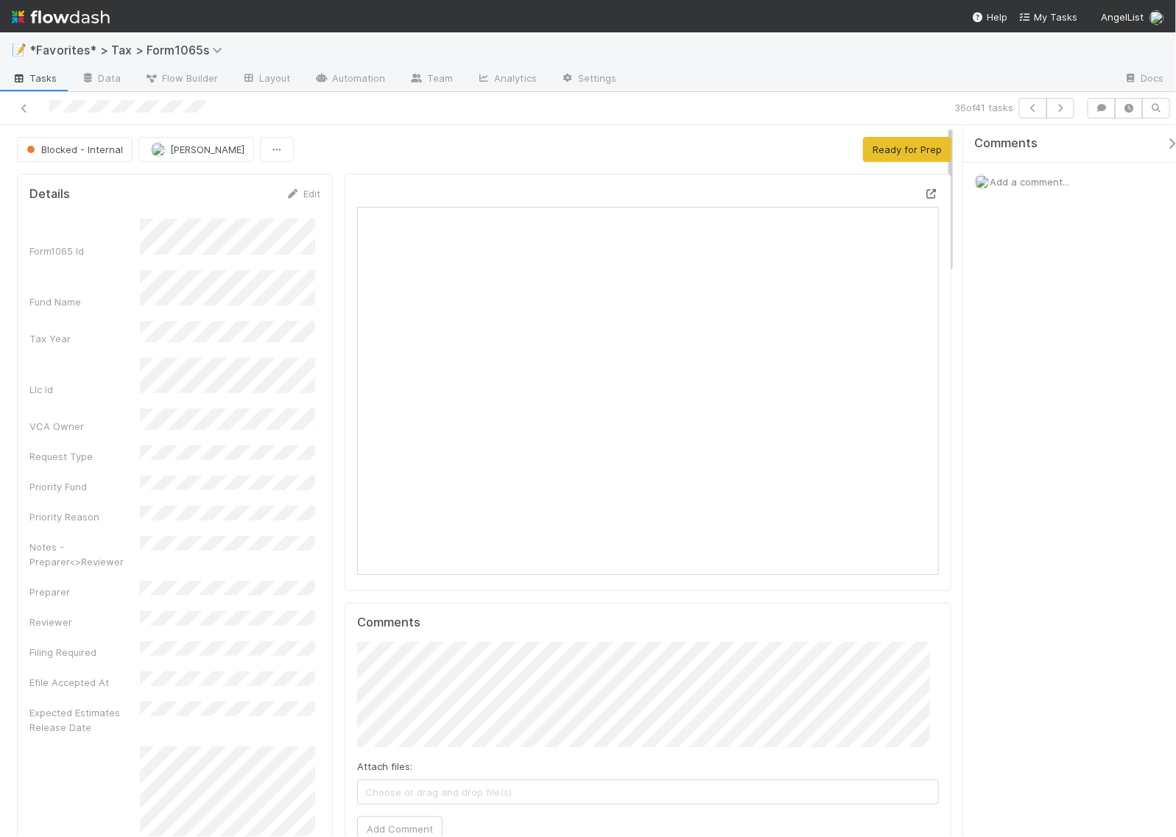
scroll to position [285, 558]
click at [924, 189] on icon at bounding box center [931, 194] width 15 height 10
click at [1036, 185] on span "Add a comment..." at bounding box center [1030, 182] width 80 height 12
click at [1039, 426] on button "Add Comment" at bounding box center [1029, 429] width 85 height 25
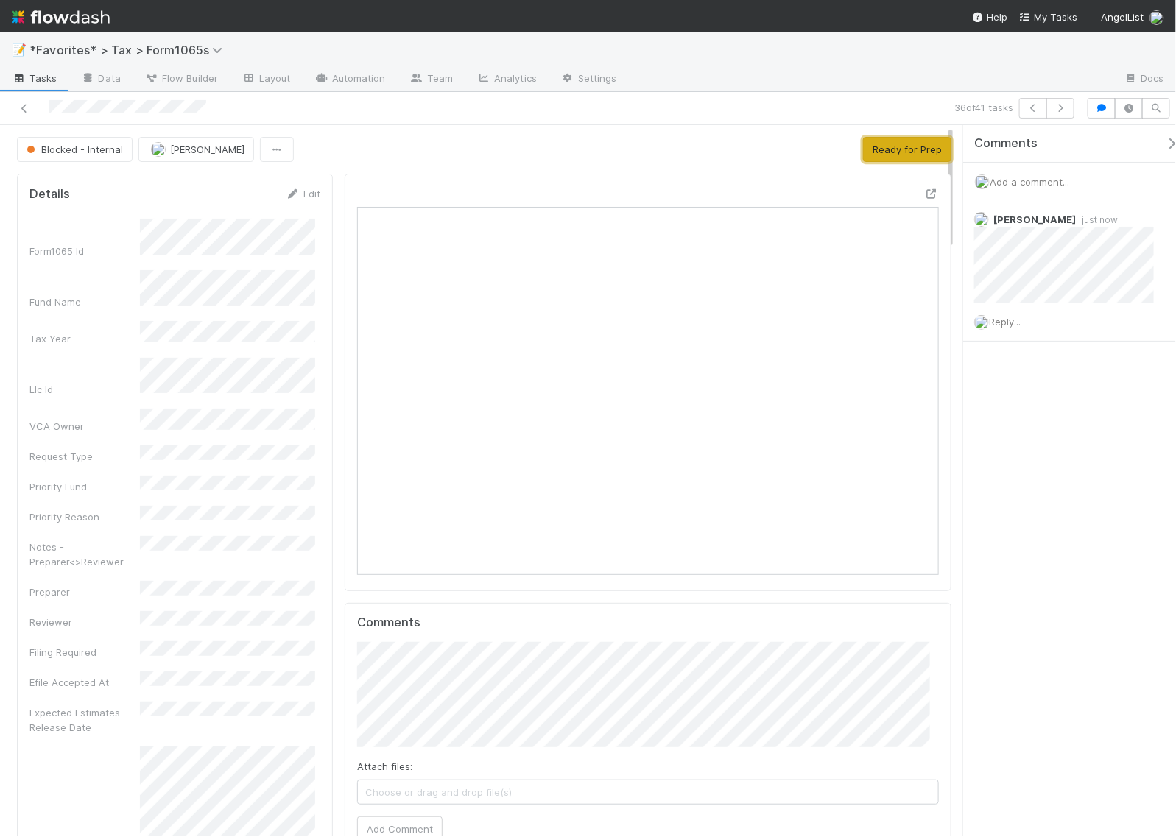
click at [878, 149] on button "Ready for Prep" at bounding box center [907, 149] width 88 height 25
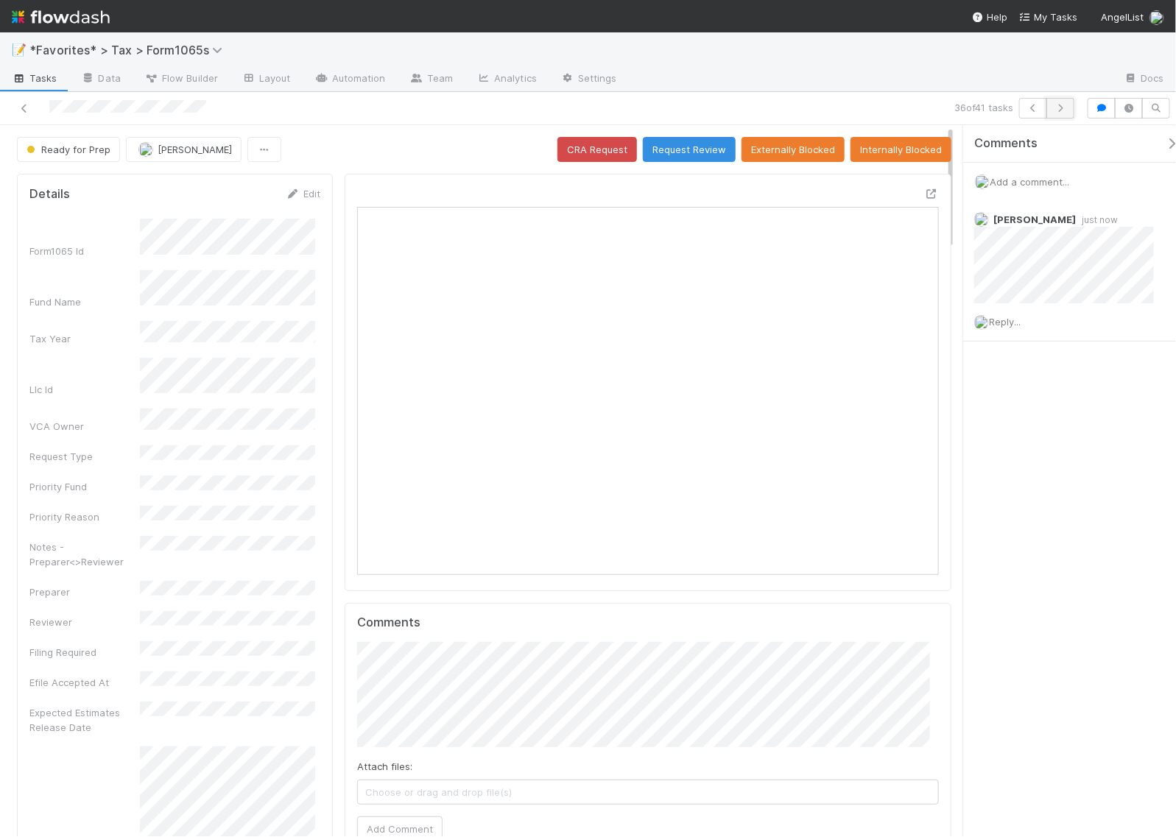
click at [1064, 105] on icon "button" at bounding box center [1060, 108] width 15 height 9
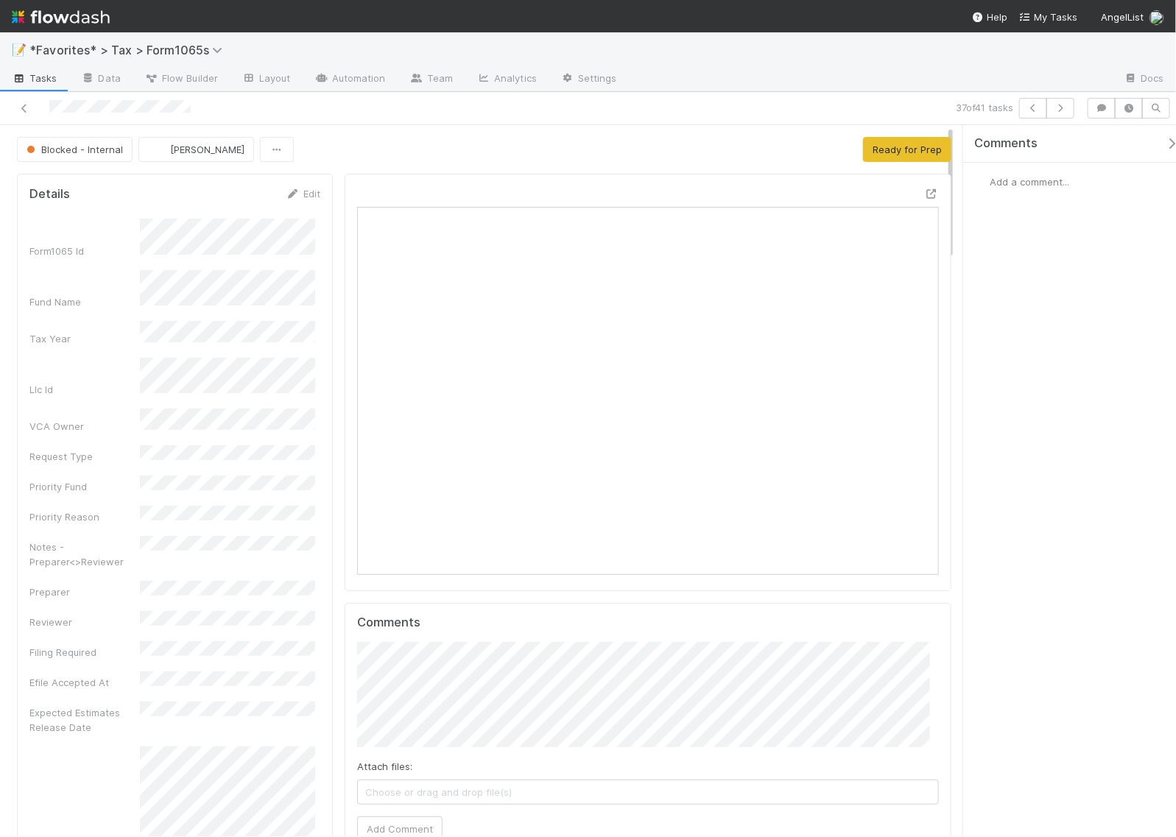
scroll to position [13, 15]
click at [924, 196] on icon at bounding box center [931, 194] width 15 height 10
click at [1020, 178] on span "Add a comment..." at bounding box center [1030, 182] width 80 height 12
click at [1037, 428] on button "Add Comment" at bounding box center [1029, 429] width 85 height 25
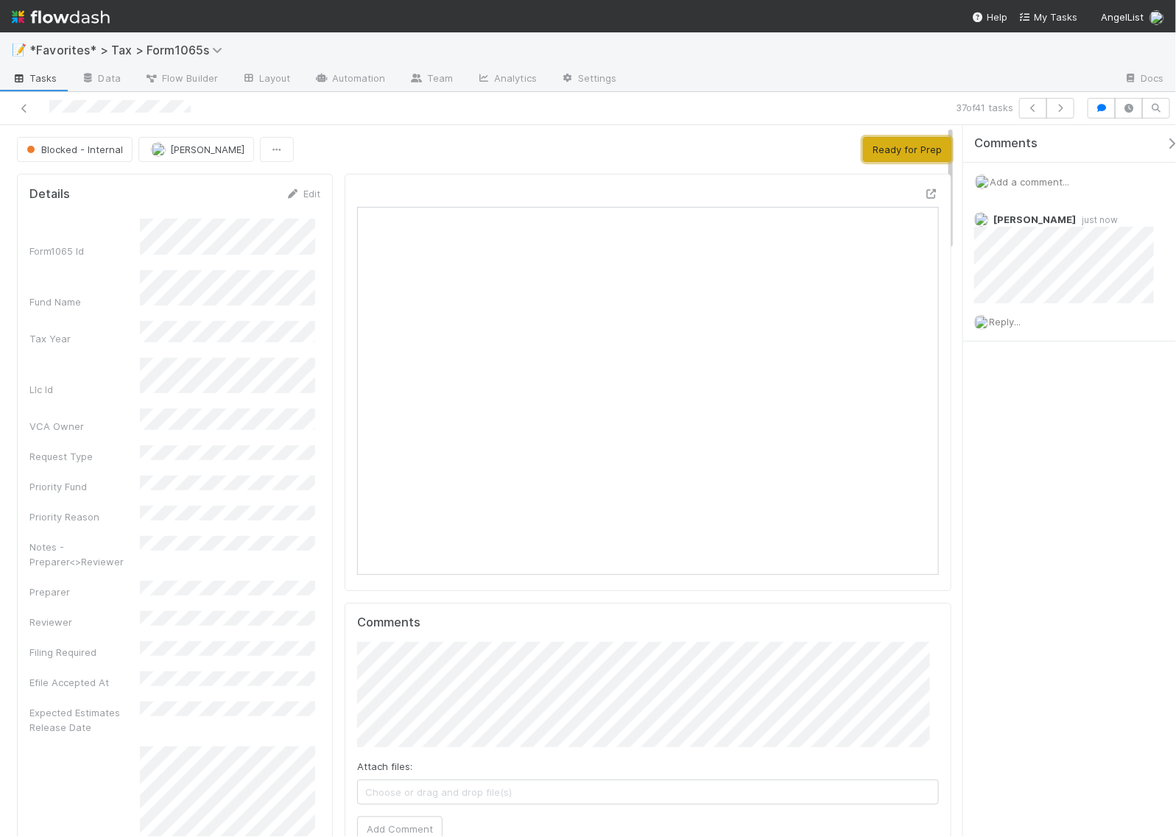
click at [890, 148] on button "Ready for Prep" at bounding box center [907, 149] width 88 height 25
click at [1053, 116] on button "button" at bounding box center [1061, 108] width 28 height 21
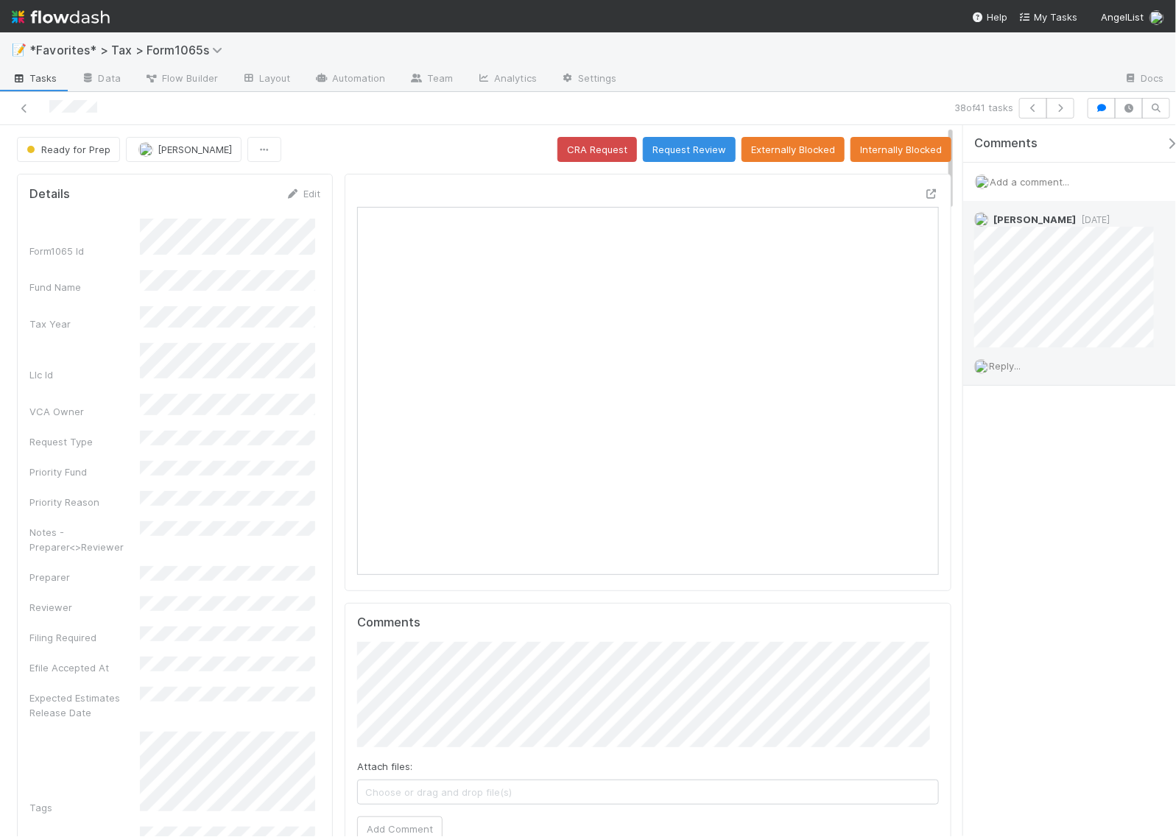
scroll to position [285, 558]
click at [1062, 107] on icon "button" at bounding box center [1060, 108] width 15 height 9
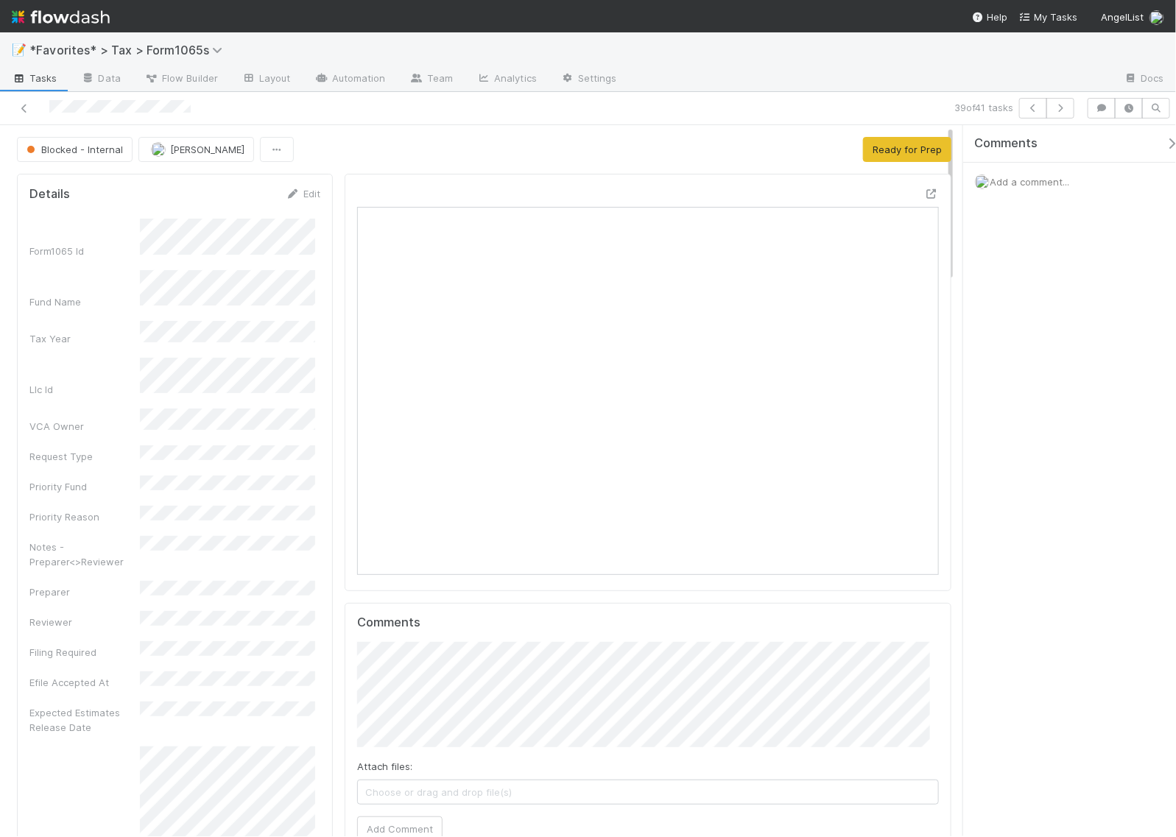
scroll to position [285, 558]
click at [926, 194] on div at bounding box center [648, 383] width 607 height 418
click at [924, 194] on icon at bounding box center [931, 194] width 15 height 10
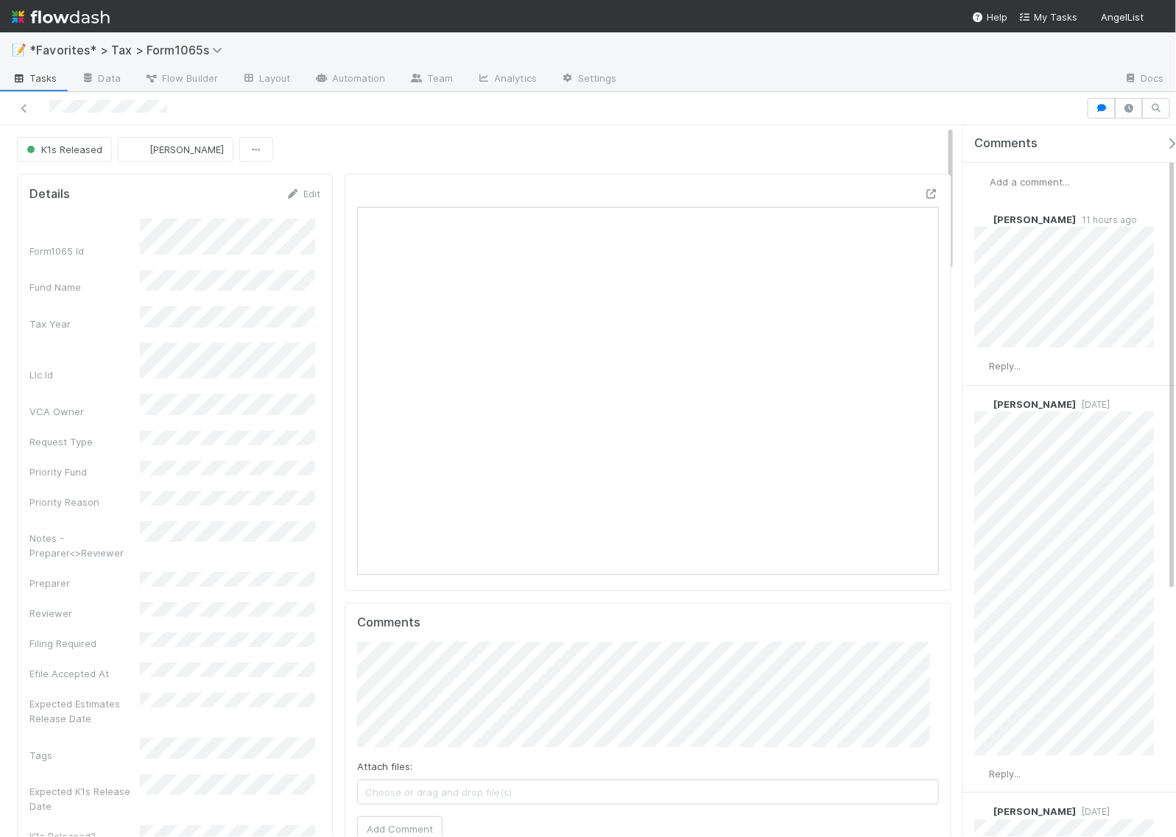
scroll to position [285, 558]
